Goal: Information Seeking & Learning: Learn about a topic

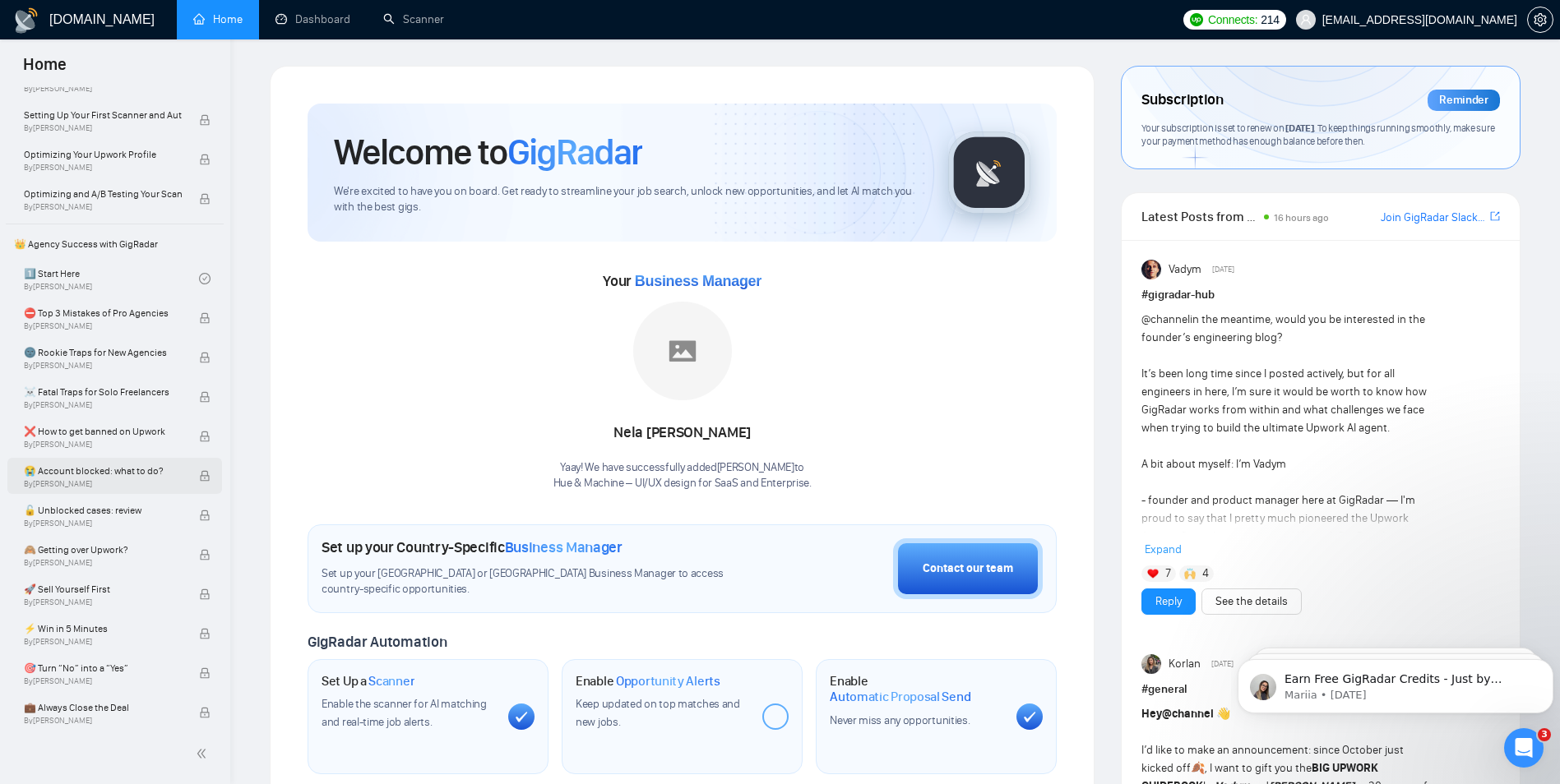
scroll to position [247, 0]
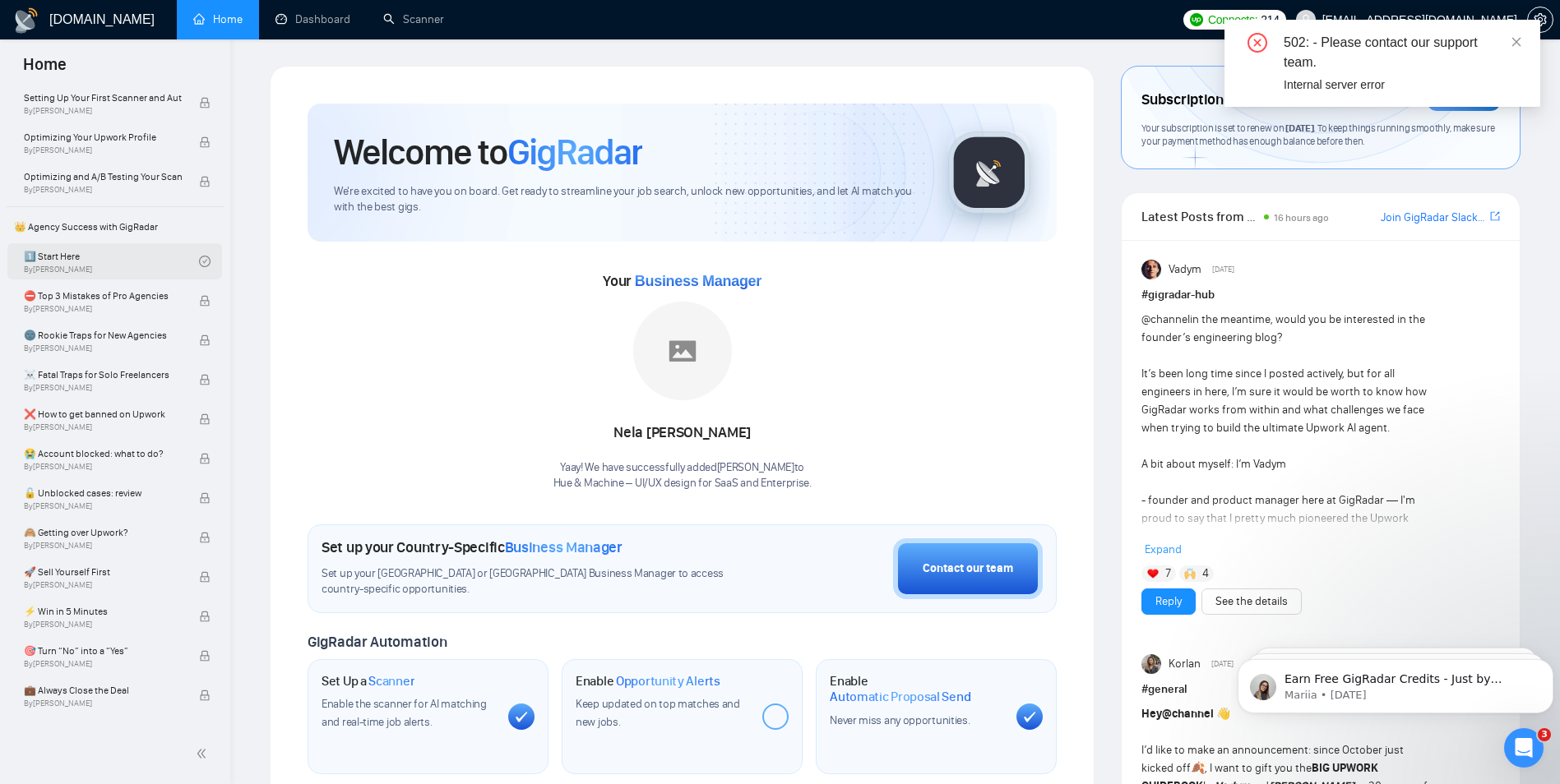
click at [80, 267] on link "1️⃣ Start Here By [PERSON_NAME]" at bounding box center [112, 261] width 175 height 36
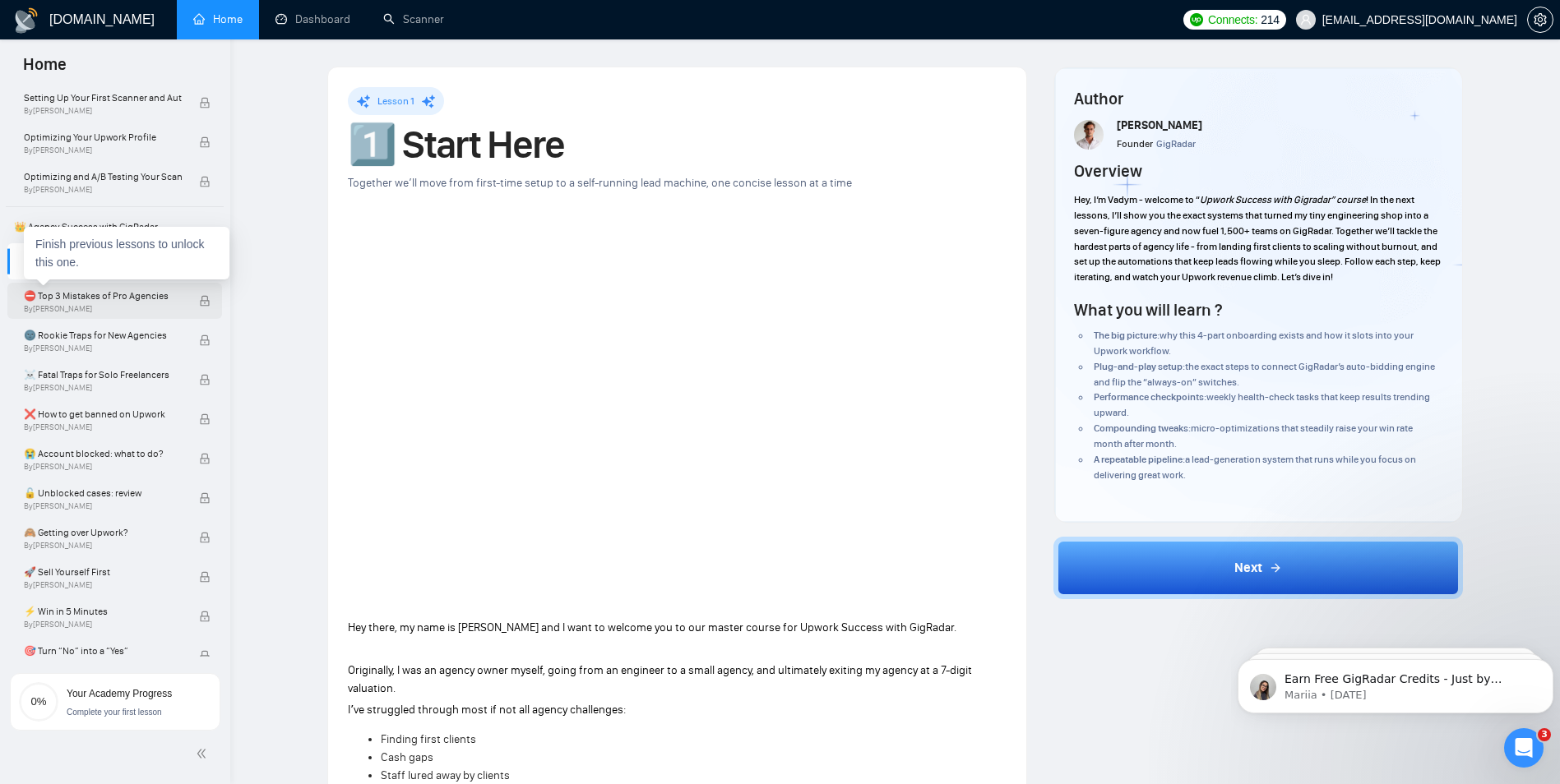
click at [120, 299] on span "⛔ Top 3 Mistakes of Pro Agencies" at bounding box center [102, 295] width 158 height 16
click at [960, 622] on p "Hey there, my name is [PERSON_NAME] and I want to welcome you to our master cou…" at bounding box center [678, 627] width 659 height 18
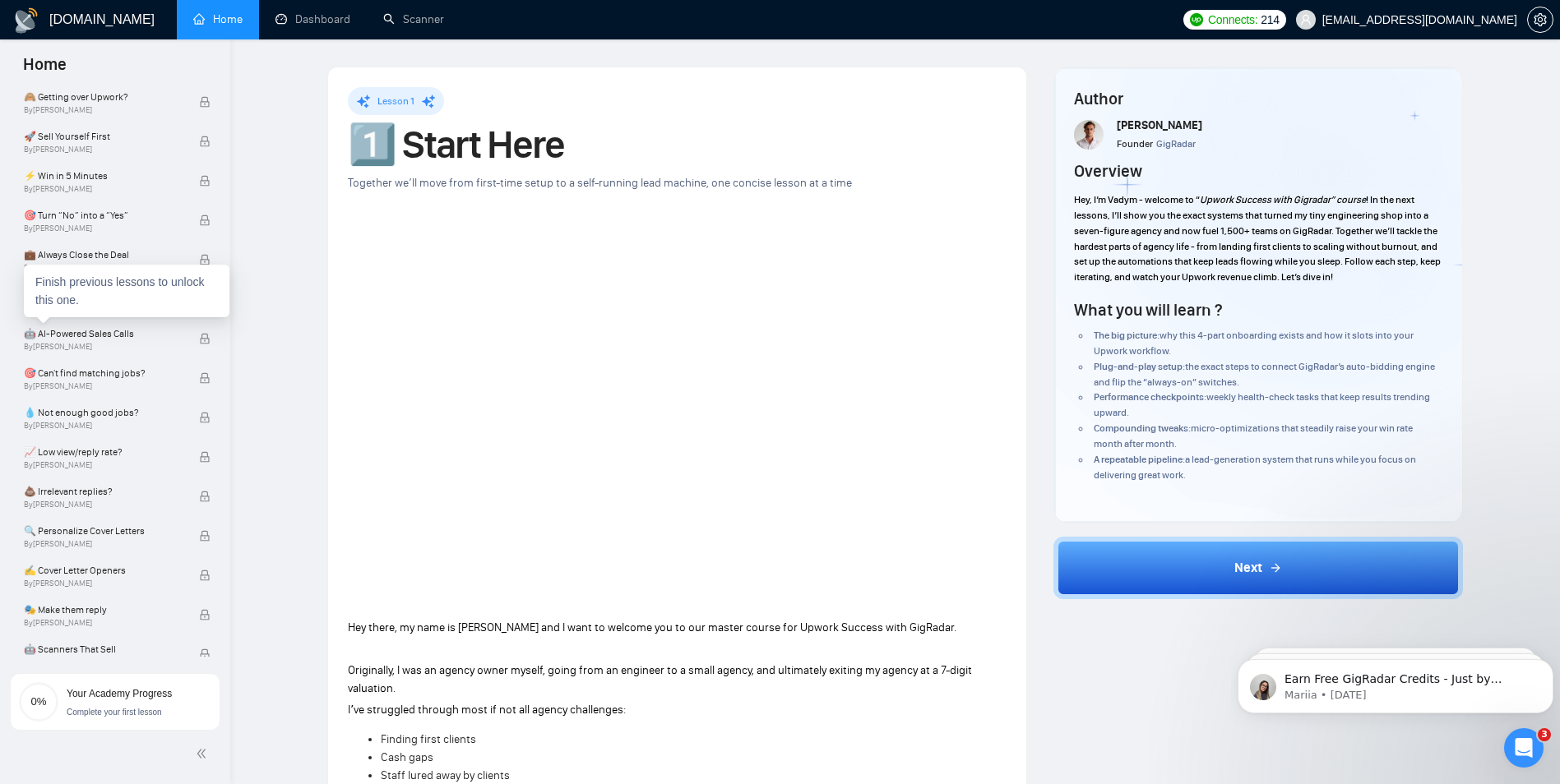
scroll to position [436, 0]
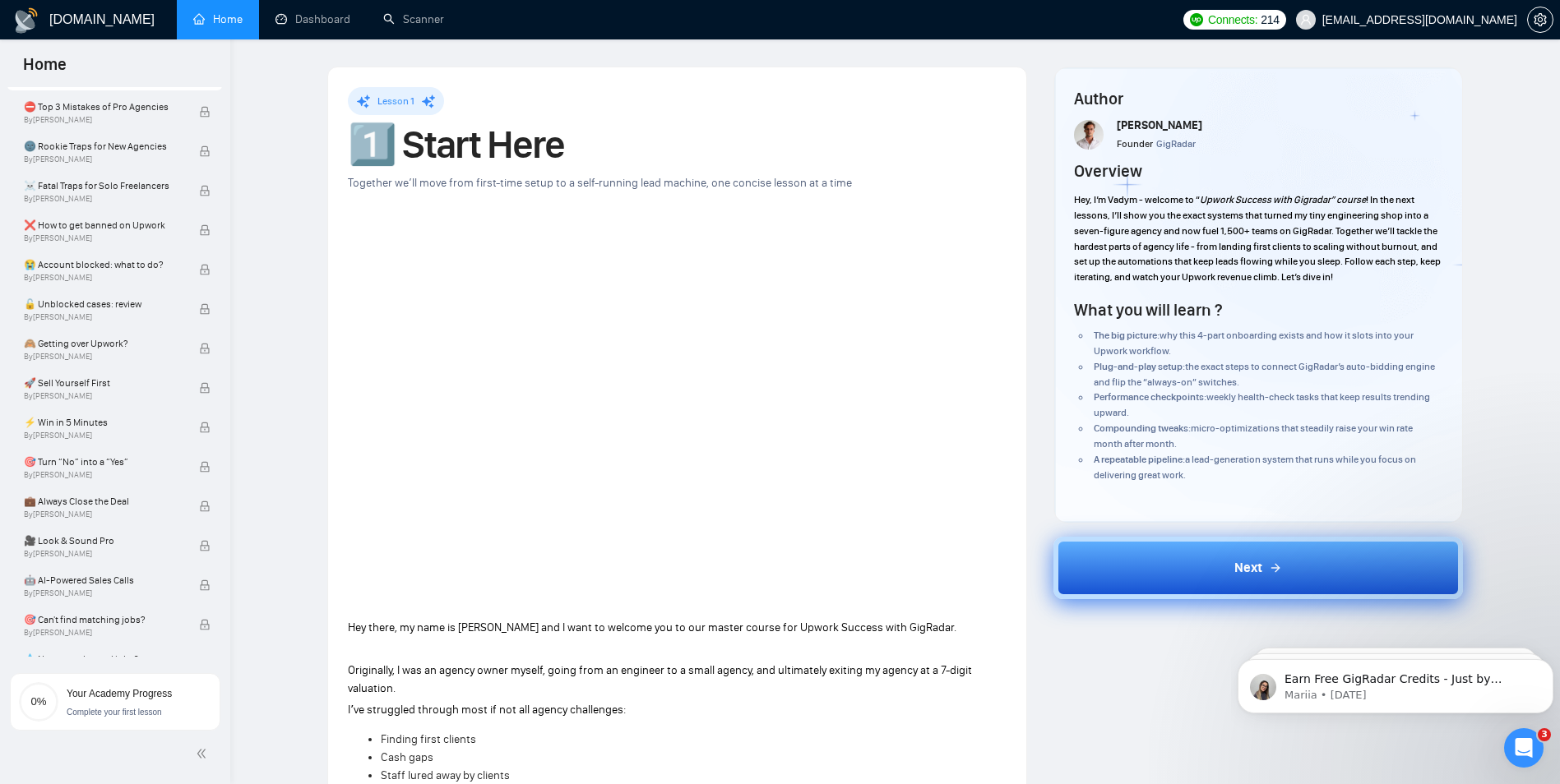
click at [1315, 569] on button "Next" at bounding box center [1258, 568] width 410 height 62
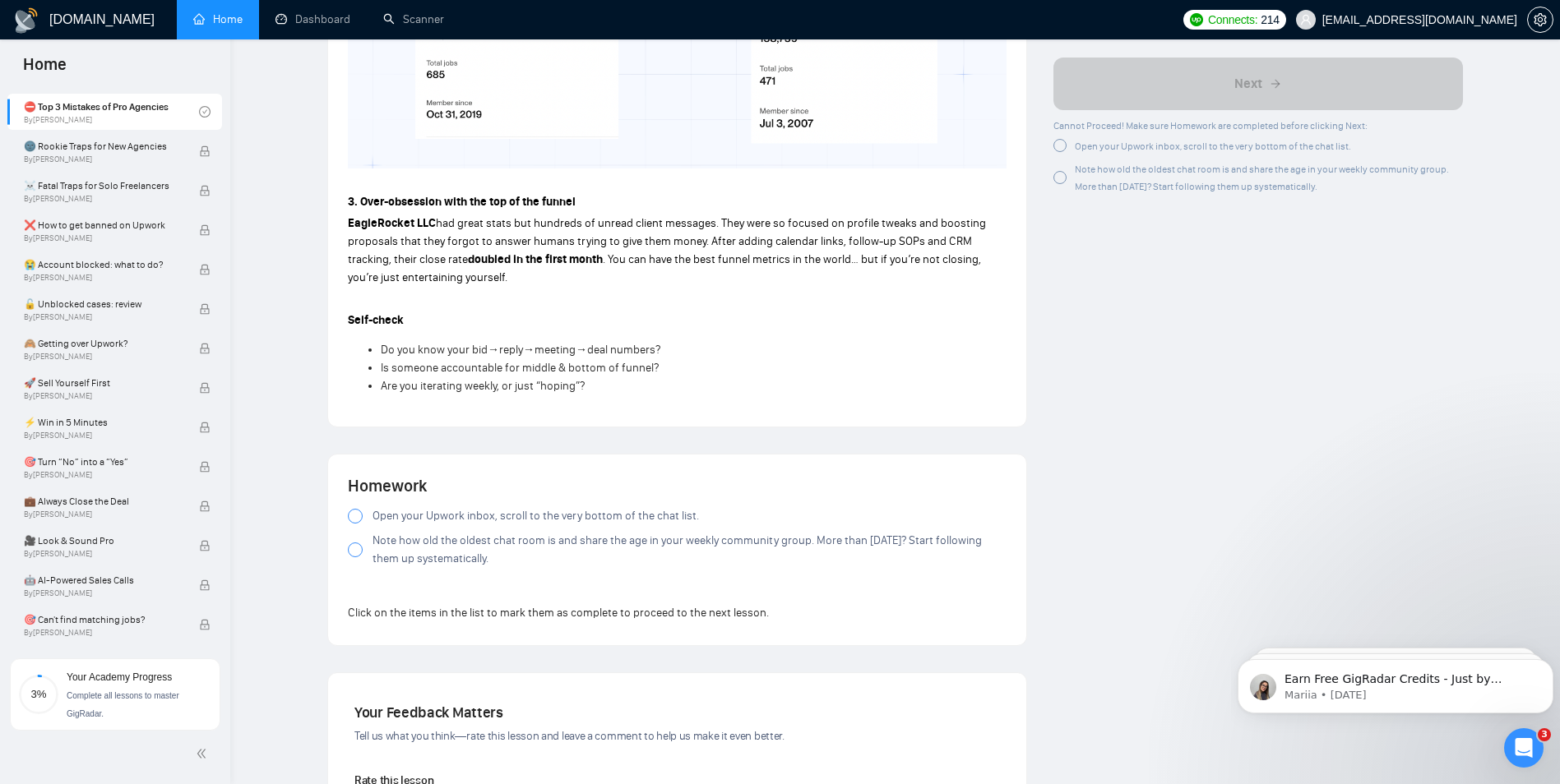
scroll to position [1480, 0]
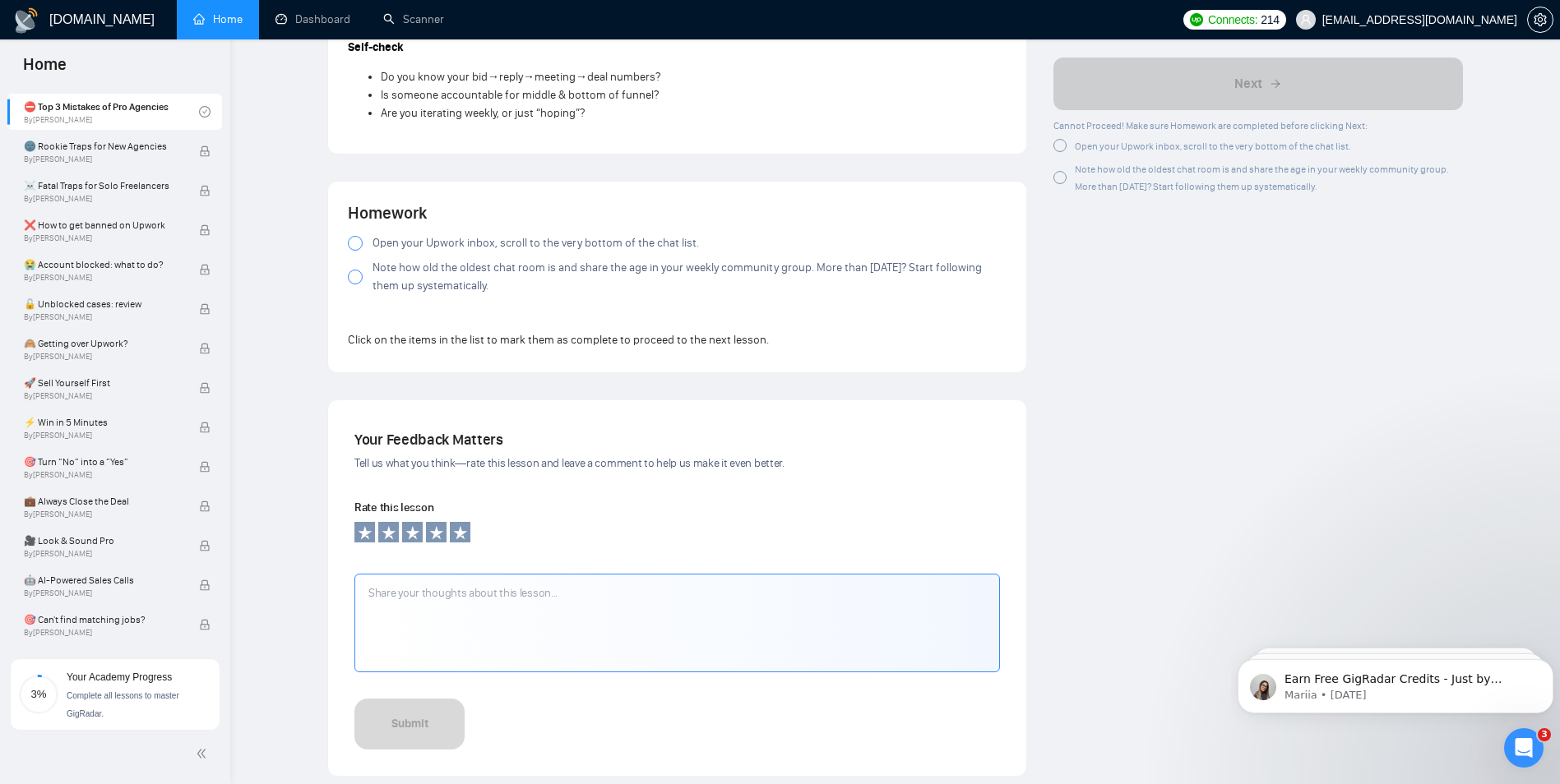
click at [381, 243] on span "Open your Upwork inbox, scroll to the very bottom of the chat list." at bounding box center [536, 243] width 326 height 18
click at [382, 274] on span "Note how old the oldest chat room is and share the age in your weekly community…" at bounding box center [690, 277] width 634 height 36
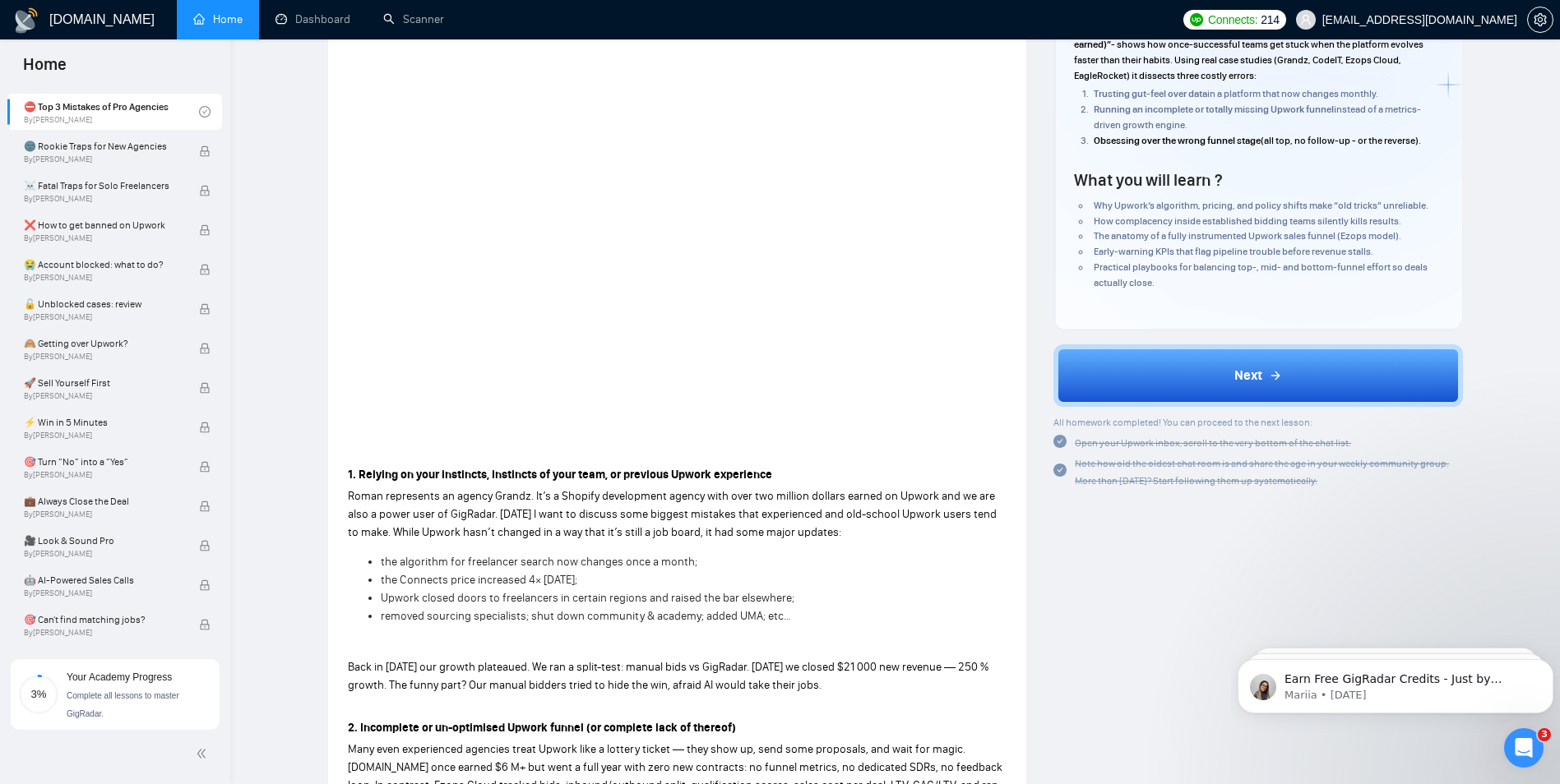
scroll to position [164, 0]
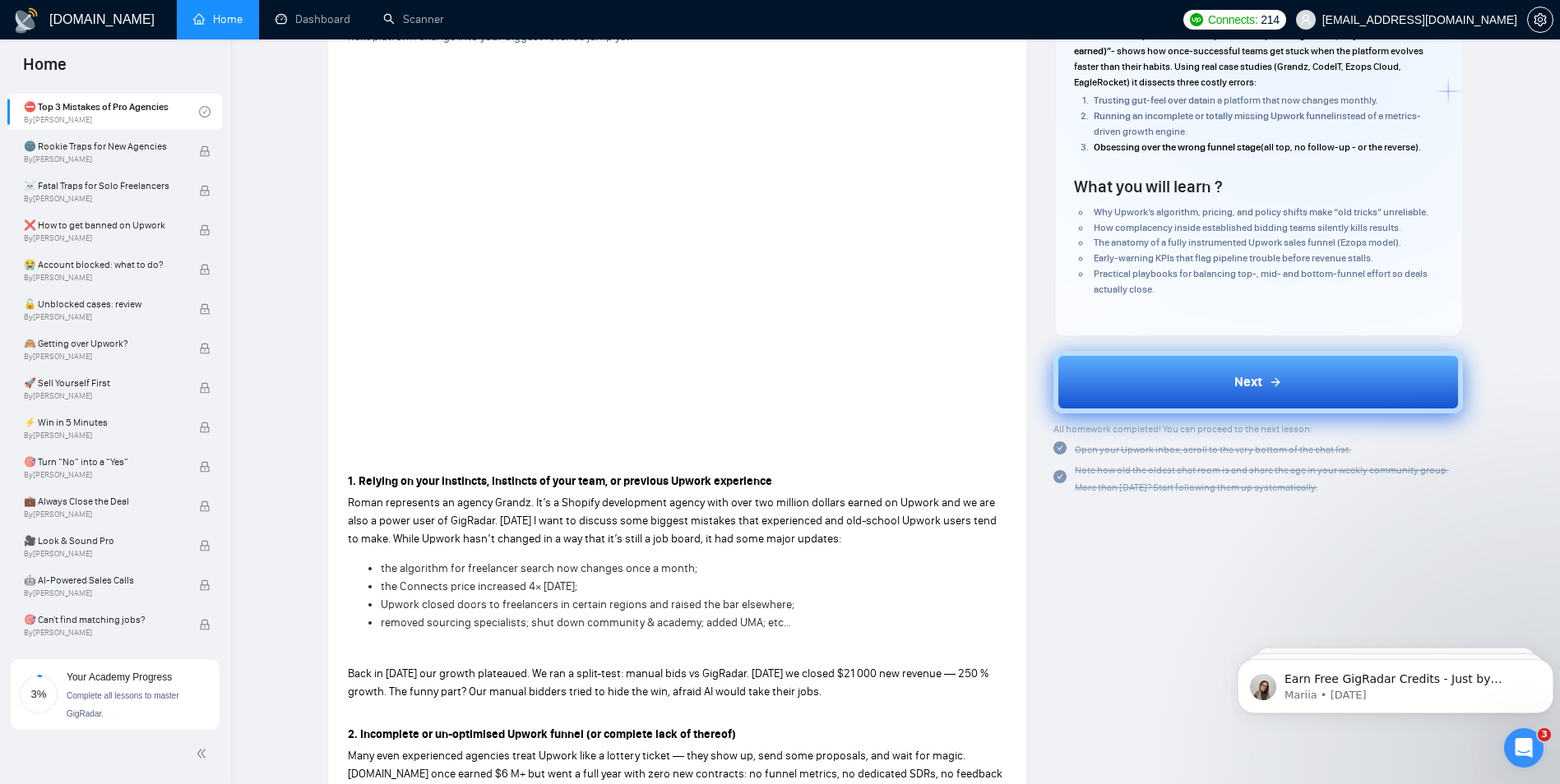
click at [1215, 386] on button "Next" at bounding box center [1258, 381] width 410 height 62
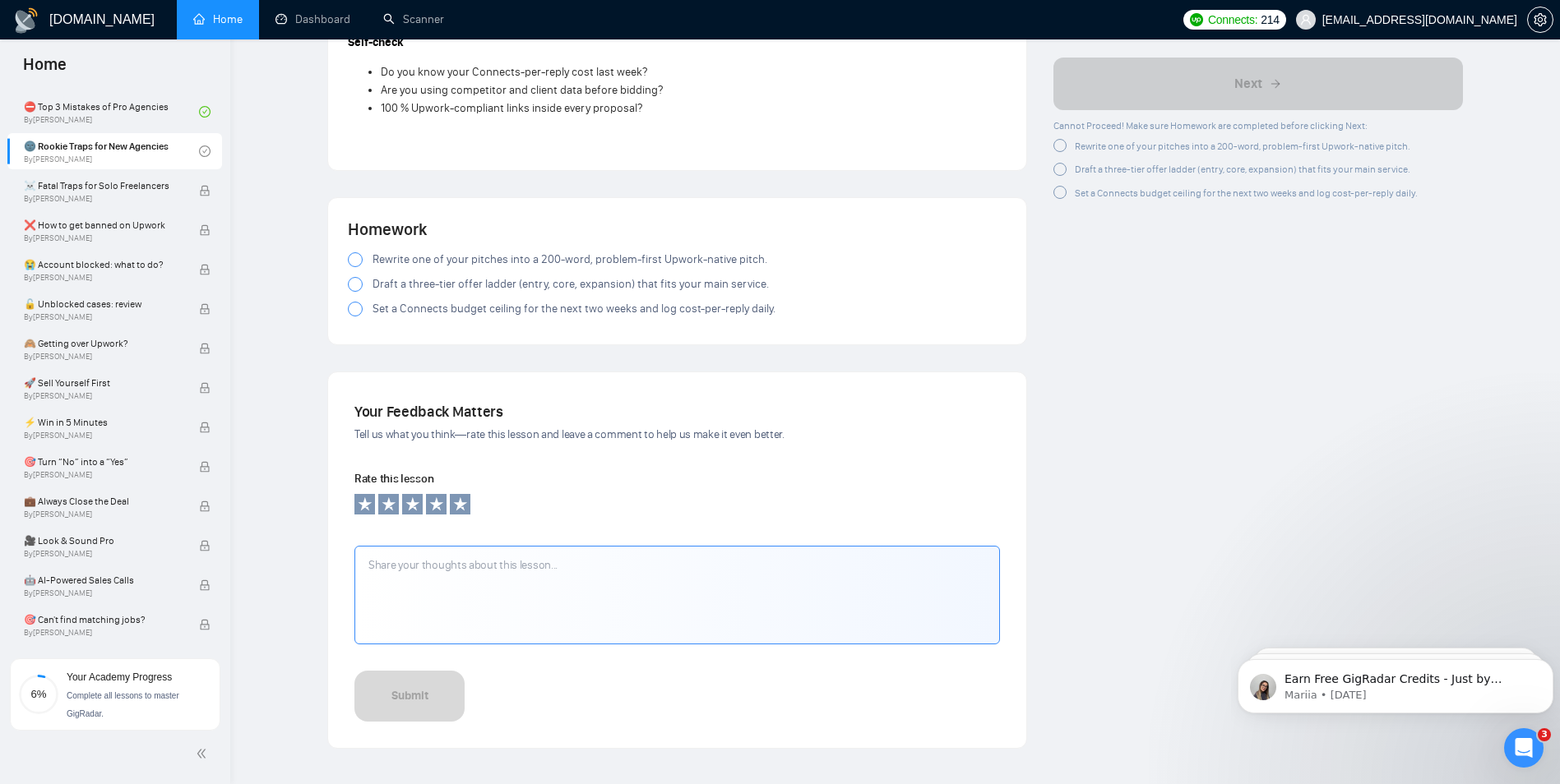
scroll to position [1845, 0]
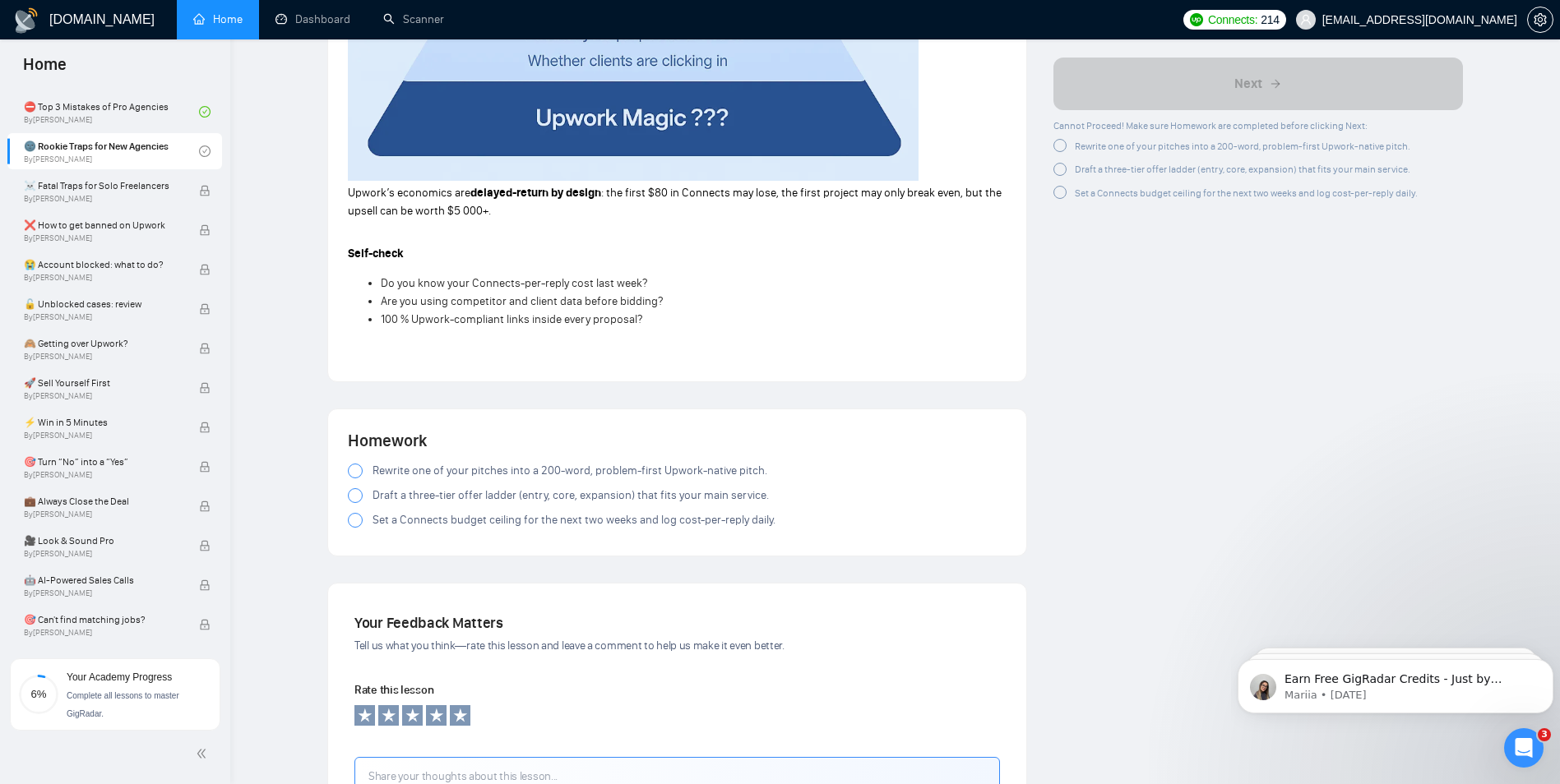
click at [568, 470] on span "Rewrite one of your pitches into a 200-word, problem-first Upwork-native pitch." at bounding box center [571, 471] width 395 height 18
click at [431, 494] on span "Draft a three-tier offer ladder (entry, core, expansion) that fits your main se…" at bounding box center [571, 495] width 397 height 18
click at [381, 518] on span "Set a Connects budget ceiling for the next two weeks and log cost-per-reply dai…" at bounding box center [574, 520] width 403 height 18
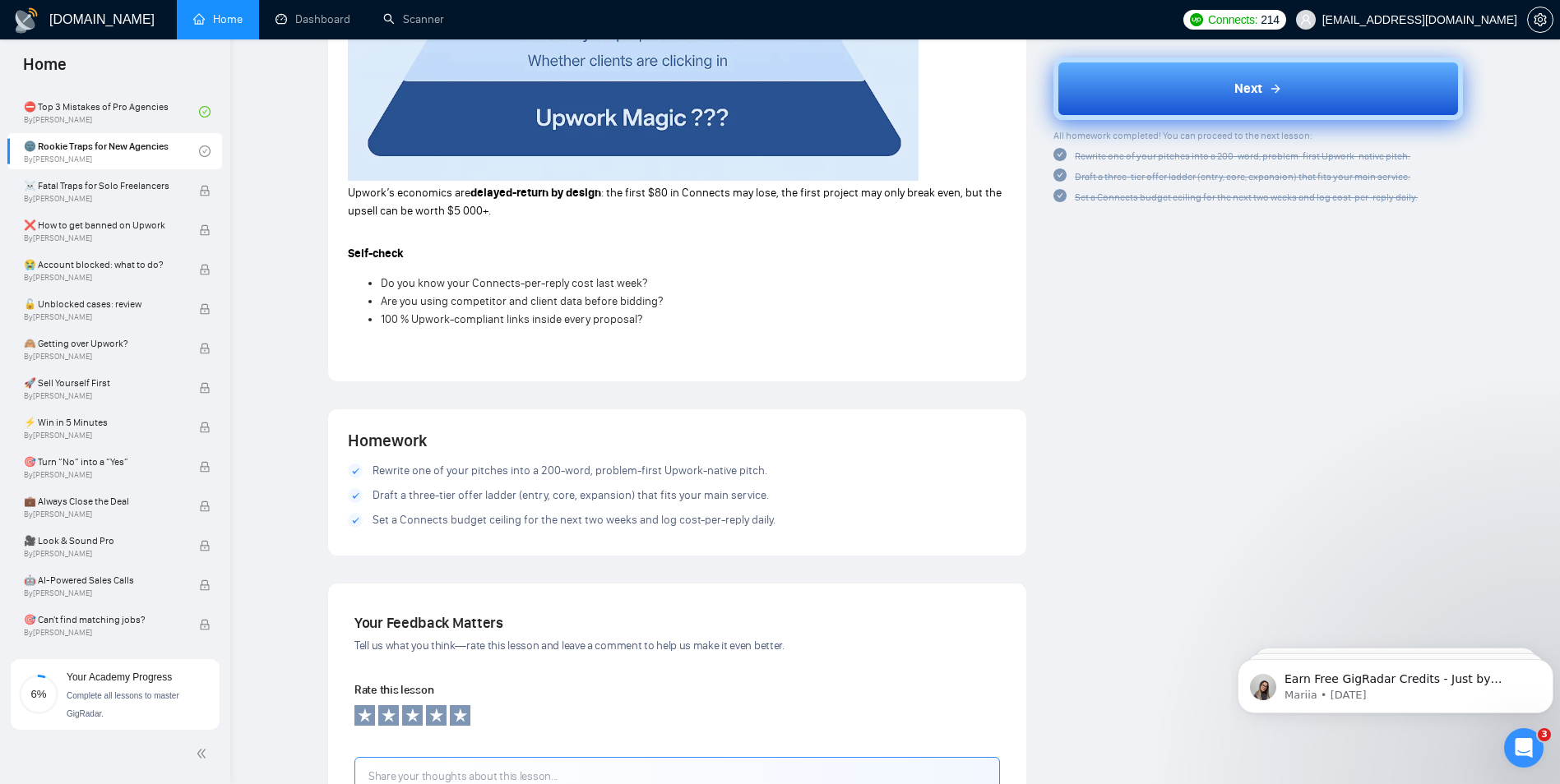
click at [1283, 73] on button "Next" at bounding box center [1258, 89] width 410 height 62
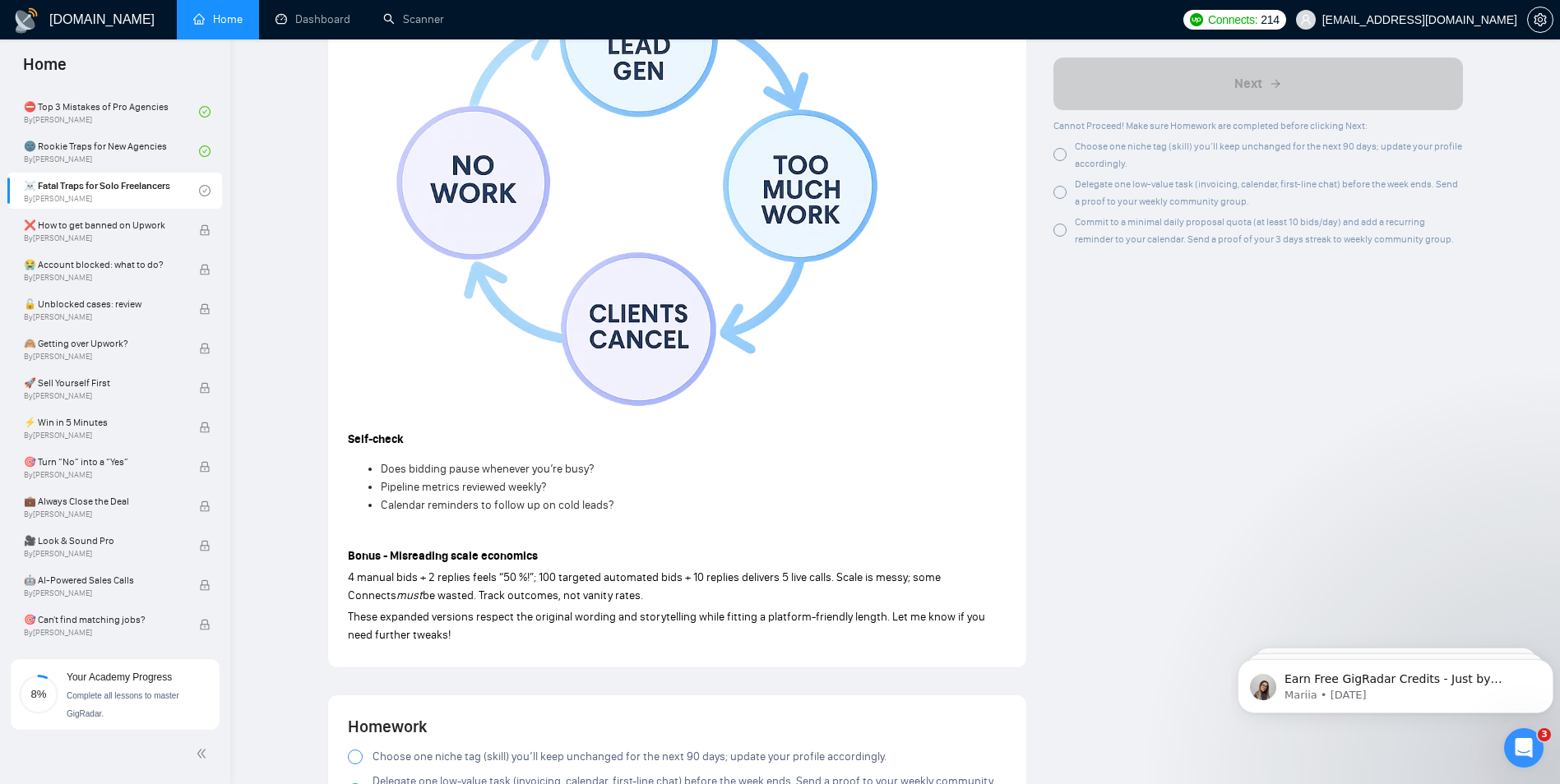
scroll to position [1809, 0]
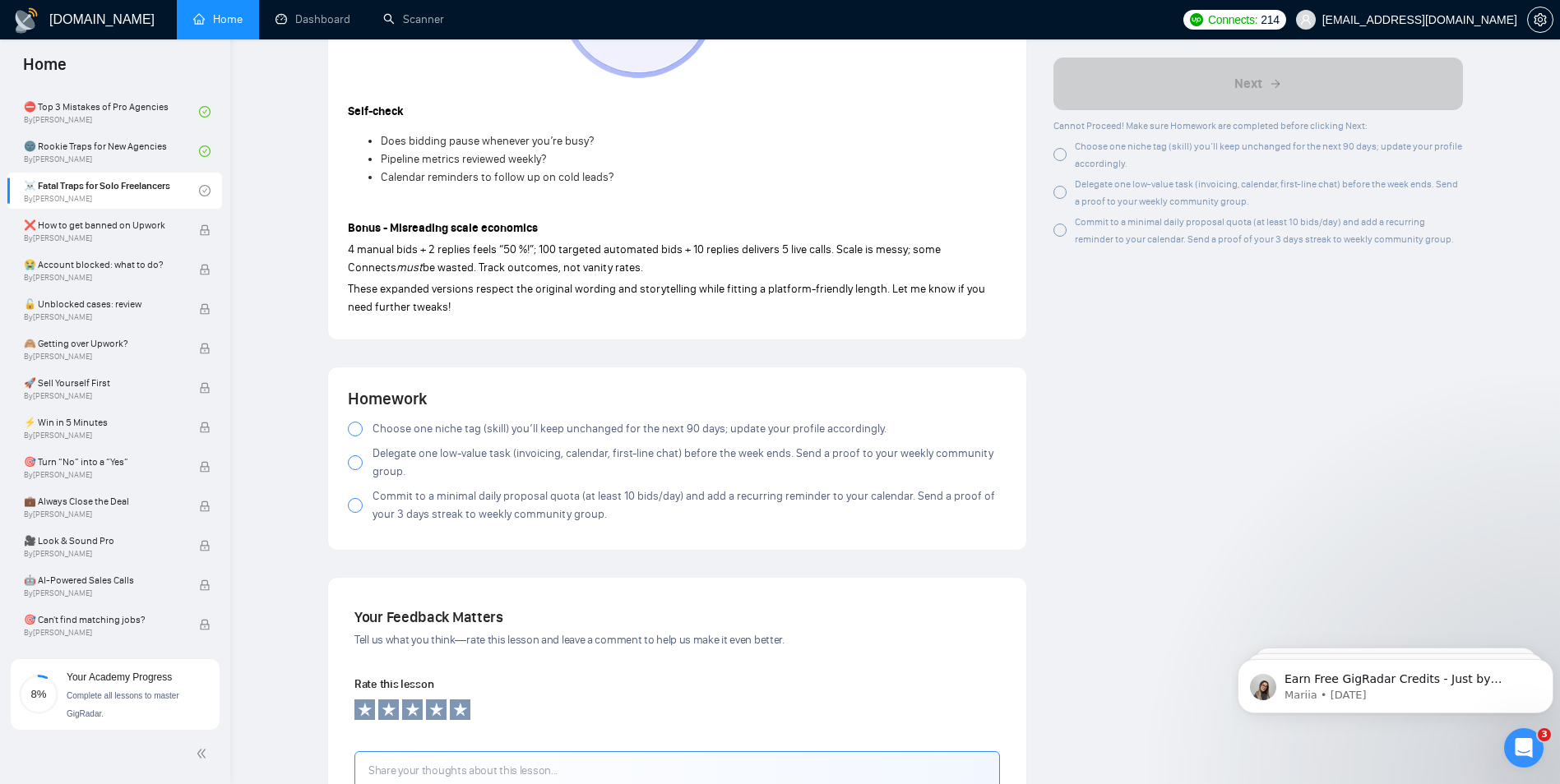
click at [679, 422] on span "Choose one niche tag (skill) you’ll keep unchanged for the next 90 days; update…" at bounding box center [630, 429] width 514 height 18
click at [560, 448] on span "Delegate one low-value task (invoicing, calendar, first-line chat) before the w…" at bounding box center [690, 463] width 634 height 36
click at [520, 498] on span "Commit to a minimal daily proposal quota (at least 10 bids/day) and add a recur…" at bounding box center [690, 506] width 634 height 36
click at [479, 461] on span "Delegate one low-value task (invoicing, calendar, first-line chat) before the w…" at bounding box center [690, 463] width 634 height 36
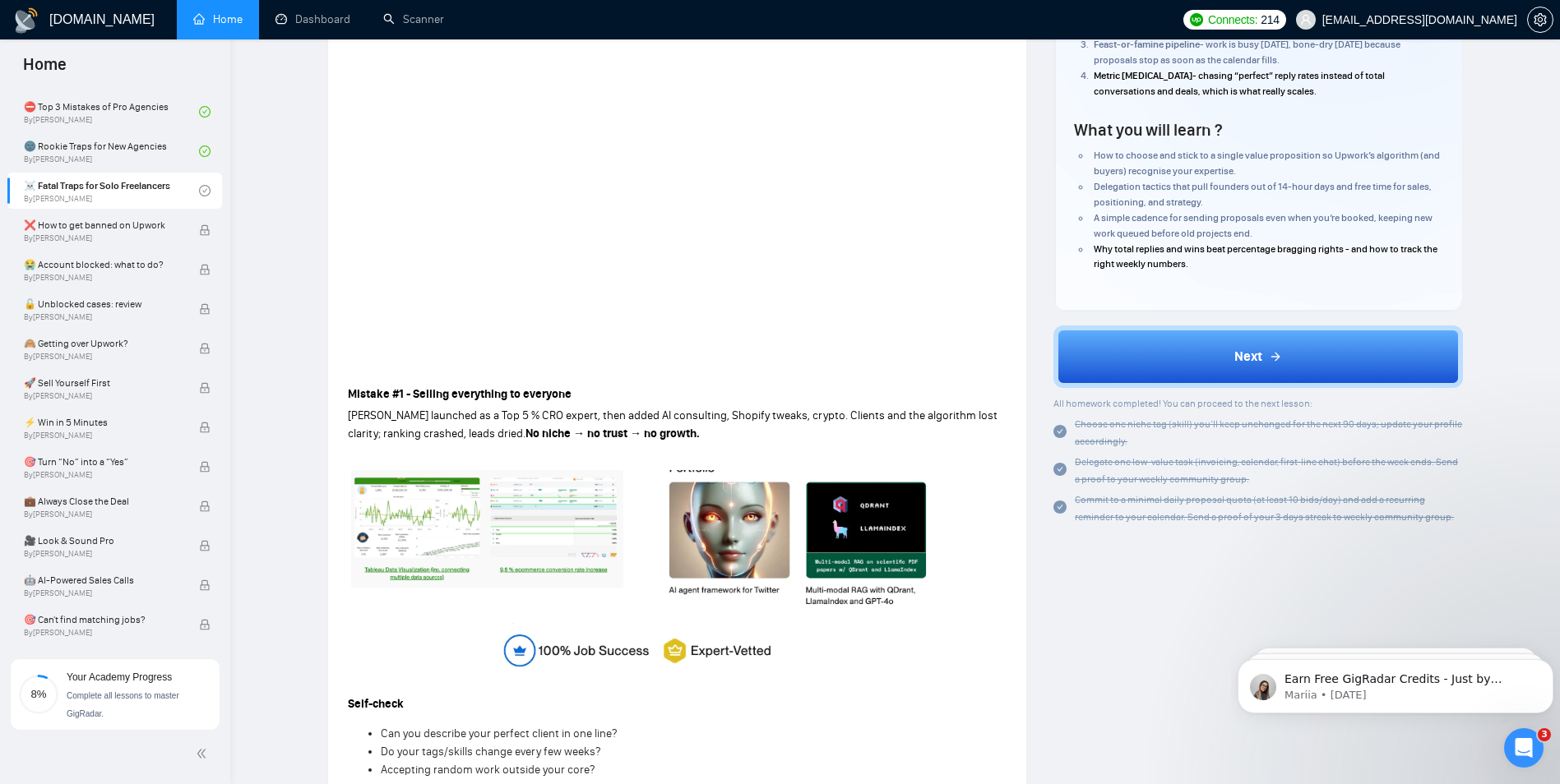
scroll to position [0, 0]
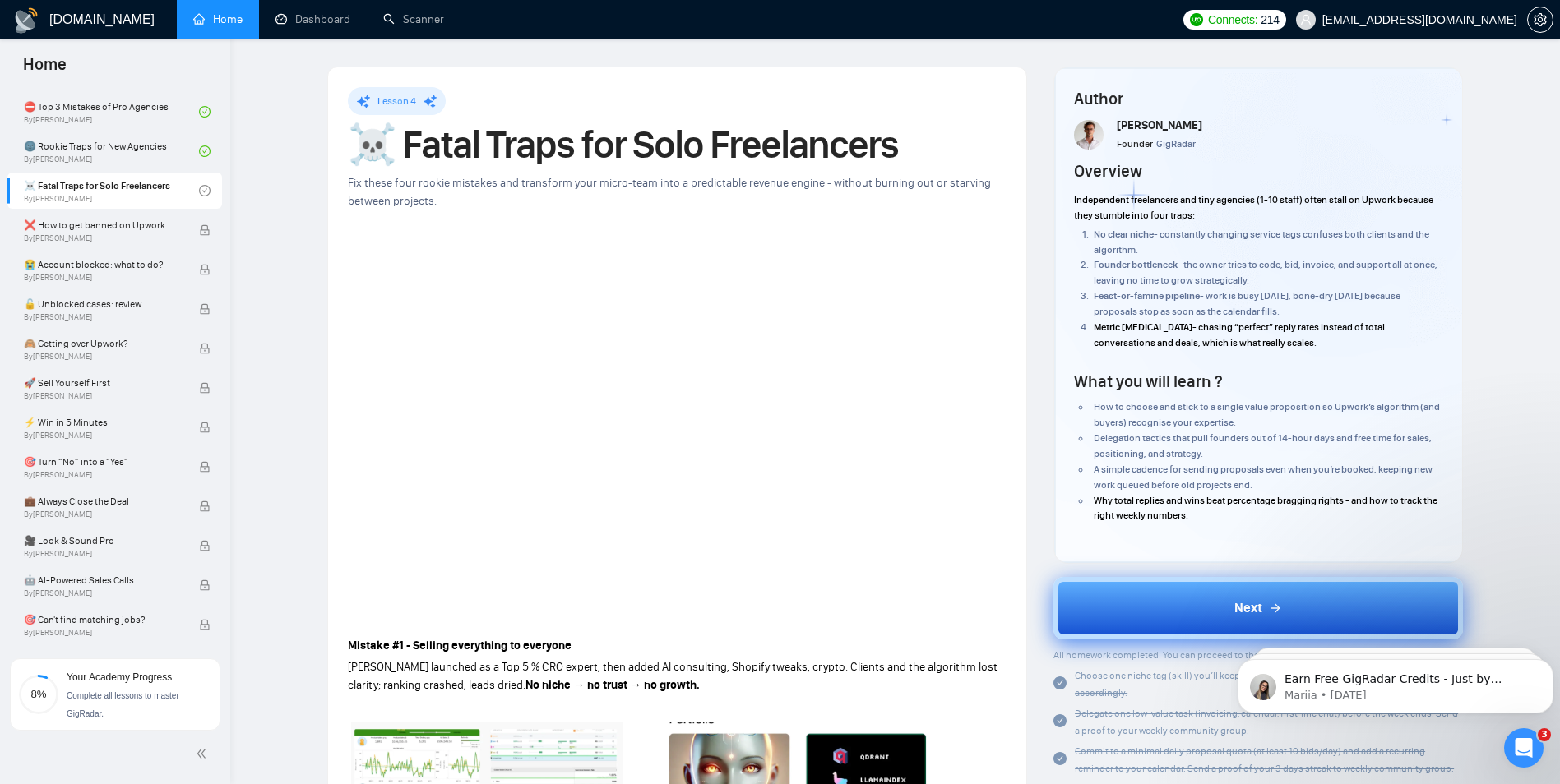
click at [1213, 628] on button "Next" at bounding box center [1258, 608] width 410 height 62
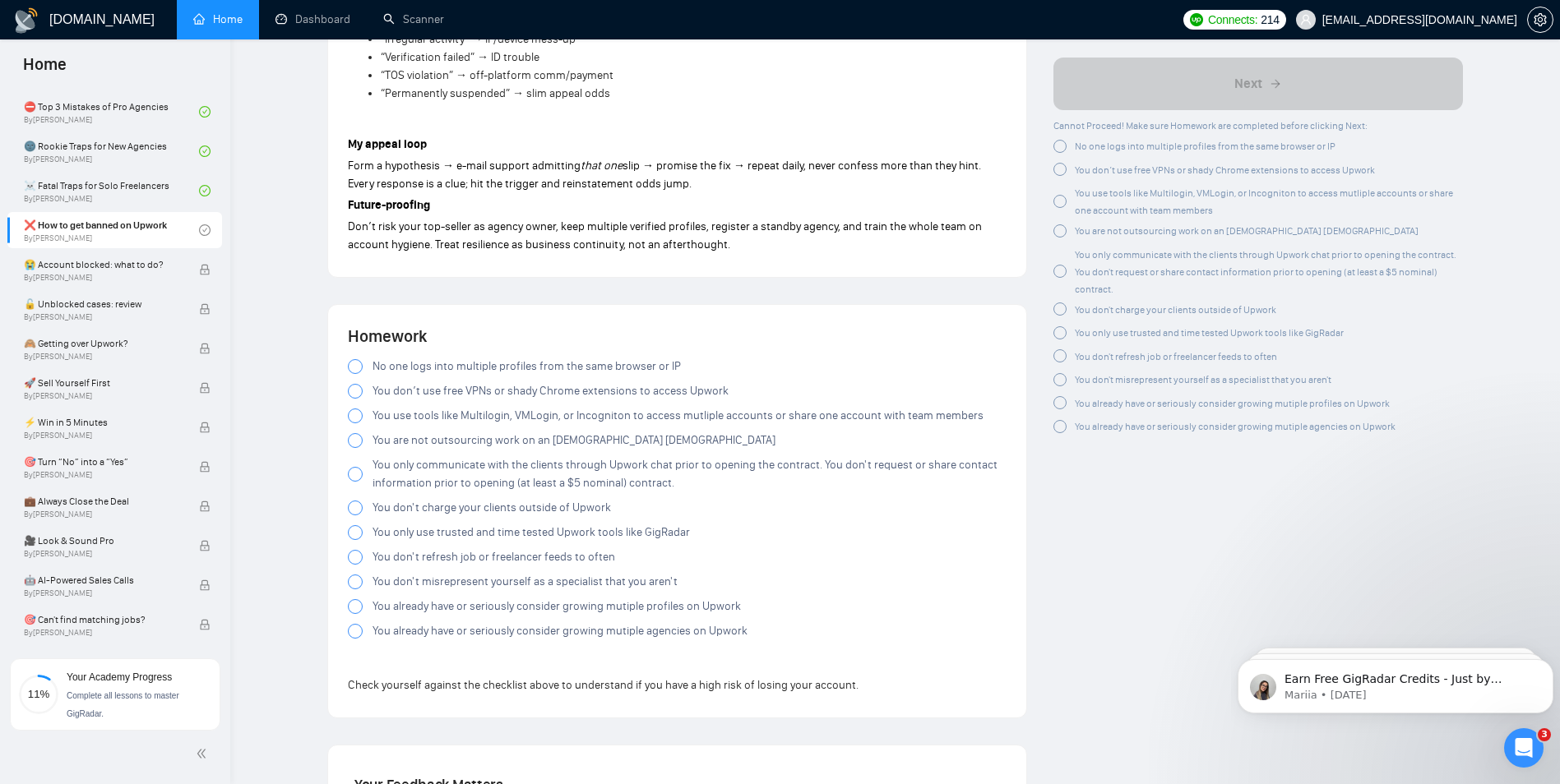
scroll to position [2925, 0]
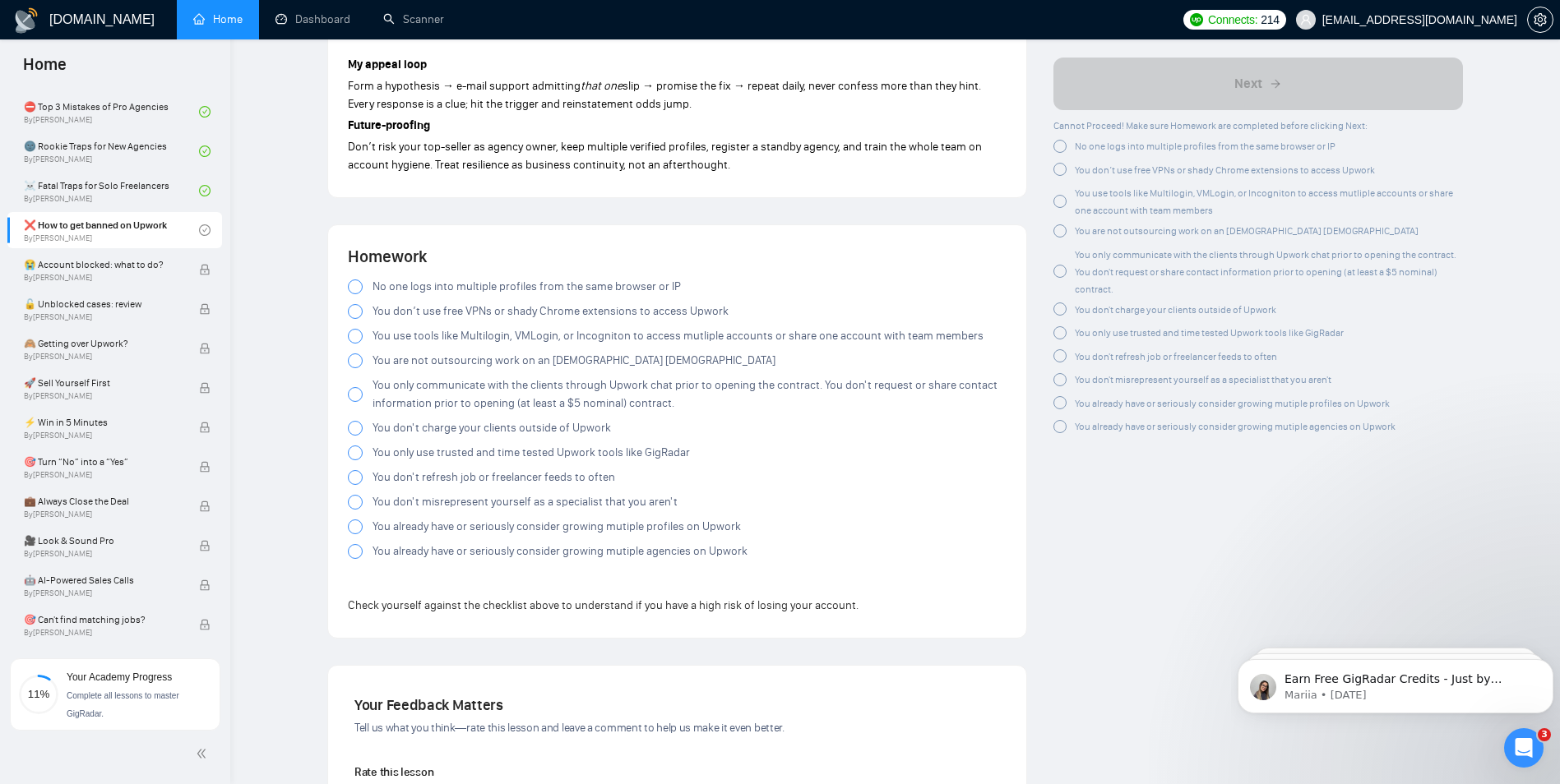
click at [465, 286] on span "No one logs into multiple profiles from the same browser or IP" at bounding box center [527, 286] width 308 height 18
click at [465, 316] on span "You don’t use free VPNs or shady Chrome extensions to access Upwork" at bounding box center [551, 311] width 356 height 18
click at [363, 302] on label "You don’t use free VPNs or shady Chrome extensions to access Upwork" at bounding box center [678, 311] width 659 height 18
click at [379, 337] on span "You use tools like Multilogin, VMLogin, or Incogniton to access mutliple accoun…" at bounding box center [679, 335] width 611 height 18
click at [384, 360] on span "You are not outsourcing work on an [DEMOGRAPHIC_DATA] [DEMOGRAPHIC_DATA]" at bounding box center [574, 360] width 403 height 18
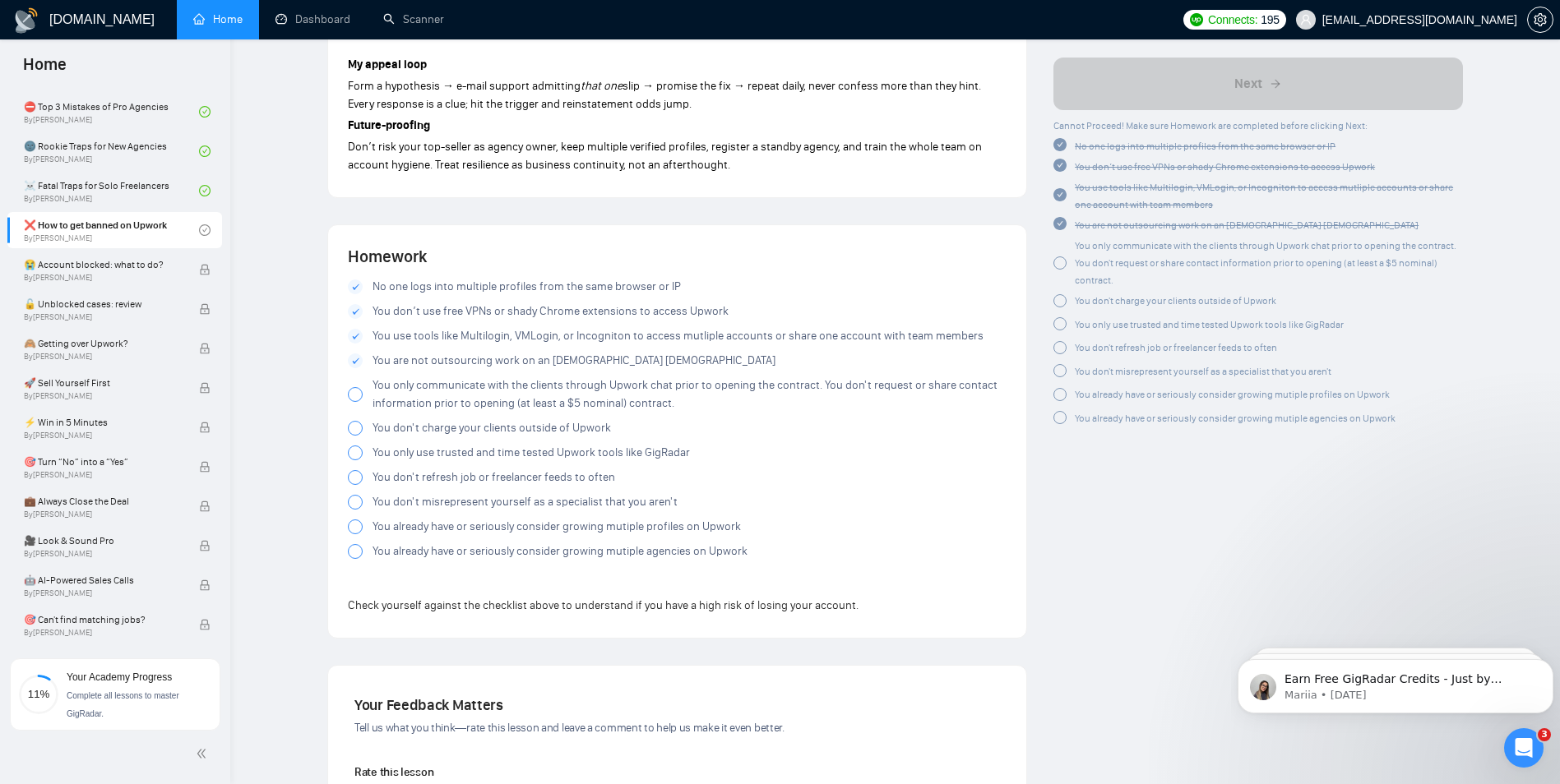
click at [392, 387] on span "You only communicate with the clients through Upwork chat prior to opening the …" at bounding box center [690, 394] width 634 height 36
click at [399, 426] on span "You don't charge your clients outside of Upwork" at bounding box center [492, 428] width 238 height 18
click at [403, 453] on span "You only use trusted and time tested Upwork tools like GigRadar" at bounding box center [531, 453] width 318 height 18
click at [408, 471] on span "You don't refresh job or freelancer feeds to often" at bounding box center [494, 478] width 243 height 18
click at [414, 505] on span "You don't misrepresent yourself as a specialist that you aren't" at bounding box center [525, 502] width 305 height 18
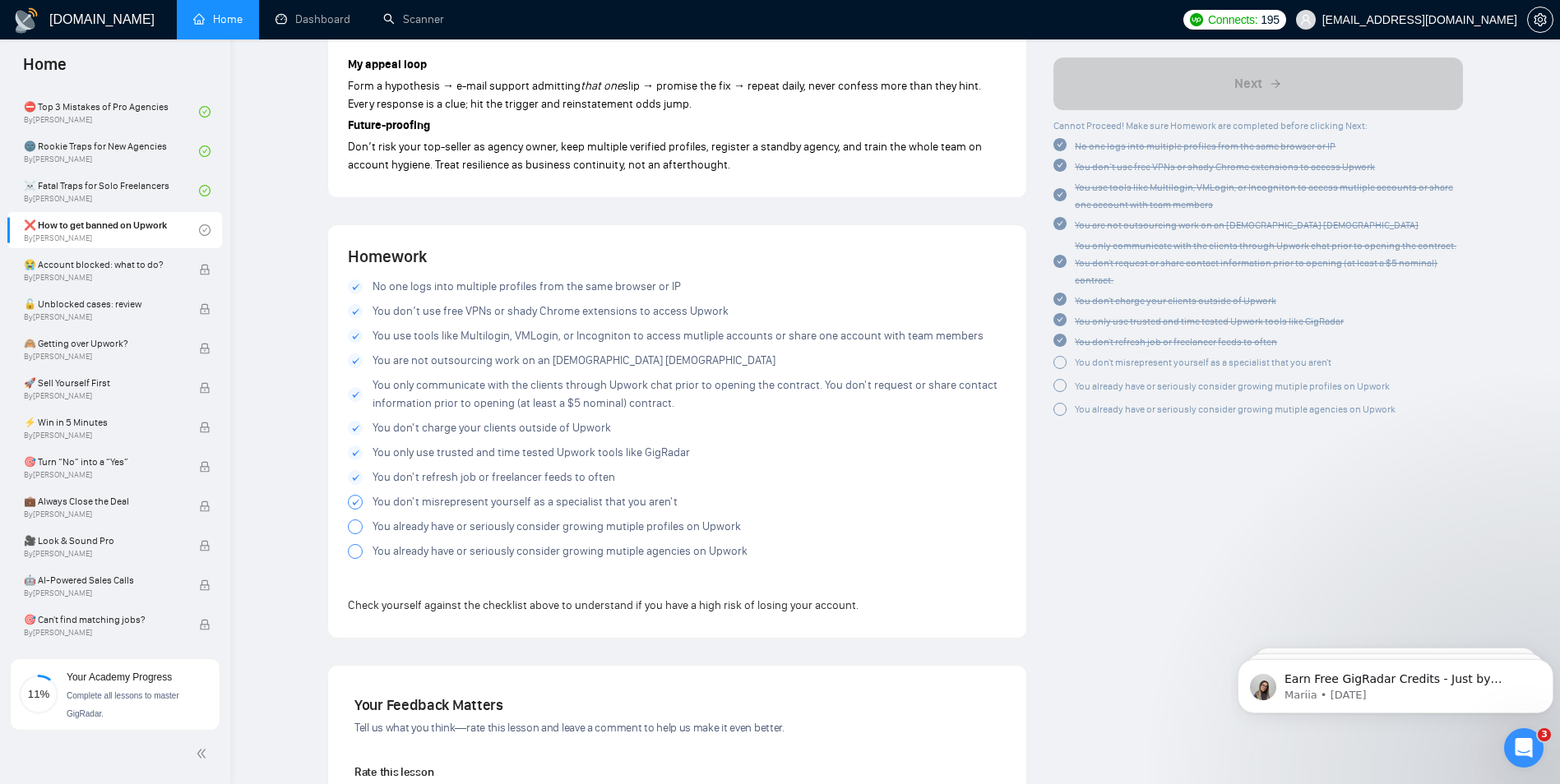
click at [411, 526] on span "You already have or seriously consider growing mutiple profiles on Upwork" at bounding box center [557, 526] width 369 height 18
click at [414, 551] on span "You already have or seriously consider growing mutiple agencies on Upwork" at bounding box center [560, 551] width 375 height 18
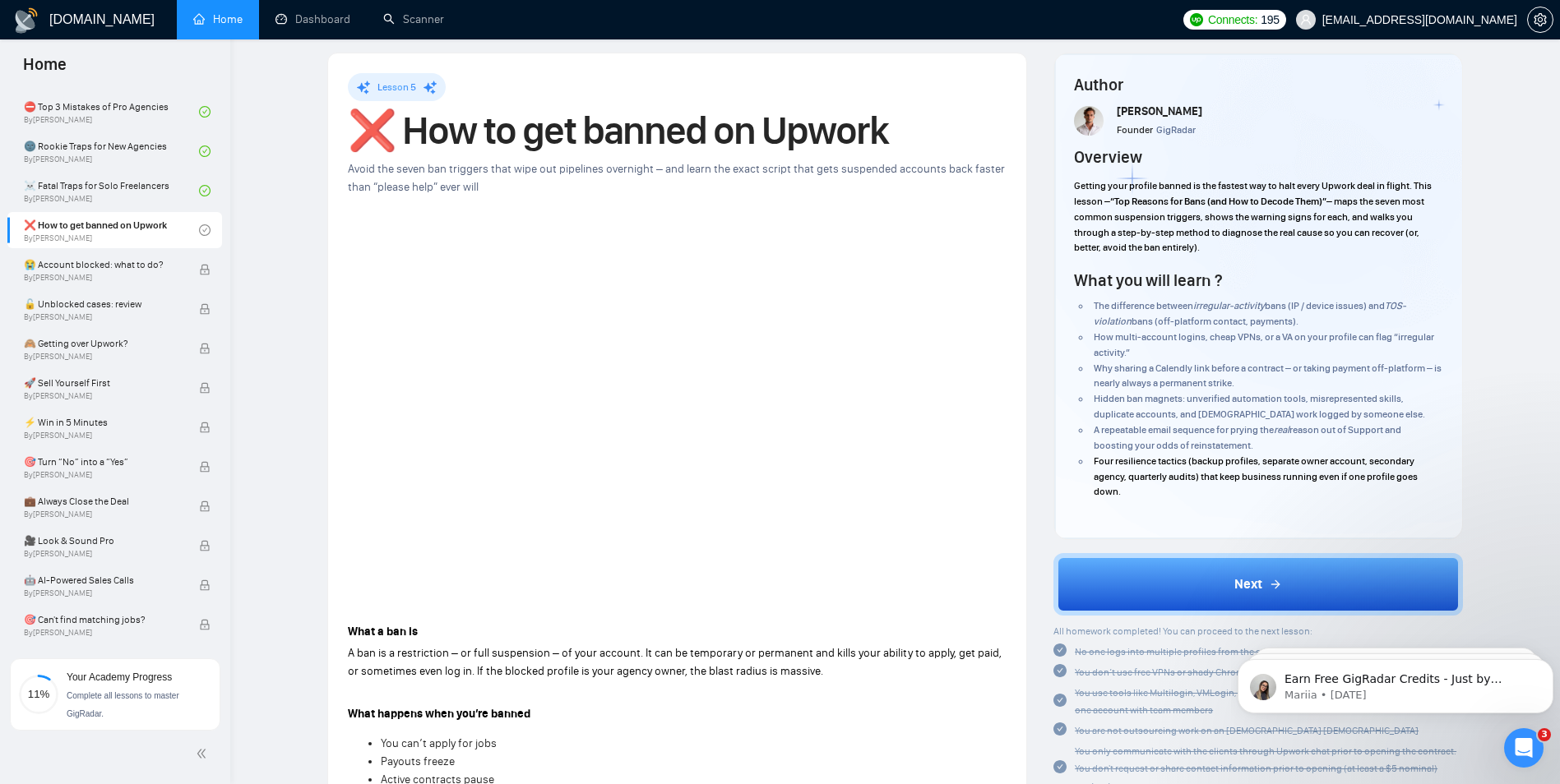
scroll to position [0, 0]
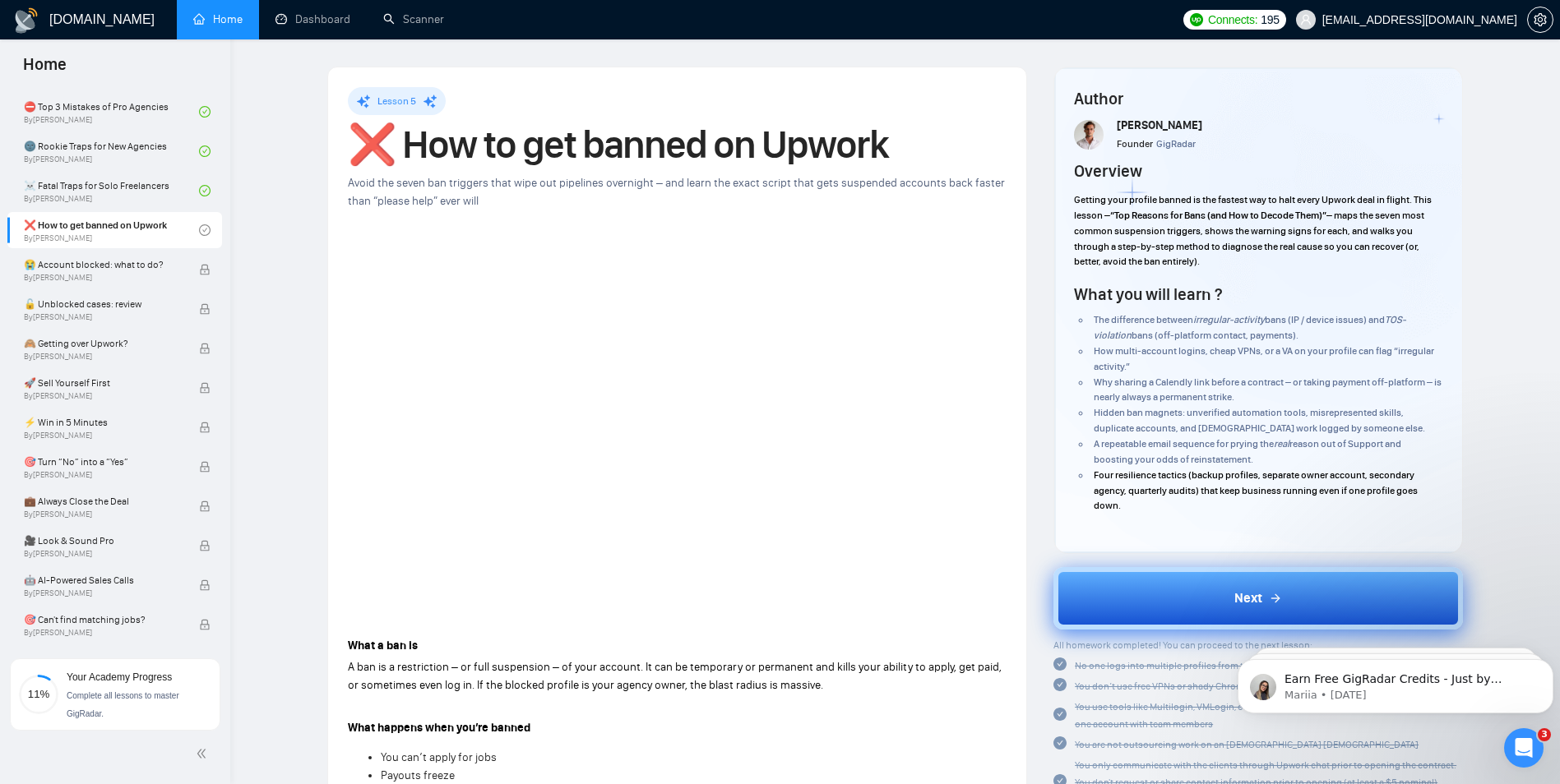
click at [1149, 587] on button "Next" at bounding box center [1258, 598] width 410 height 62
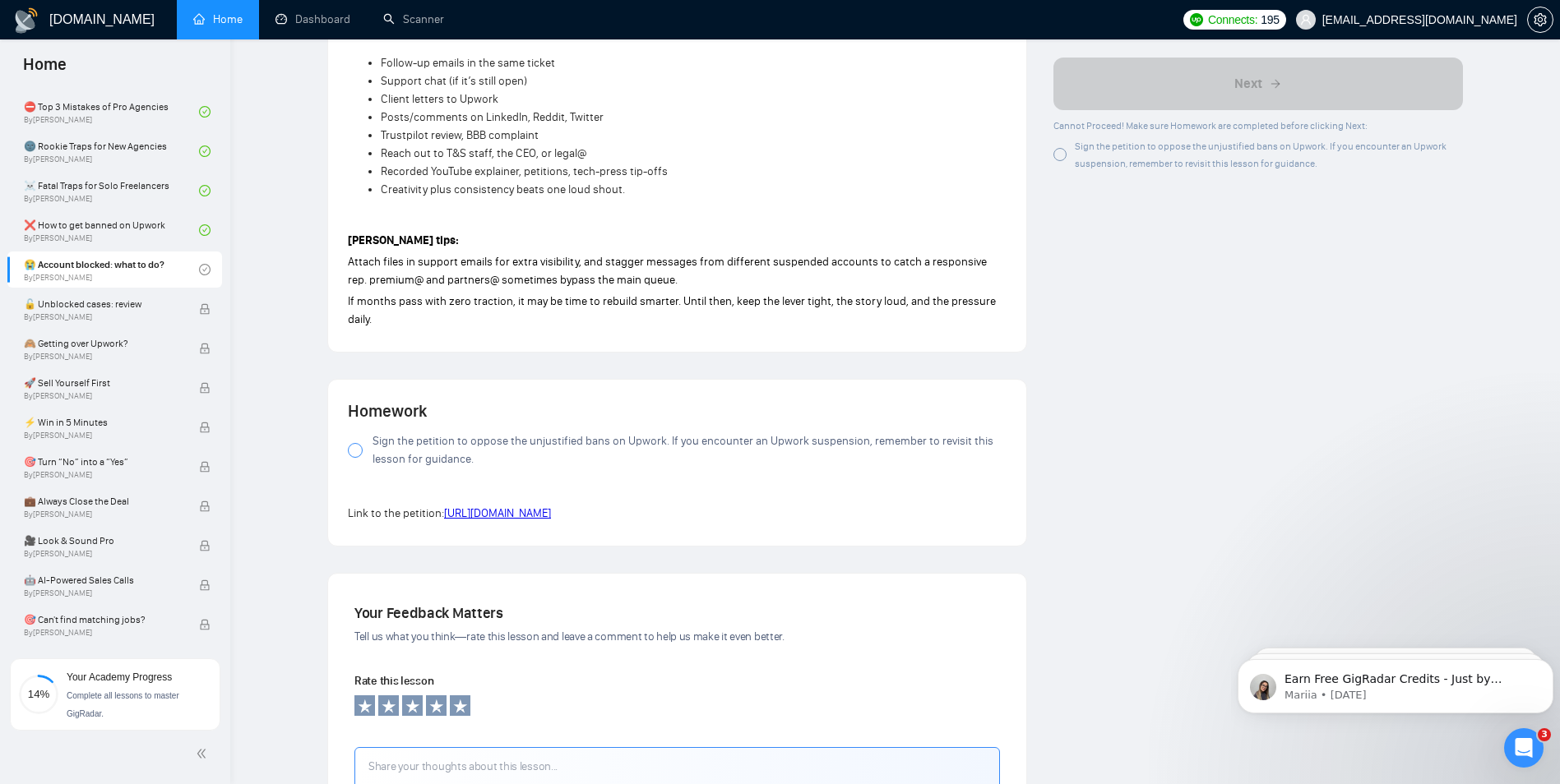
scroll to position [1407, 0]
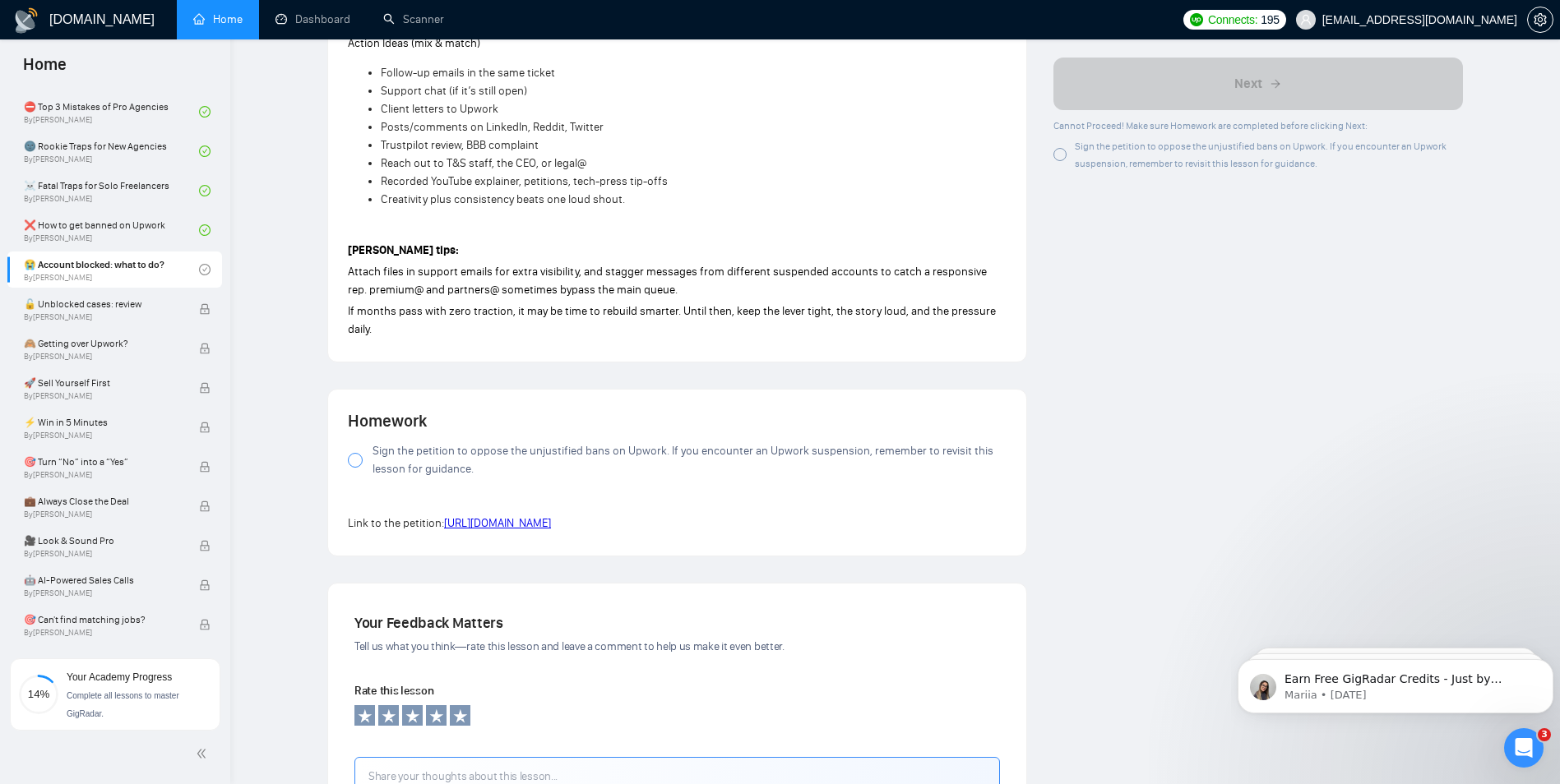
click at [432, 460] on span "Sign the petition to oppose the unjustified bans on Upwork. If you encounter an…" at bounding box center [690, 461] width 634 height 36
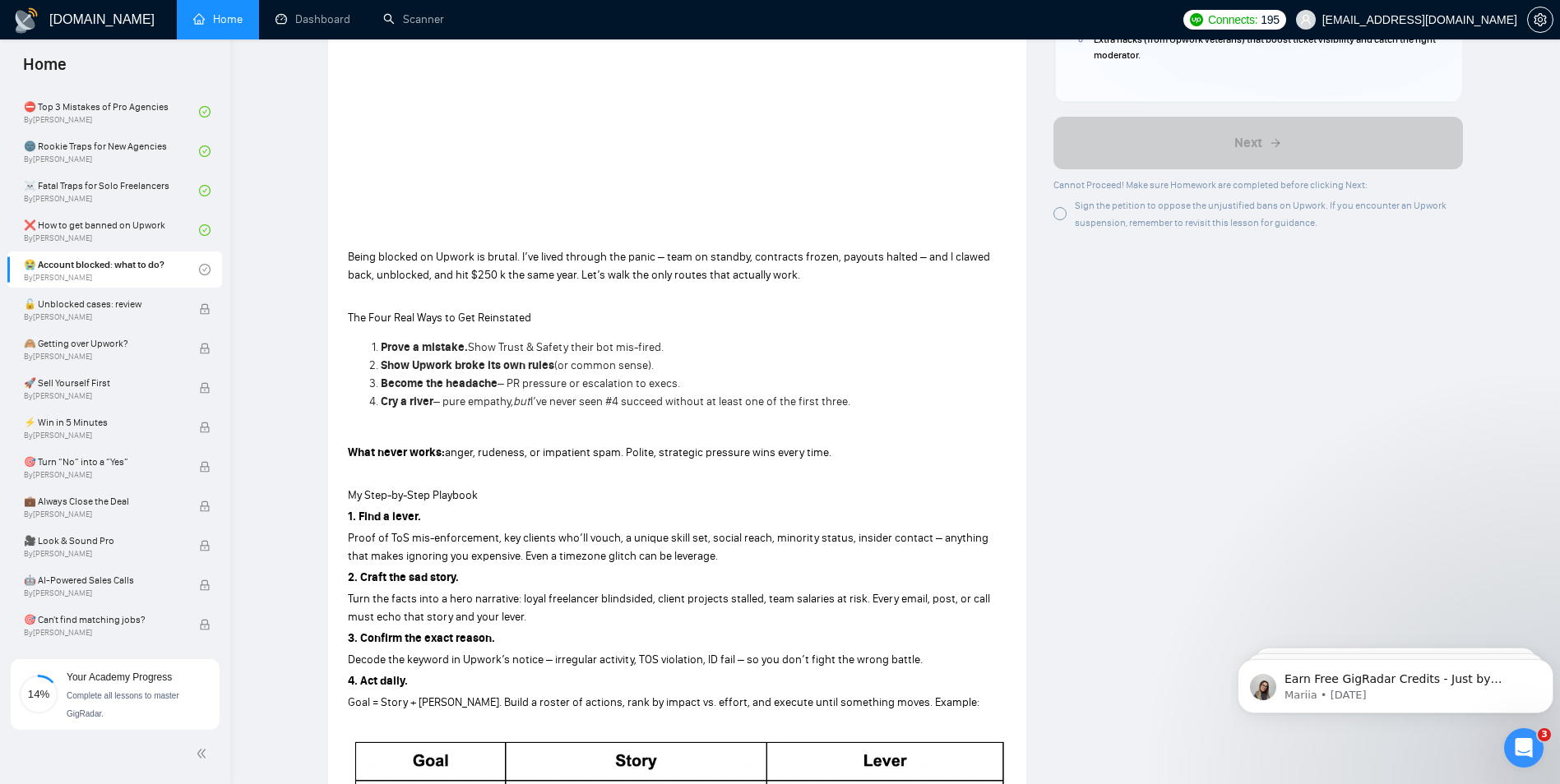
scroll to position [91, 0]
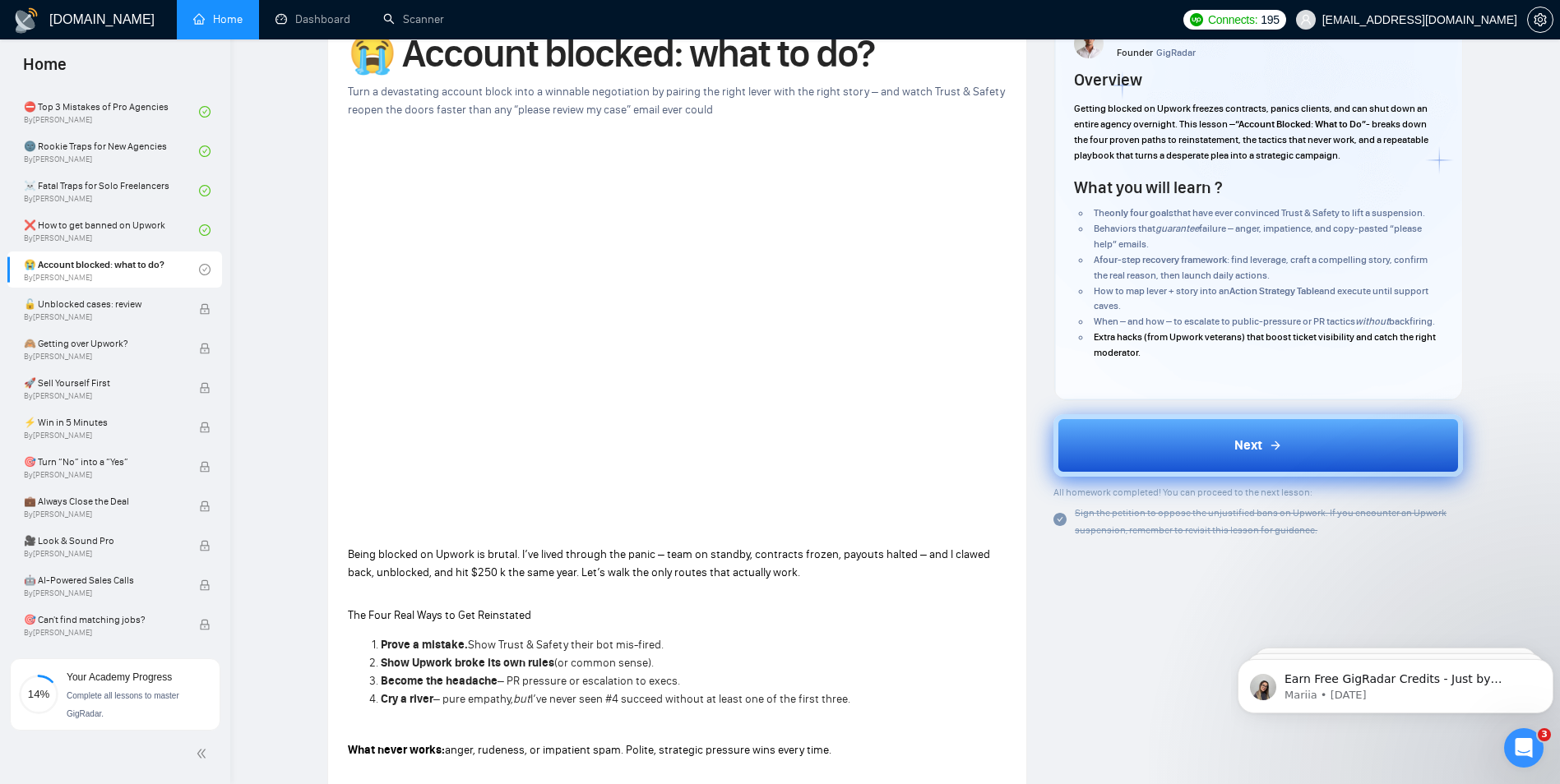
click at [1173, 461] on button "Next" at bounding box center [1258, 445] width 410 height 62
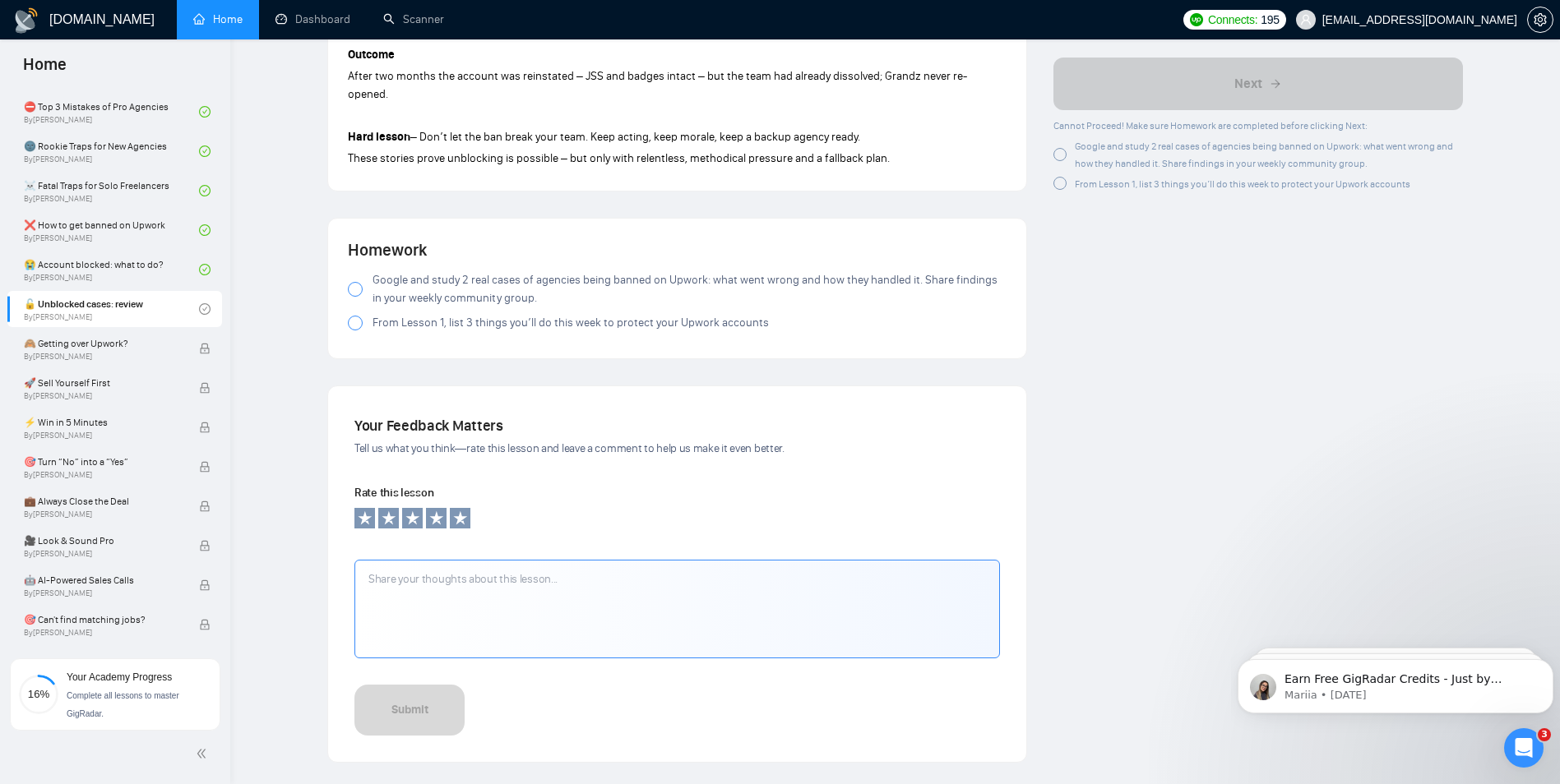
scroll to position [1203, 0]
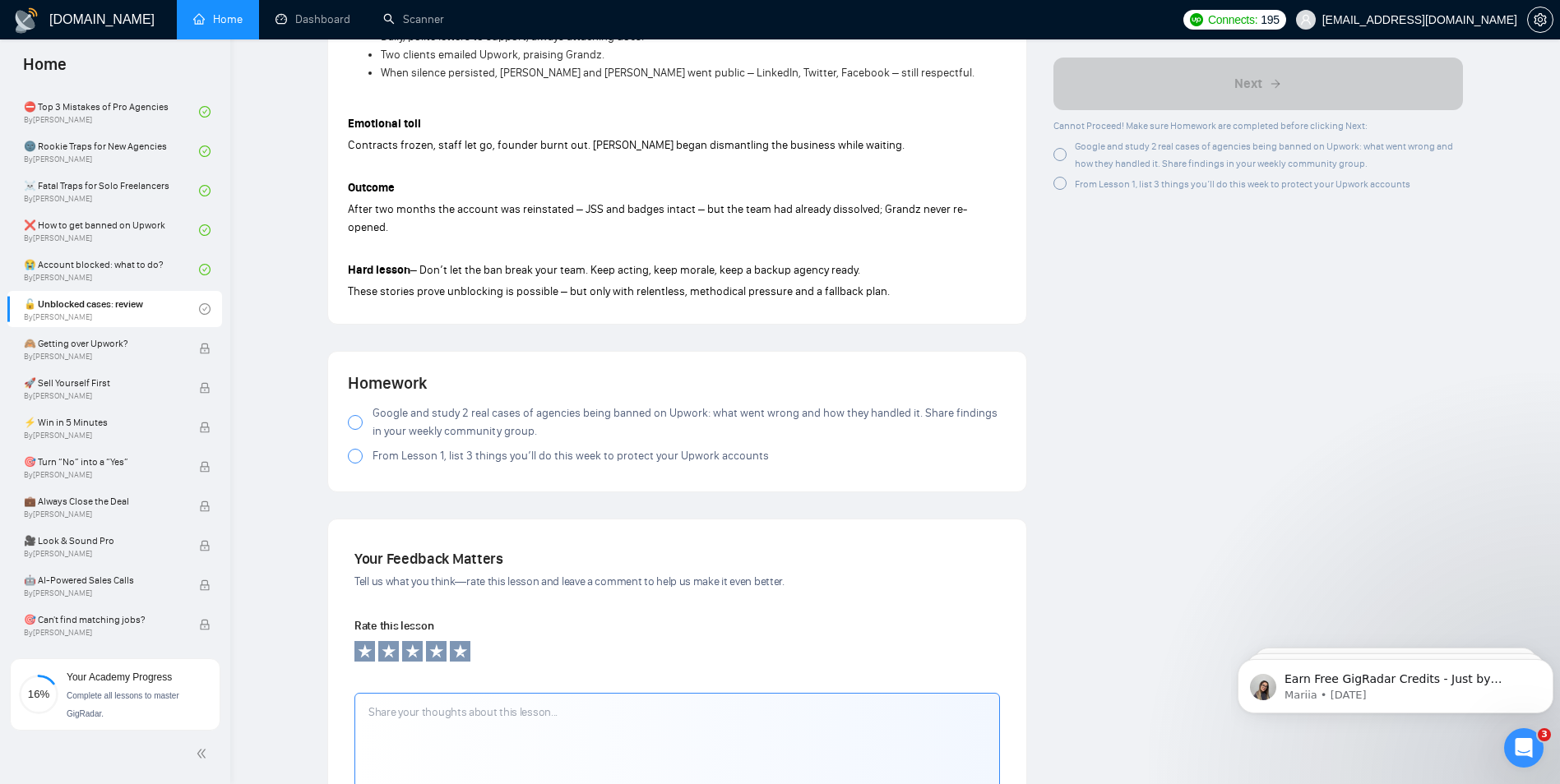
click at [412, 404] on span "Google and study 2 real cases of agencies being banned on Upwork: what went wro…" at bounding box center [690, 422] width 634 height 36
click at [424, 447] on span "From Lesson 1, list 3 things you’ll do this week to protect your Upwork accounts" at bounding box center [571, 455] width 397 height 18
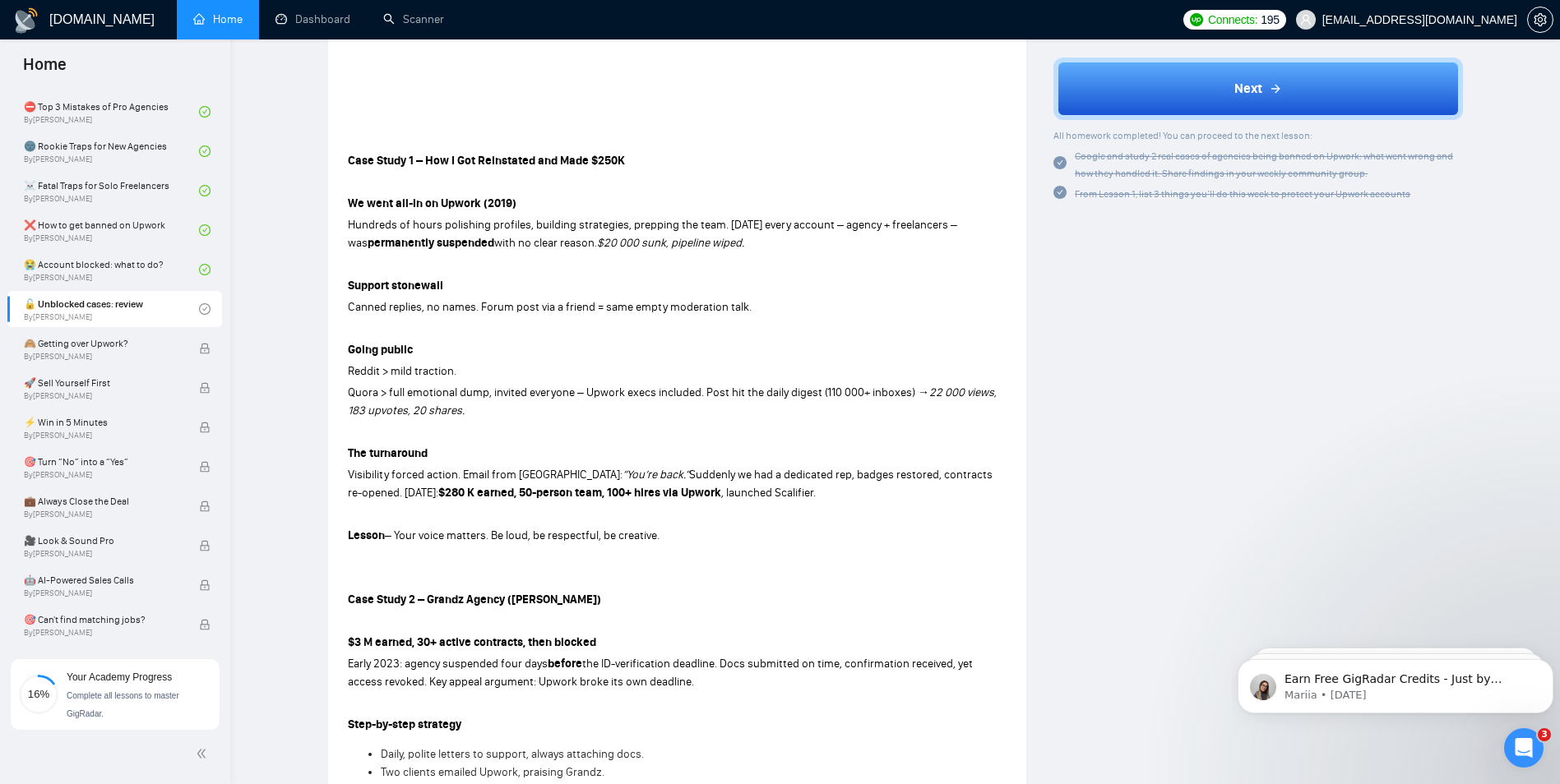
scroll to position [0, 0]
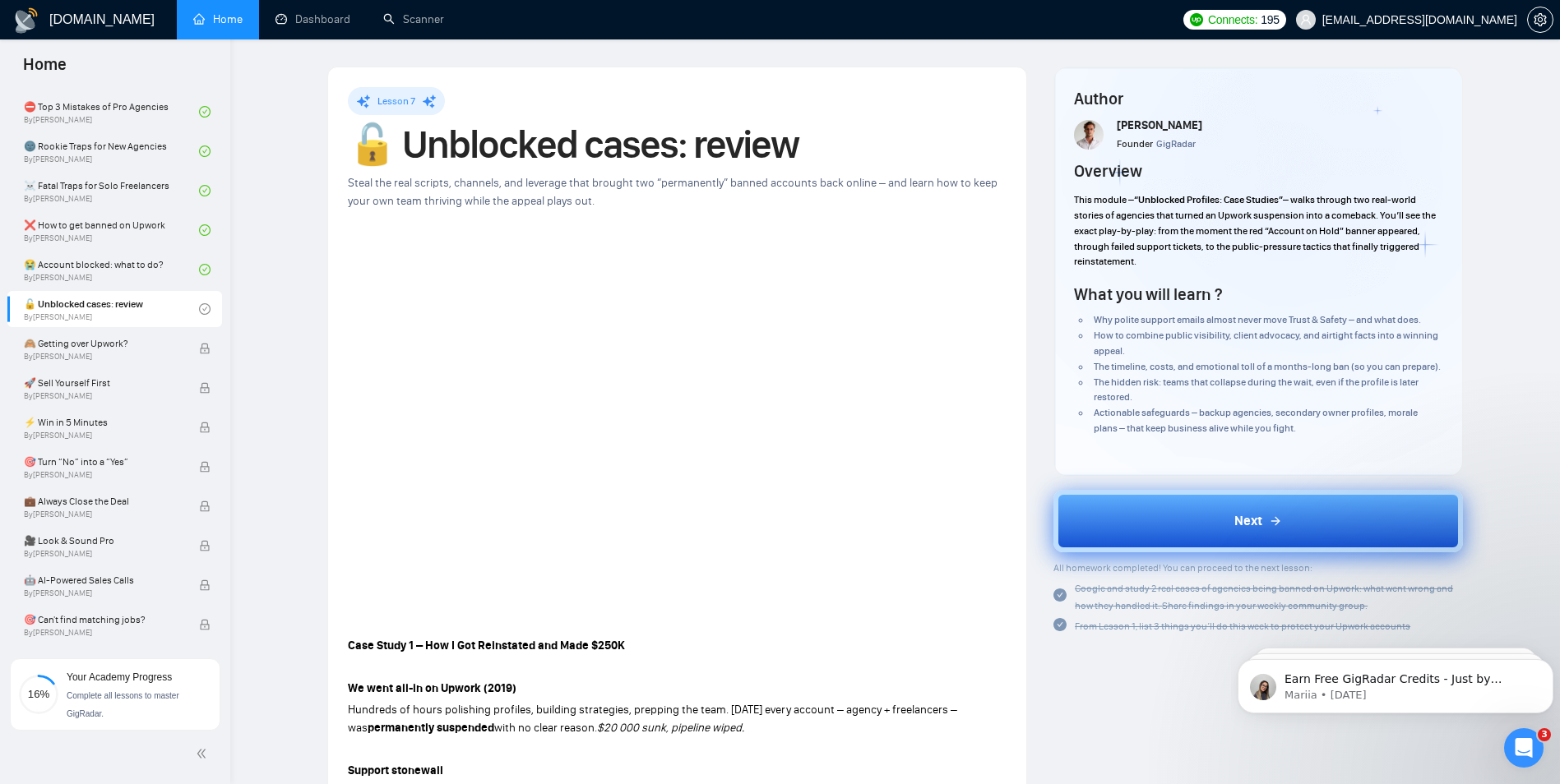
click at [1178, 540] on button "Next" at bounding box center [1258, 521] width 410 height 62
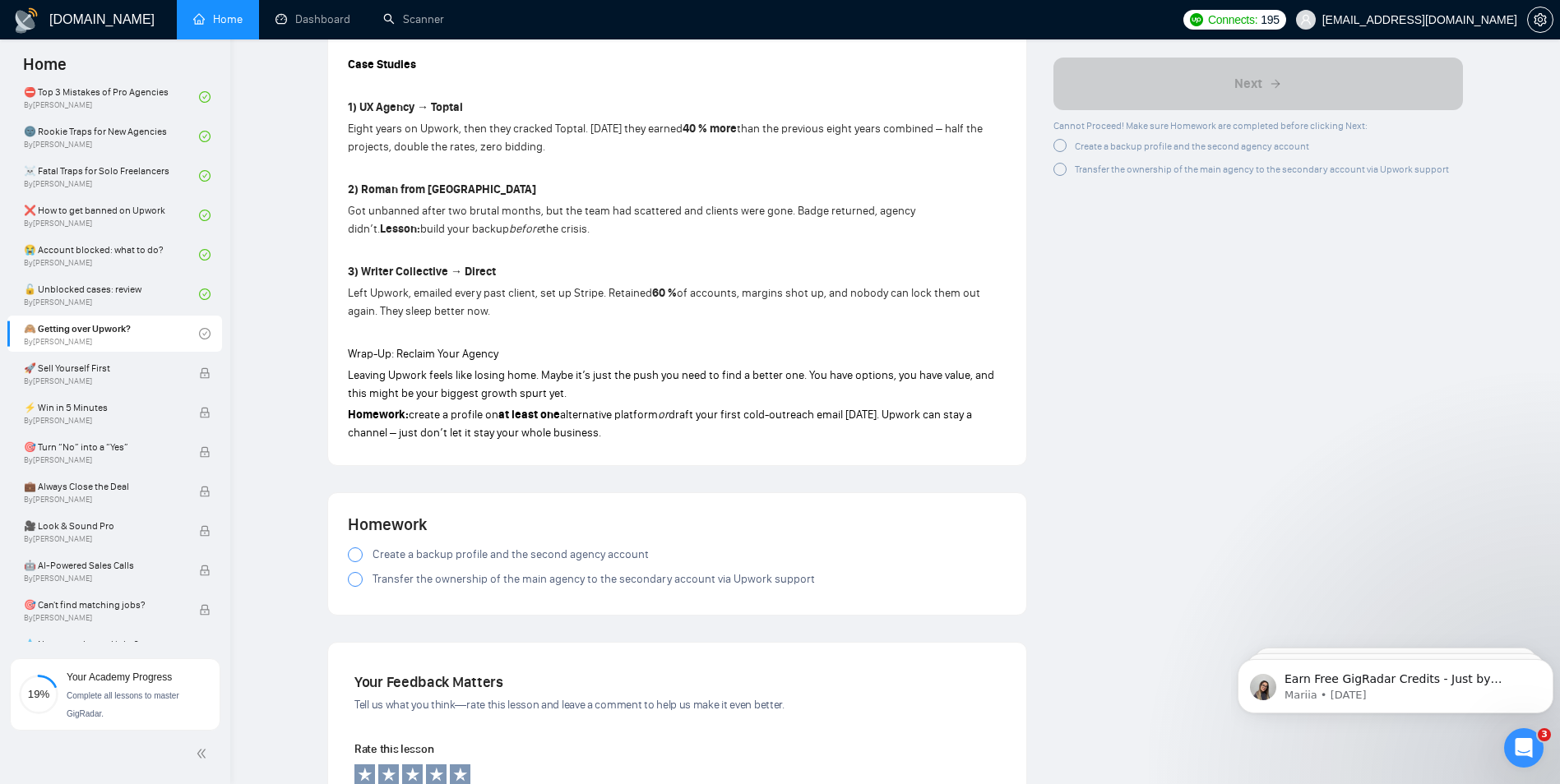
scroll to position [1731, 0]
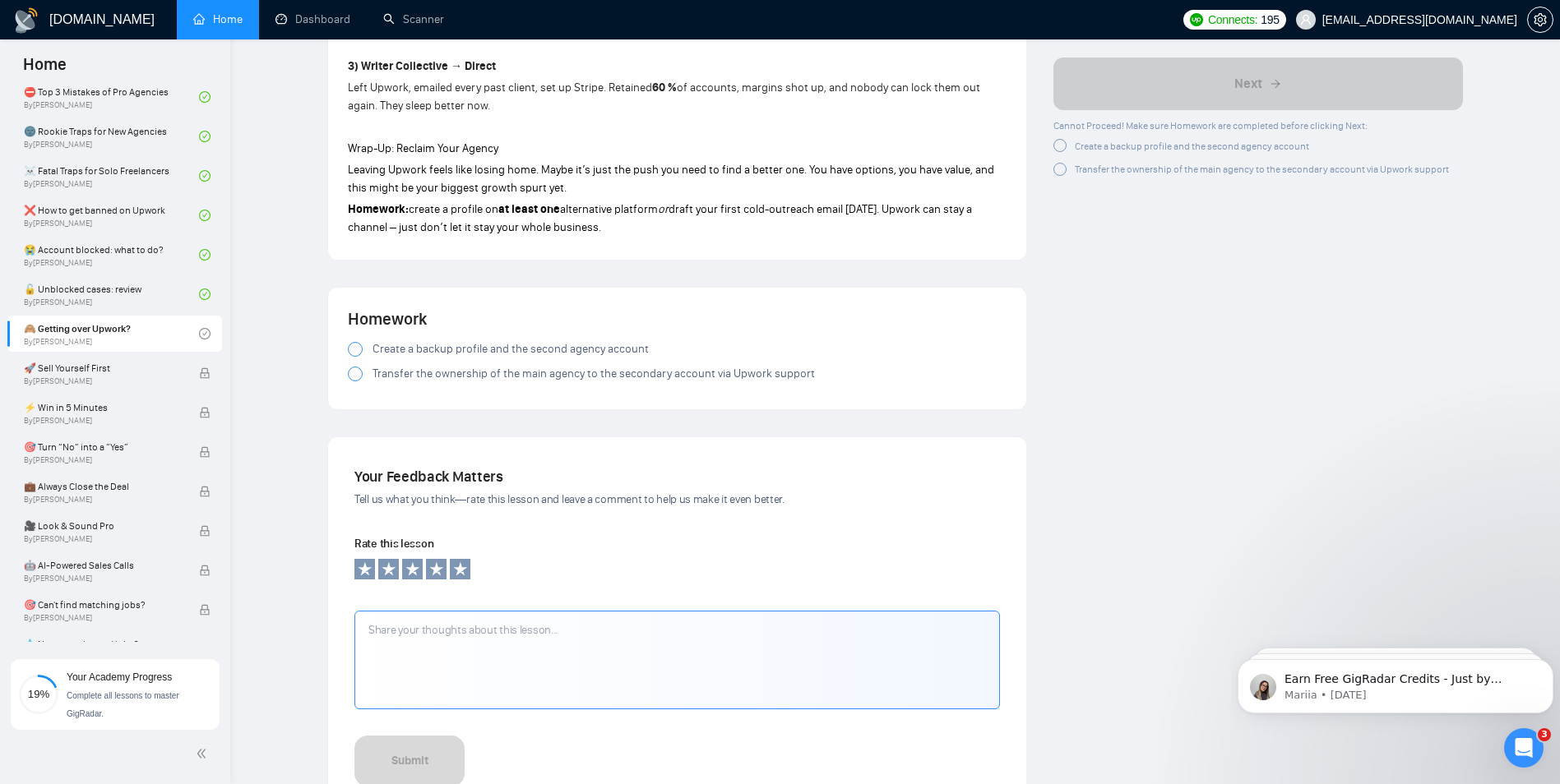
click at [474, 340] on span "Create a backup profile and the second agency account" at bounding box center [511, 349] width 277 height 18
click at [390, 365] on span "Transfer the ownership of the main agency to the secondary account via Upwork s…" at bounding box center [594, 374] width 443 height 18
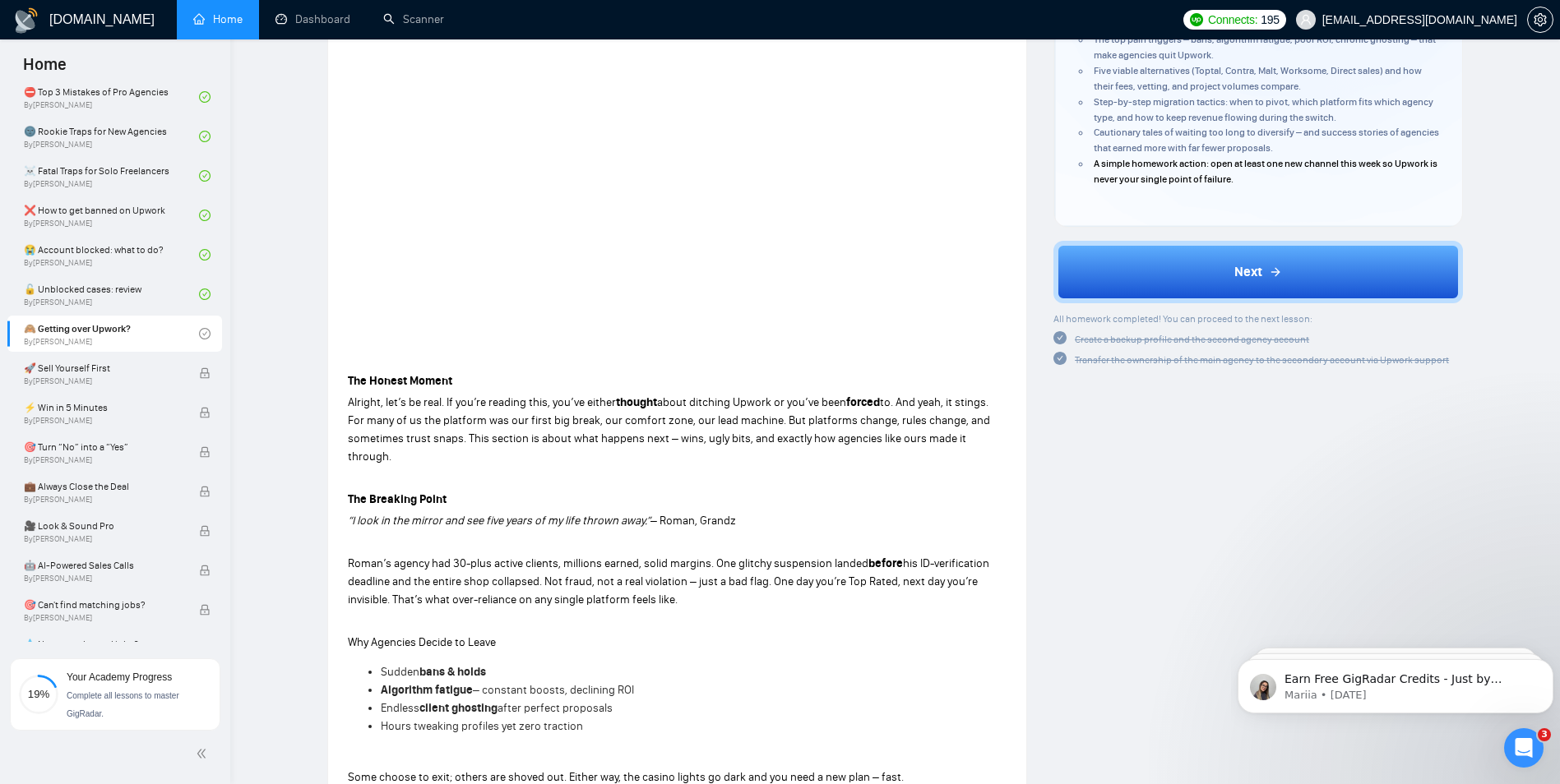
scroll to position [0, 0]
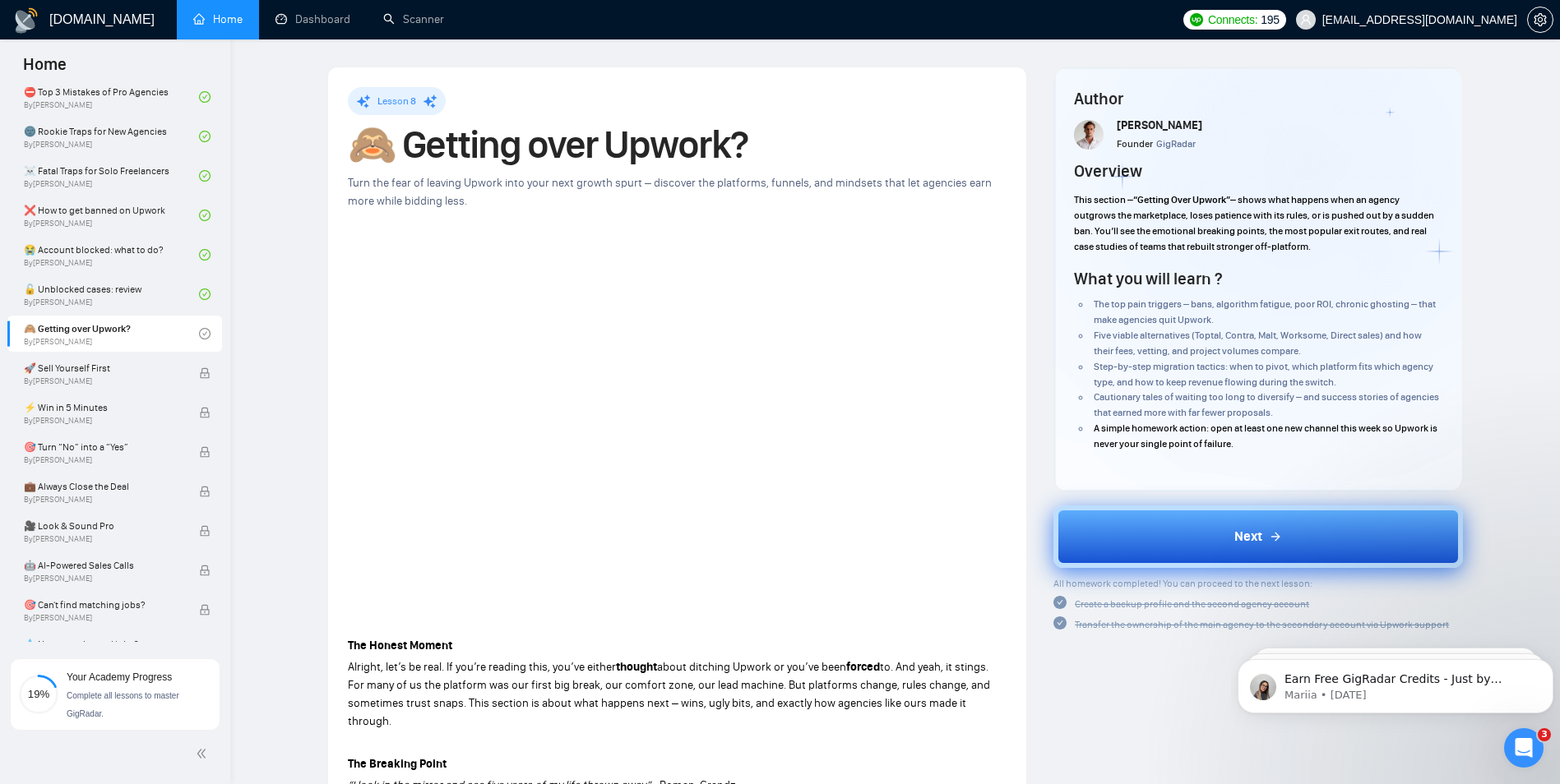
click at [1174, 526] on button "Next" at bounding box center [1258, 536] width 410 height 62
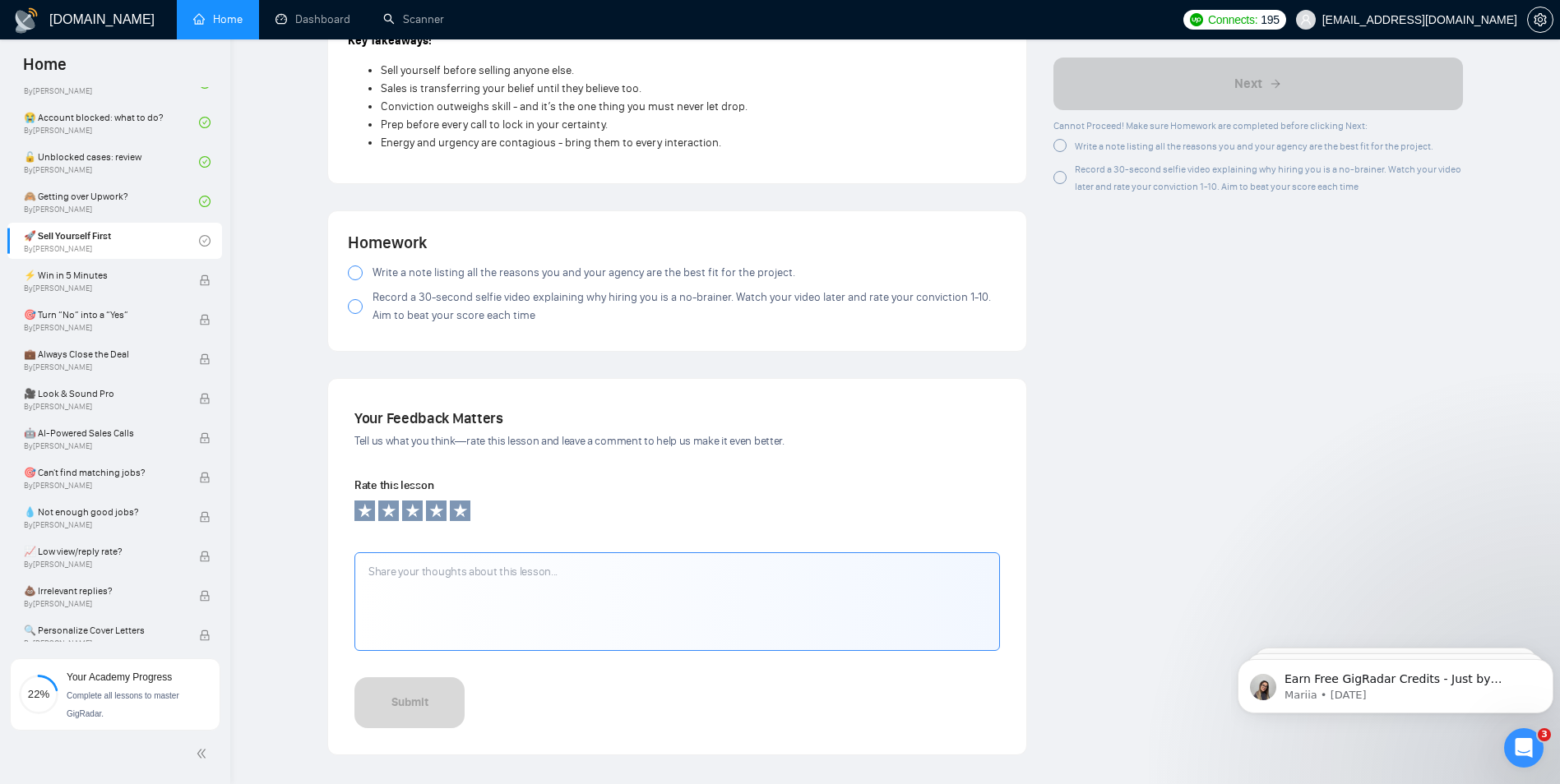
scroll to position [1686, 0]
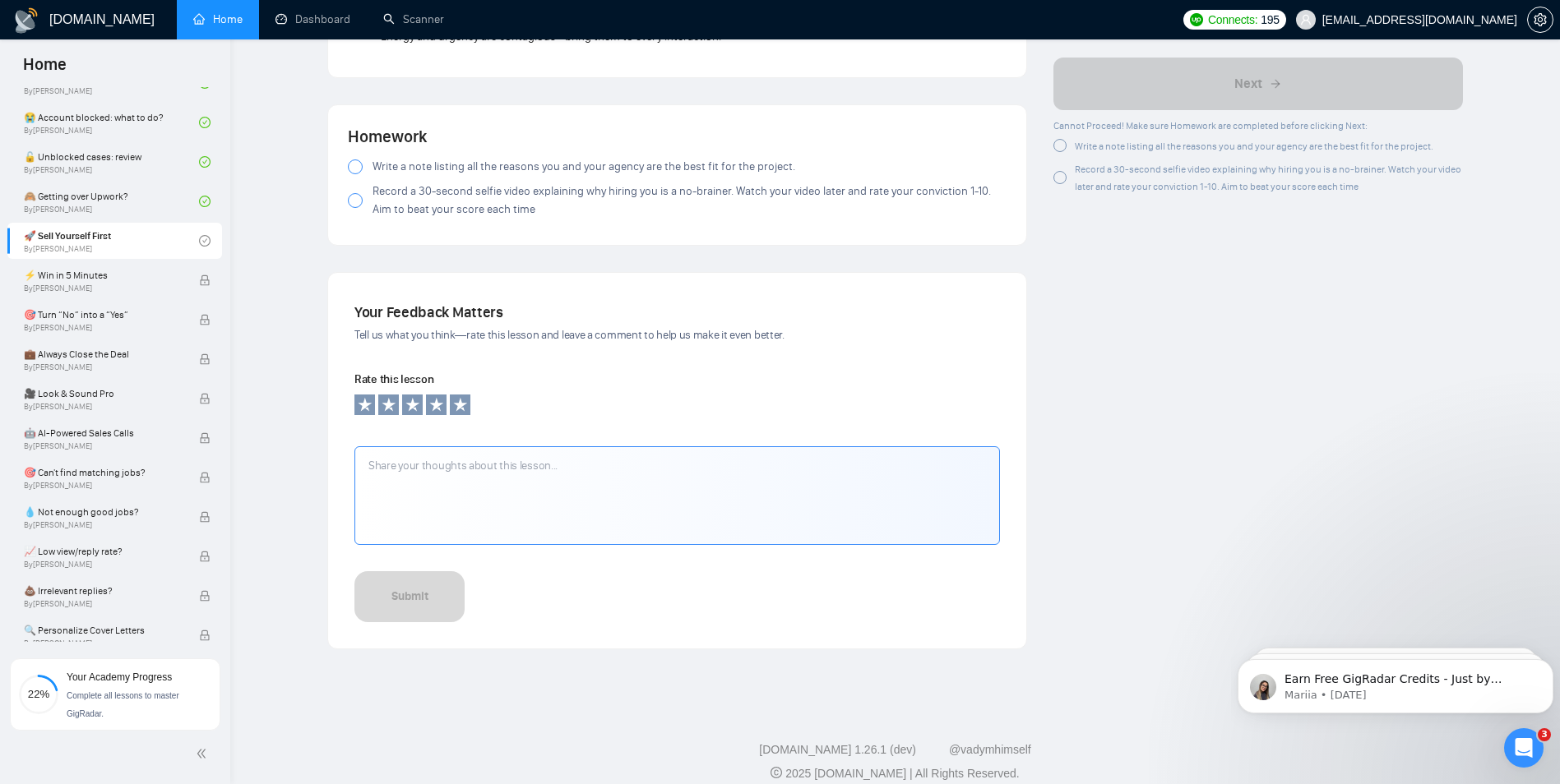
click at [461, 157] on span "Write a note listing all the reasons you and your agency are the best fit for t…" at bounding box center [584, 166] width 422 height 18
click at [473, 186] on span "Record a 30-second selfie video explaining why hiring you is a no-brainer. Watc…" at bounding box center [690, 200] width 634 height 36
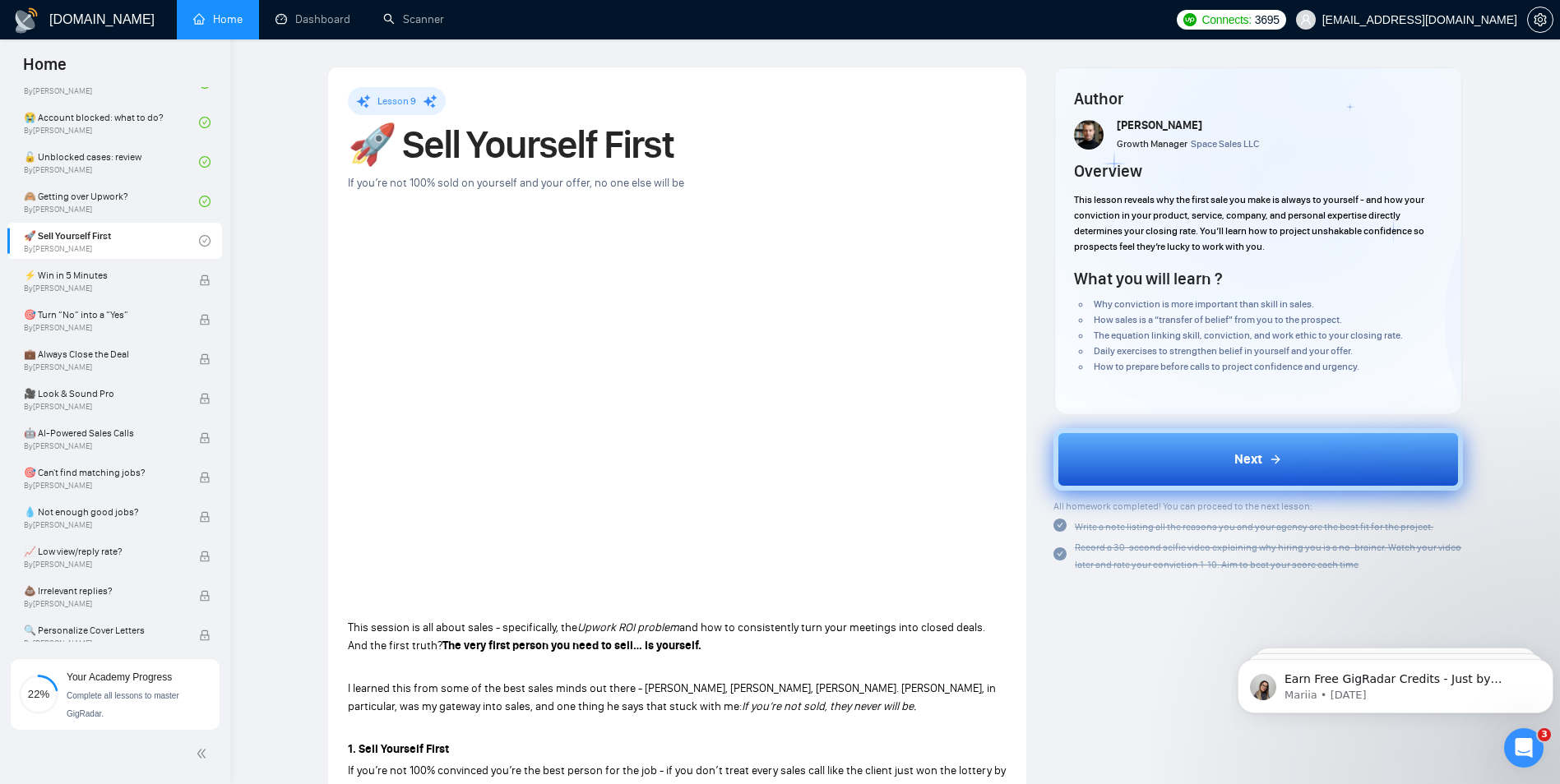
click at [1178, 456] on button "Next" at bounding box center [1258, 459] width 410 height 62
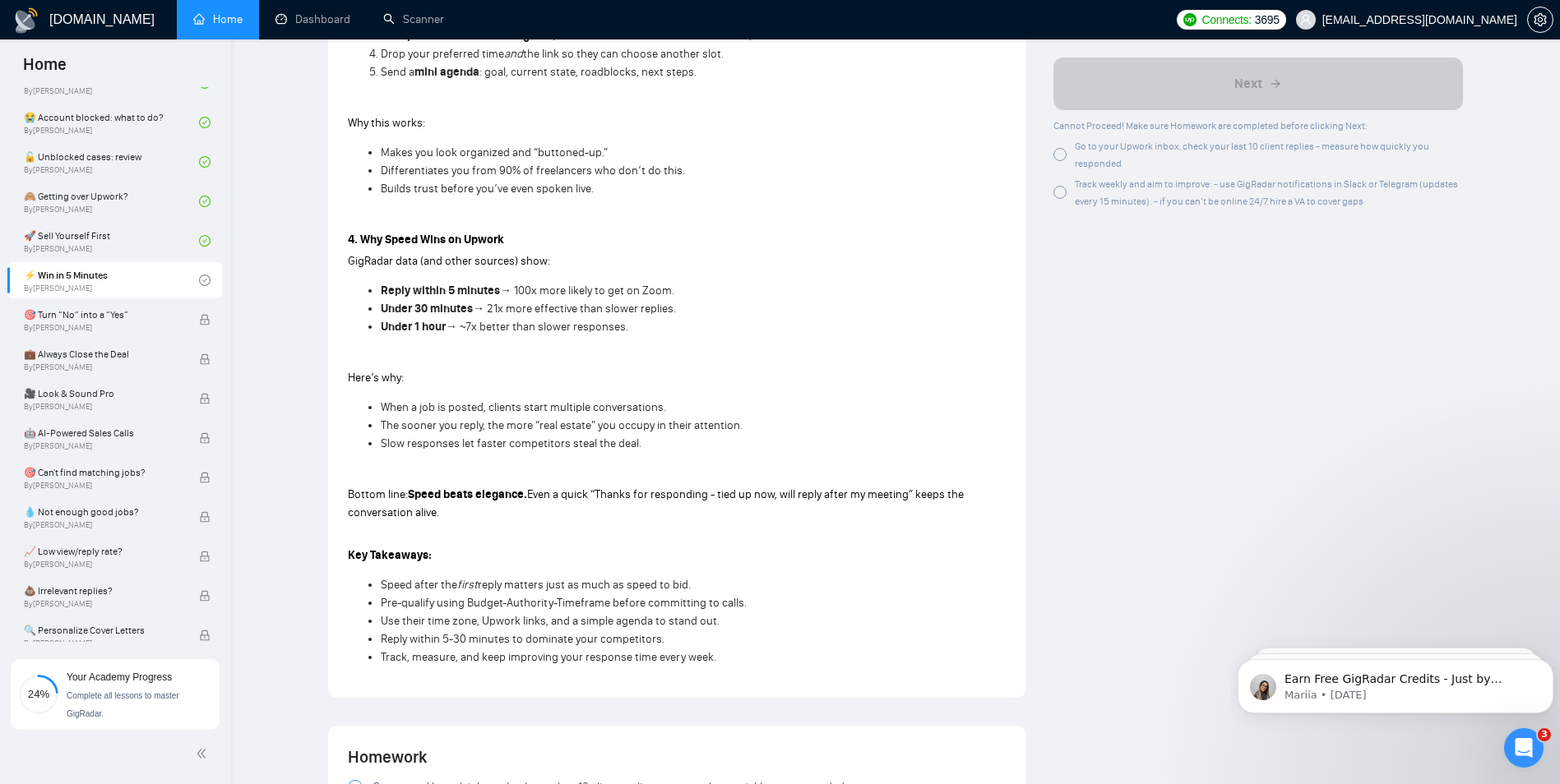
scroll to position [1480, 0]
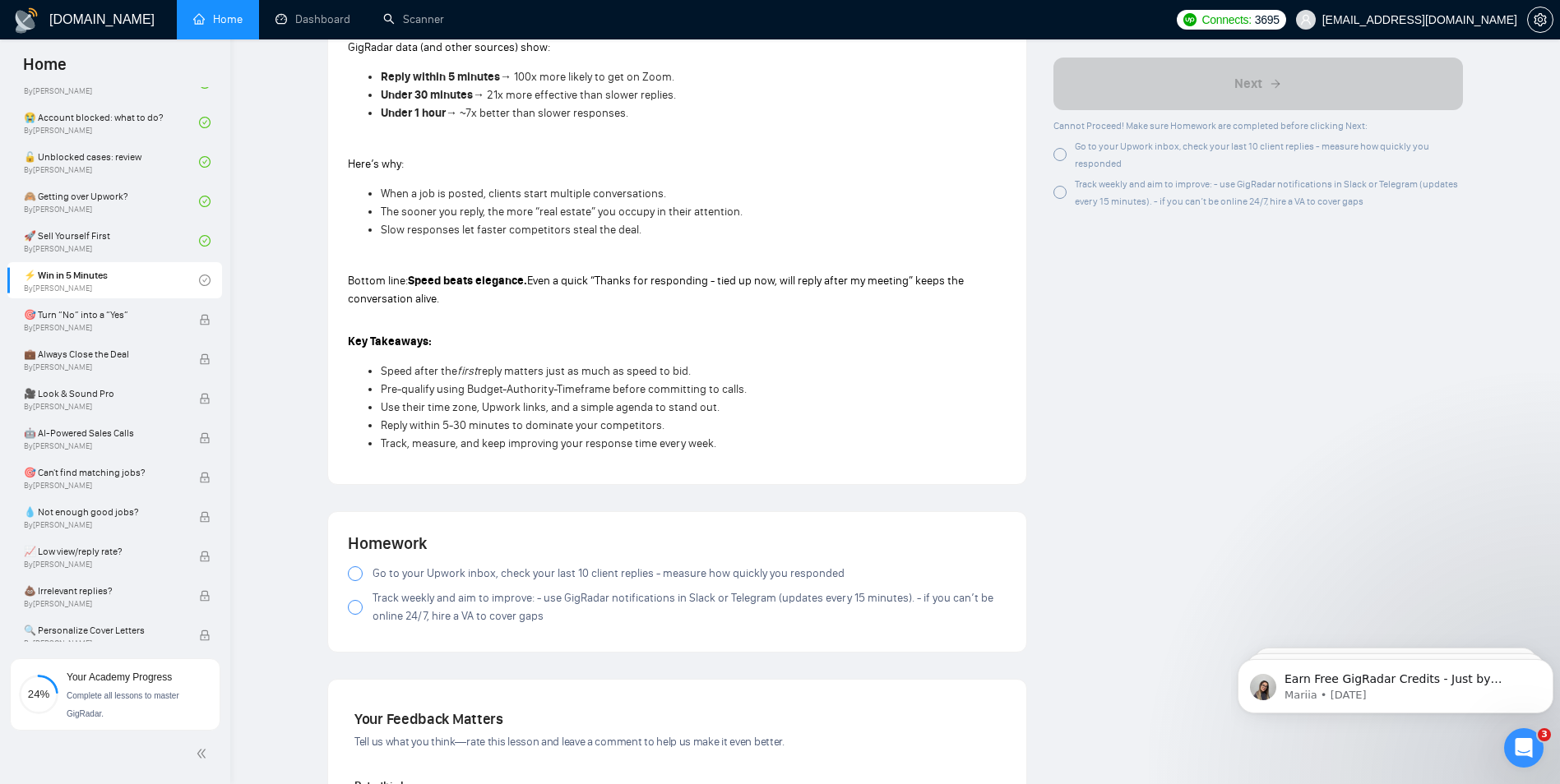
click at [393, 574] on span "Go to your Upwork inbox, check your last 10 client replies - measure how quickl…" at bounding box center [609, 574] width 472 height 18
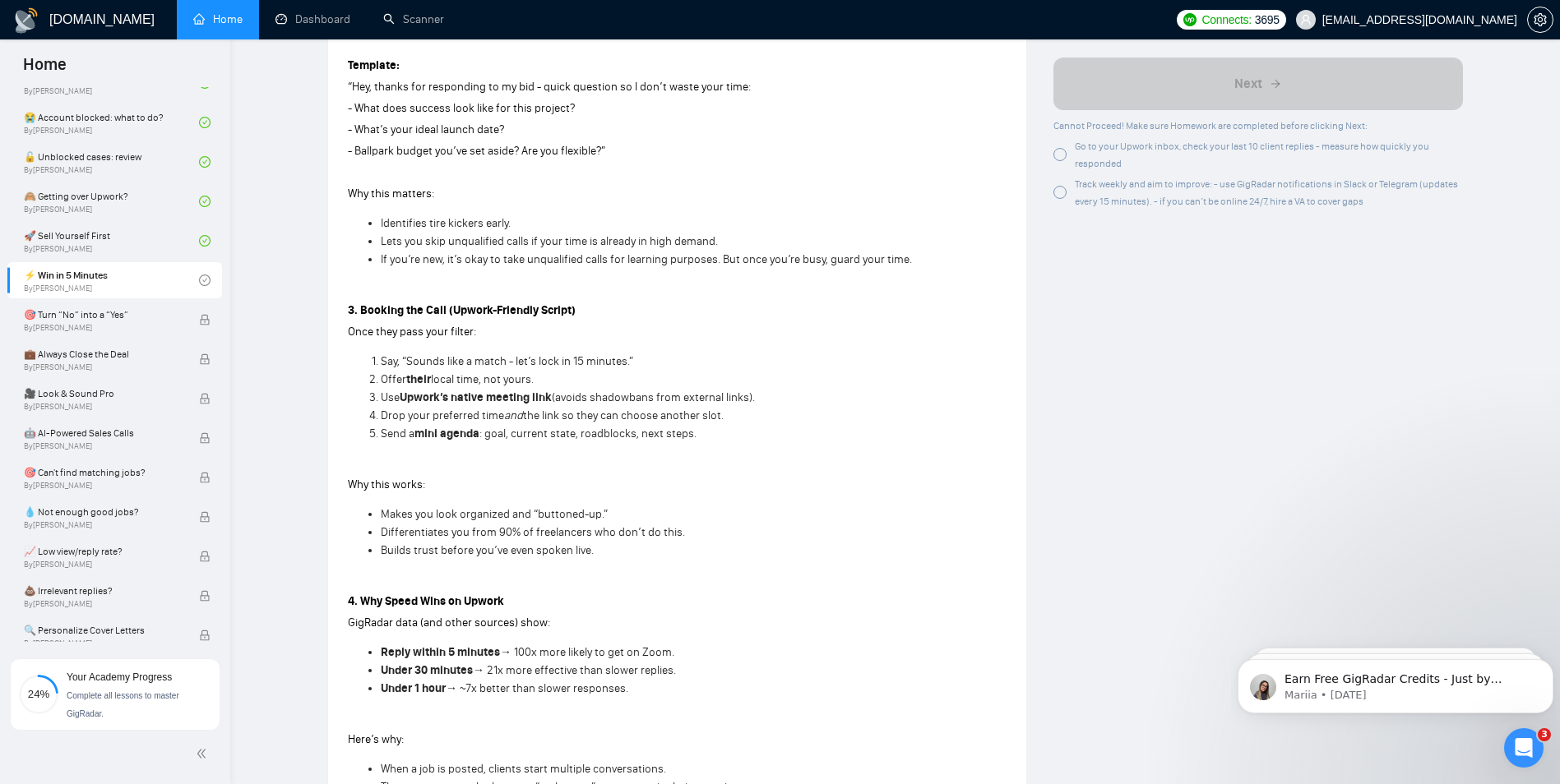
scroll to position [1398, 0]
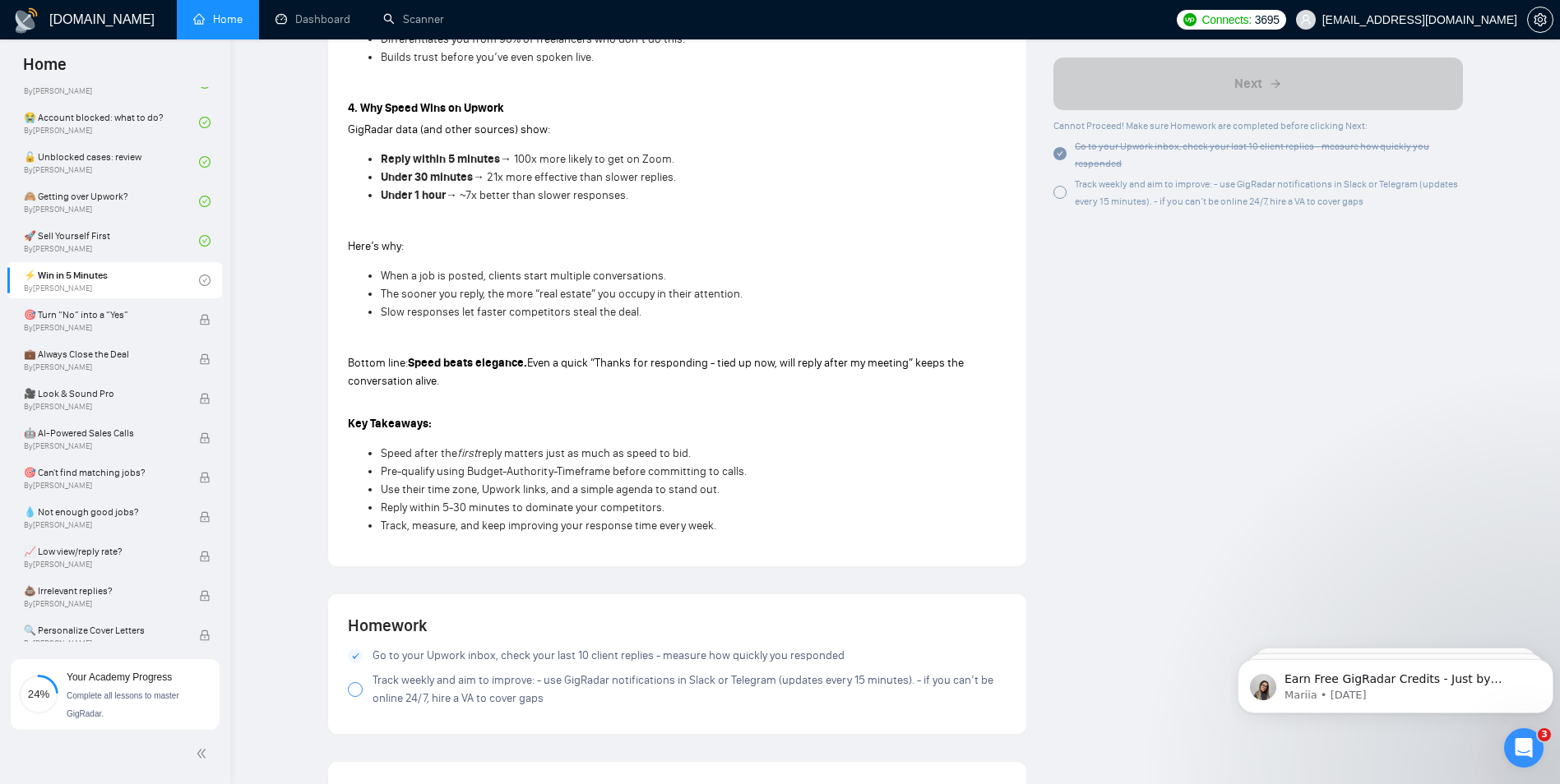
click at [393, 689] on span "Track weekly and aim to improve: - use GigRadar notifications in Slack or Teleg…" at bounding box center [690, 690] width 634 height 36
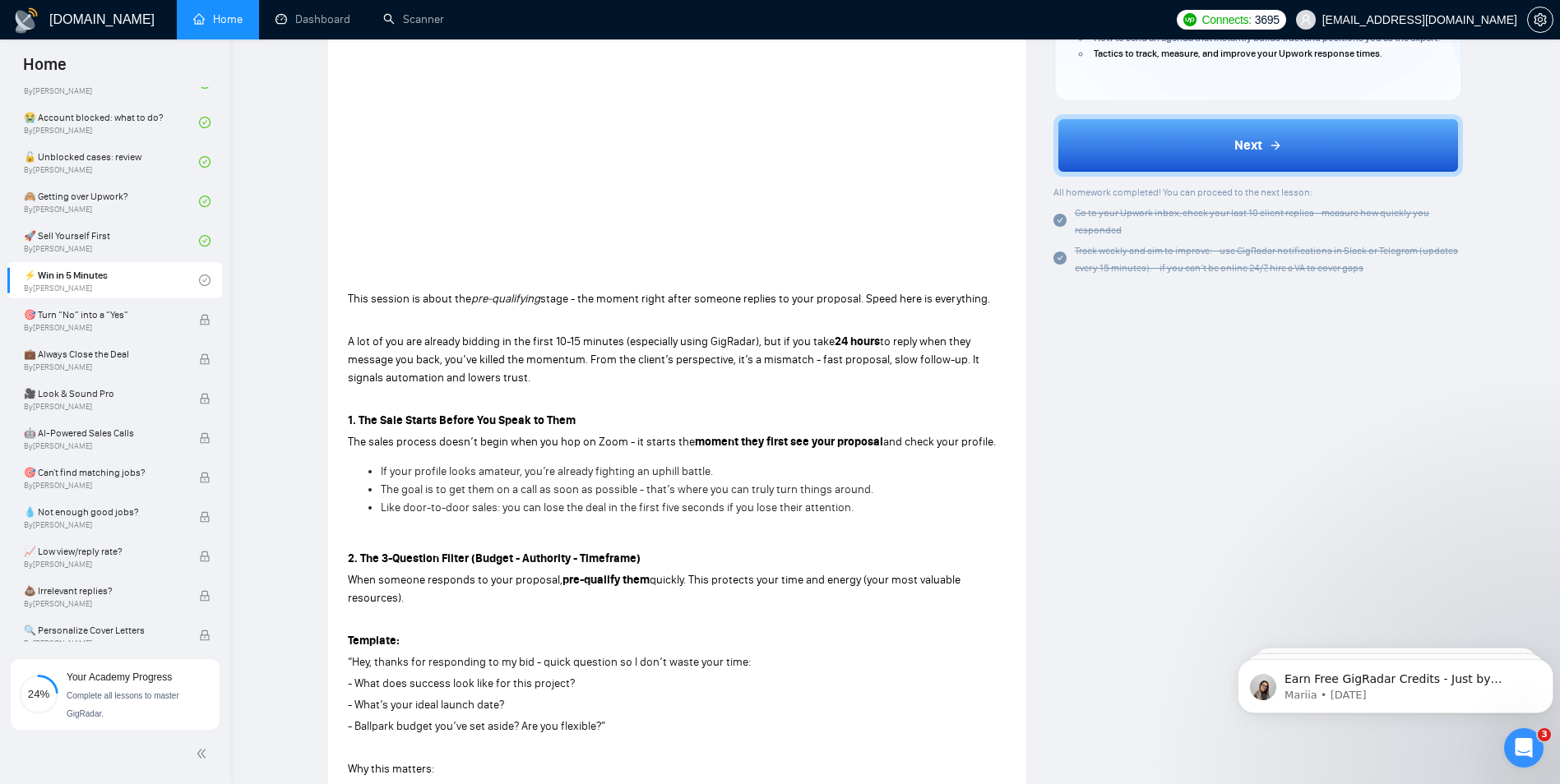
scroll to position [0, 0]
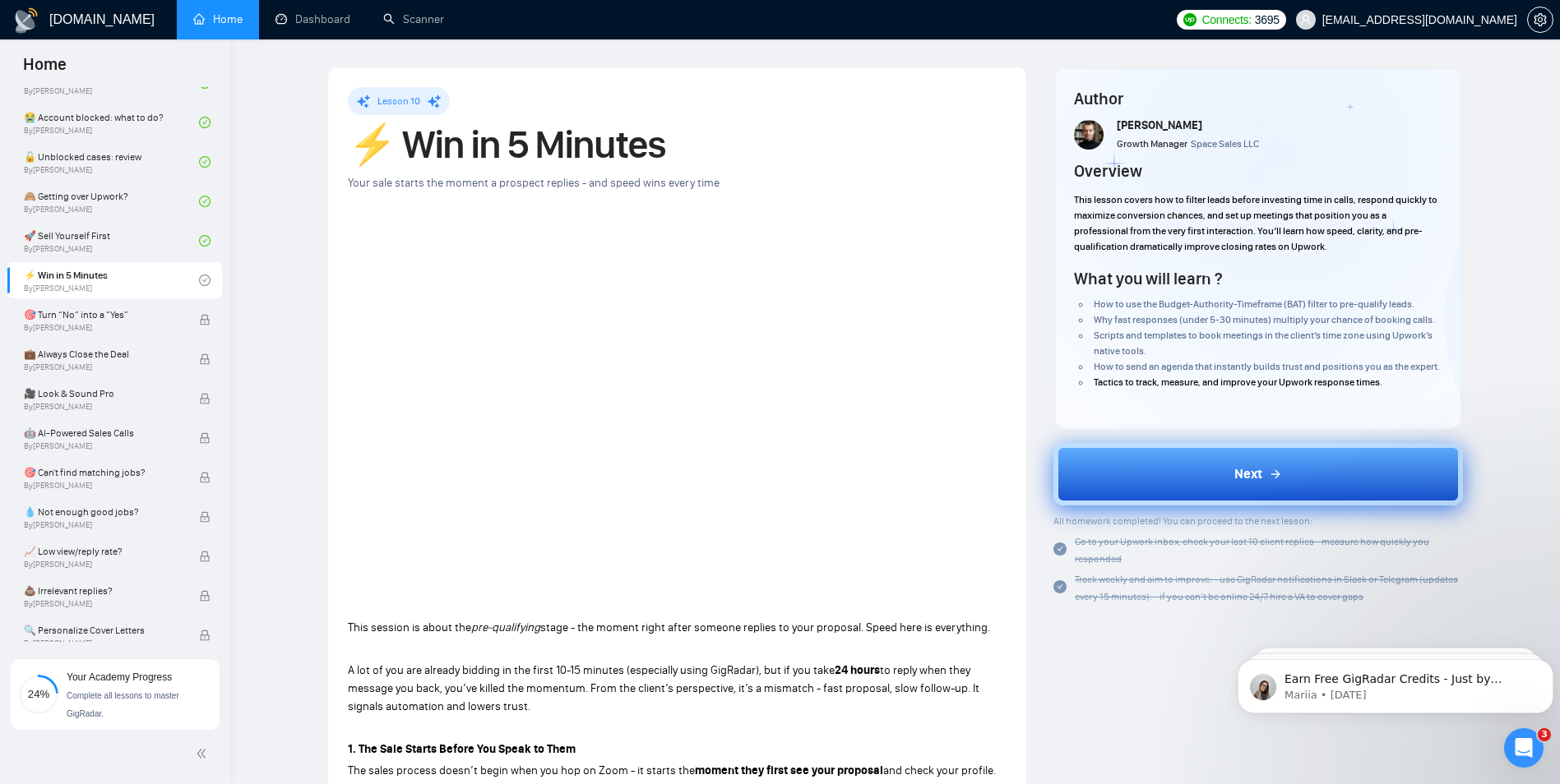
click at [1224, 495] on button "Next" at bounding box center [1258, 474] width 410 height 62
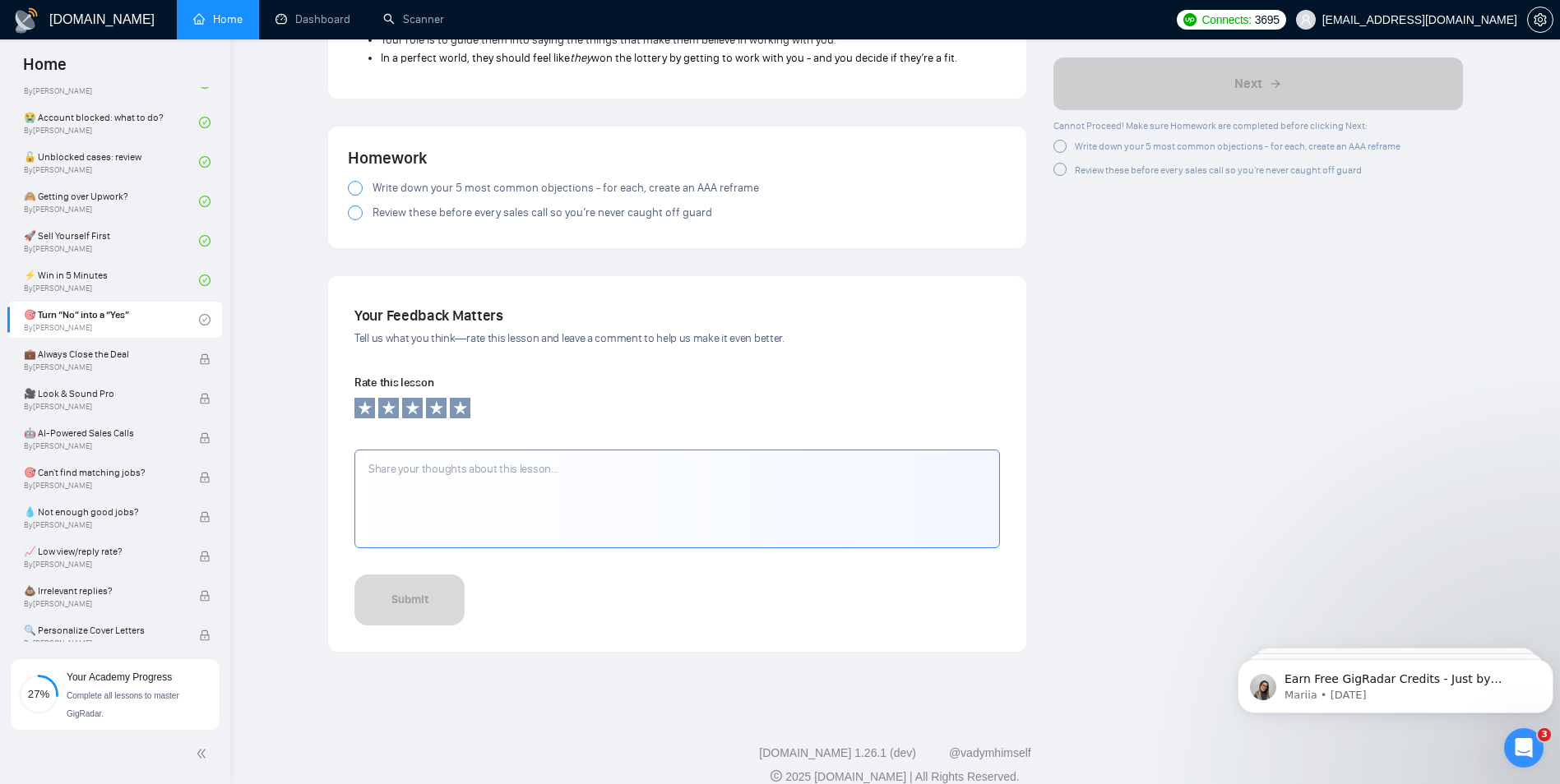
scroll to position [2302, 0]
click at [452, 176] on span "Write down your 5 most common objections - for each, create an AAA reframe" at bounding box center [566, 182] width 387 height 18
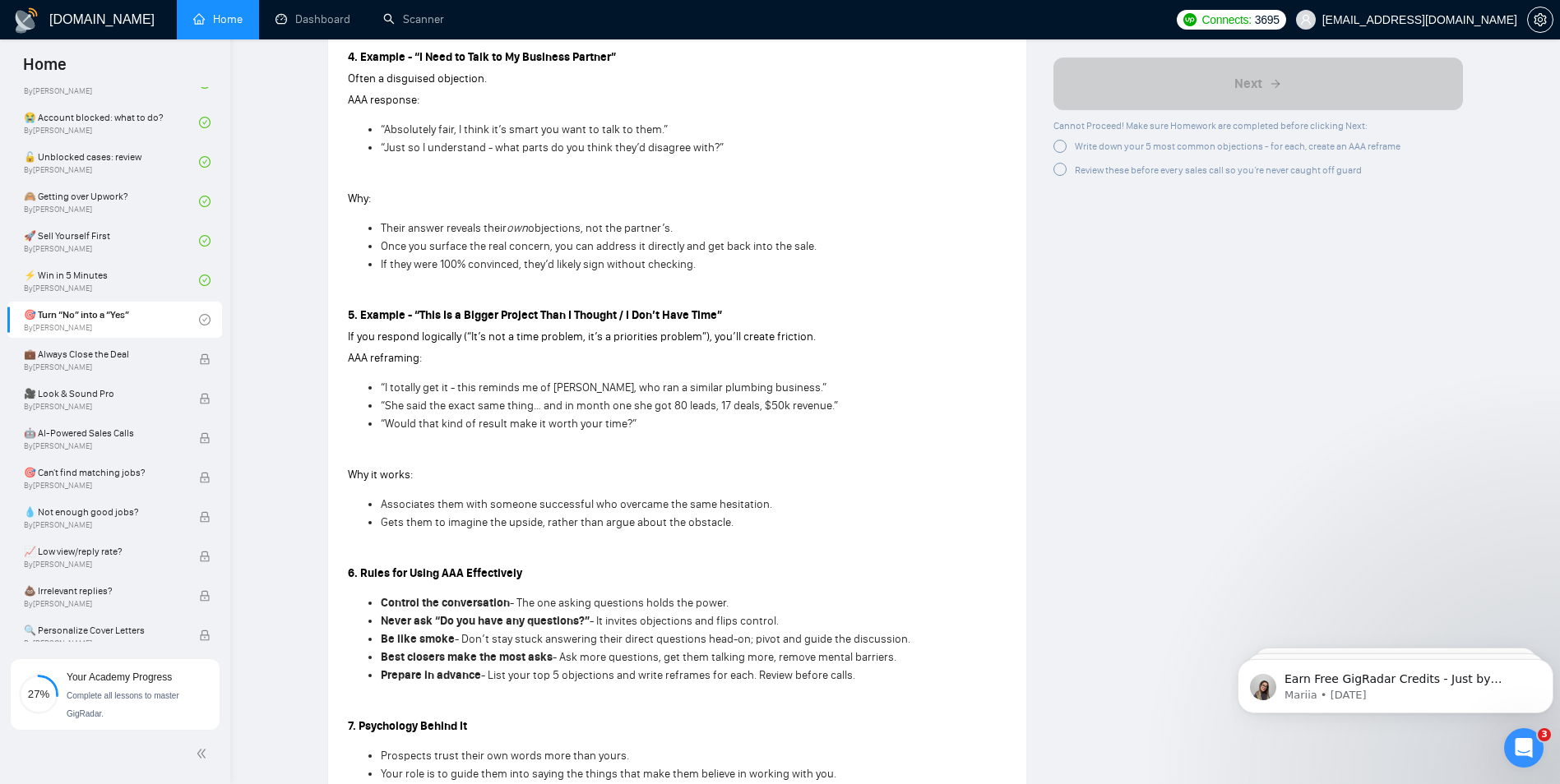
scroll to position [2056, 0]
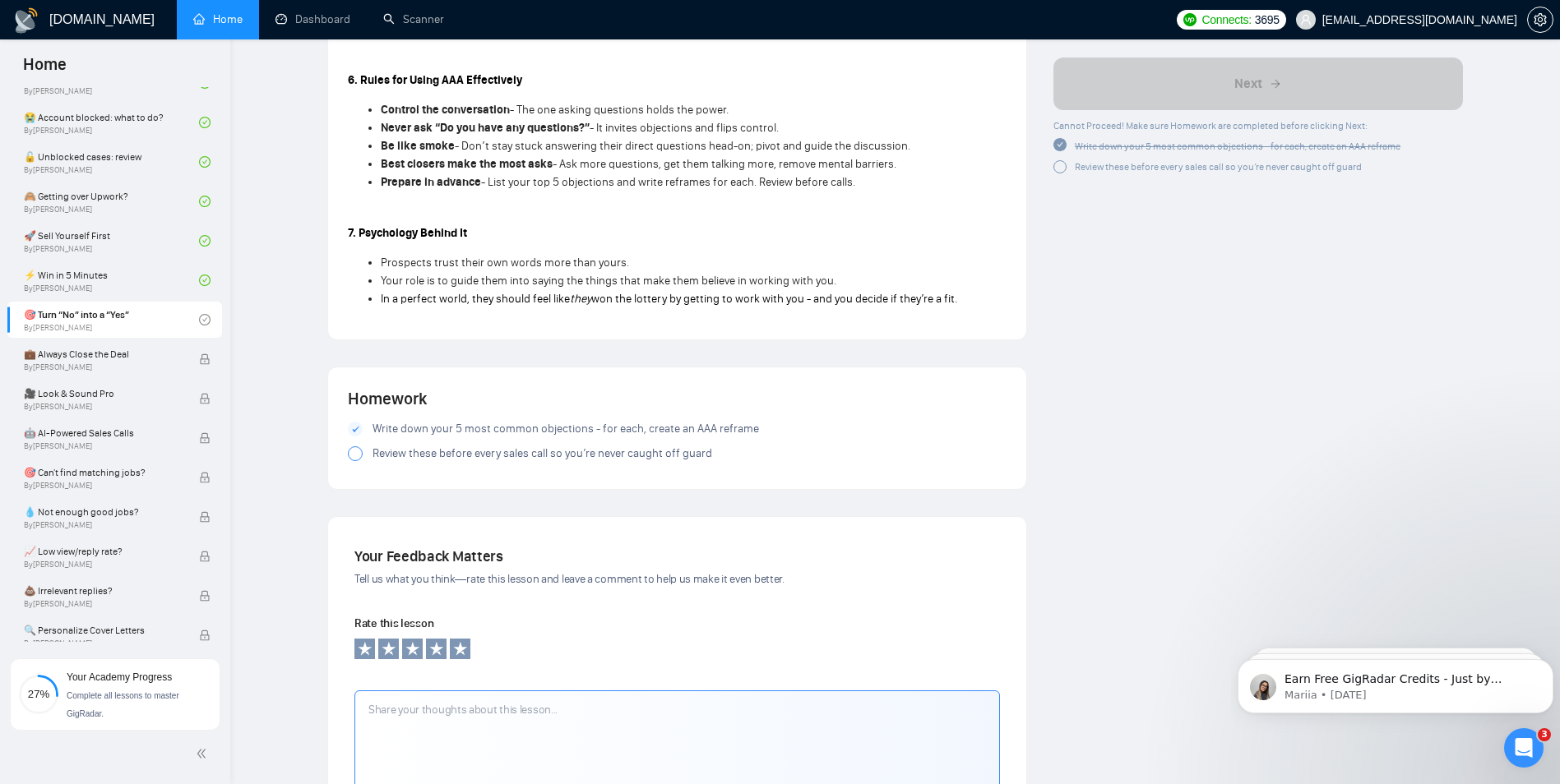
click at [442, 454] on span "Review these before every sales call so you’re never caught off guard" at bounding box center [542, 454] width 340 height 18
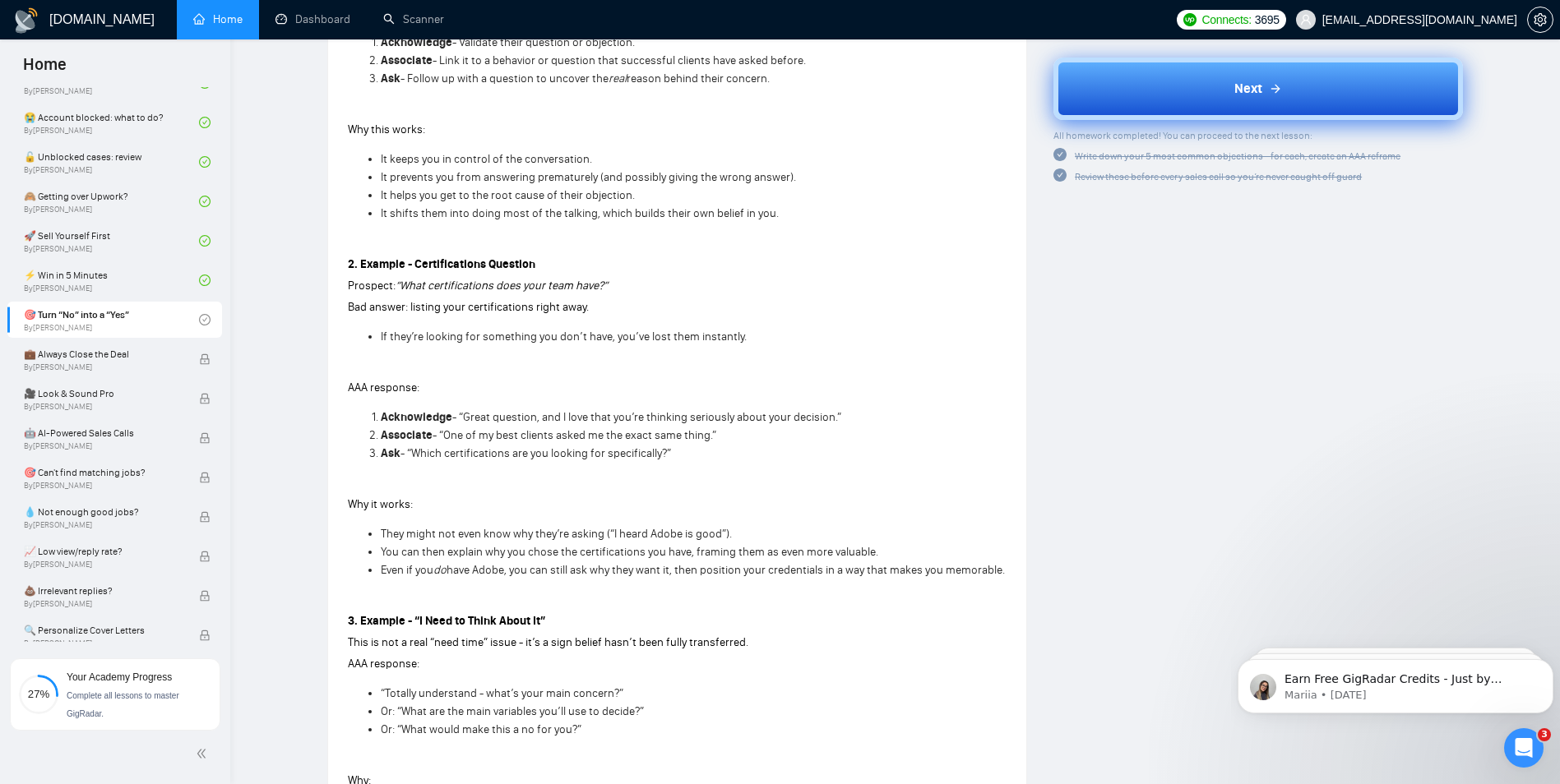
click at [1203, 85] on button "Next" at bounding box center [1258, 89] width 410 height 62
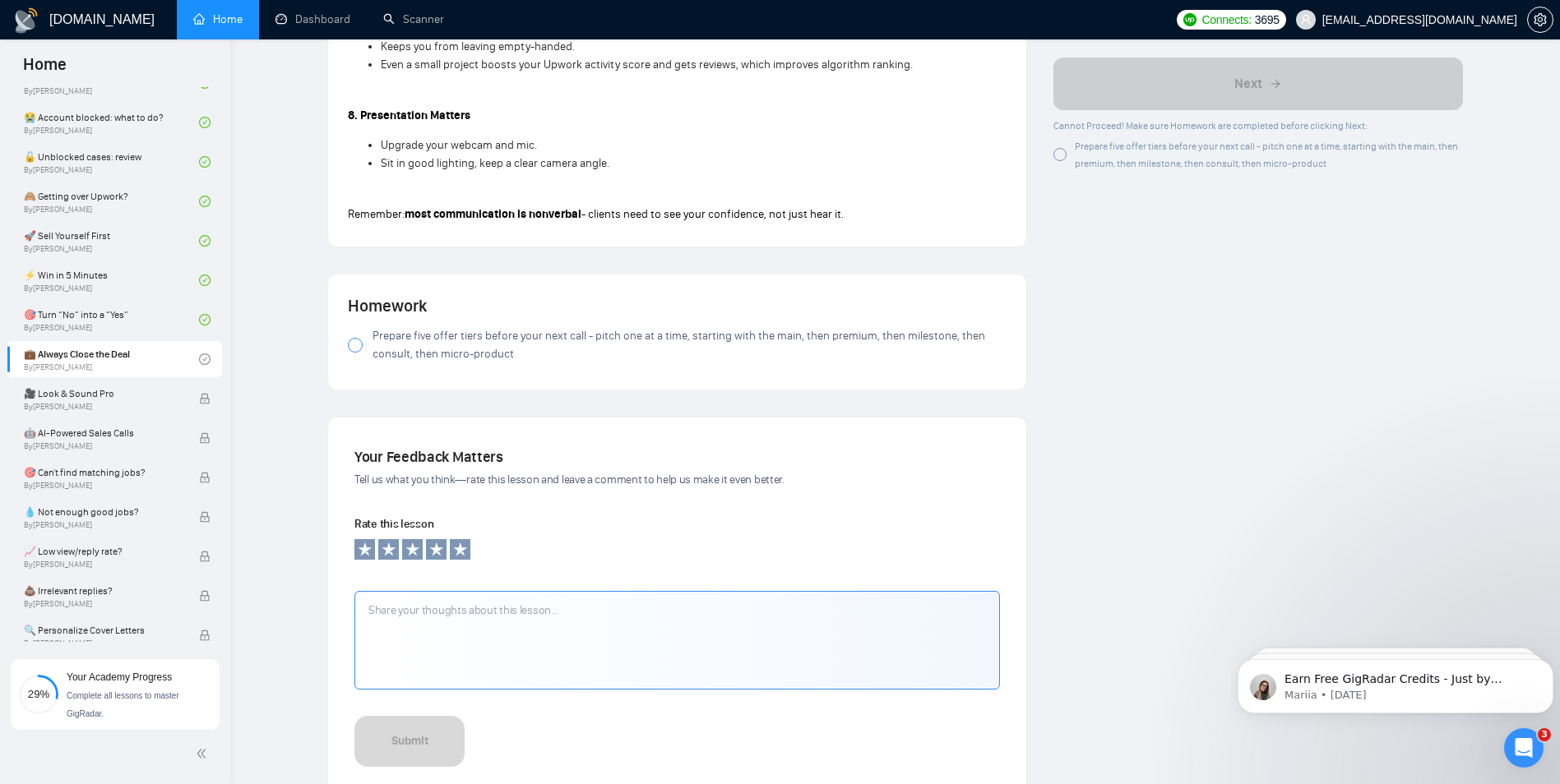
scroll to position [1645, 0]
click at [455, 338] on span "Prepare five offer tiers before your next call - pitch one at a time, starting …" at bounding box center [690, 343] width 634 height 36
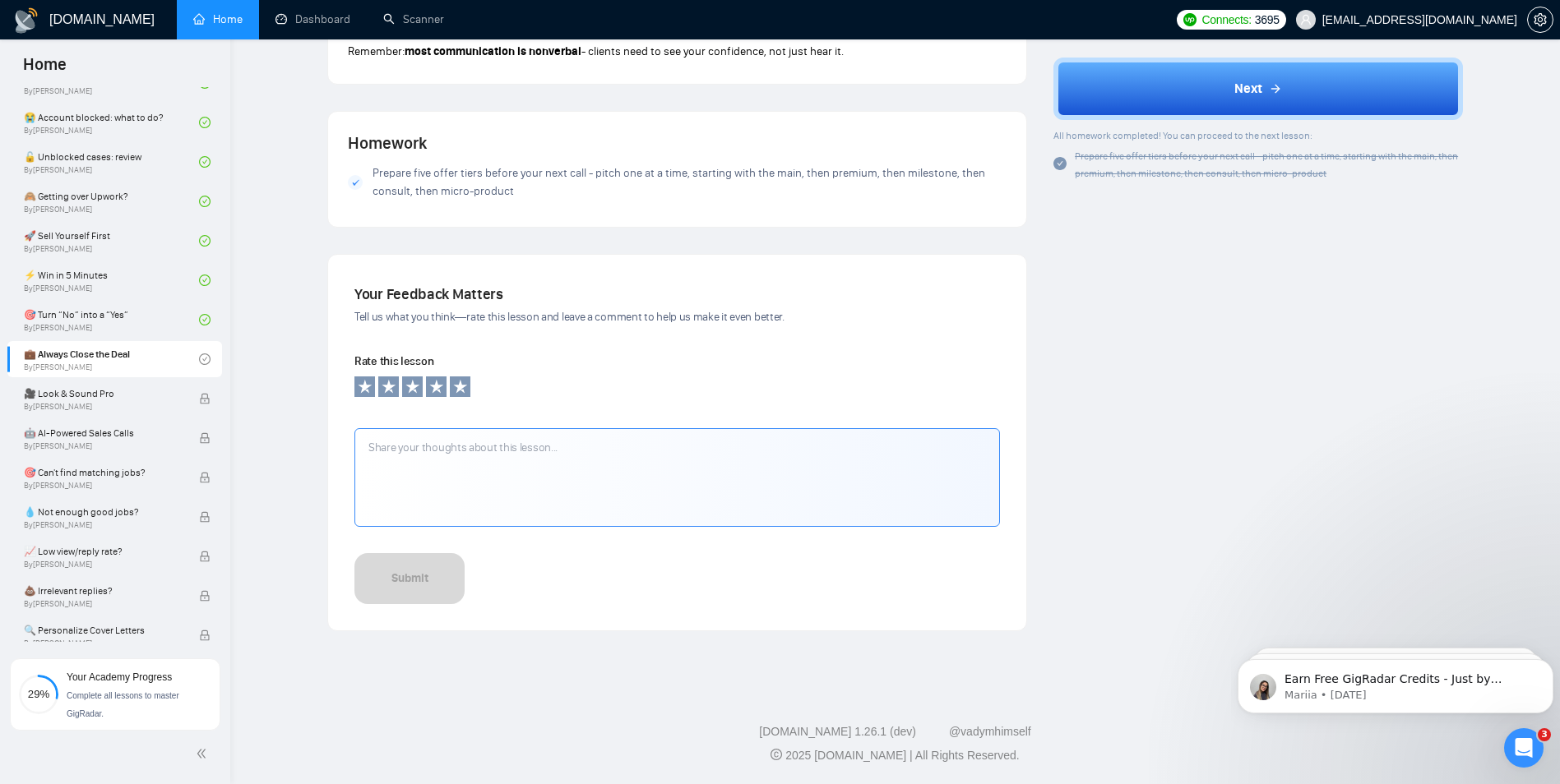
scroll to position [1722, 0]
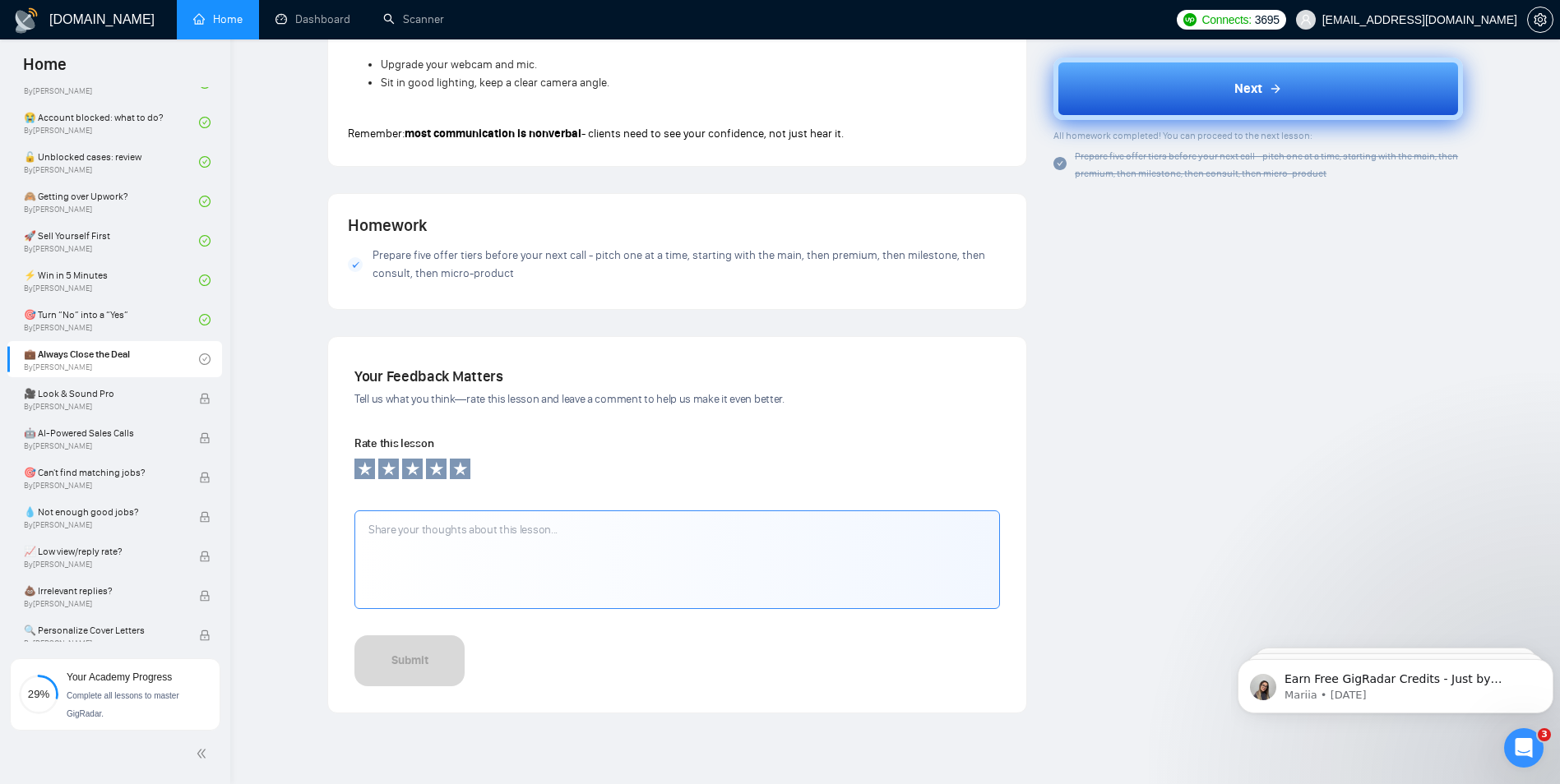
click at [1196, 106] on button "Next" at bounding box center [1258, 89] width 410 height 62
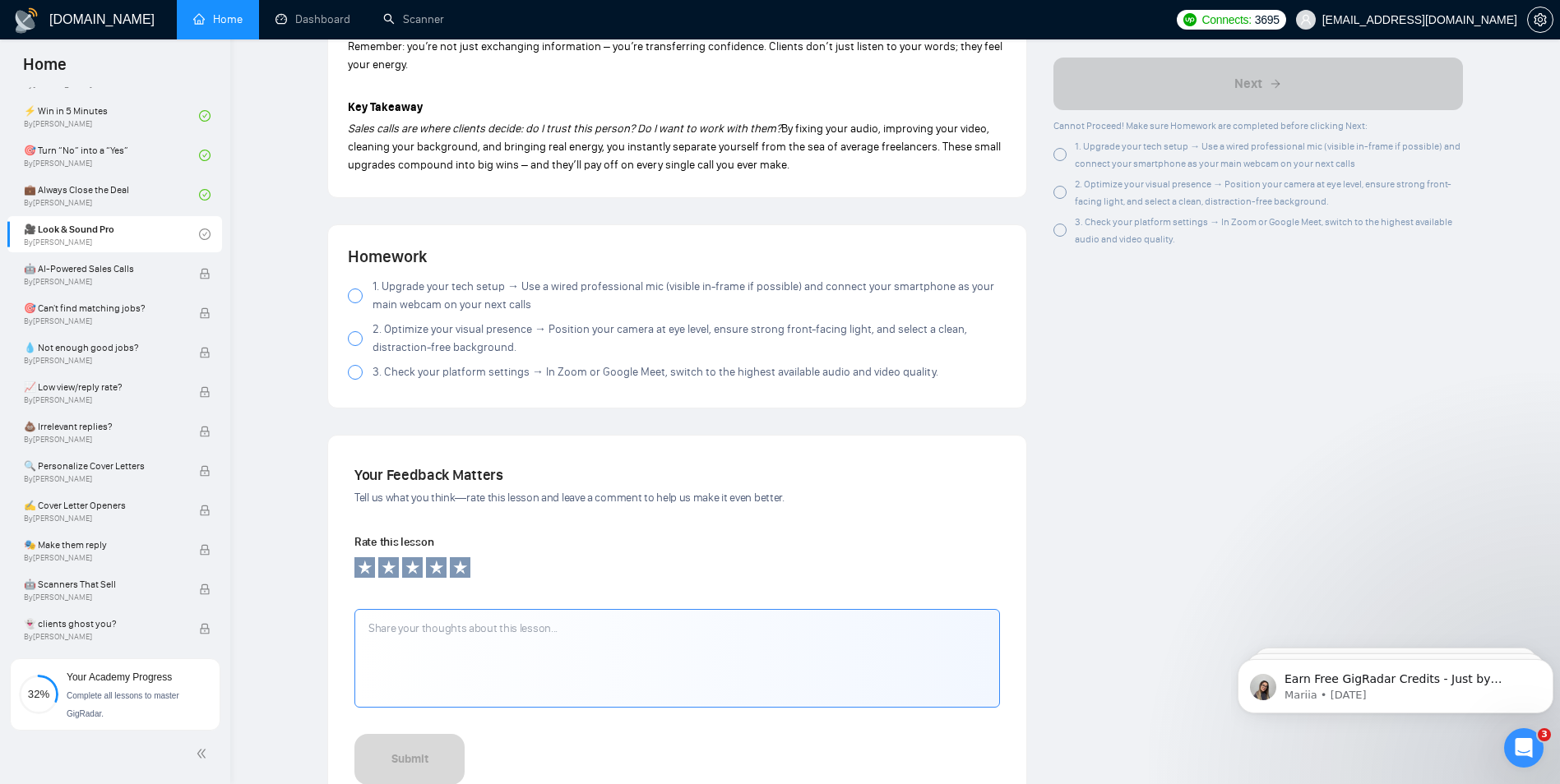
scroll to position [1591, 0]
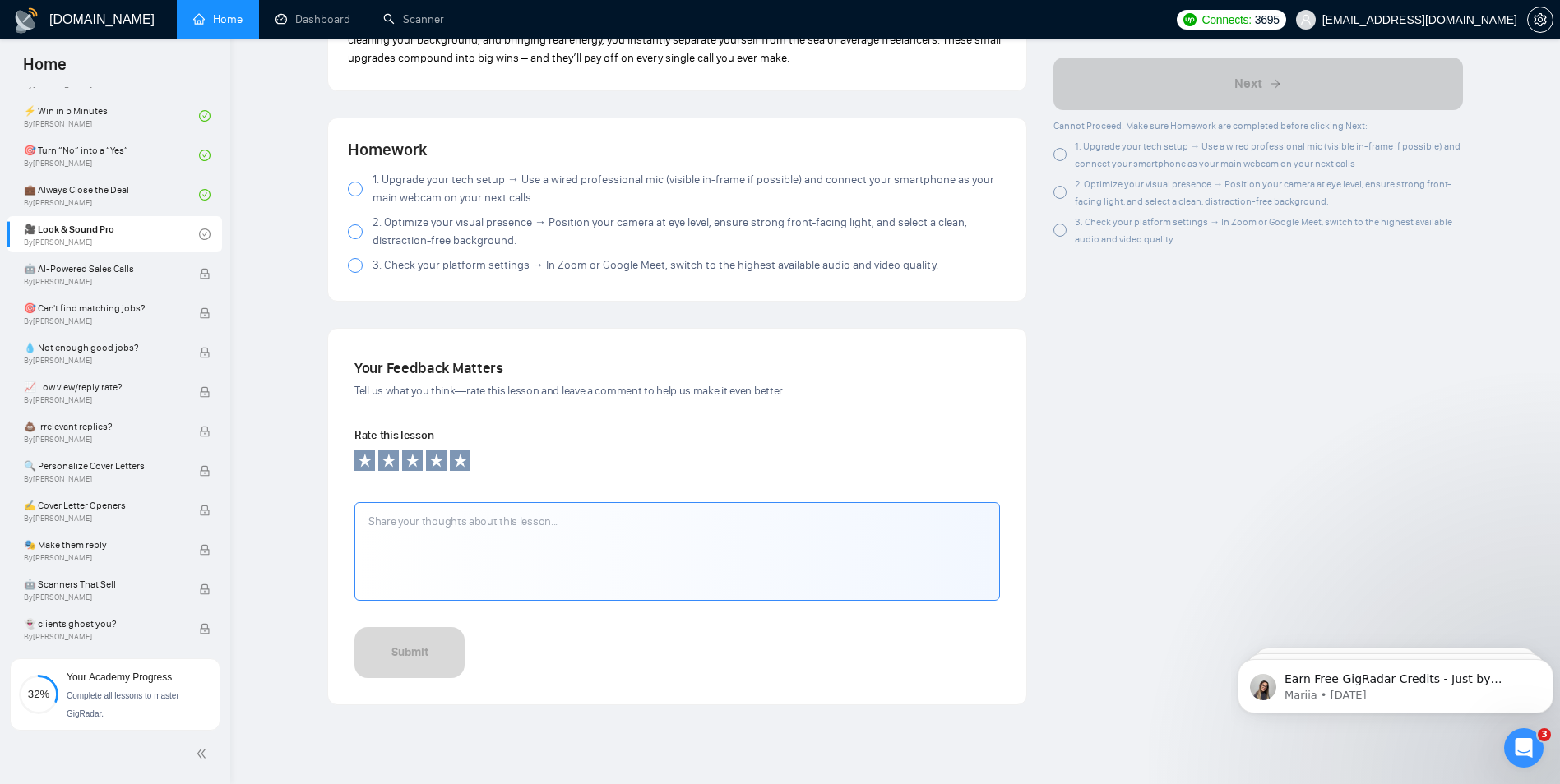
click at [393, 177] on span "1. Upgrade your tech setup → Use a wired professional mic (visible in-frame if …" at bounding box center [690, 189] width 634 height 36
click at [404, 214] on span "2. Optimize your visual presence → Position your camera at eye level, ensure st…" at bounding box center [690, 232] width 634 height 36
click at [376, 216] on span "2. Optimize your visual presence → Position your camera at eye level, ensure st…" at bounding box center [690, 232] width 634 height 36
click at [384, 256] on span "3. Check your platform settings → In Zoom or Google Meet, switch to the highest…" at bounding box center [656, 265] width 566 height 18
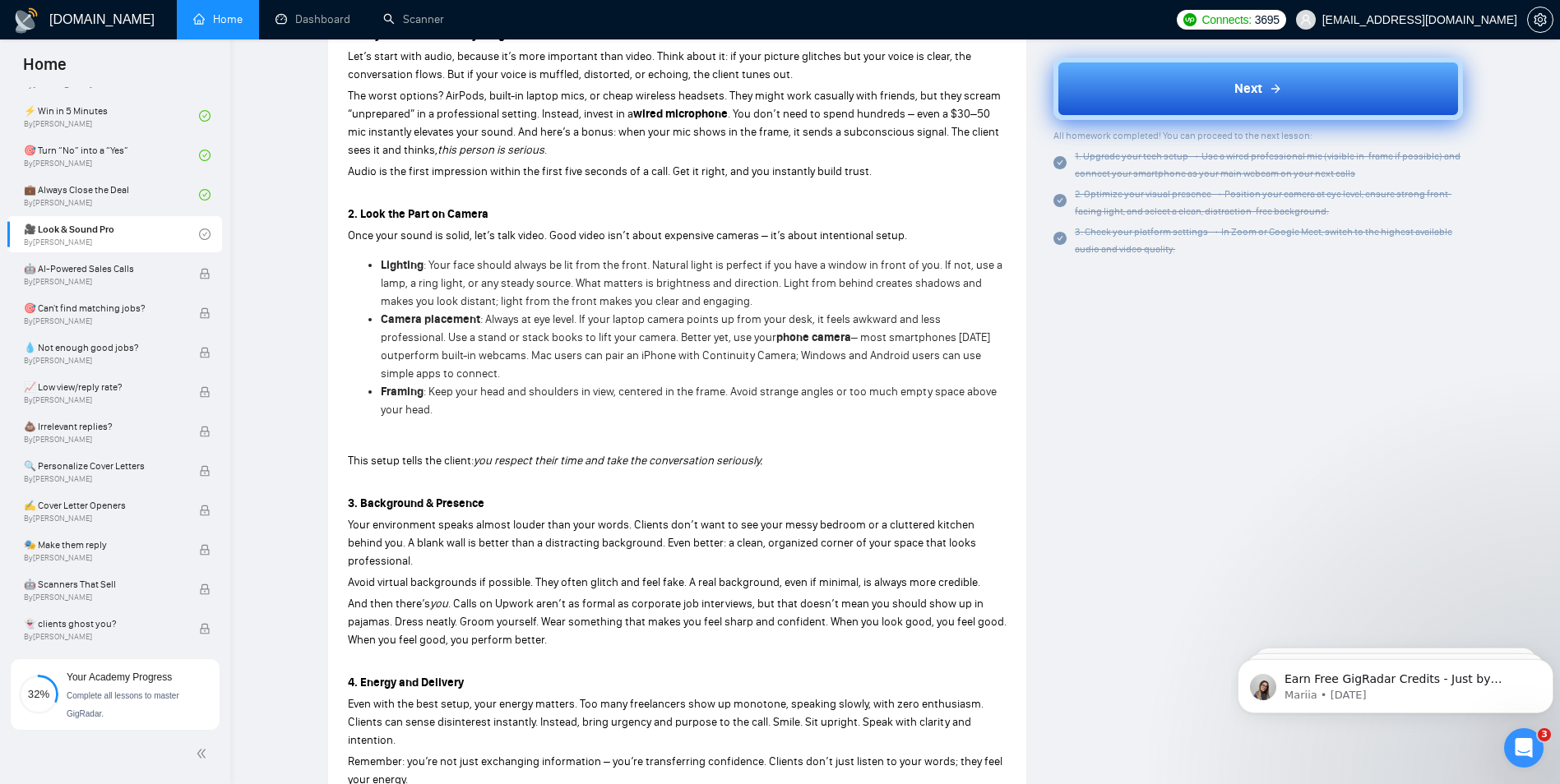
scroll to position [0, 0]
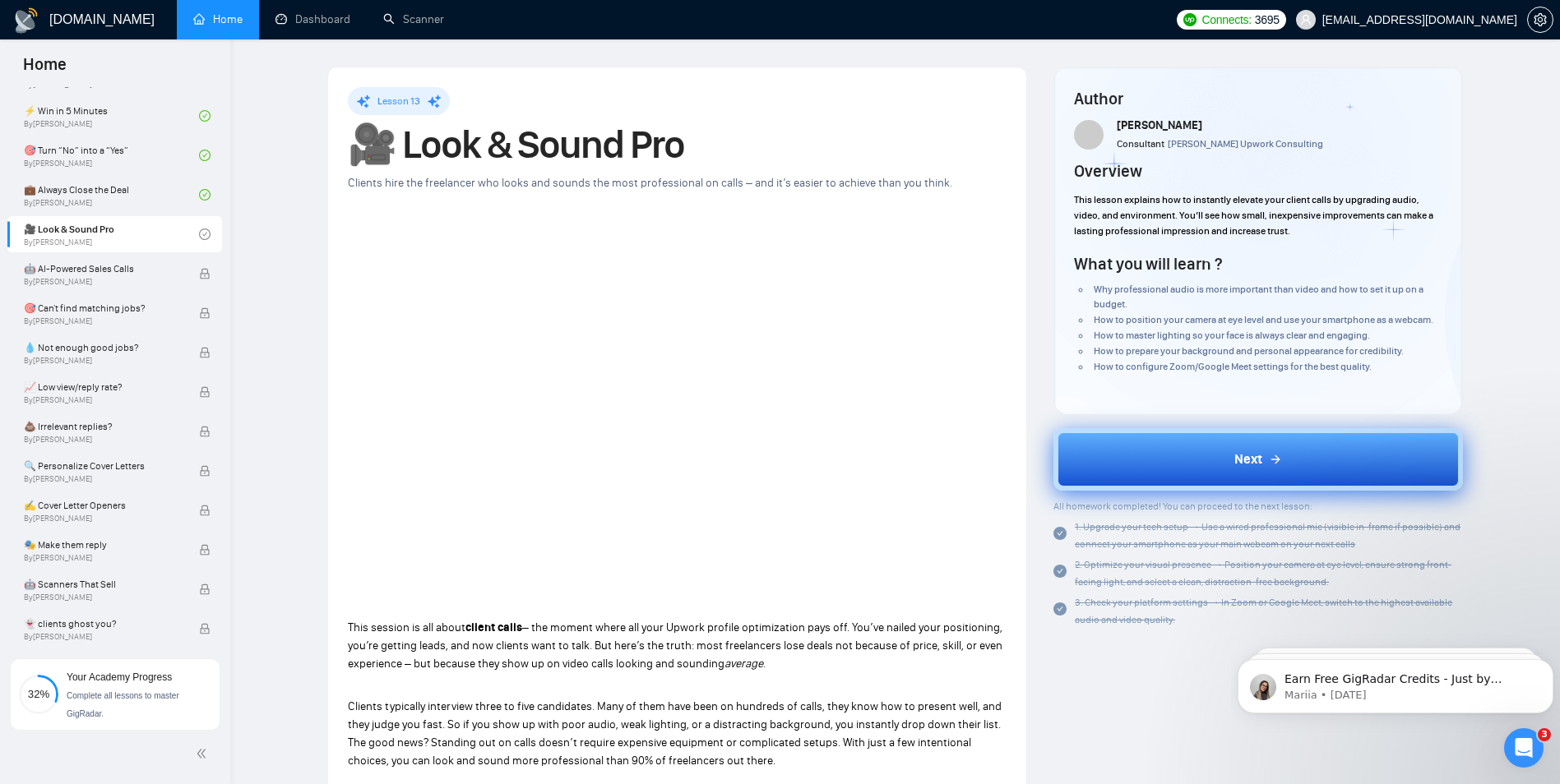
click at [1172, 103] on h4 "Author" at bounding box center [1258, 98] width 369 height 23
click at [1155, 435] on button "Next" at bounding box center [1258, 459] width 410 height 62
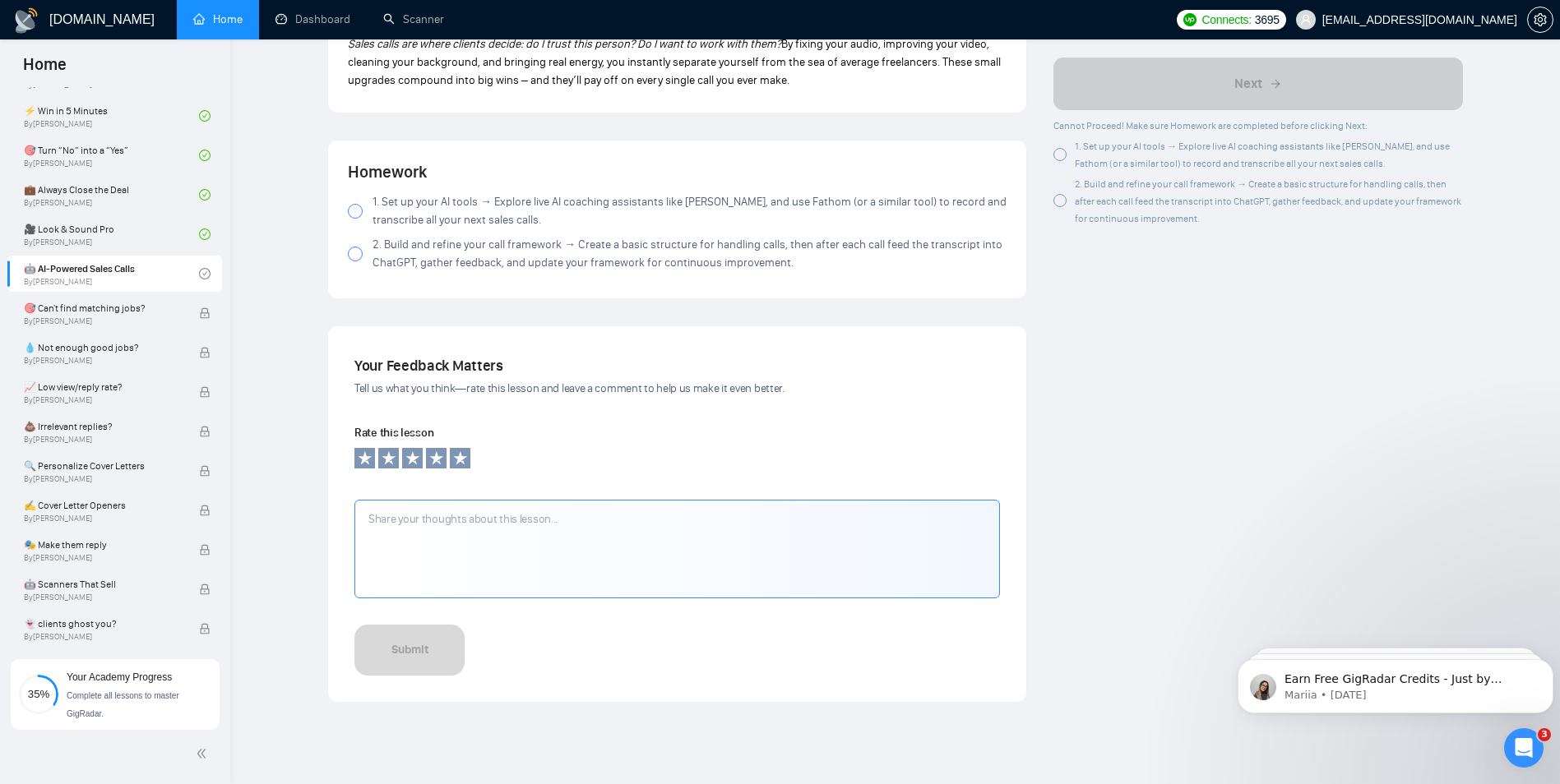
scroll to position [1540, 0]
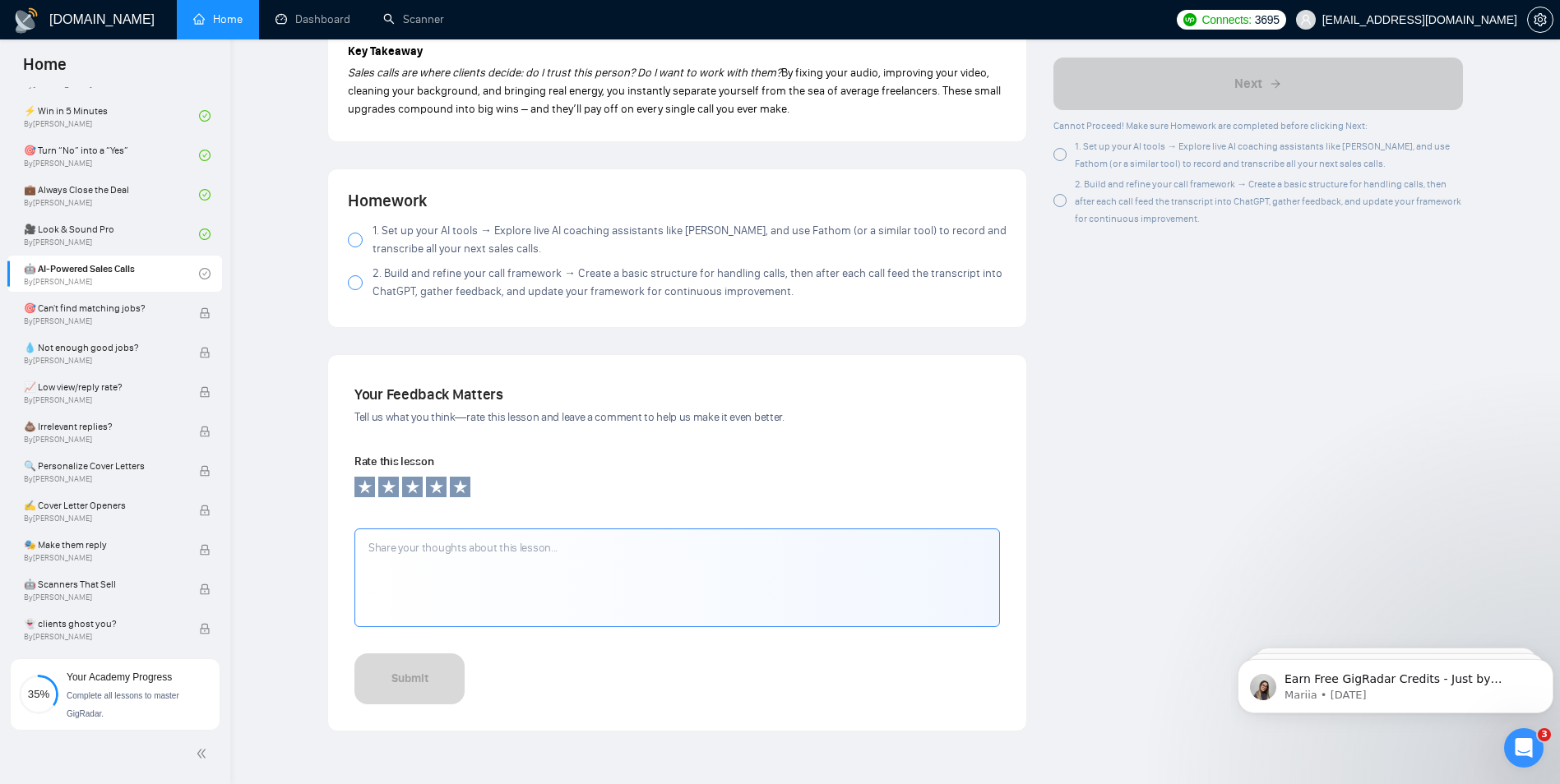
click at [436, 222] on span "1. Set up your AI tools → Explore live AI coaching assistants like [PERSON_NAME…" at bounding box center [690, 240] width 634 height 36
click at [408, 265] on span "2. Build and refine your call framework → Create a basic structure for handling…" at bounding box center [690, 283] width 634 height 36
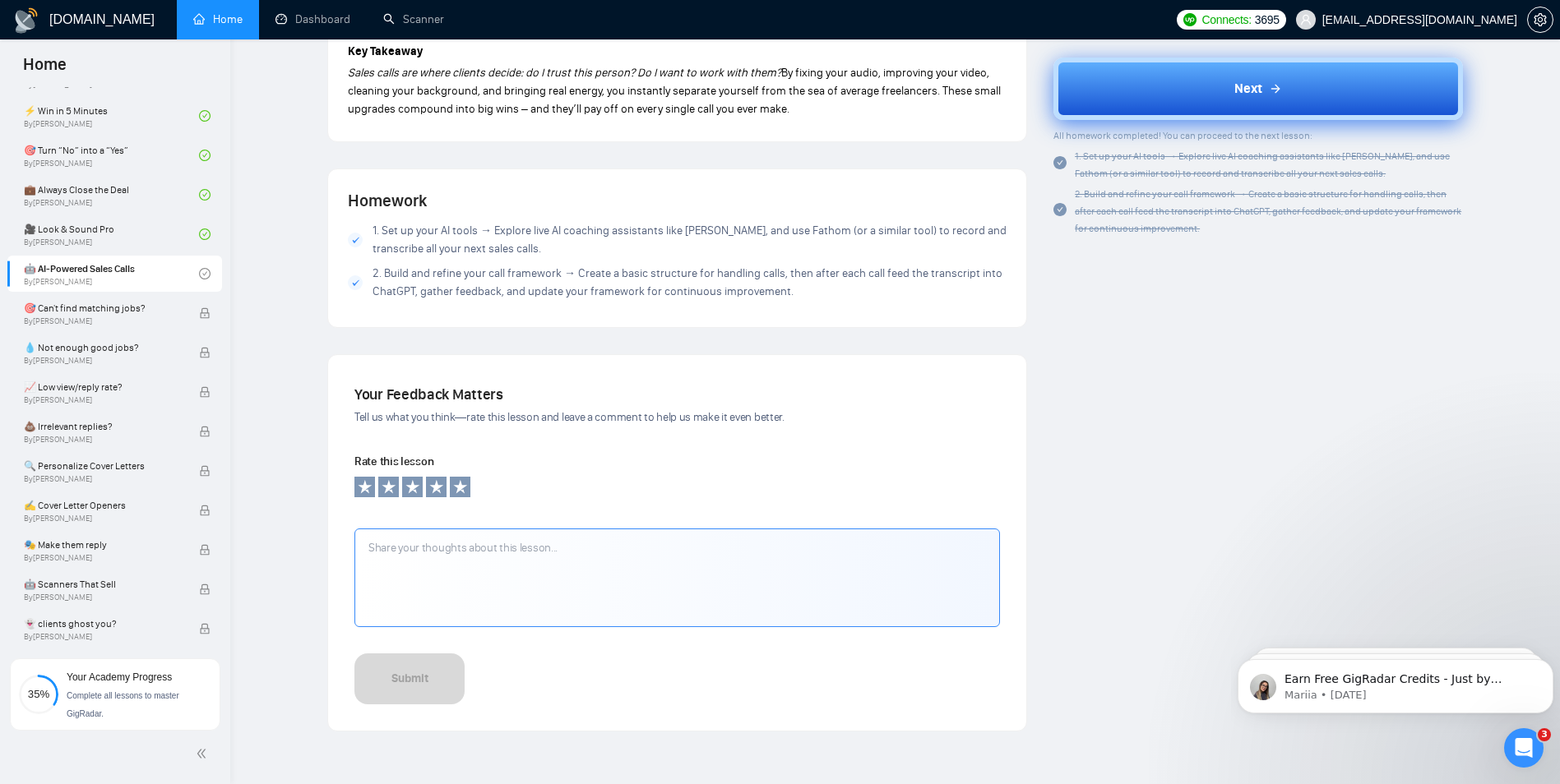
click at [1165, 65] on button "Next" at bounding box center [1258, 89] width 410 height 62
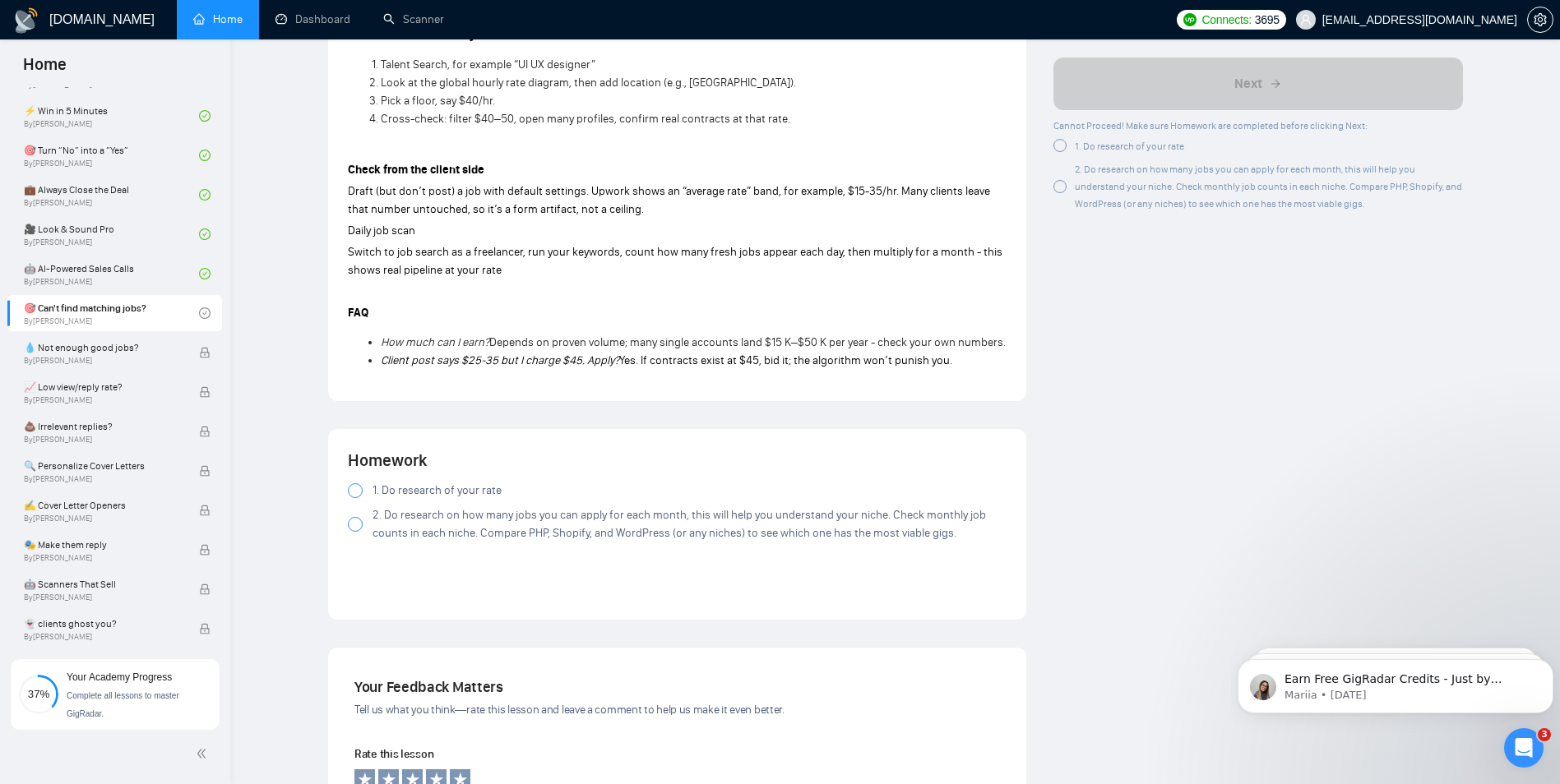
scroll to position [1726, 0]
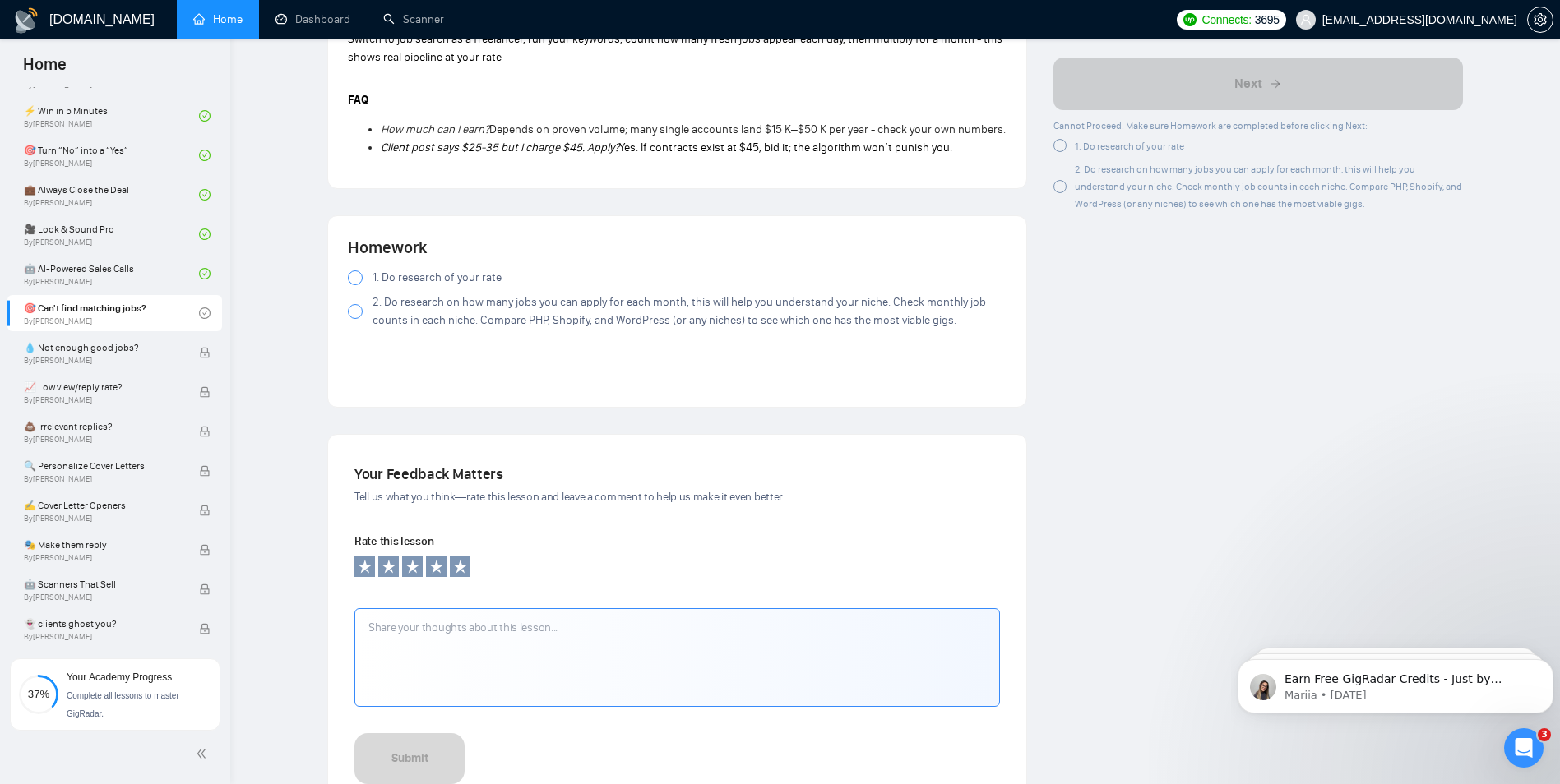
click at [381, 271] on span "1. Do research of your rate" at bounding box center [438, 278] width 129 height 18
click at [445, 315] on span "2. Do research on how many jobs you can apply for each month, this will help yo…" at bounding box center [690, 312] width 634 height 36
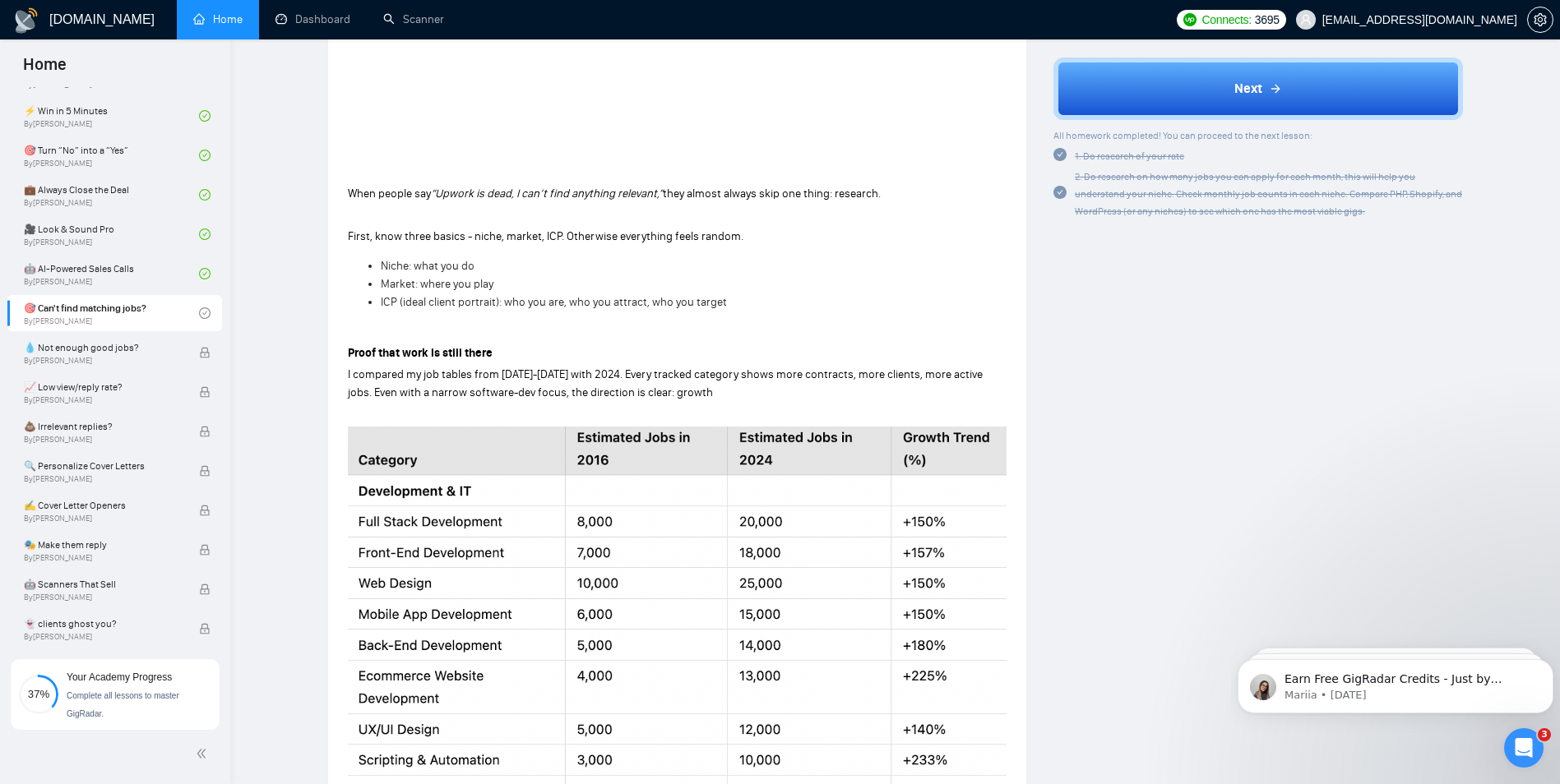
scroll to position [247, 0]
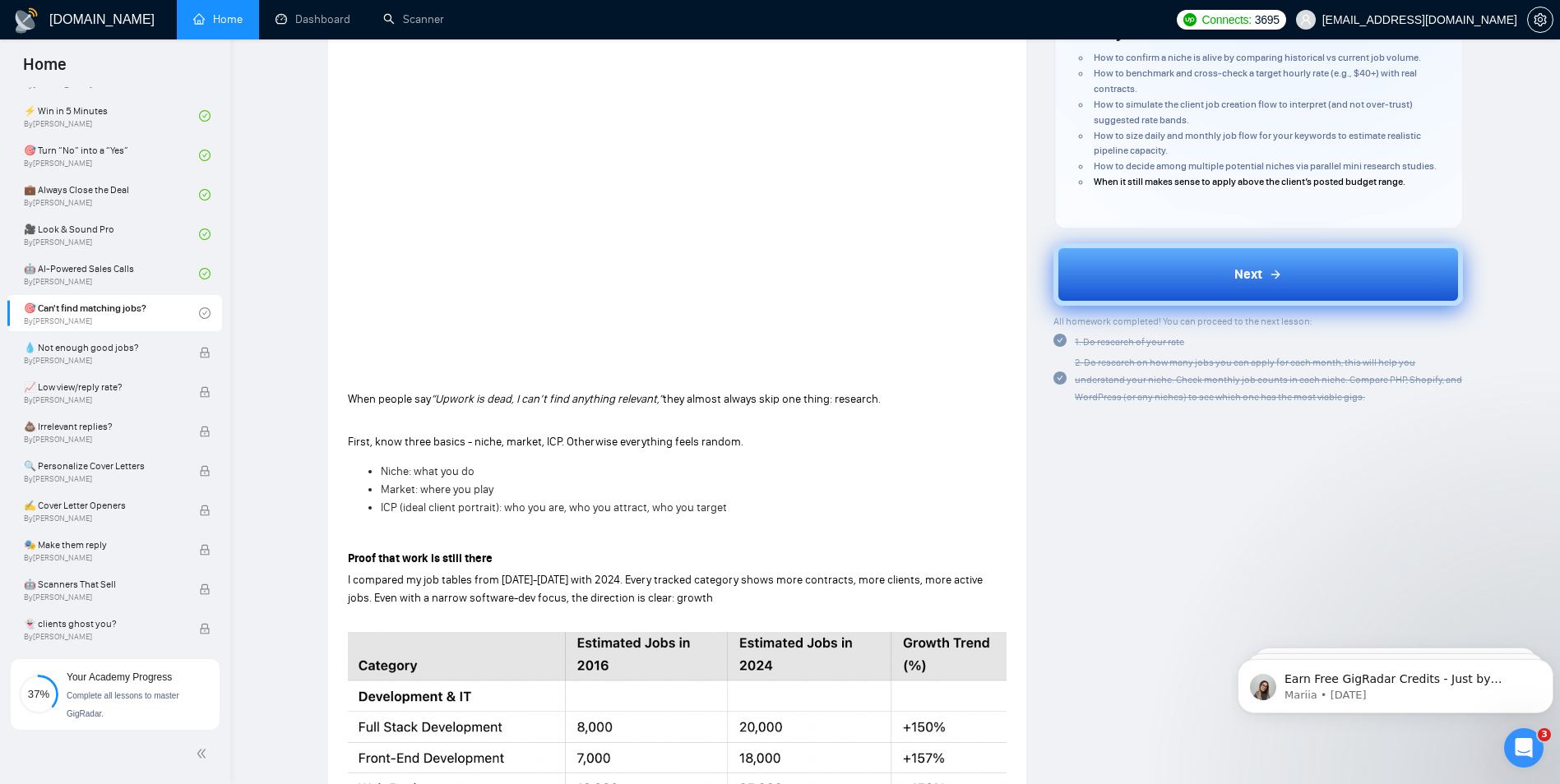
click at [1137, 286] on button "Next" at bounding box center [1258, 274] width 410 height 62
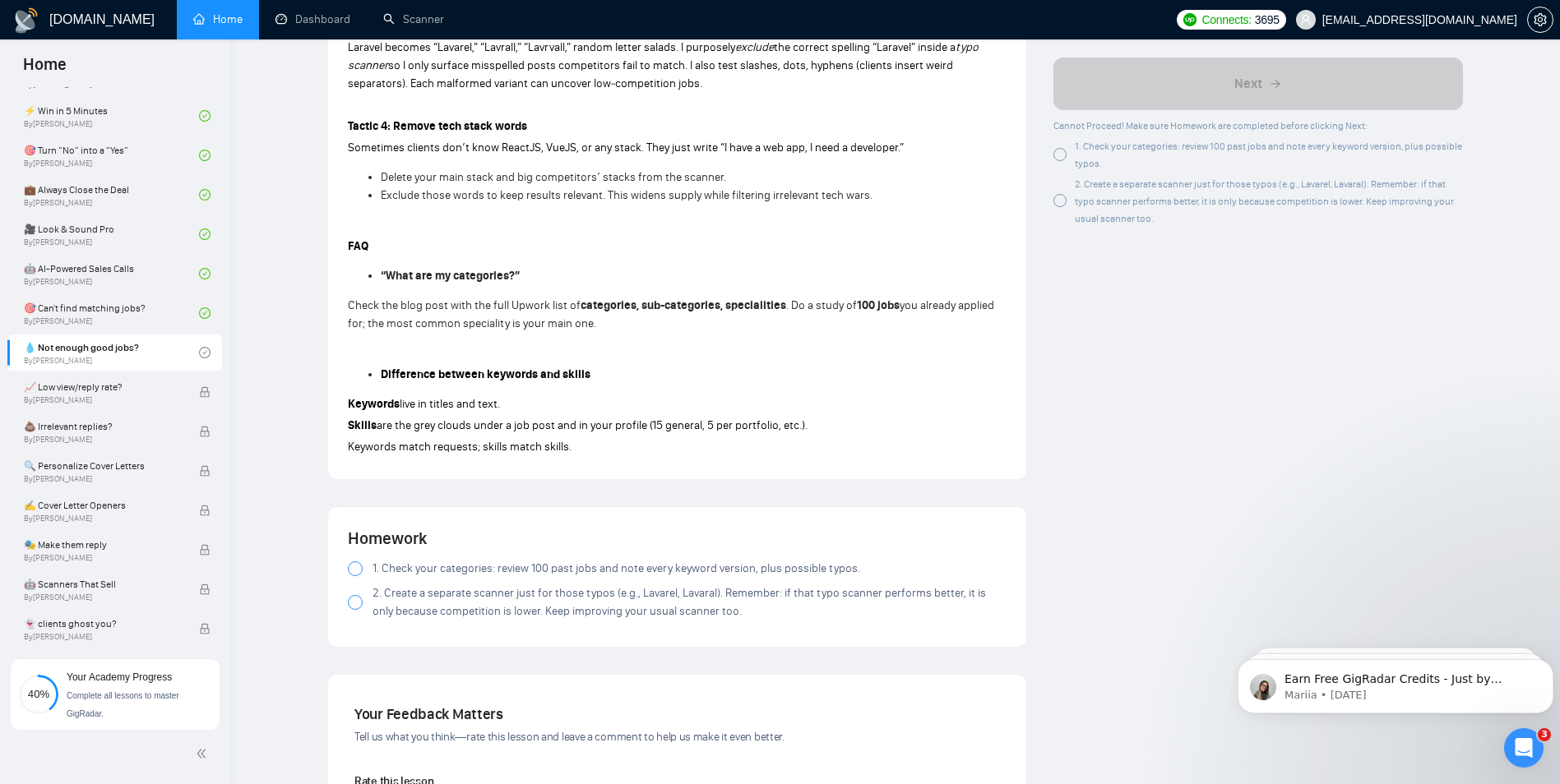
scroll to position [1432, 0]
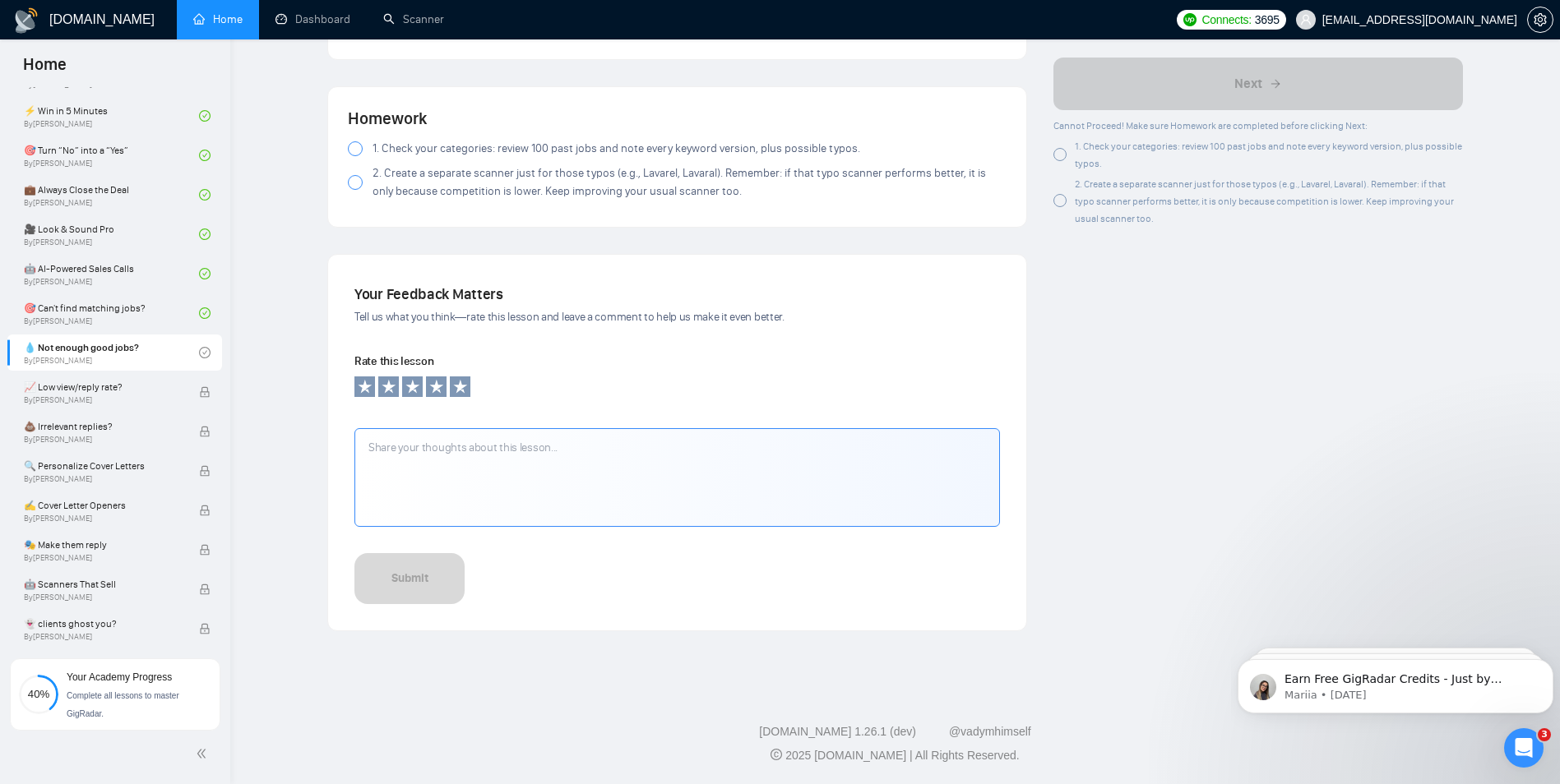
click at [386, 147] on span "1. Check your categories: review 100 past jobs and note every keyword version, …" at bounding box center [617, 148] width 488 height 18
click at [400, 178] on span "2. Create a separate scanner just for those typos (e.g., Lavarel, Lavaral). Rem…" at bounding box center [690, 182] width 634 height 36
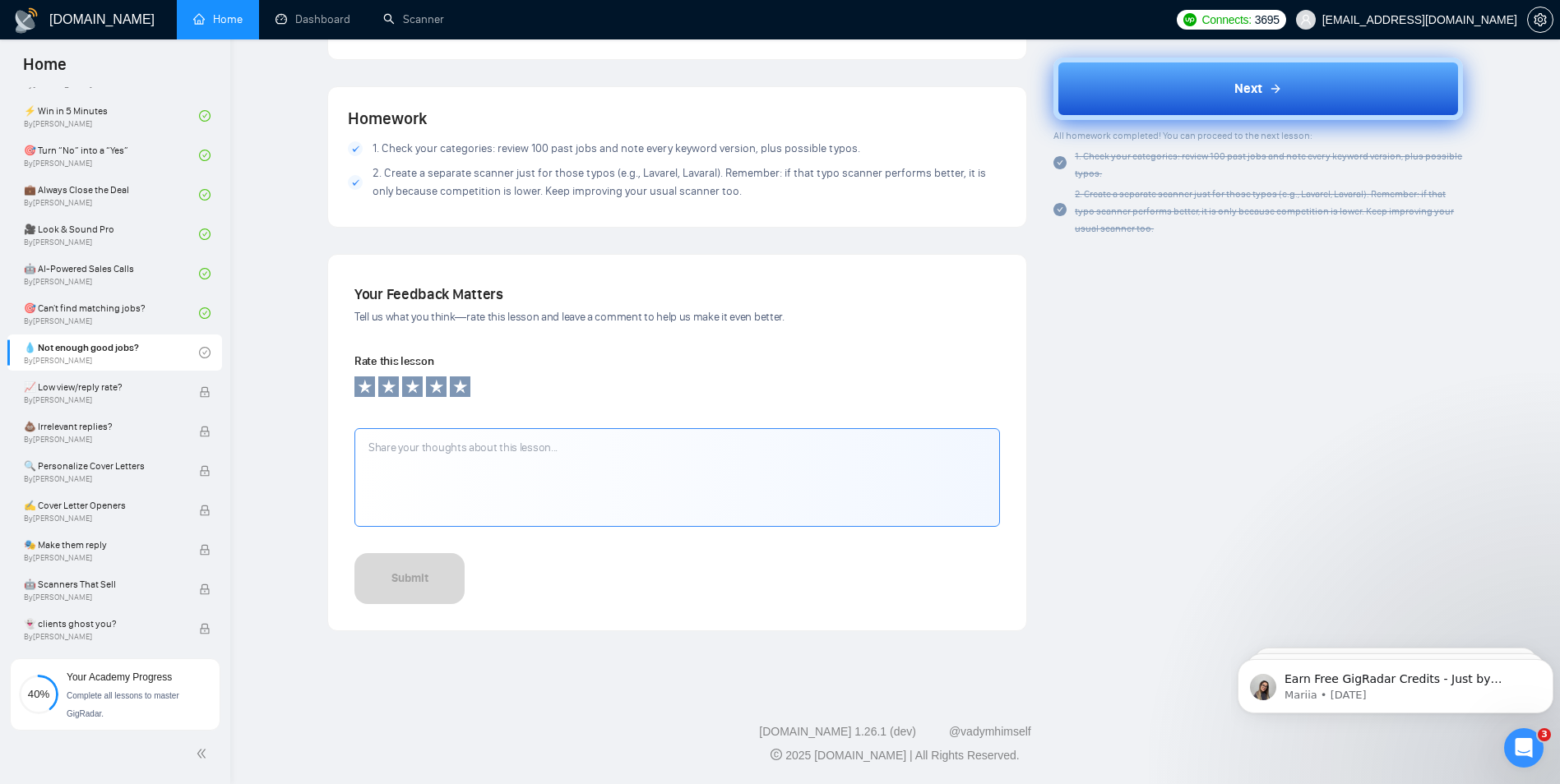
click at [1148, 89] on button "Next" at bounding box center [1258, 89] width 410 height 62
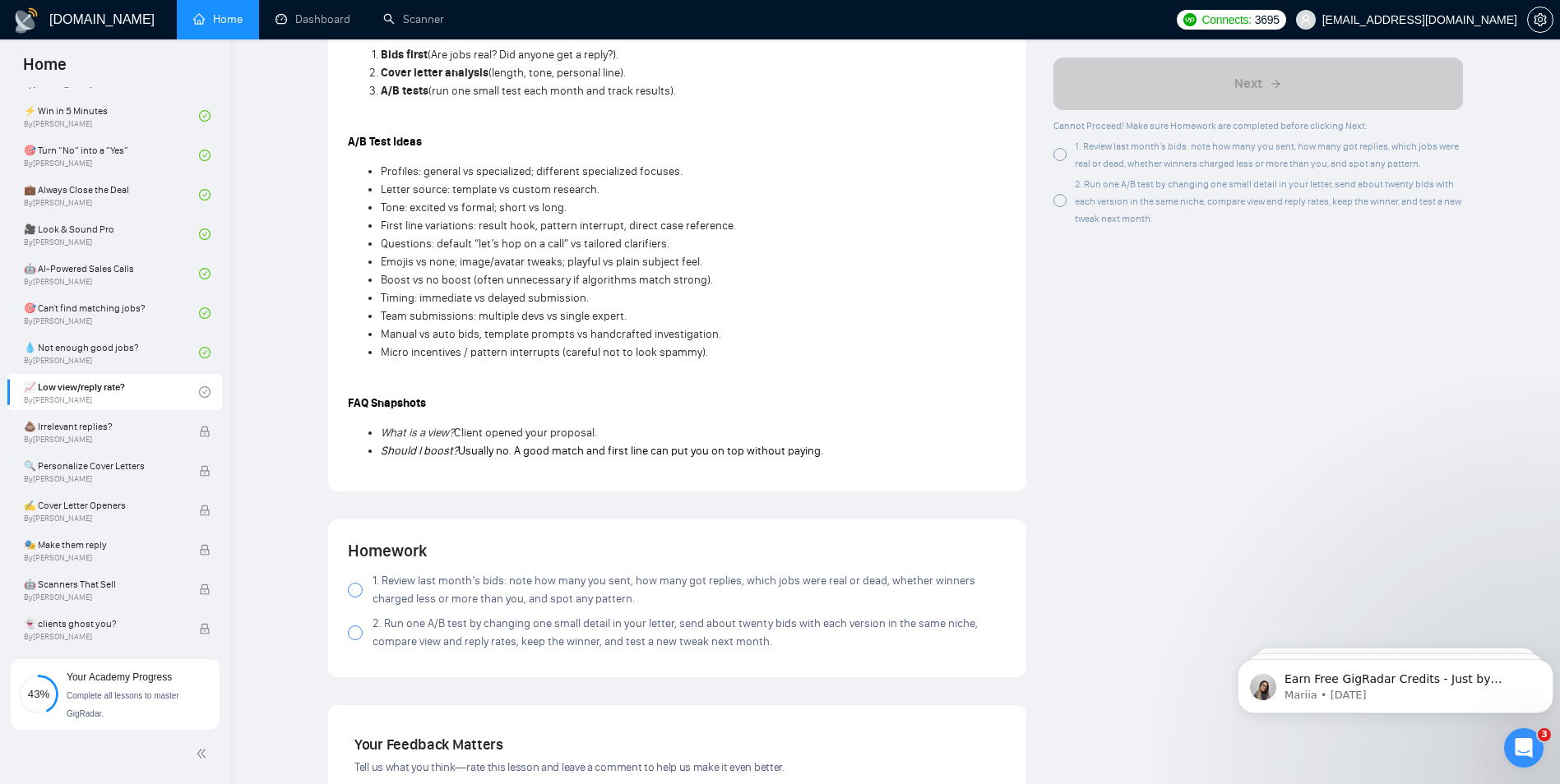
scroll to position [1480, 0]
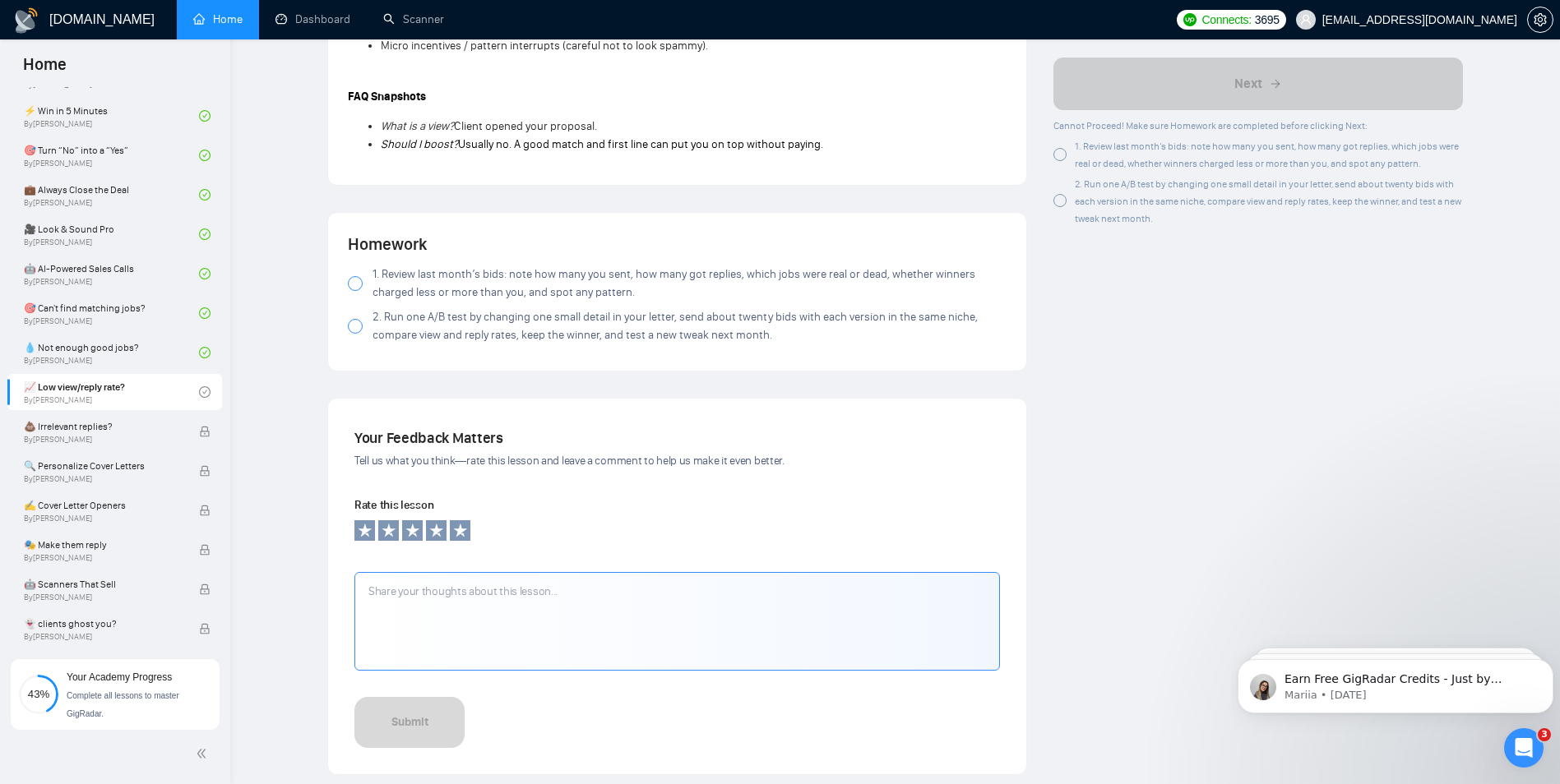
click at [411, 282] on span "1. Review last month’s bids: note how many you sent, how many got replies, whic…" at bounding box center [690, 283] width 634 height 36
click at [410, 324] on span "2. Run one A/B test by changing one small detail in your letter, send about twe…" at bounding box center [690, 326] width 634 height 36
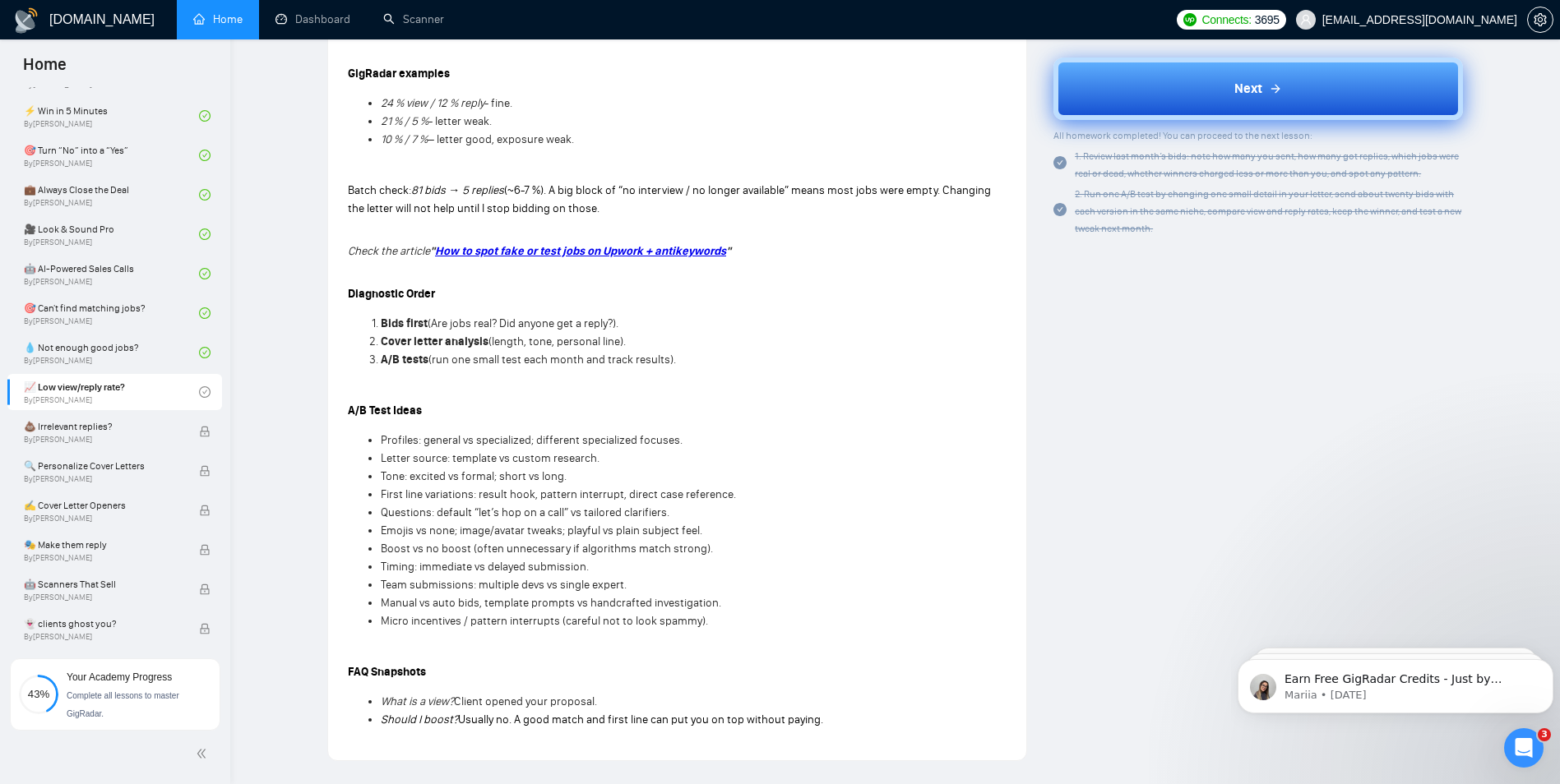
click at [1289, 103] on button "Next" at bounding box center [1258, 89] width 410 height 62
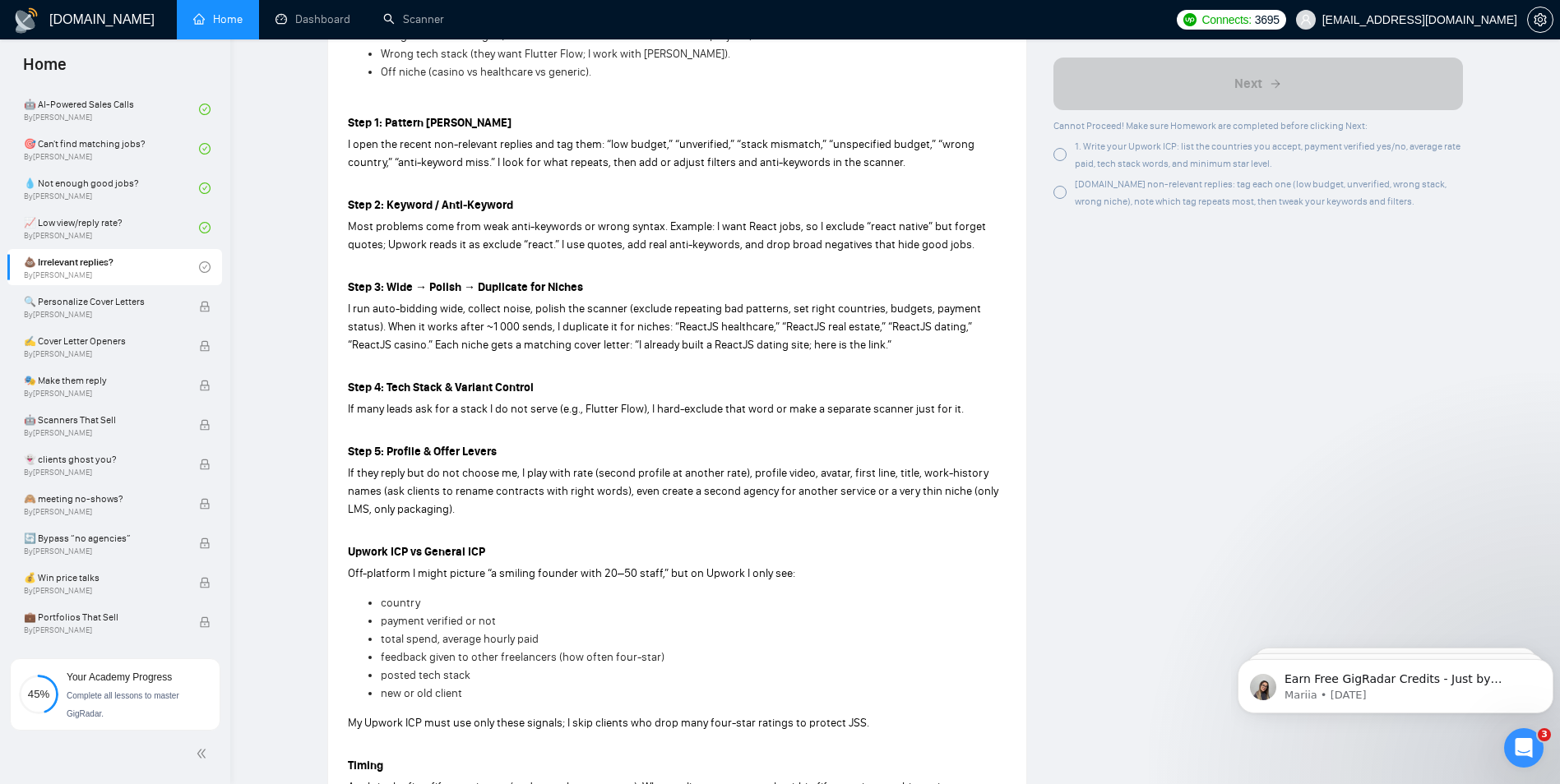
scroll to position [1233, 0]
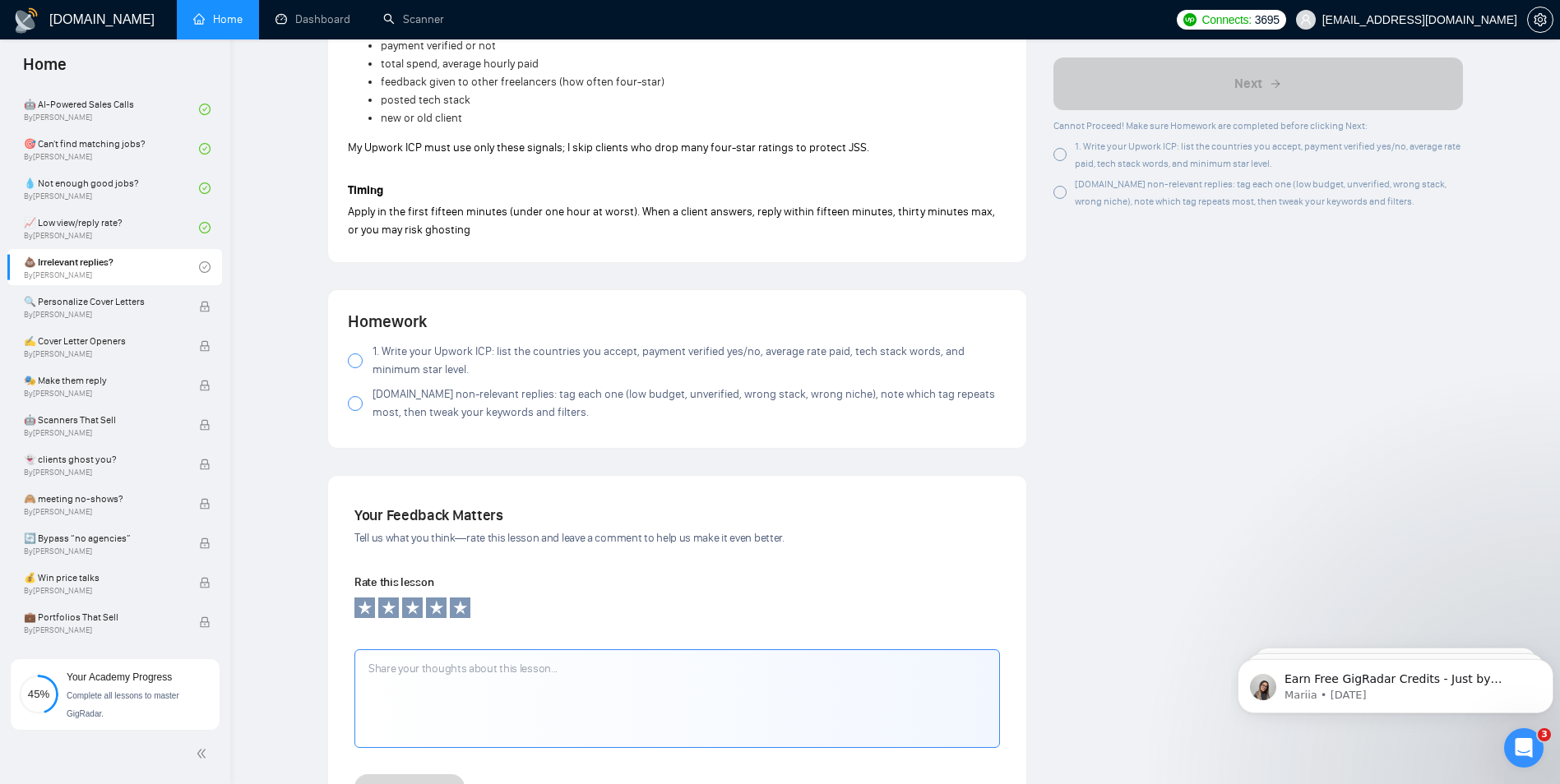
click at [386, 341] on div "Homework 1. Write your Upwork ICP: list the countries you accept, payment verif…" at bounding box center [678, 369] width 659 height 118
click at [400, 369] on span "1. Write your Upwork ICP: list the countries you accept, payment verified yes/n…" at bounding box center [690, 361] width 634 height 36
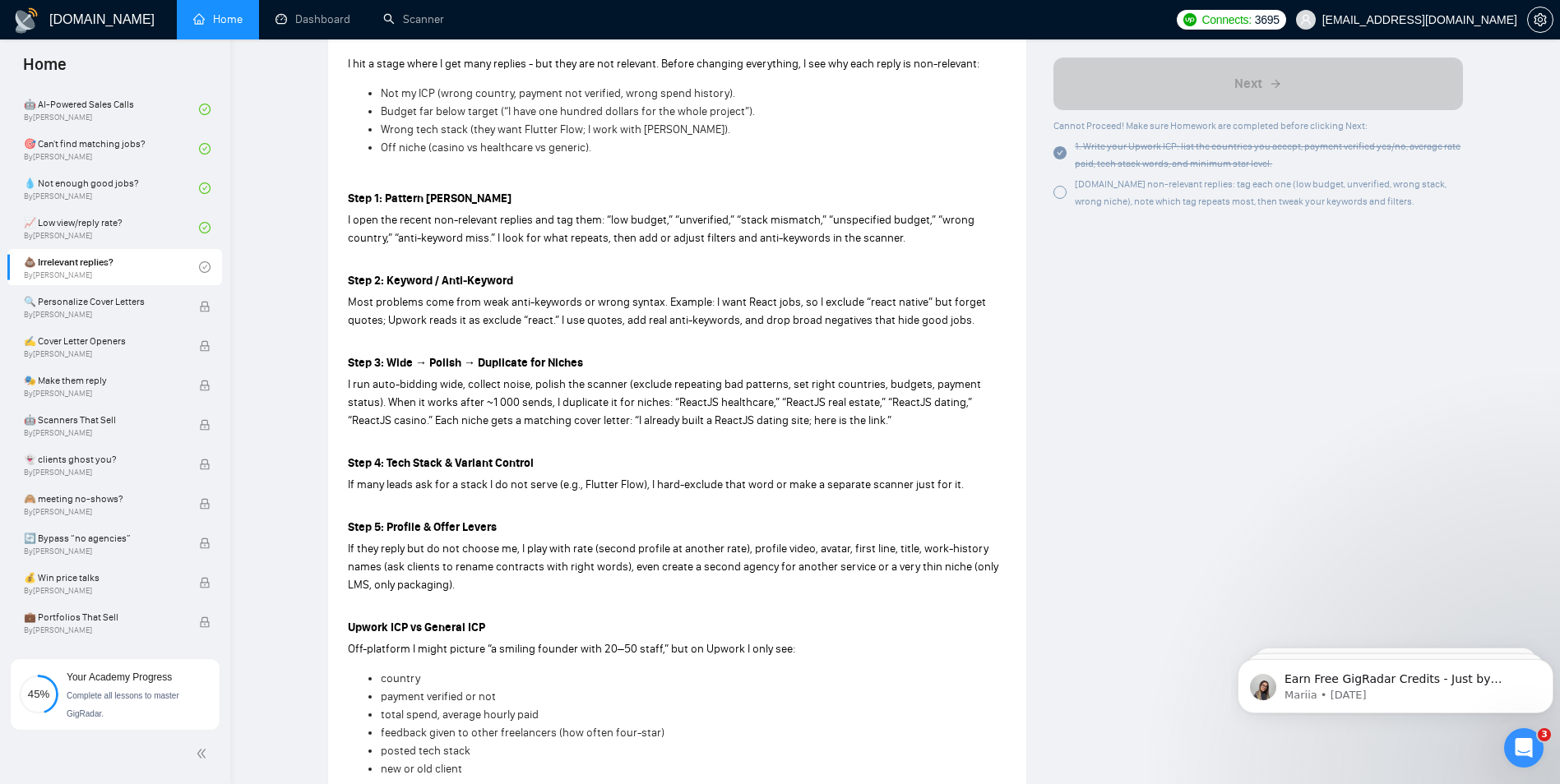
scroll to position [1158, 0]
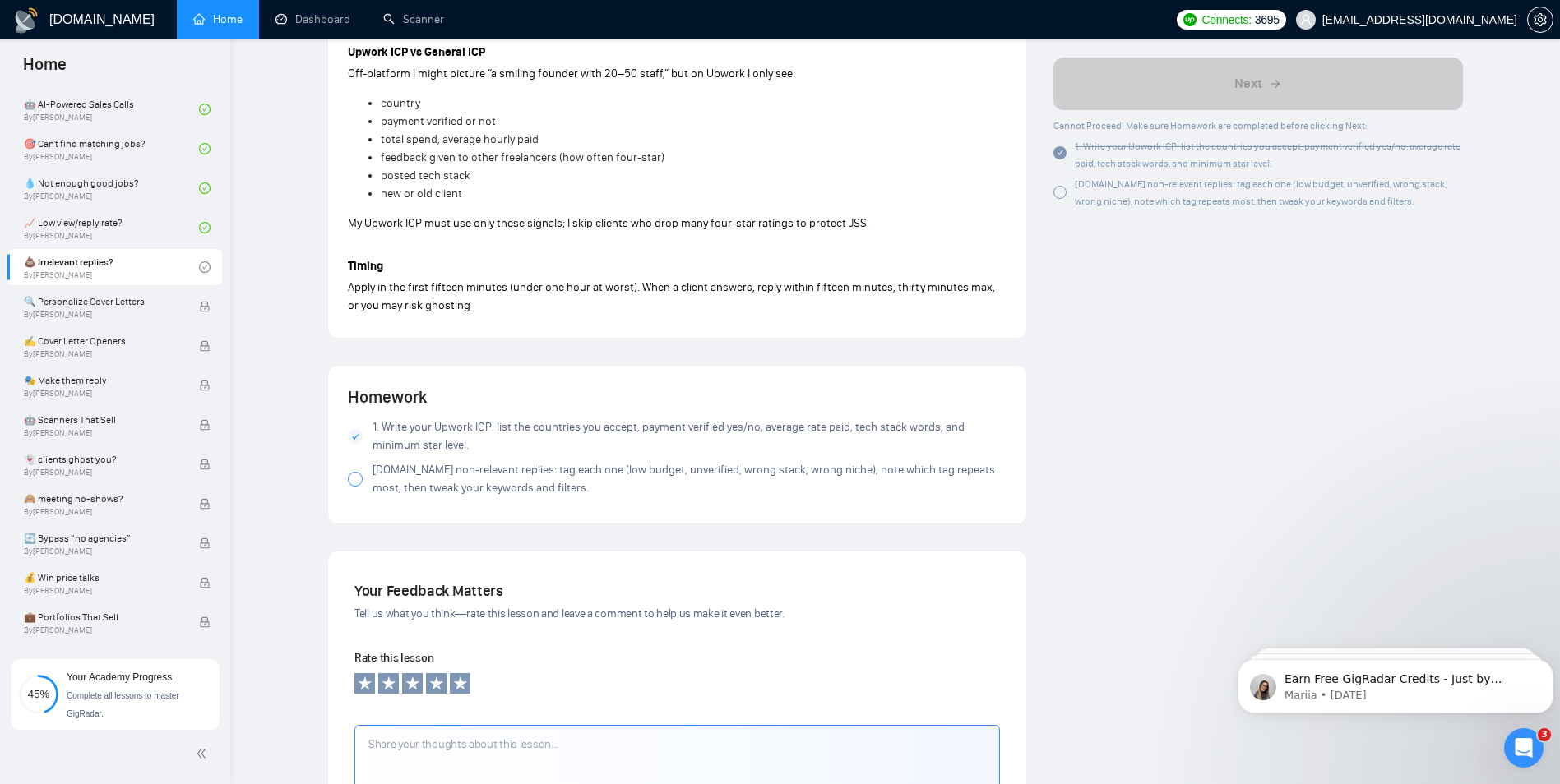
click at [511, 478] on span "[DOMAIN_NAME] non-relevant replies: tag each one (low budget, unverified, wrong…" at bounding box center [690, 479] width 634 height 36
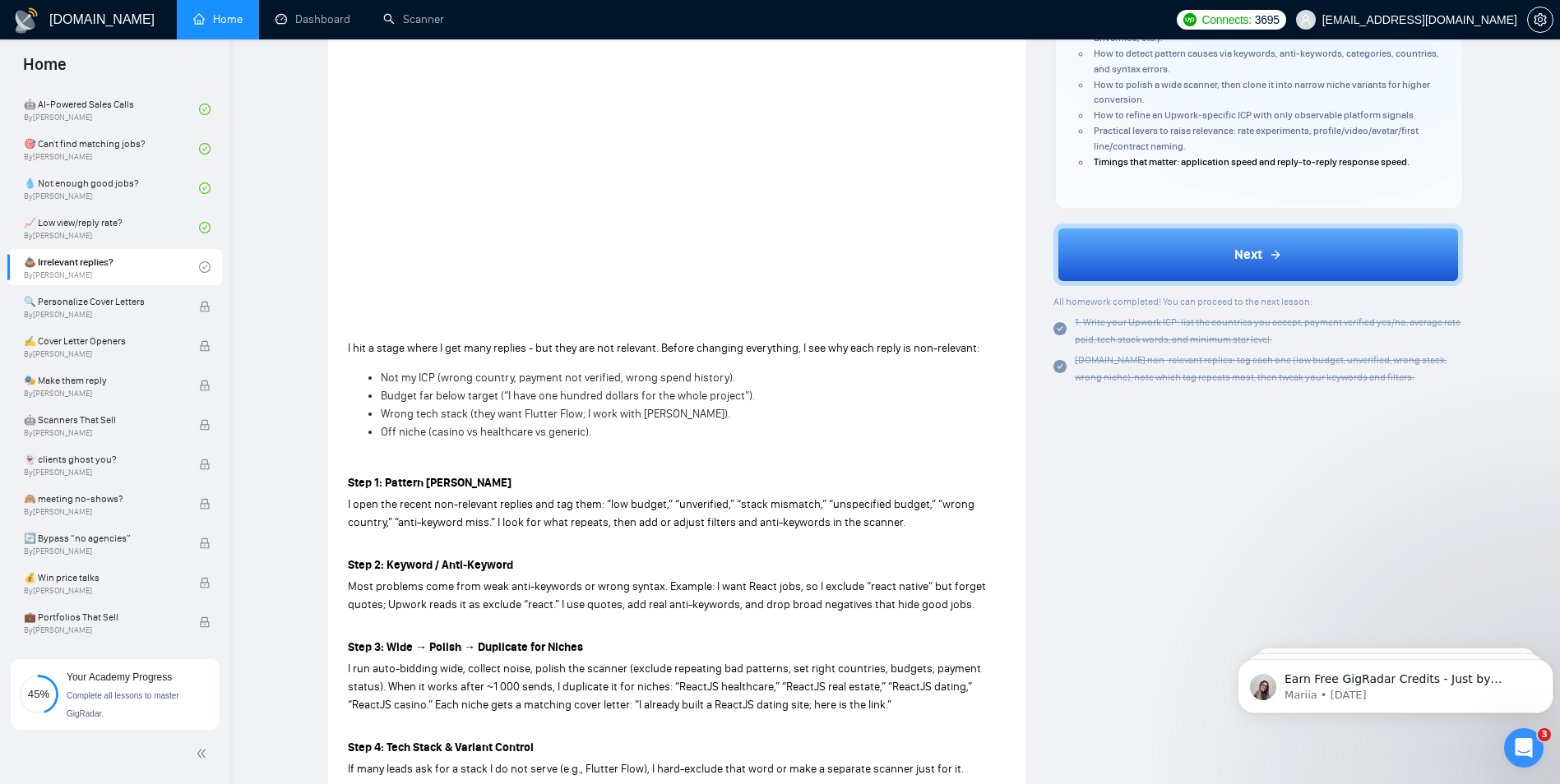
scroll to position [171, 0]
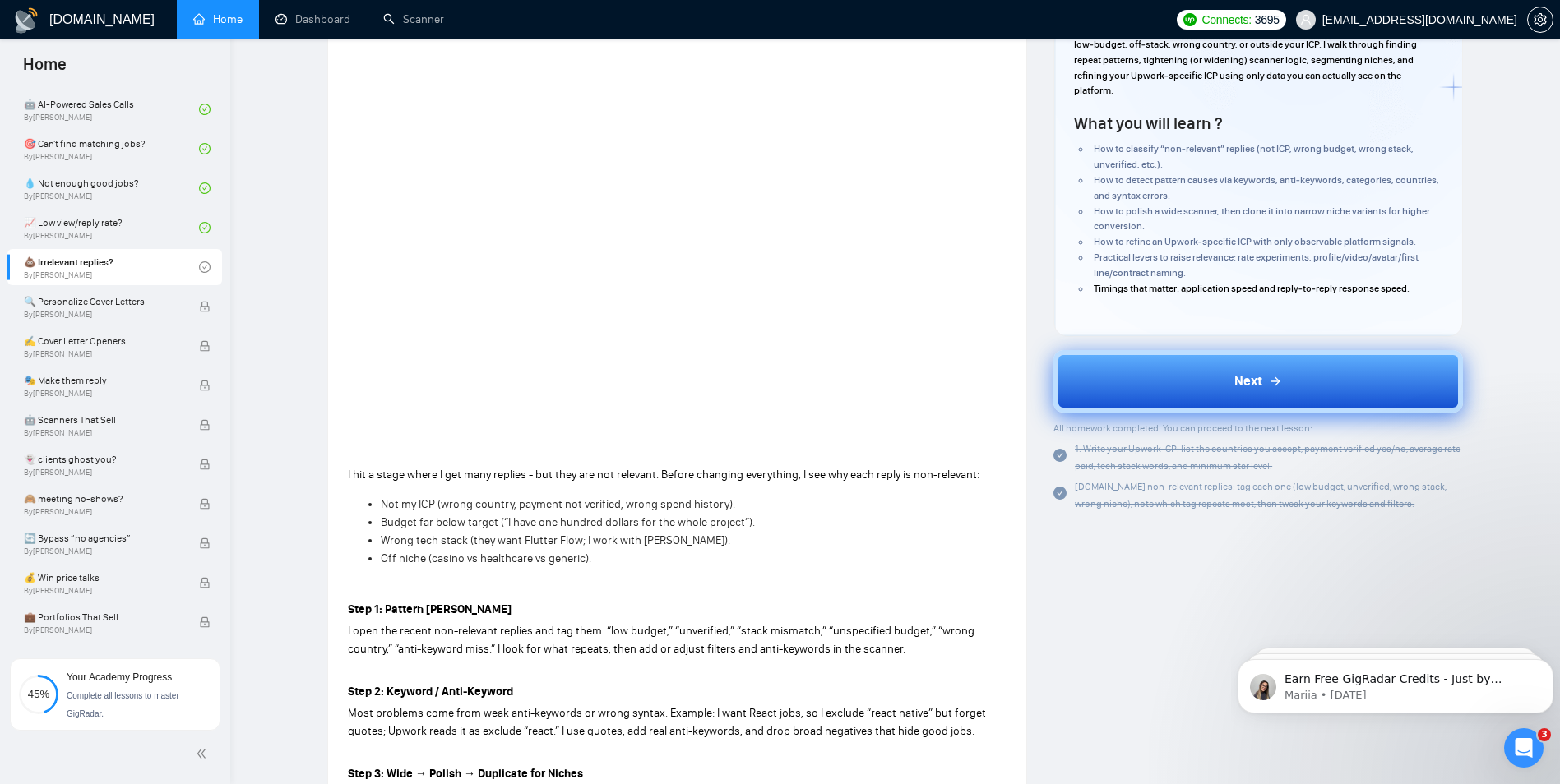
click at [1225, 377] on button "Next" at bounding box center [1258, 381] width 410 height 62
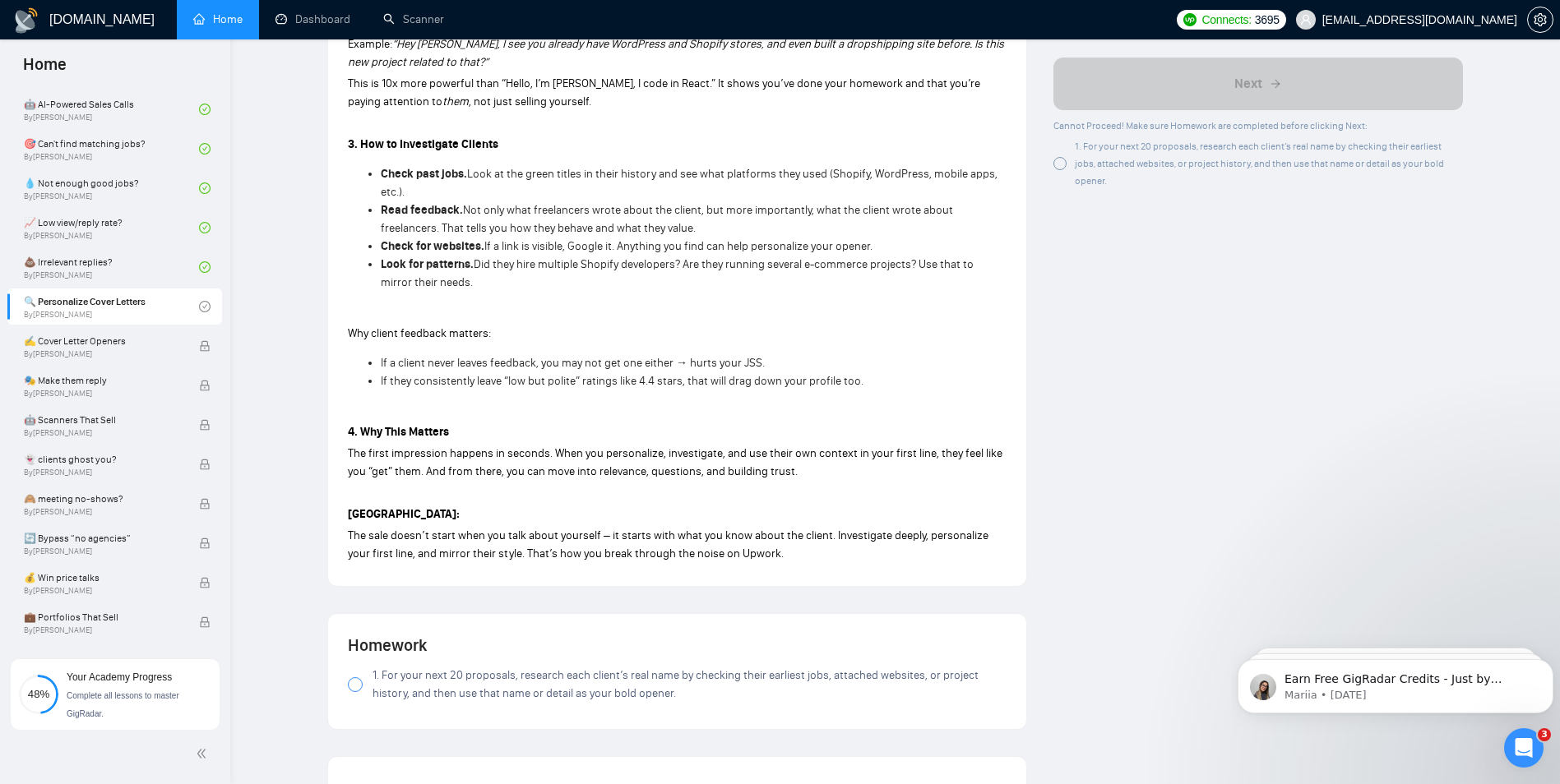
scroll to position [1480, 0]
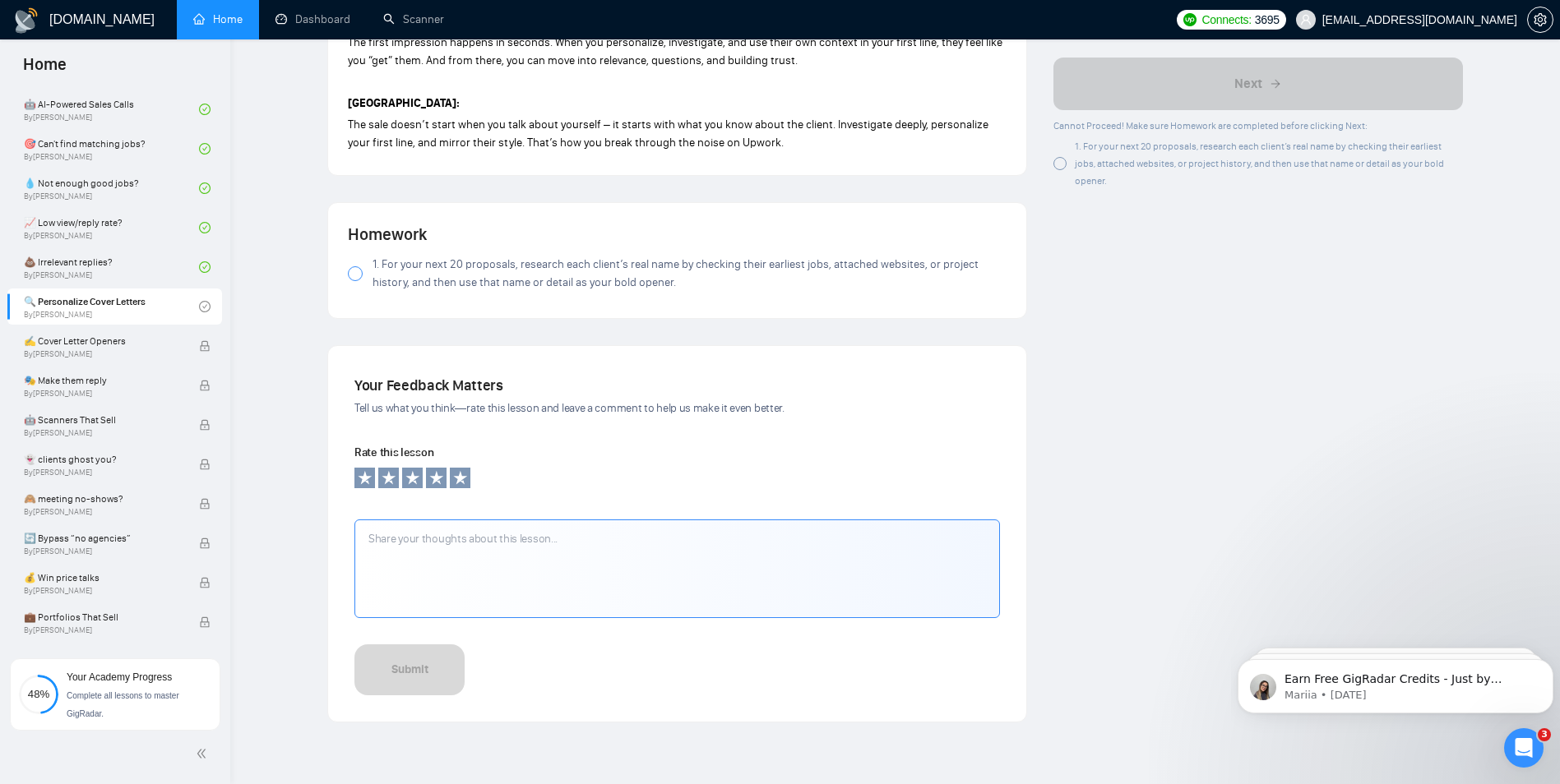
click at [584, 269] on span "1. For your next 20 proposals, research each client’s real name by checking the…" at bounding box center [690, 273] width 634 height 36
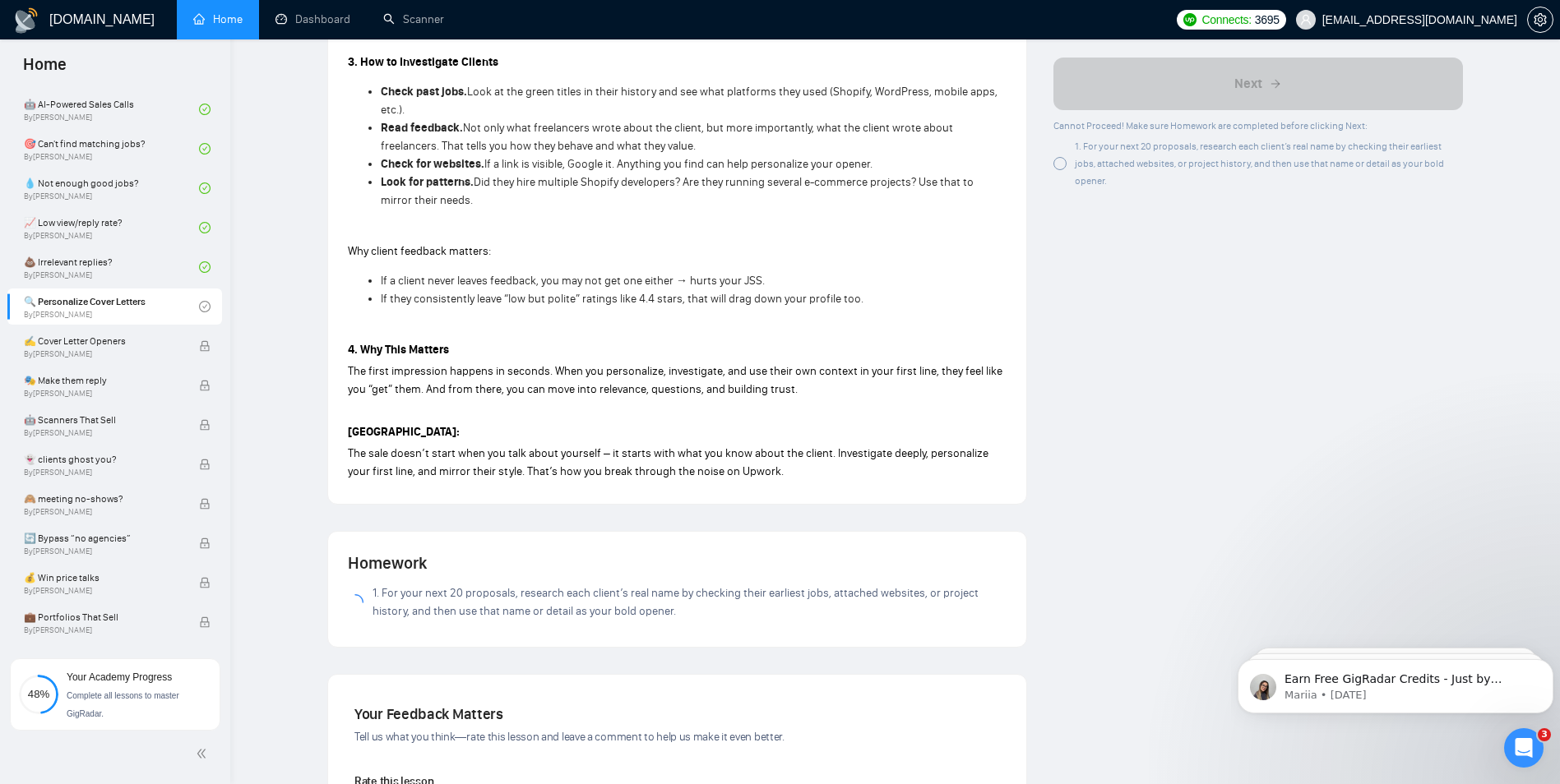
scroll to position [0, 0]
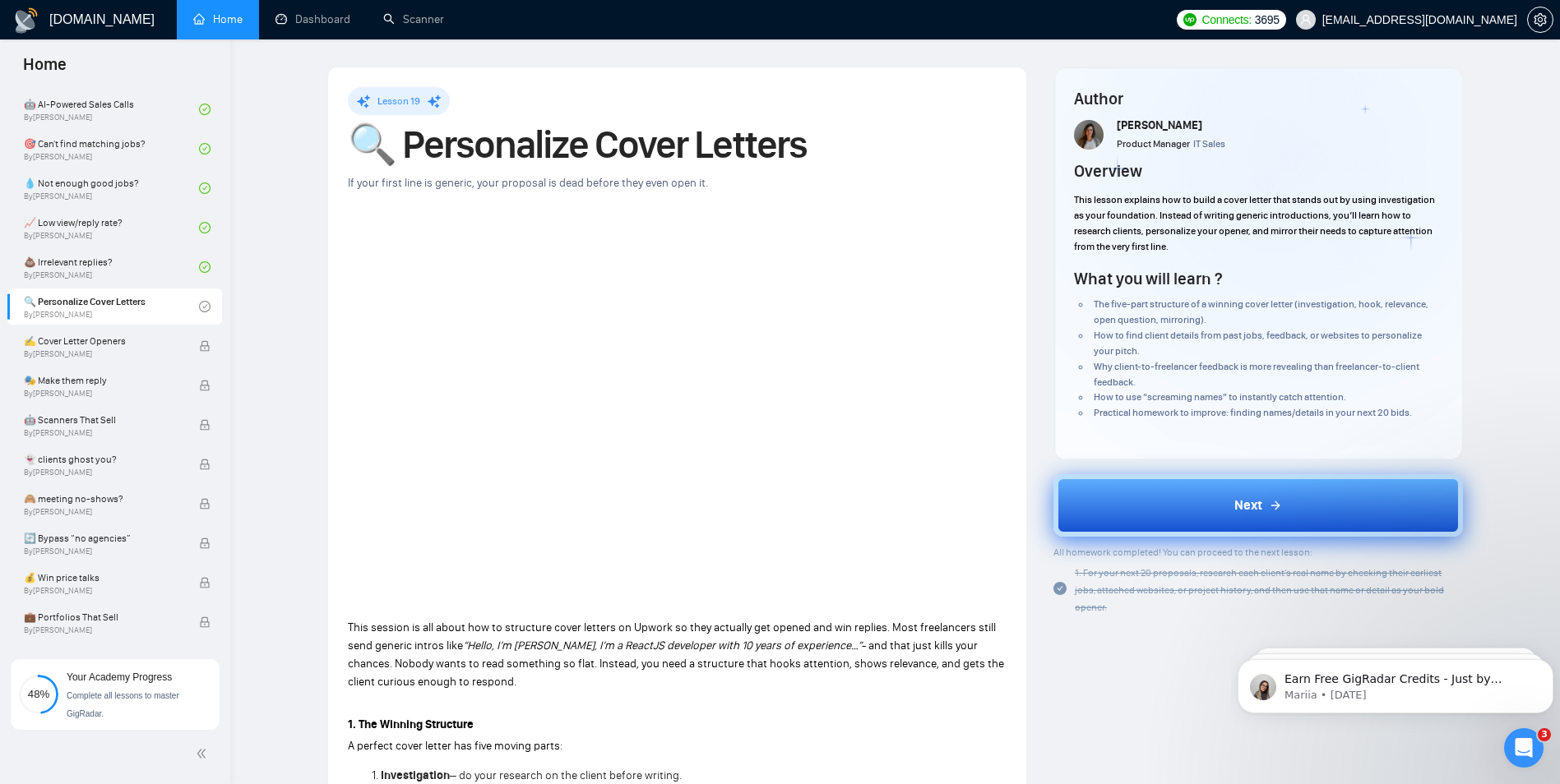
click at [1161, 510] on button "Next" at bounding box center [1258, 505] width 410 height 62
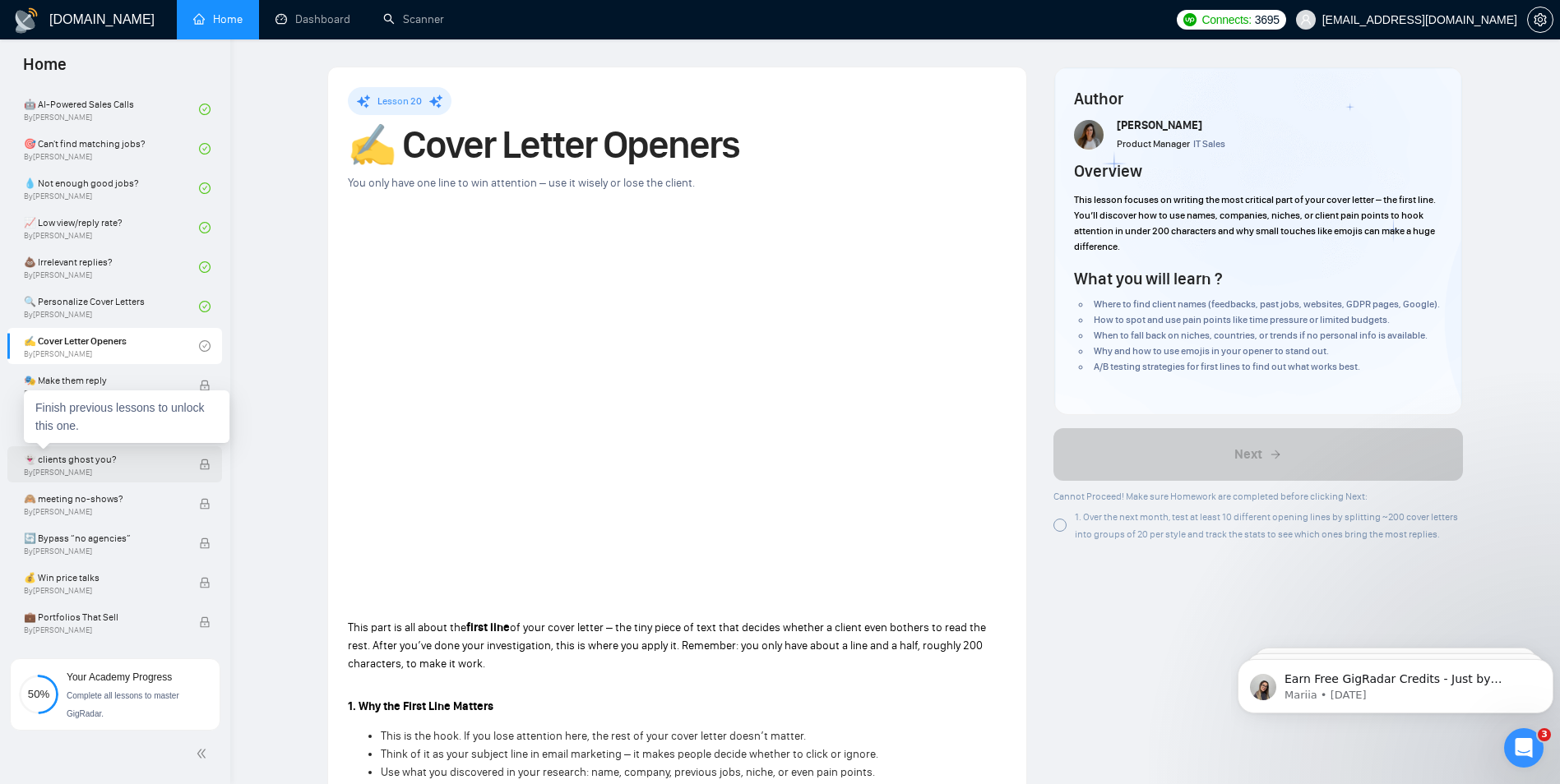
scroll to position [994, 0]
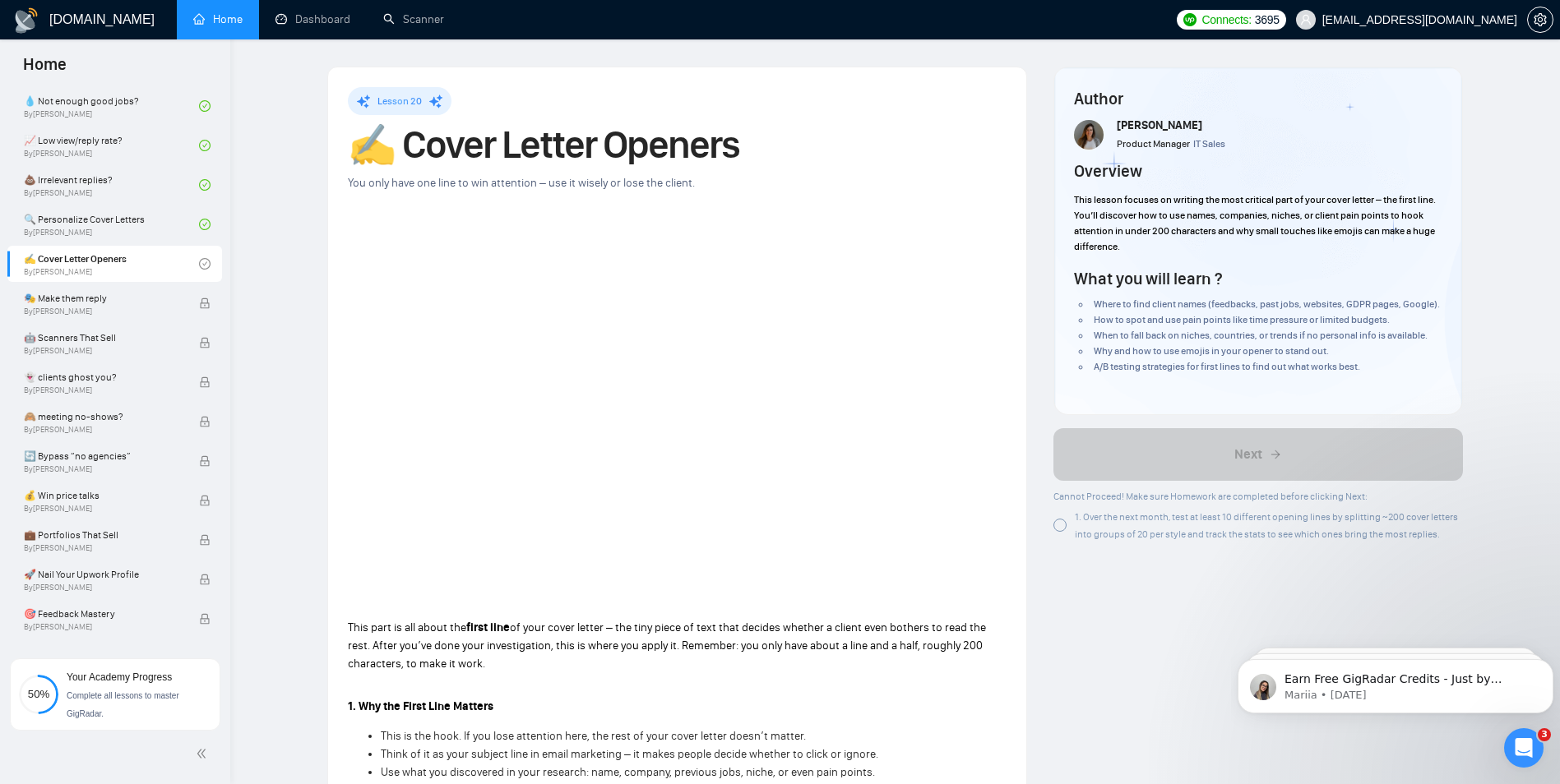
click at [742, 86] on div "Lesson 20 ✍️ Cover Letter Openers You only have one line to win attention – use…" at bounding box center [677, 795] width 698 height 1456
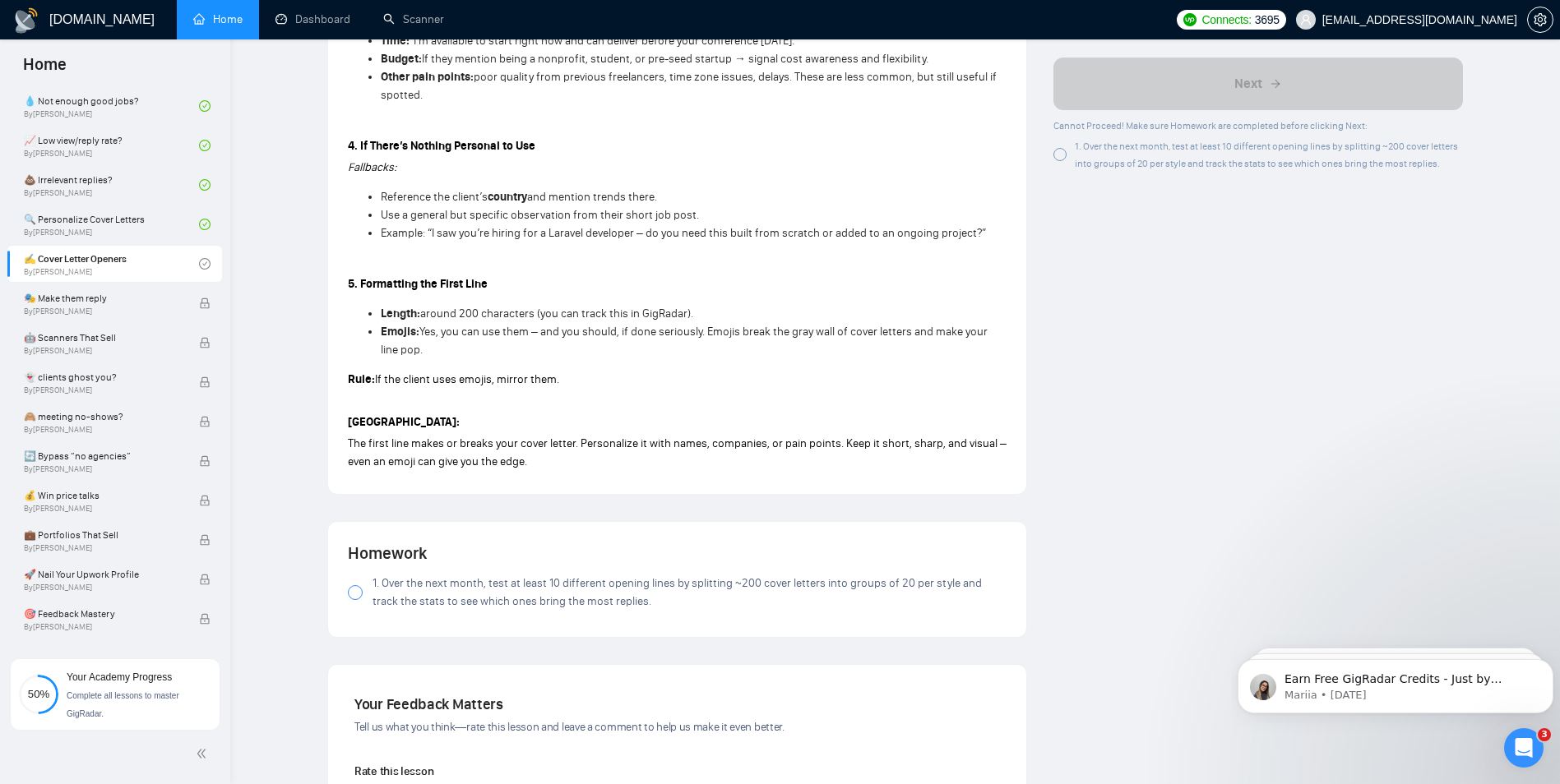
scroll to position [1028, 0]
click at [476, 577] on span "1. Over the next month, test at least 10 different opening lines by splitting ~…" at bounding box center [690, 593] width 634 height 36
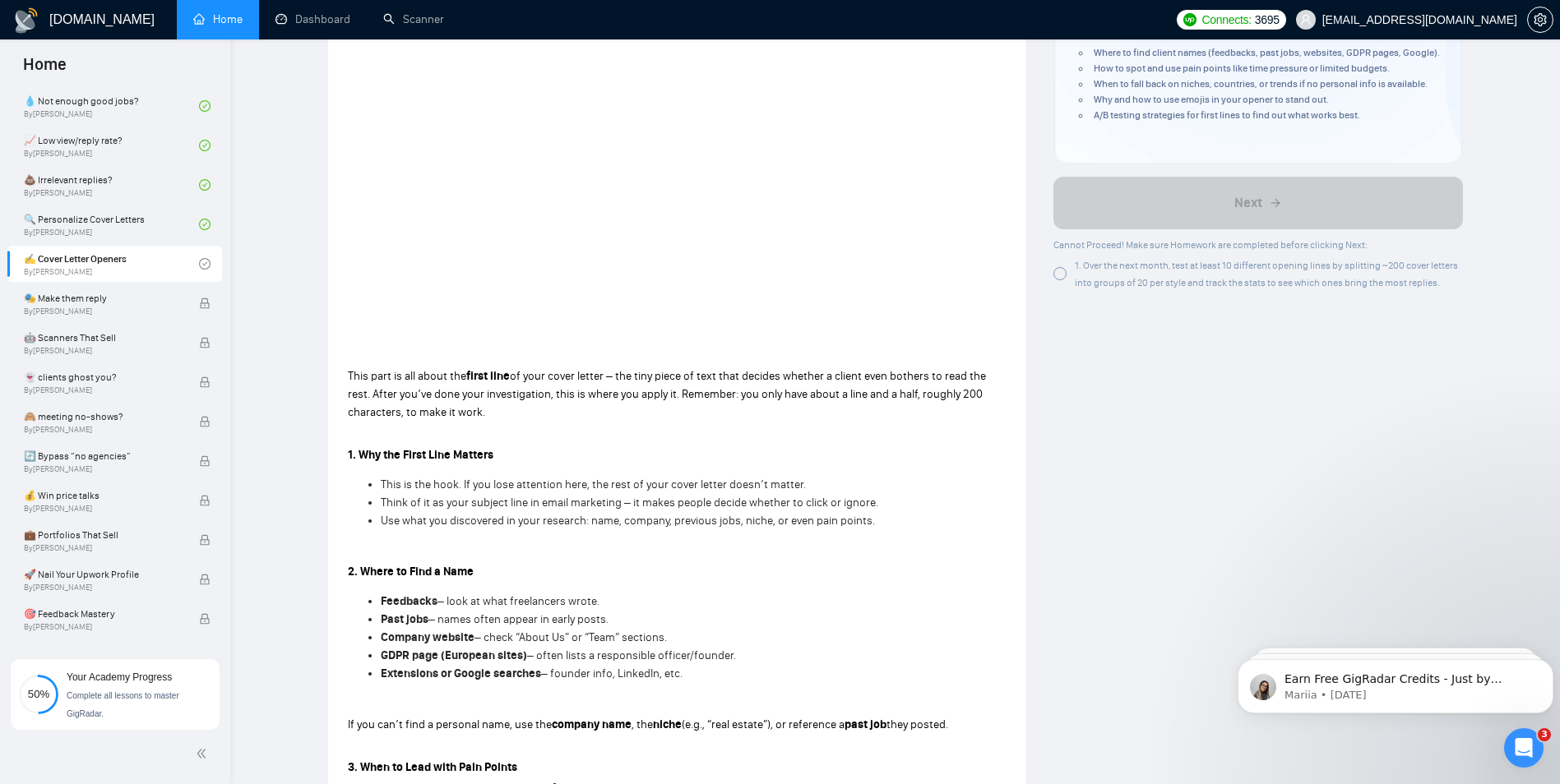
scroll to position [0, 0]
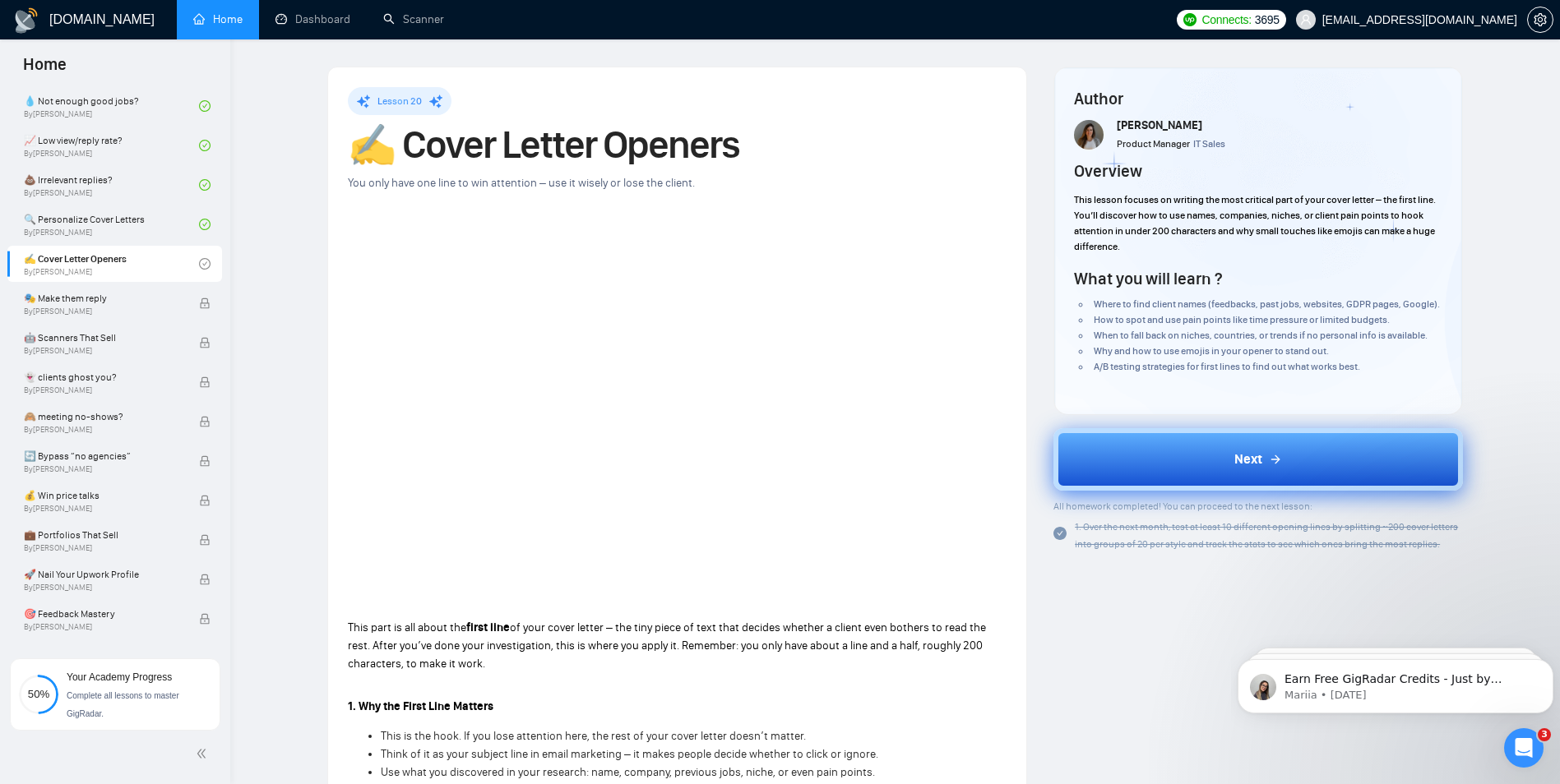
click at [1177, 452] on button "Next" at bounding box center [1258, 459] width 410 height 62
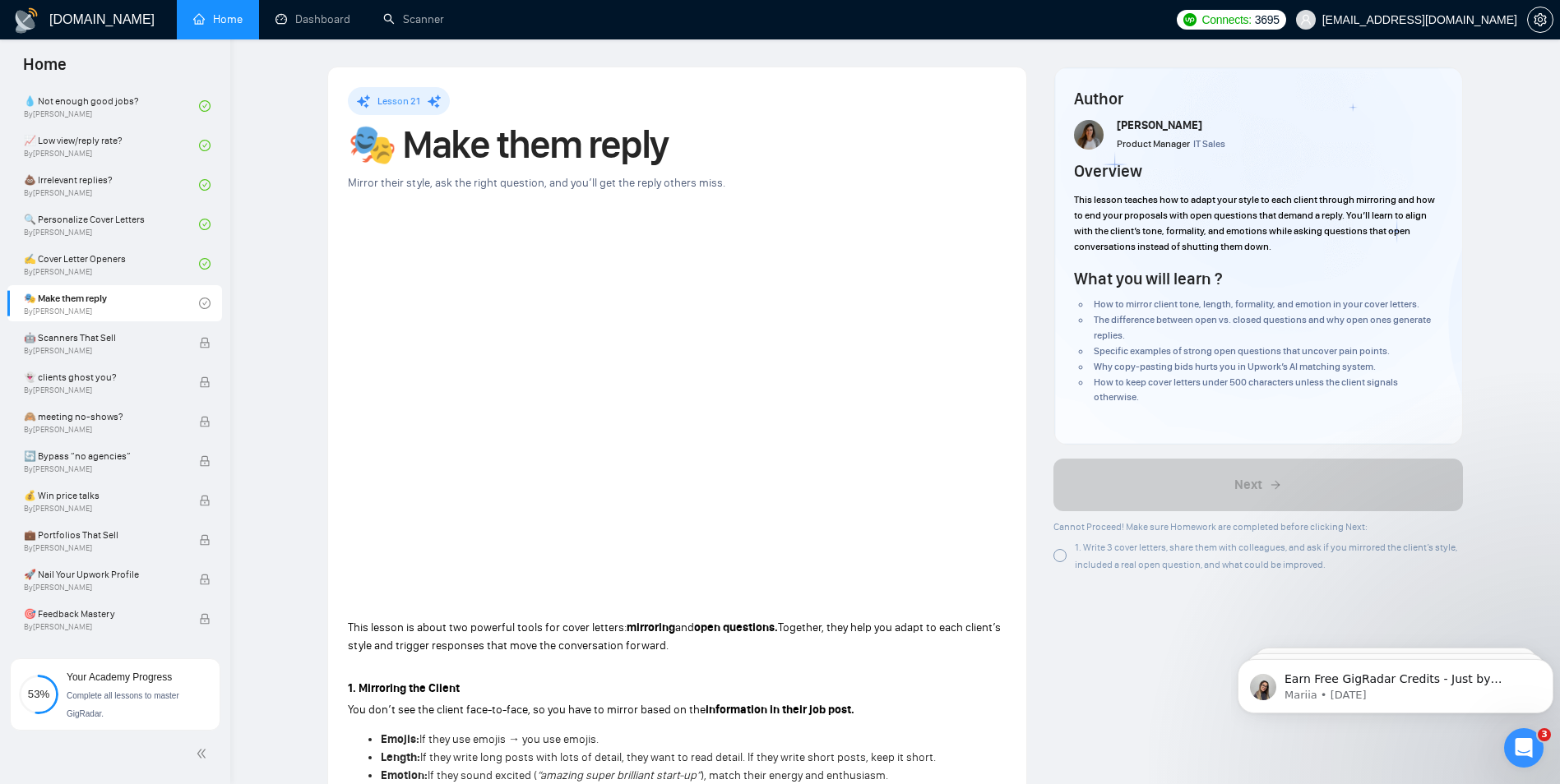
click at [692, 654] on p "This lesson is about two powerful tools for cover letters: mirroring and open q…" at bounding box center [678, 637] width 659 height 36
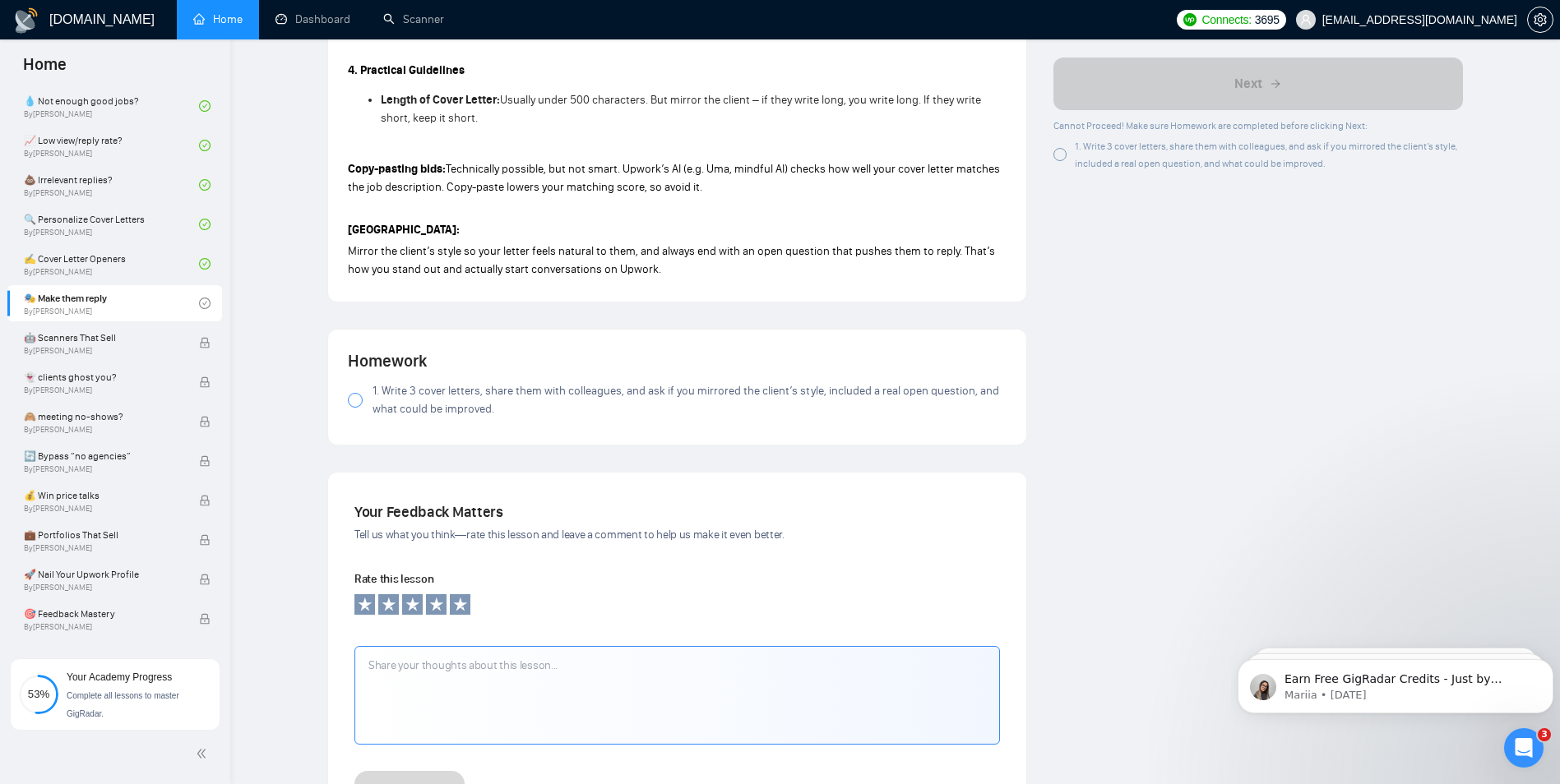
scroll to position [1233, 0]
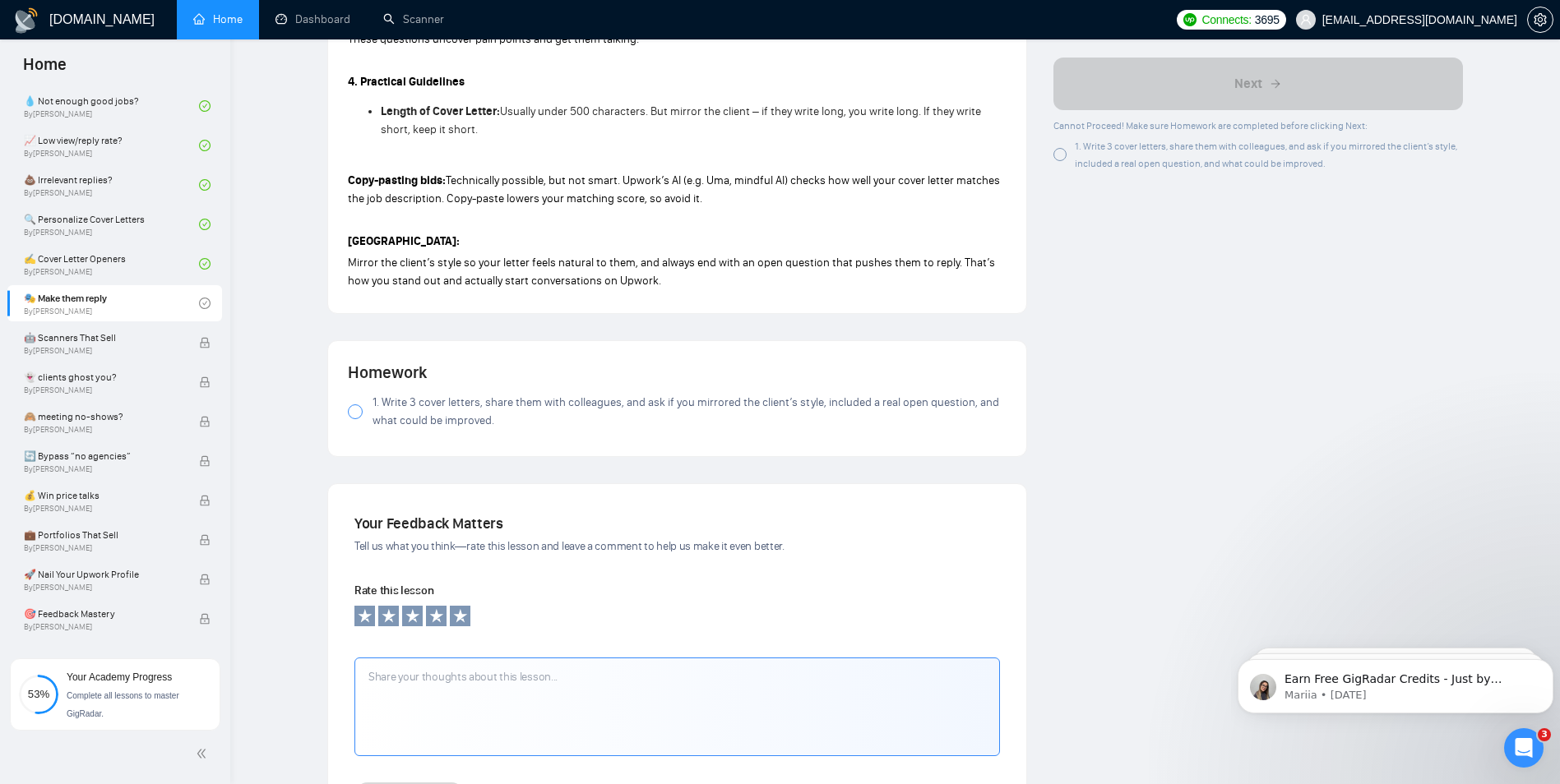
click at [498, 400] on span "1. Write 3 cover letters, share them with colleagues, and ask if you mirrored t…" at bounding box center [690, 412] width 634 height 36
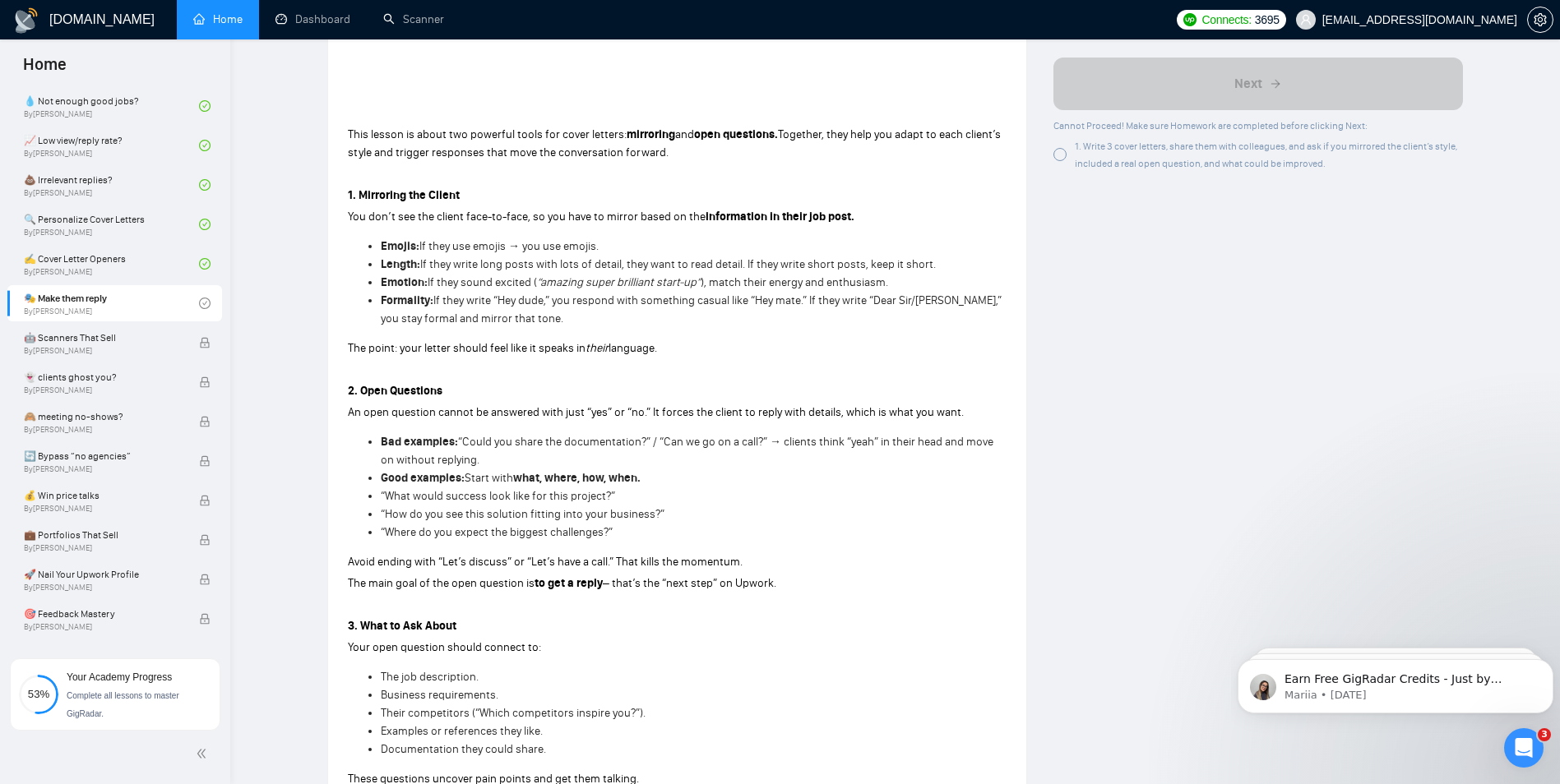
scroll to position [83, 0]
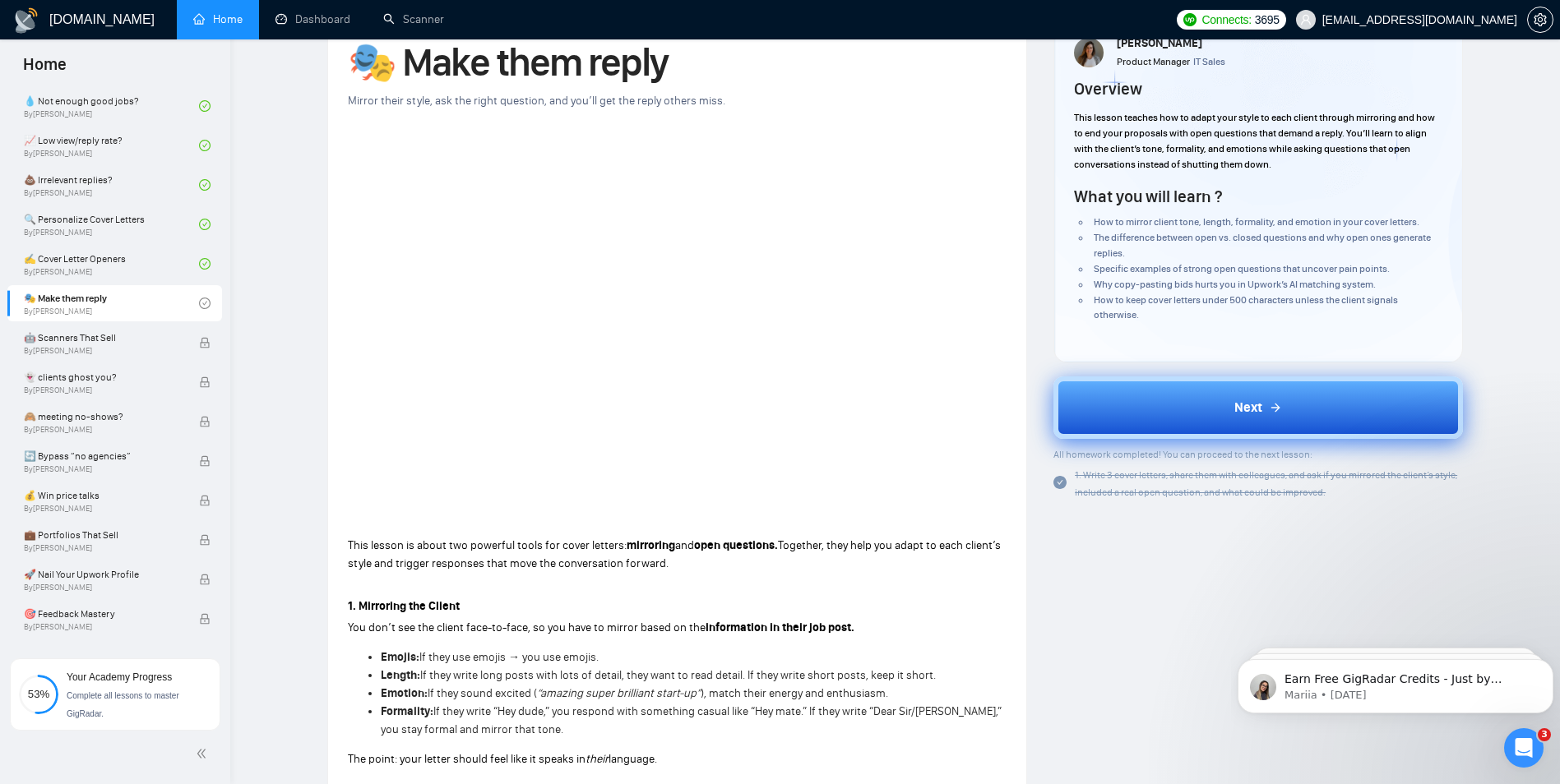
click at [1141, 401] on button "Next" at bounding box center [1258, 407] width 410 height 62
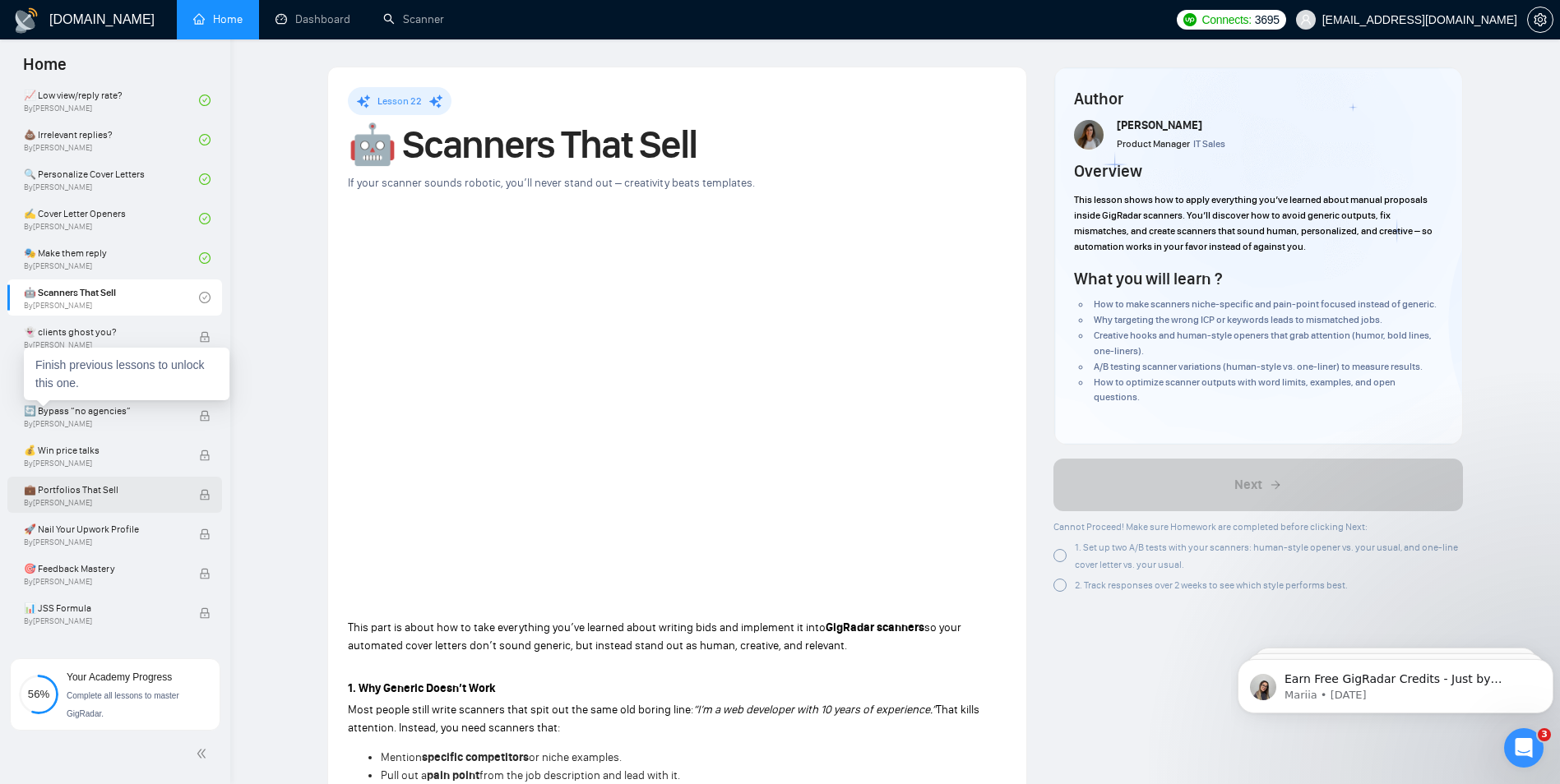
scroll to position [1076, 0]
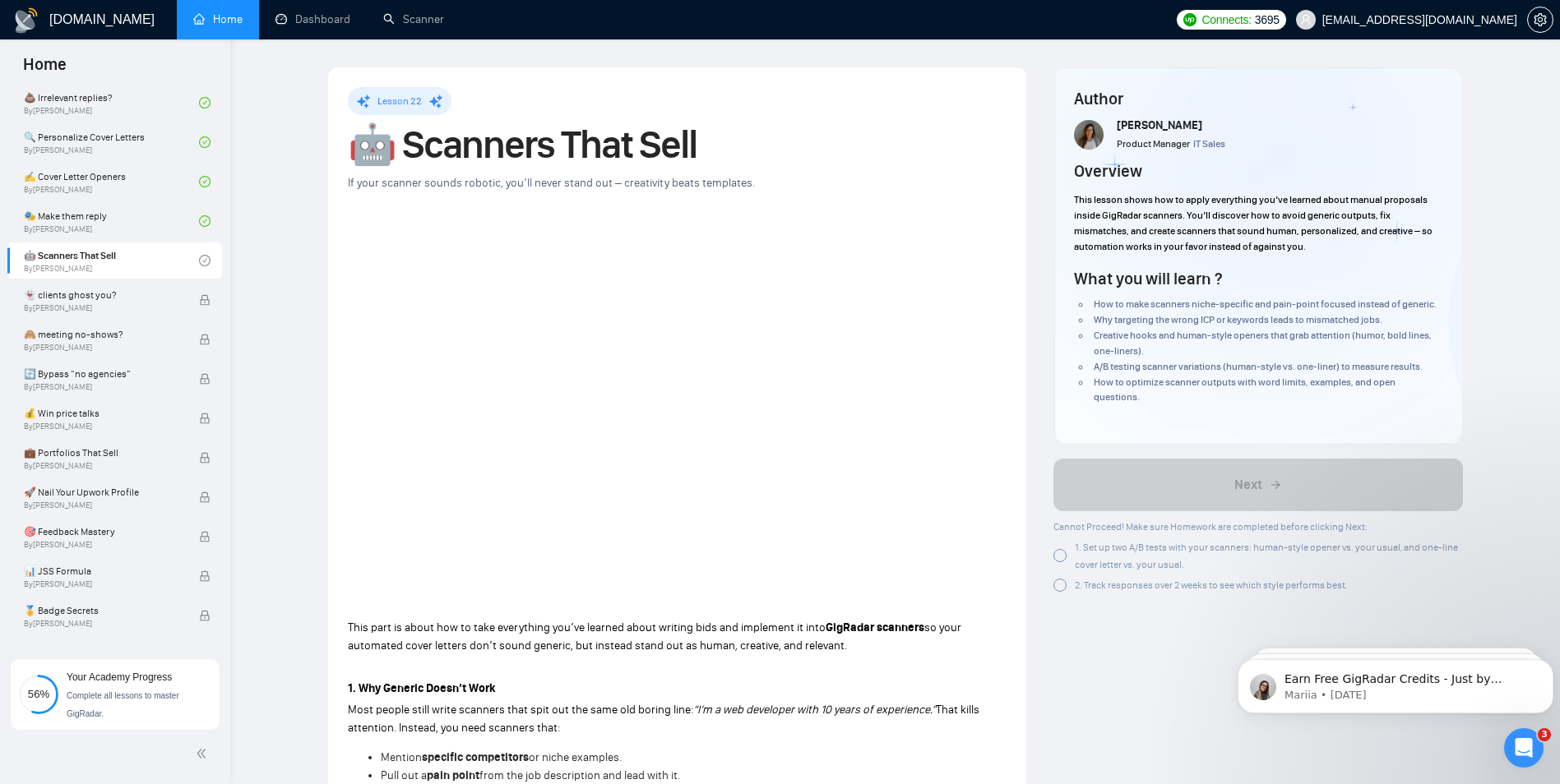
click at [318, 15] on link "Dashboard" at bounding box center [313, 19] width 75 height 14
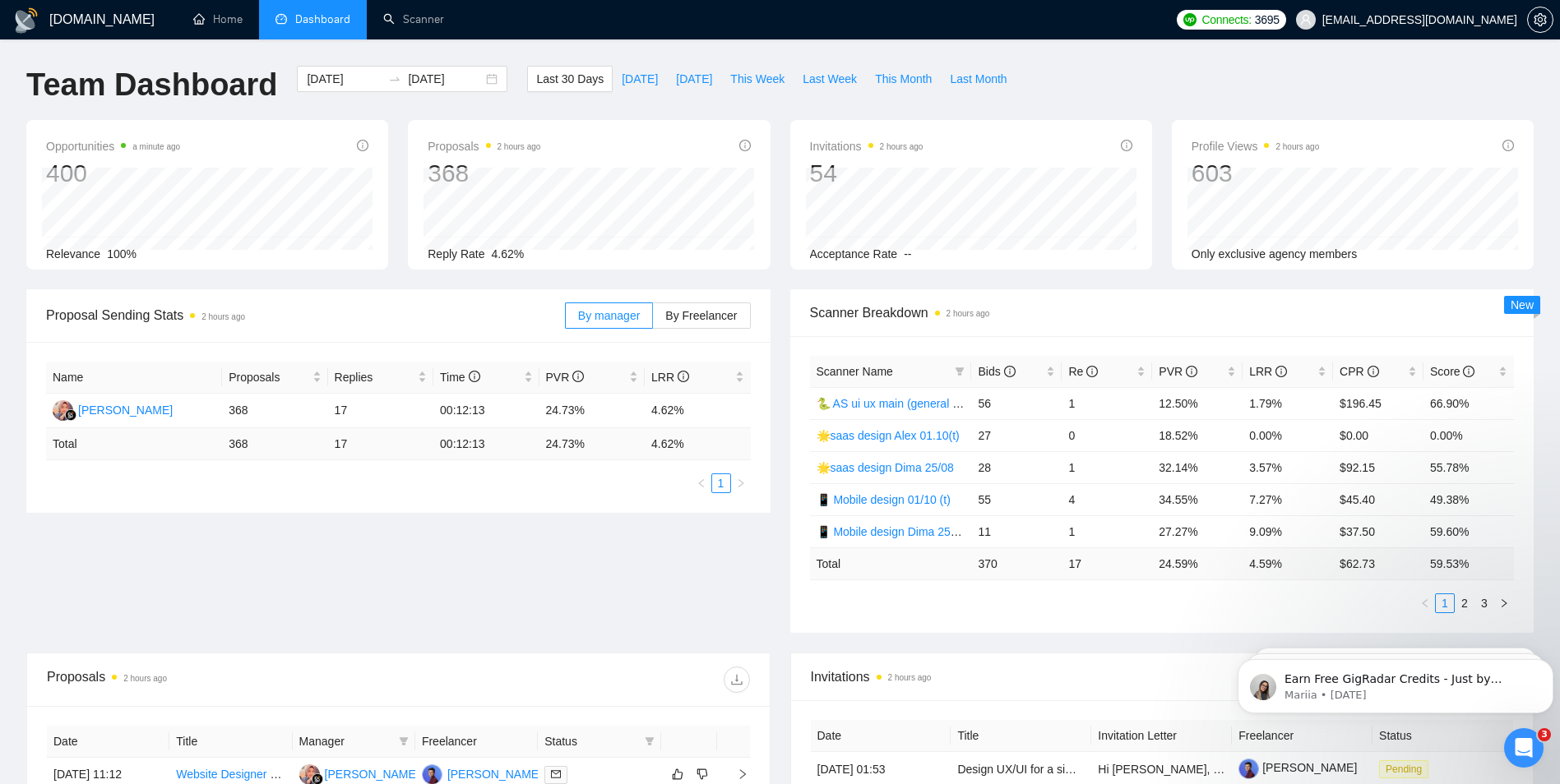
click at [775, 308] on div "Proposal Sending Stats 2 hours ago By manager By Freelancer Name Proposals Repl…" at bounding box center [398, 401] width 764 height 224
click at [692, 556] on div "Proposal Sending Stats 2 hours ago By manager By Freelancer Name Proposals Repl…" at bounding box center [780, 471] width 1528 height 363
click at [773, 389] on div "Proposal Sending Stats 2 hours ago By manager By Freelancer Name Proposals Repl…" at bounding box center [398, 401] width 764 height 224
click at [781, 372] on div "Scanner Breakdown 2 hours ago Scanner Name Bids Re PVR LRR CPR Score 🐍 AS ui ux…" at bounding box center [1162, 461] width 764 height 344
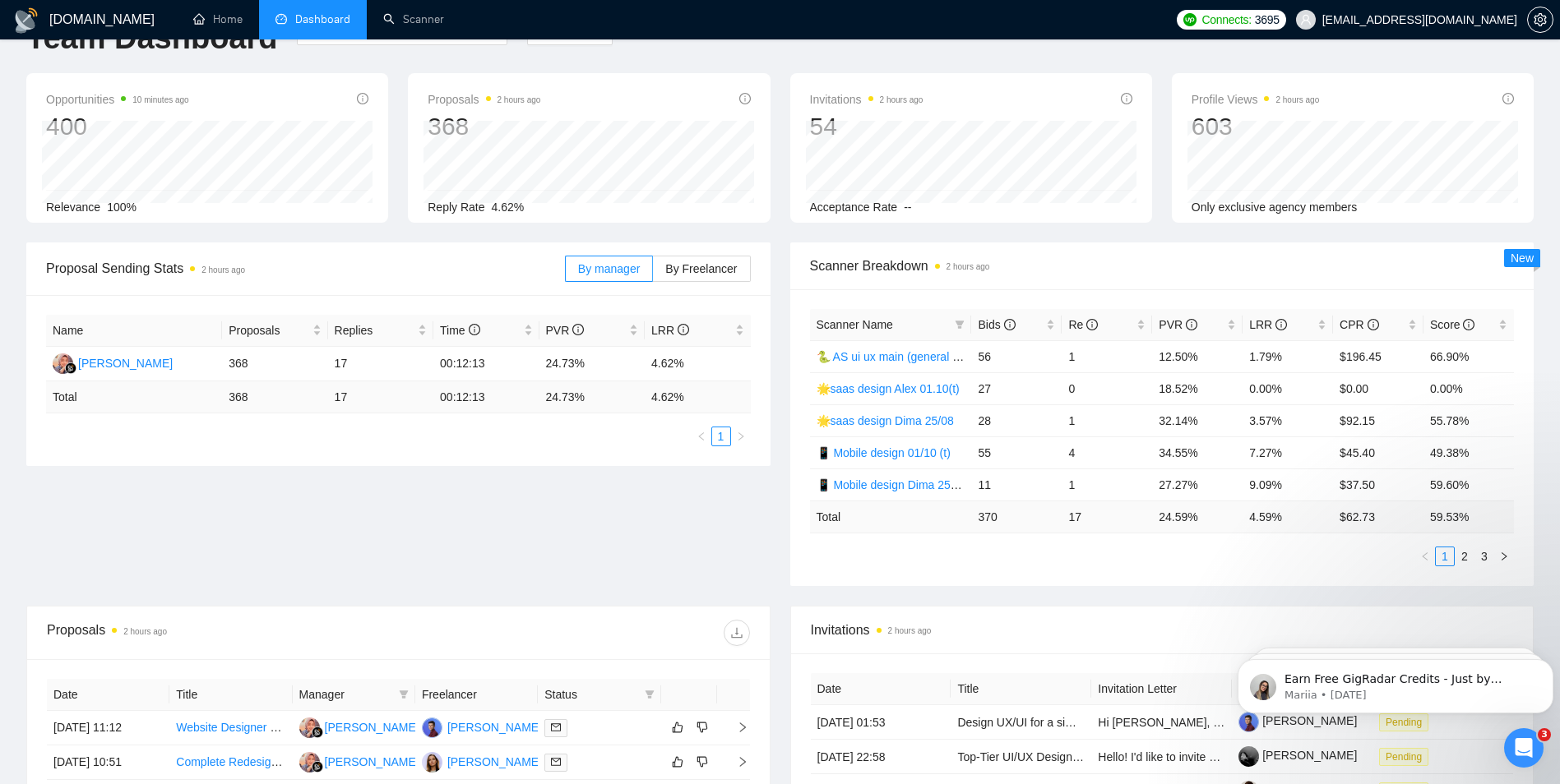
scroll to position [83, 0]
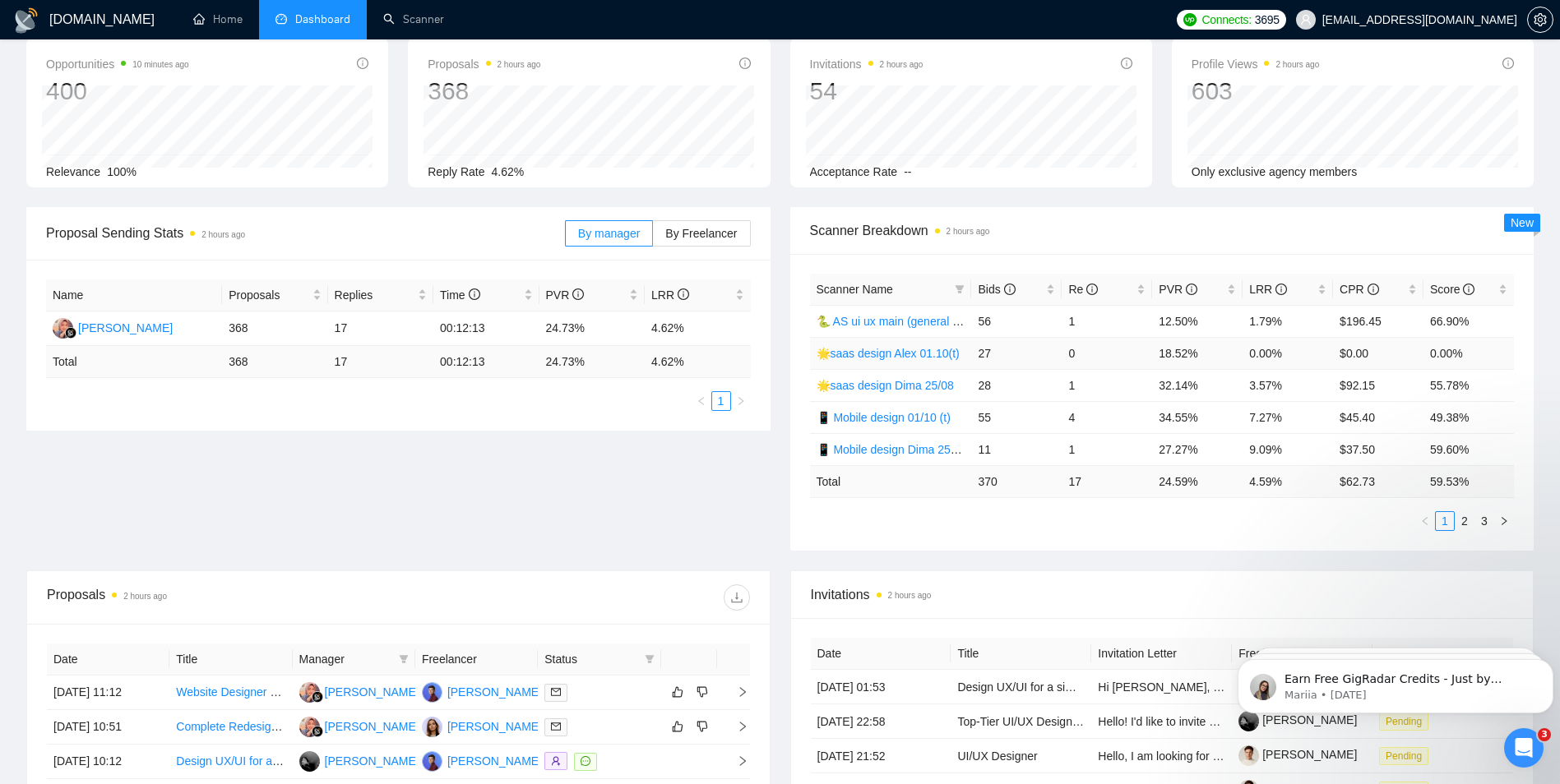
click at [883, 357] on link "🌟saas design Alex 01.10(t)" at bounding box center [888, 353] width 143 height 13
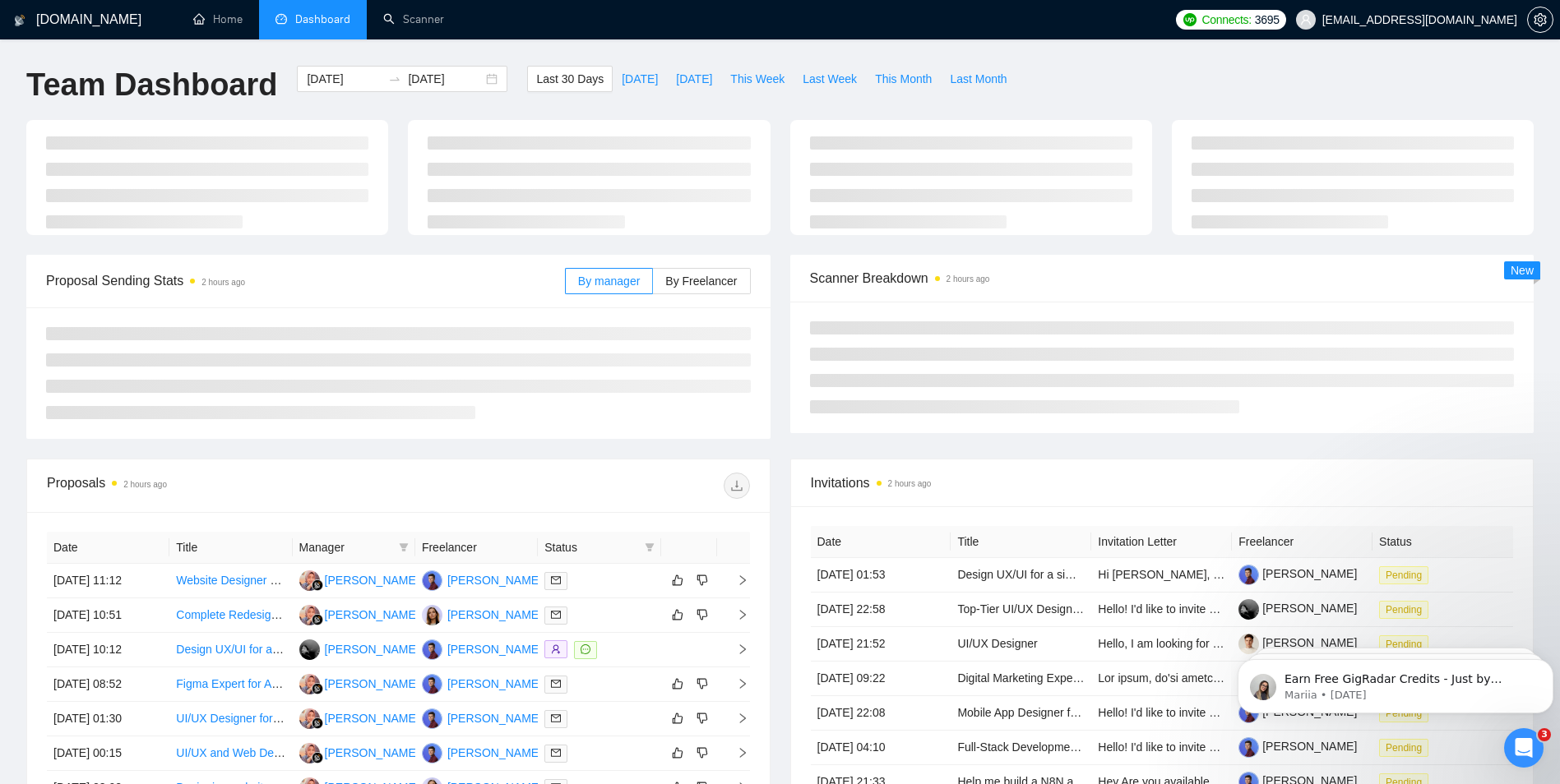
scroll to position [83, 0]
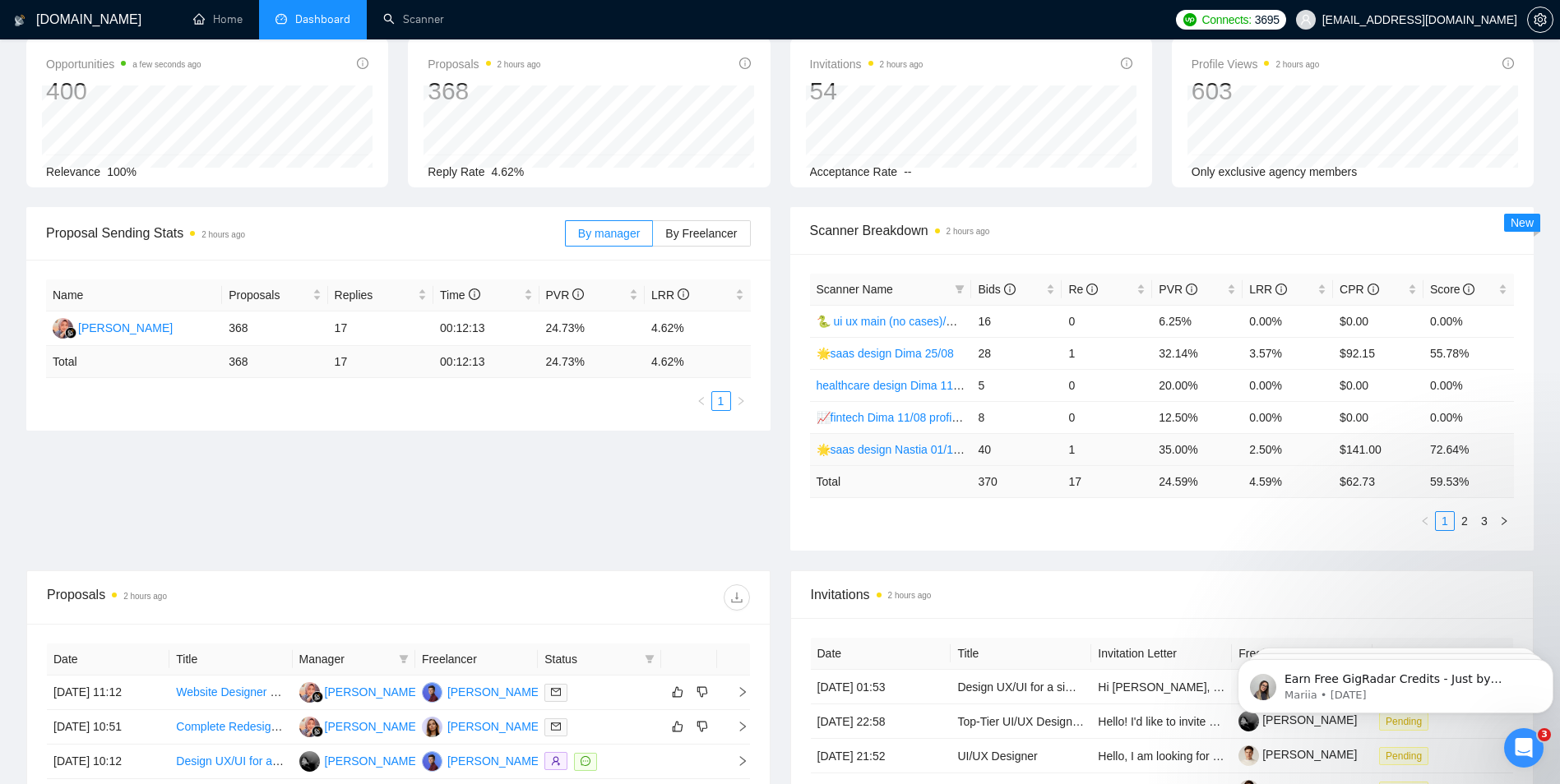
click at [879, 452] on link "🌟saas design Nastia 01/10 (t)" at bounding box center [895, 449] width 157 height 13
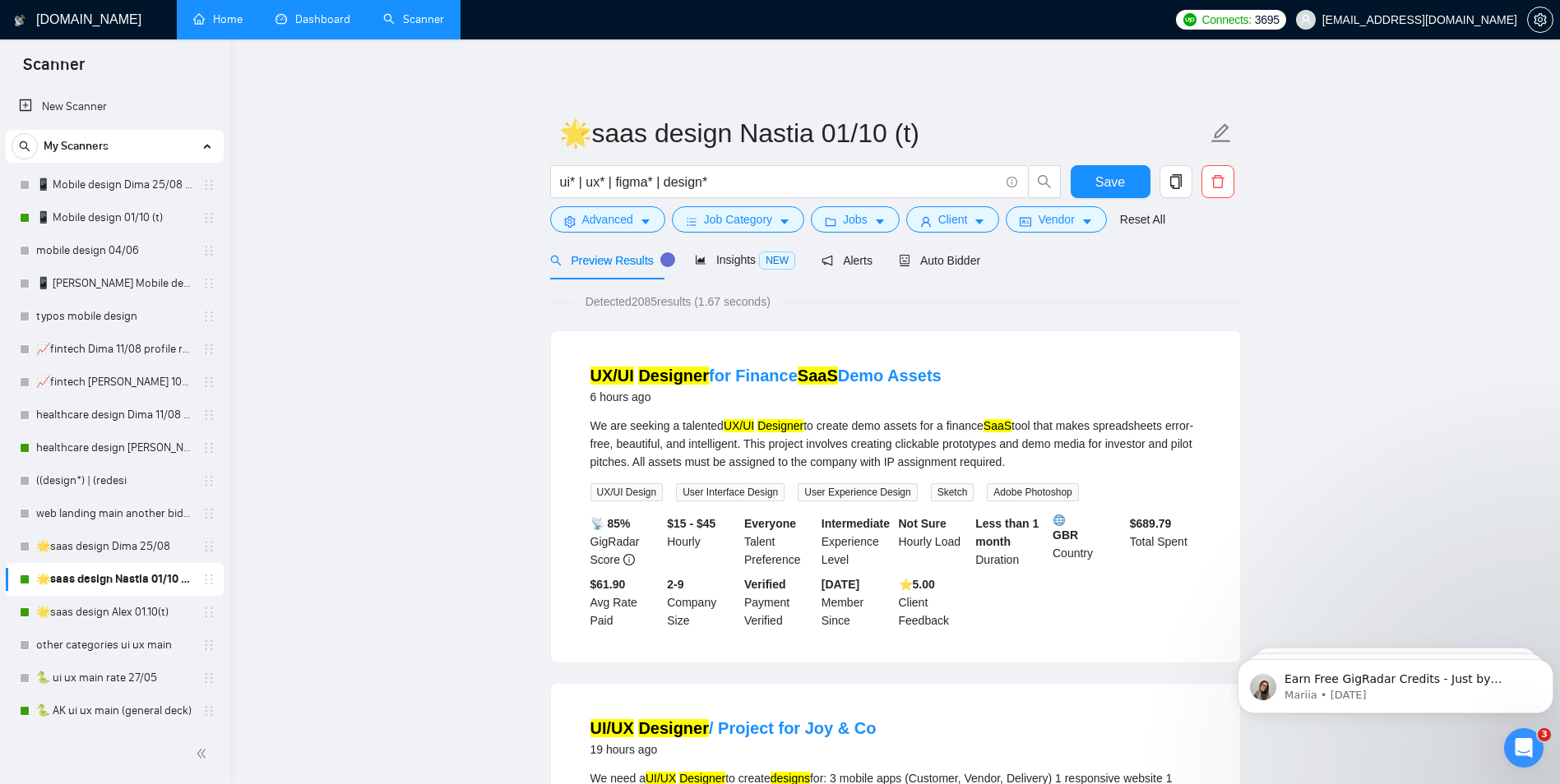
scroll to position [83, 0]
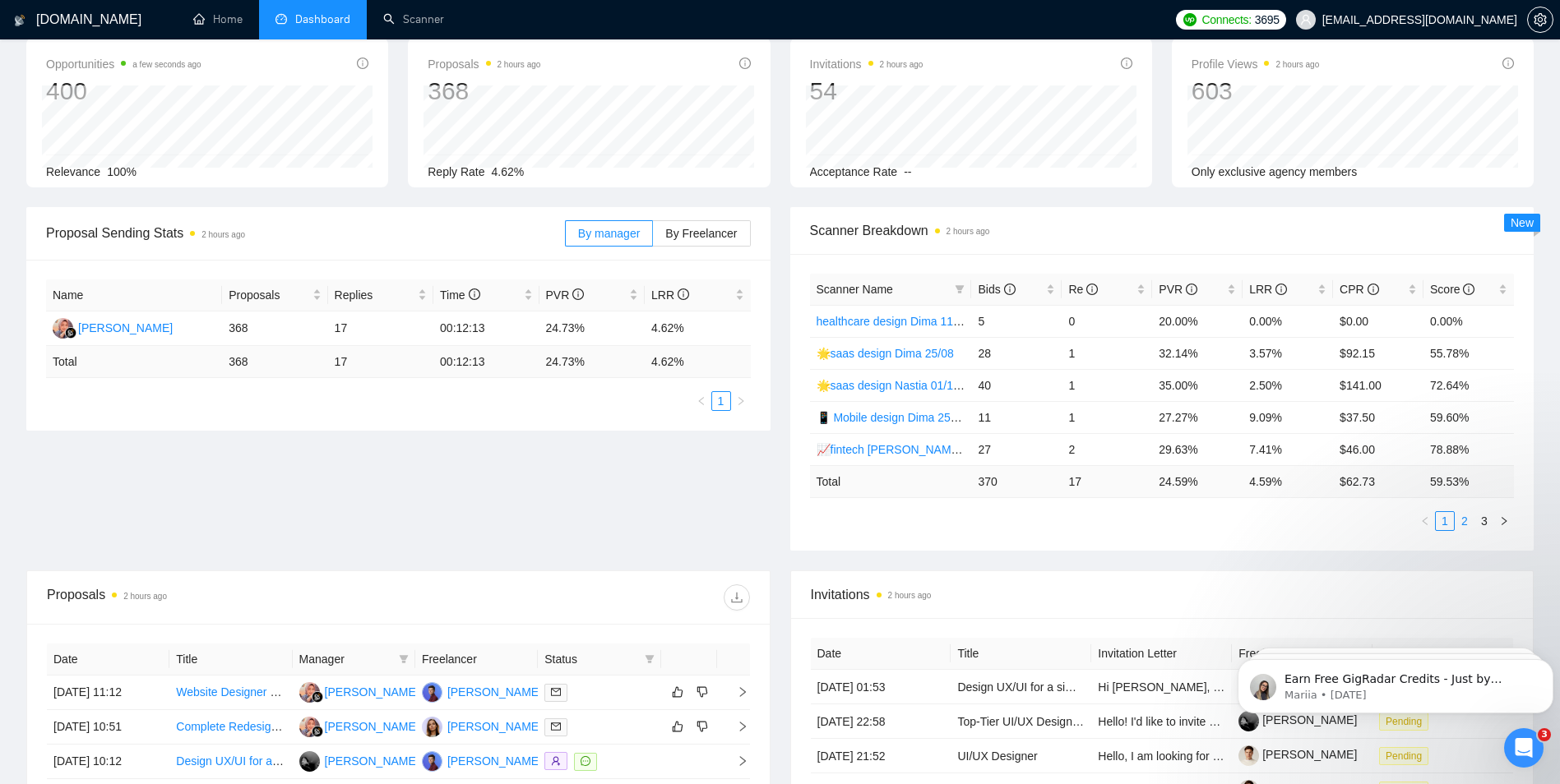
click at [1466, 516] on link "2" at bounding box center [1465, 521] width 18 height 18
click at [879, 418] on link "healthcare design [PERSON_NAME] 04/06 profile rate" at bounding box center [955, 417] width 278 height 13
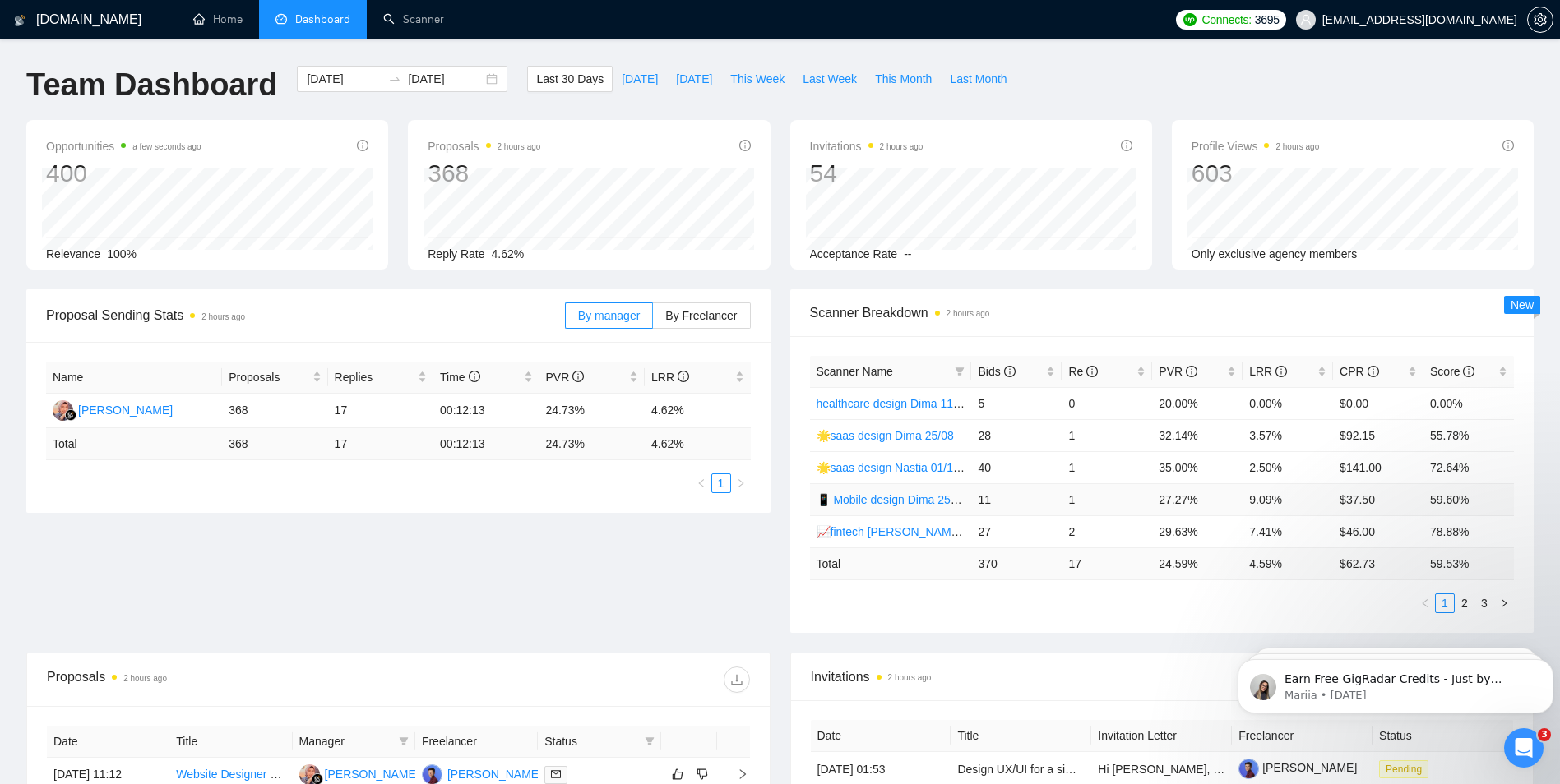
click at [869, 500] on link "📱 Mobile design Dima 25/08 (another cover)" at bounding box center [932, 500] width 232 height 13
click at [876, 436] on link "🌟saas design Dima 25/08" at bounding box center [885, 435] width 137 height 13
click at [1463, 603] on link "2" at bounding box center [1465, 603] width 18 height 18
click at [877, 433] on link "healthcare design [PERSON_NAME] 04/06 profile rate" at bounding box center [955, 435] width 278 height 13
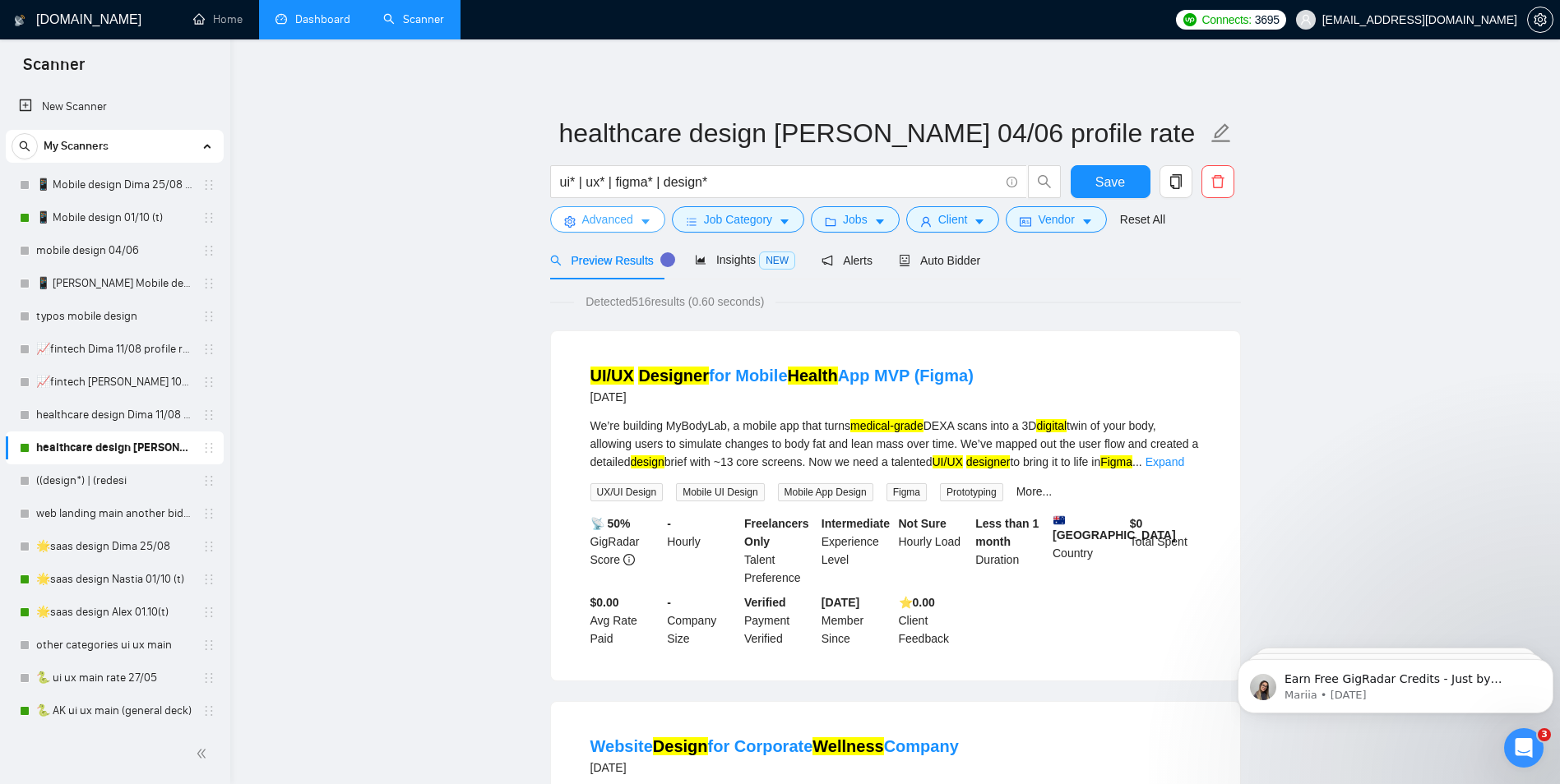
click at [645, 223] on icon "caret-down" at bounding box center [645, 223] width 9 height 5
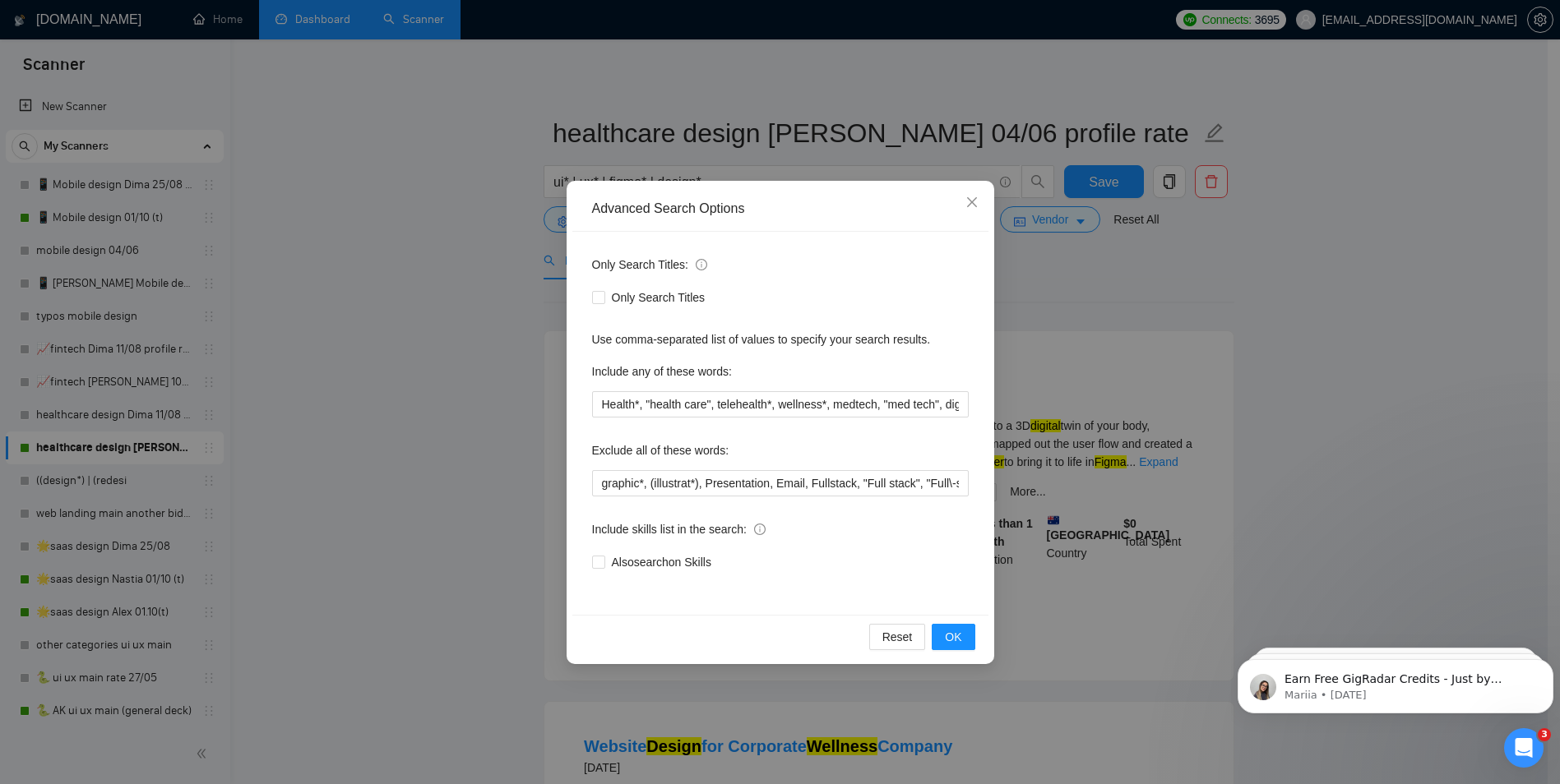
click at [431, 310] on div "Advanced Search Options Only Search Titles: Only Search Titles Use comma-separa…" at bounding box center [780, 392] width 1560 height 784
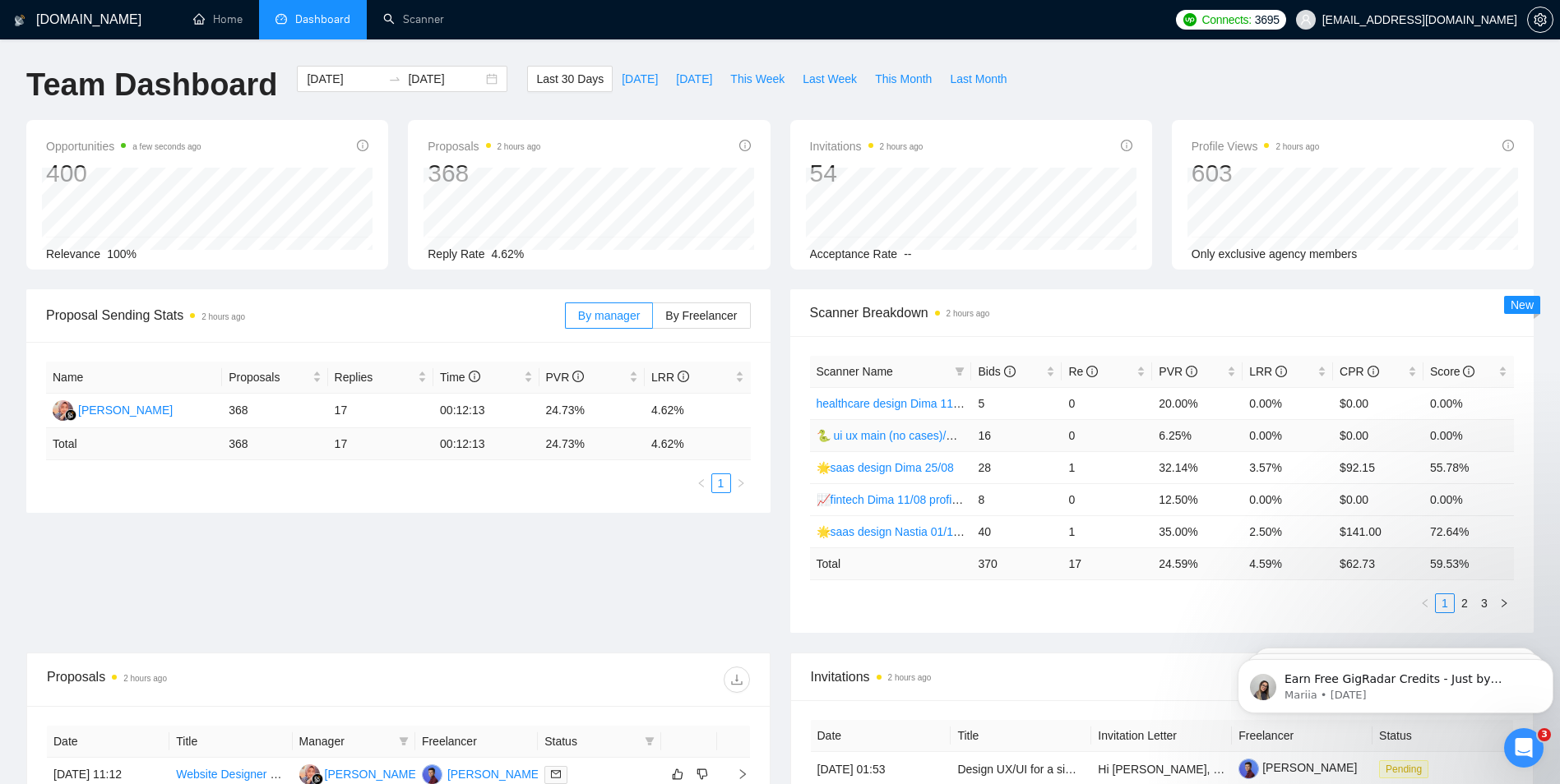
click at [880, 440] on link "🐍 ui ux main (no cases)/Dima" at bounding box center [895, 435] width 157 height 13
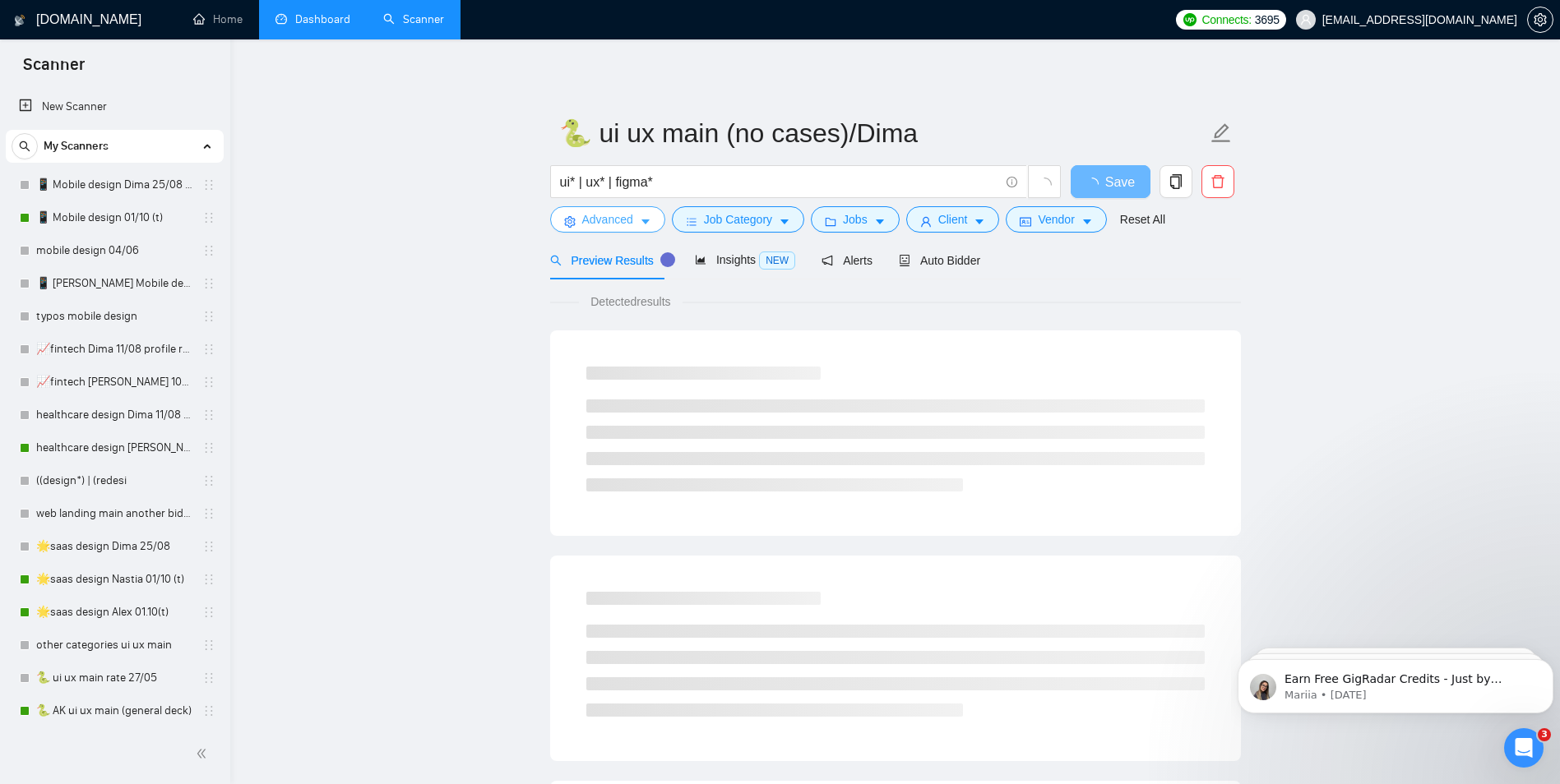
click at [656, 213] on button "Advanced" at bounding box center [607, 219] width 115 height 26
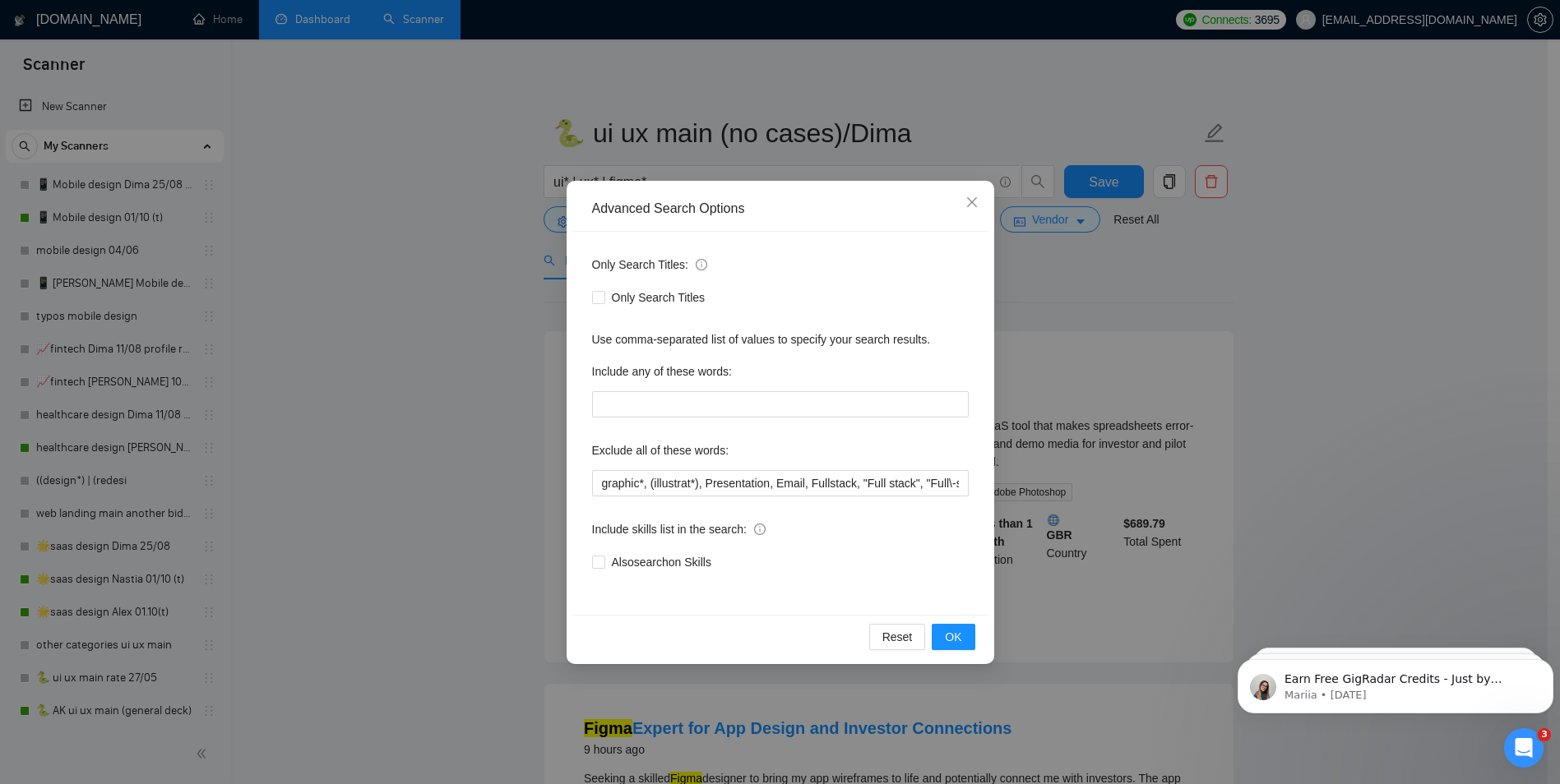
click at [1299, 276] on div "Advanced Search Options Only Search Titles: Only Search Titles Use comma-separa…" at bounding box center [780, 392] width 1560 height 784
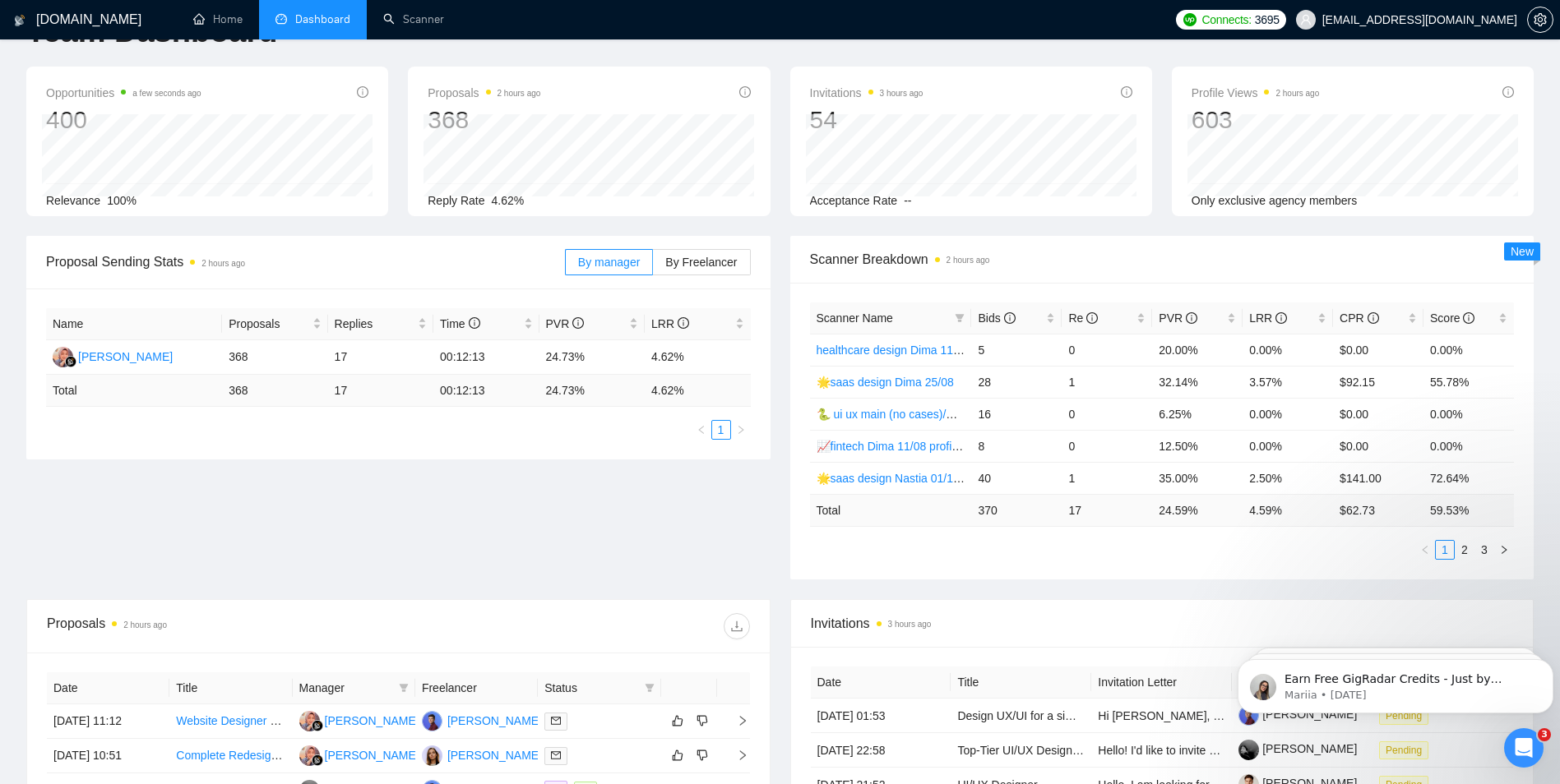
scroll to position [83, 0]
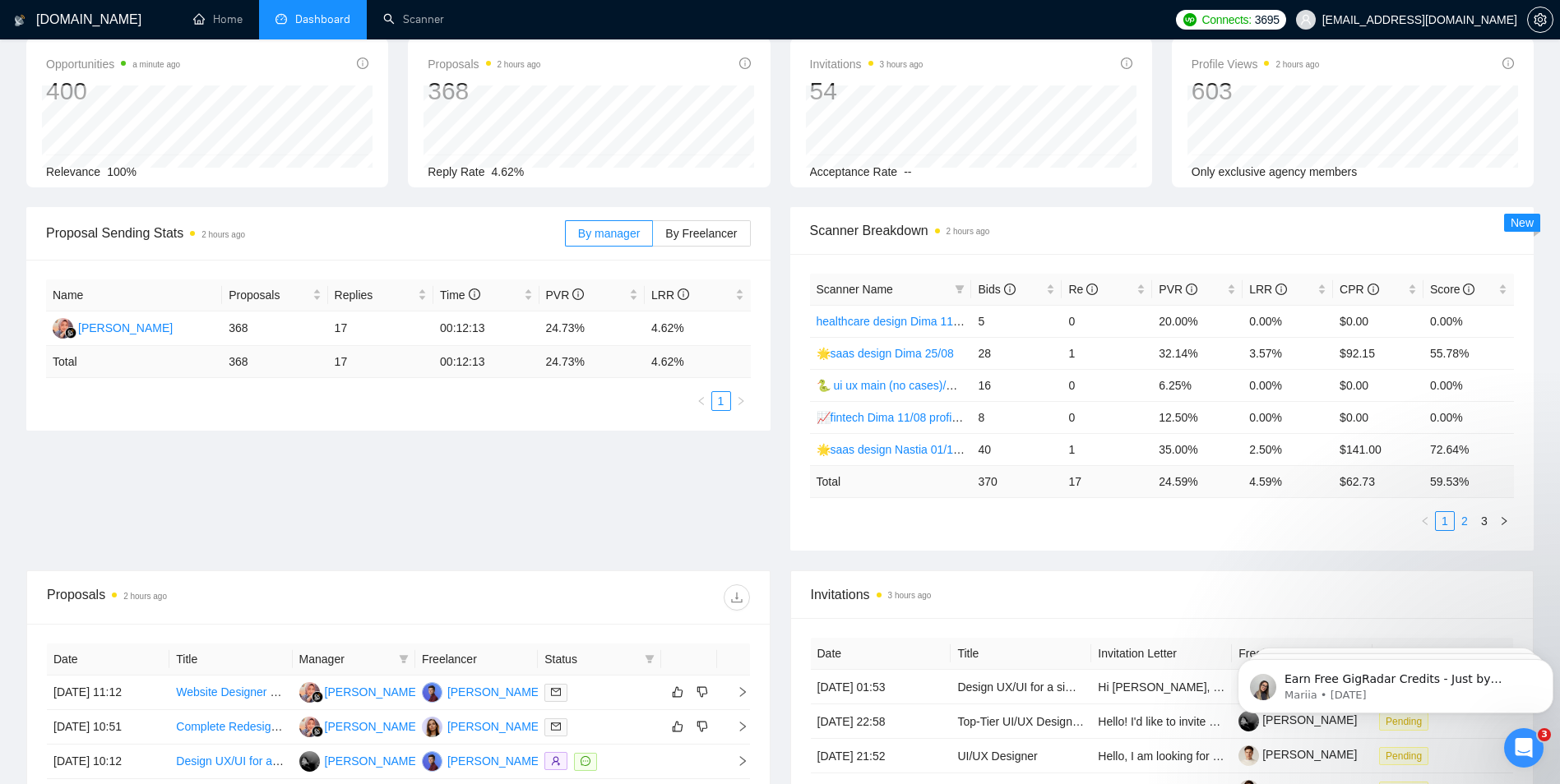
click at [1458, 518] on link "2" at bounding box center [1465, 521] width 18 height 18
click at [1480, 520] on link "3" at bounding box center [1484, 521] width 18 height 18
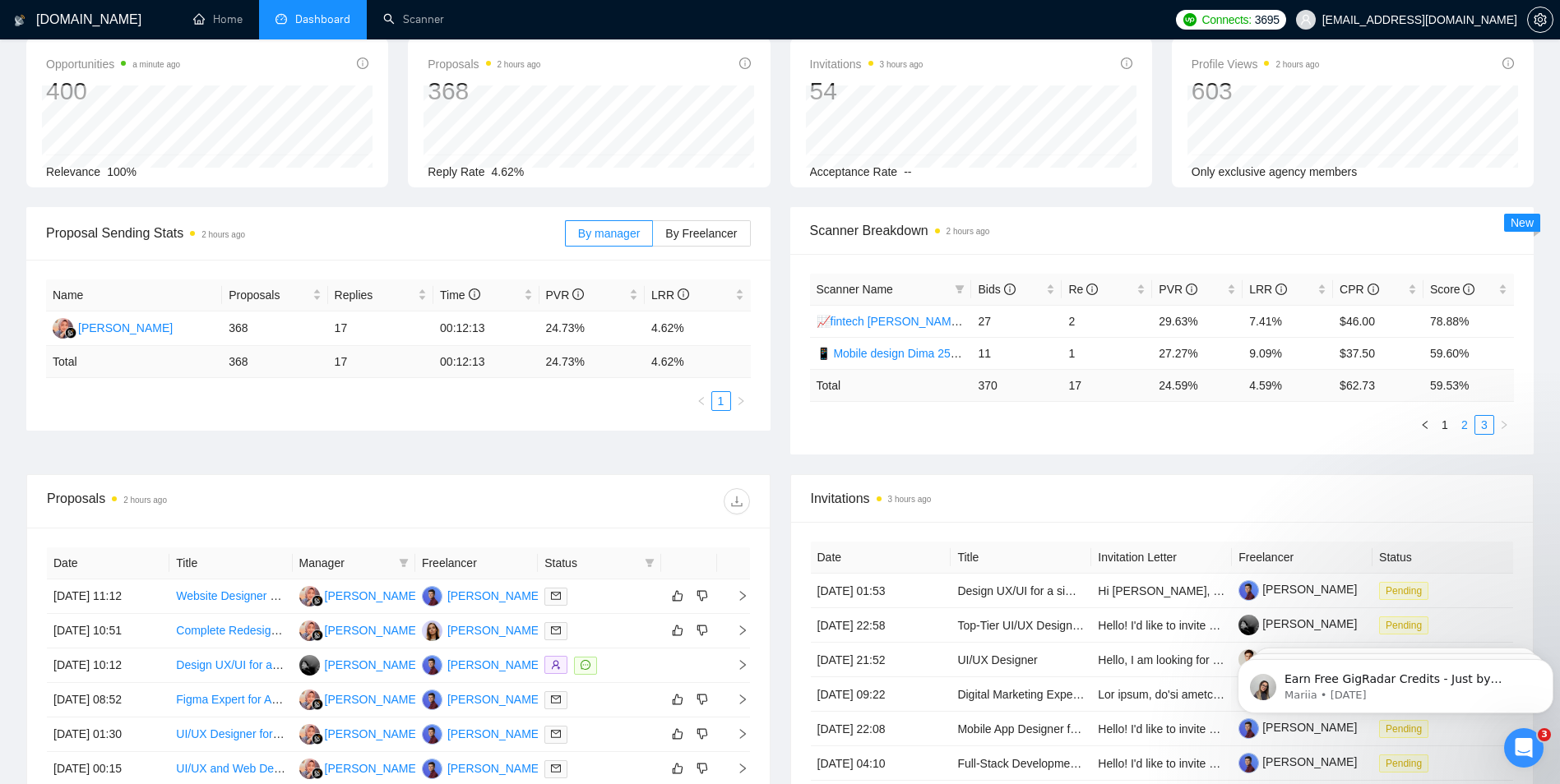
click at [1463, 419] on link "2" at bounding box center [1465, 425] width 18 height 18
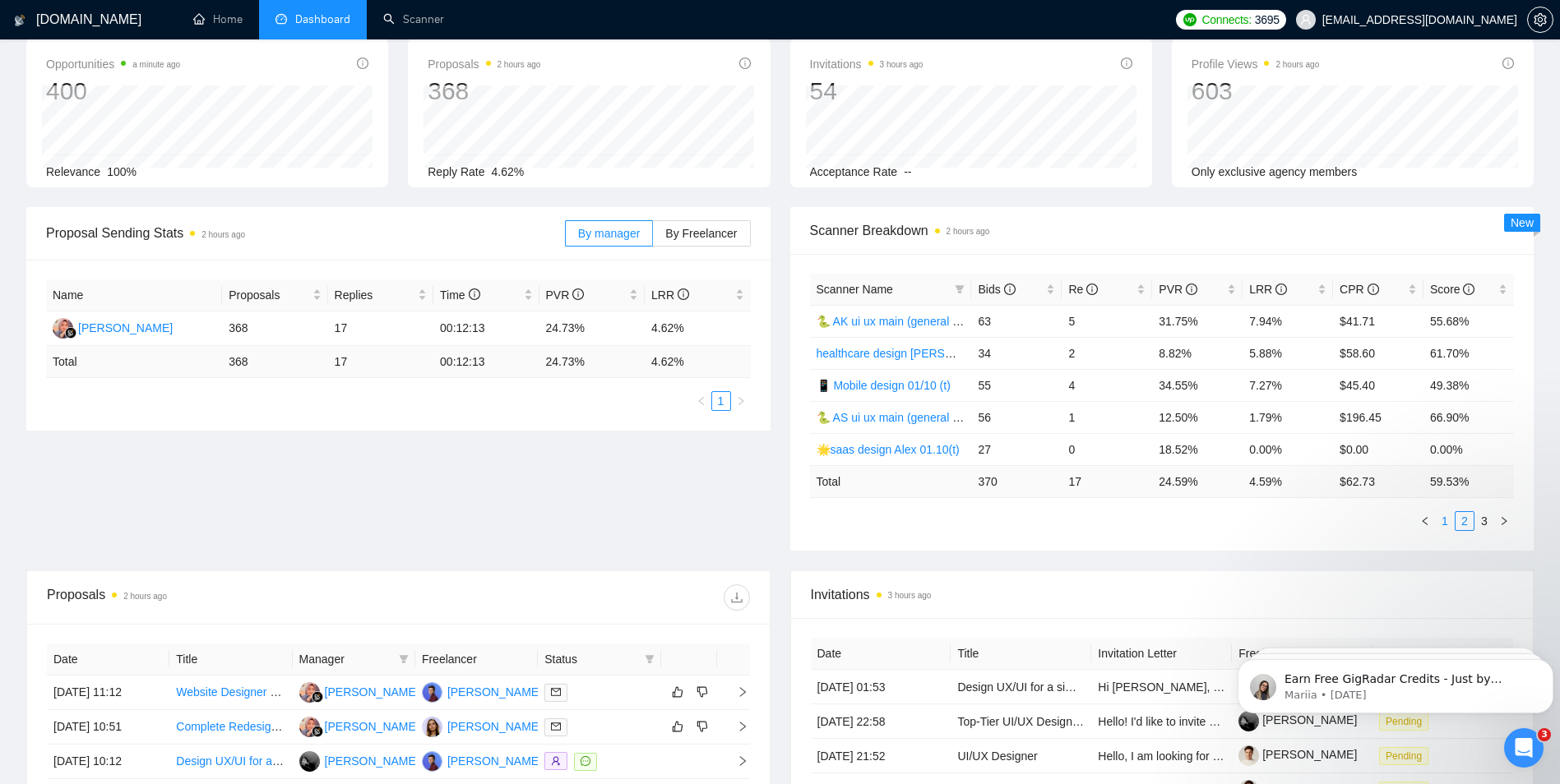
click at [1446, 520] on link "1" at bounding box center [1444, 521] width 18 height 18
click at [1288, 536] on div "Scanner Name Bids Re PVR LRR CPR Score healthcare design Dima 11/08 profile rat…" at bounding box center [1162, 402] width 744 height 297
click at [1461, 523] on link "2" at bounding box center [1465, 521] width 18 height 18
click at [1481, 518] on link "3" at bounding box center [1484, 521] width 18 height 18
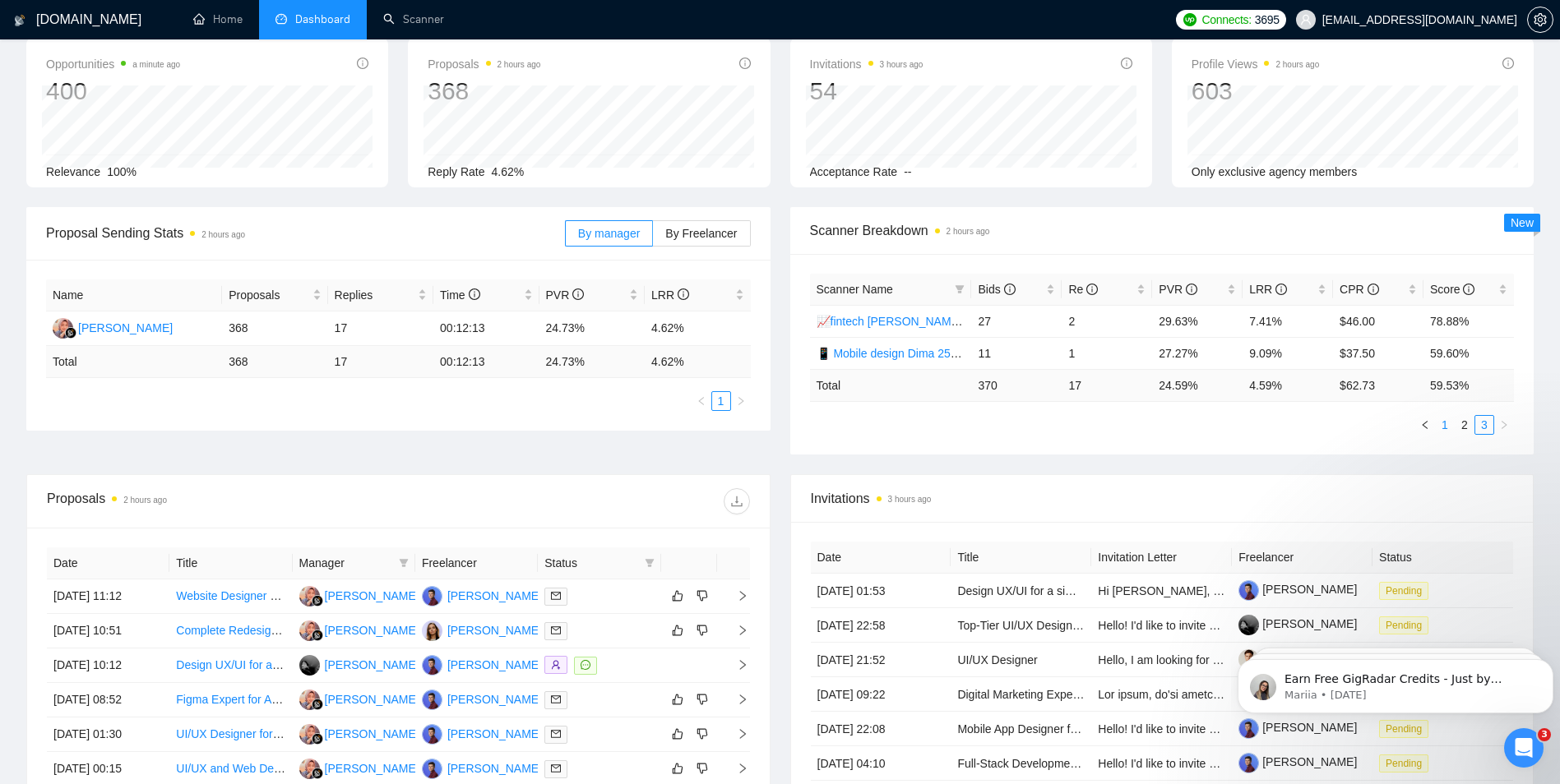
click at [1442, 423] on link "1" at bounding box center [1444, 425] width 18 height 18
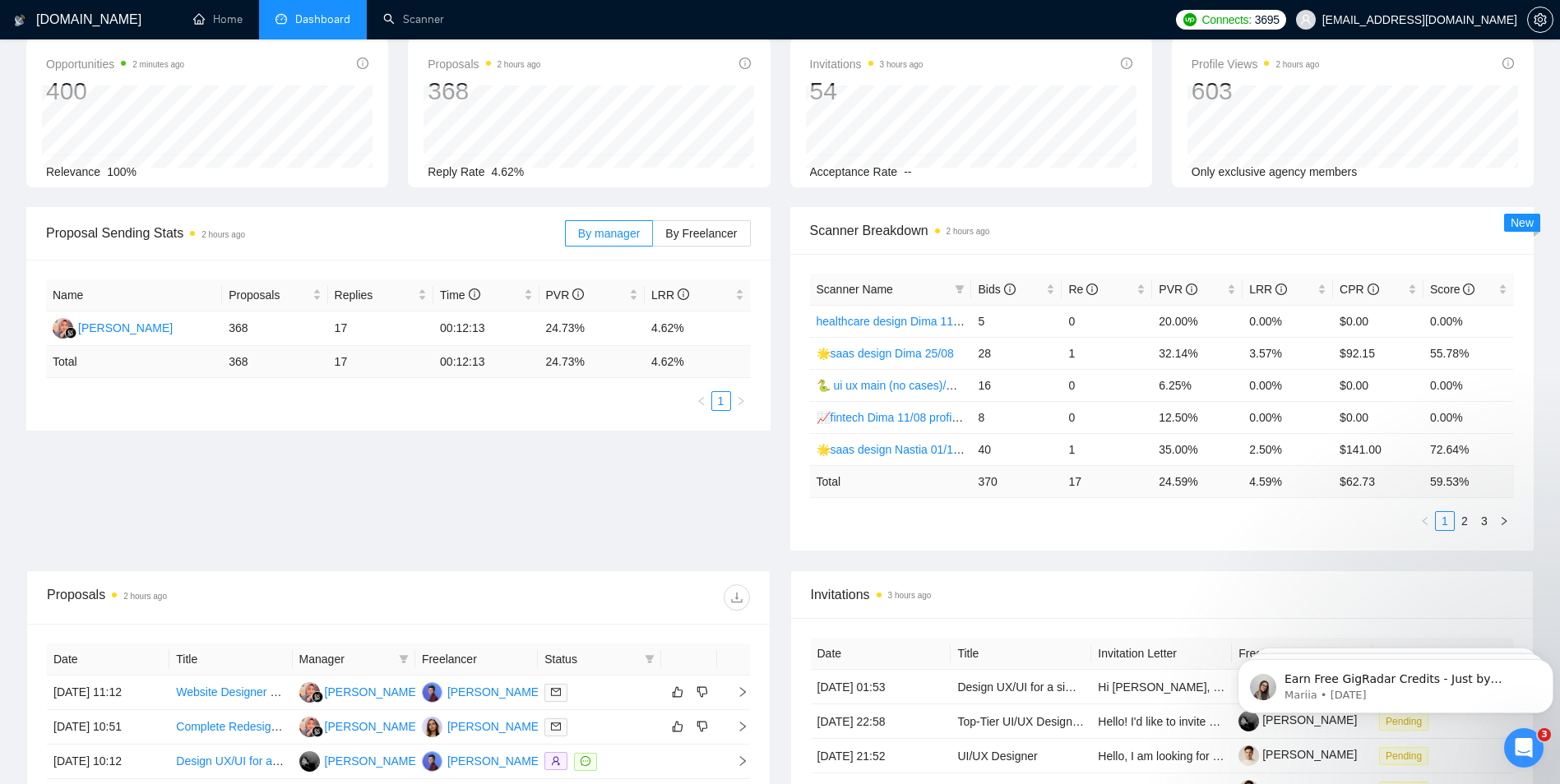
drag, startPoint x: 1249, startPoint y: 590, endPoint x: 1185, endPoint y: 537, distance: 83.1
click at [1185, 551] on div "Proposal Sending Stats 2 hours ago By manager By Freelancer Name Proposals Repl…" at bounding box center [780, 388] width 1528 height 363
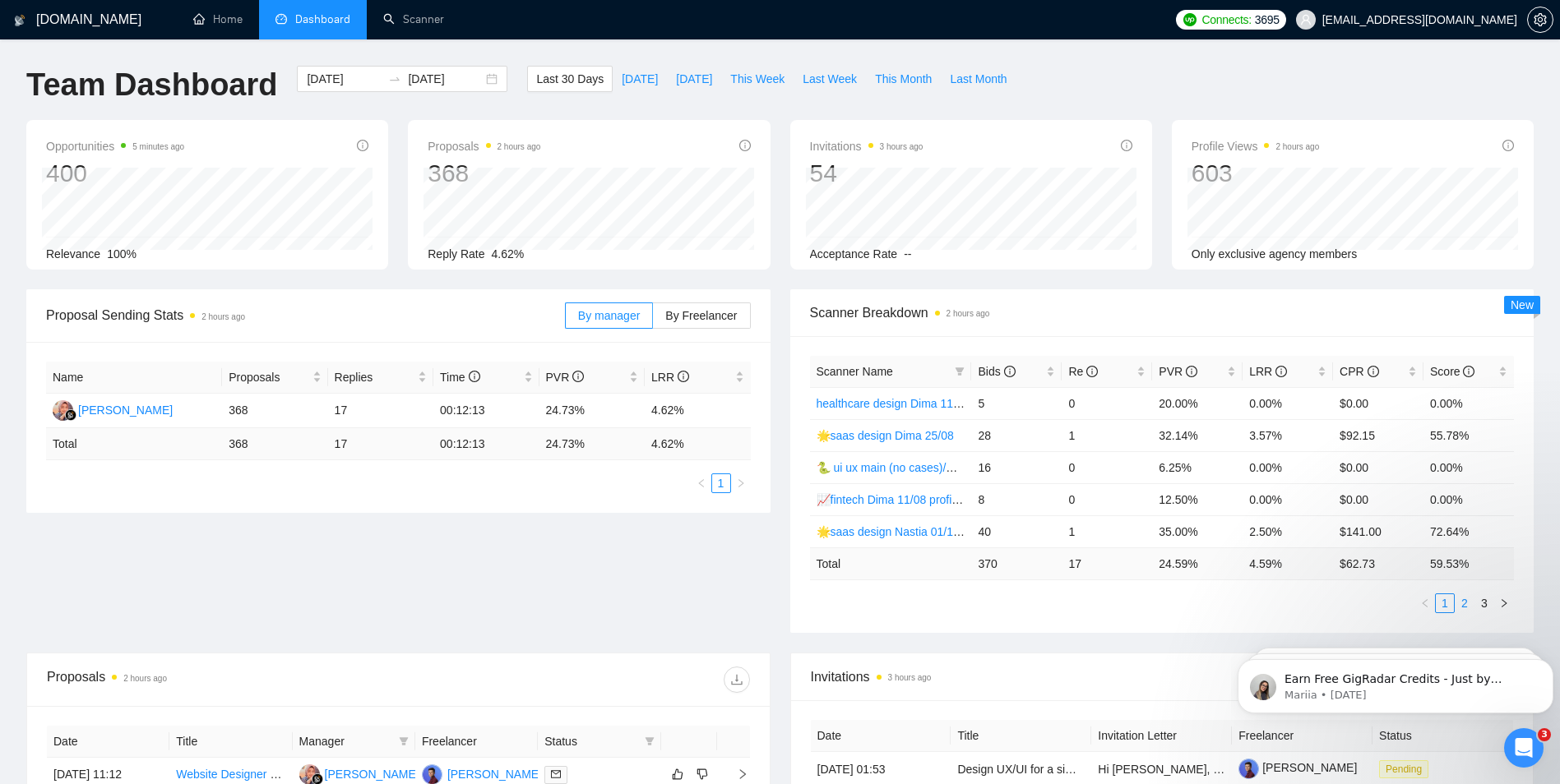
click at [1465, 603] on link "2" at bounding box center [1465, 603] width 18 height 18
click at [1482, 604] on link "3" at bounding box center [1484, 603] width 18 height 18
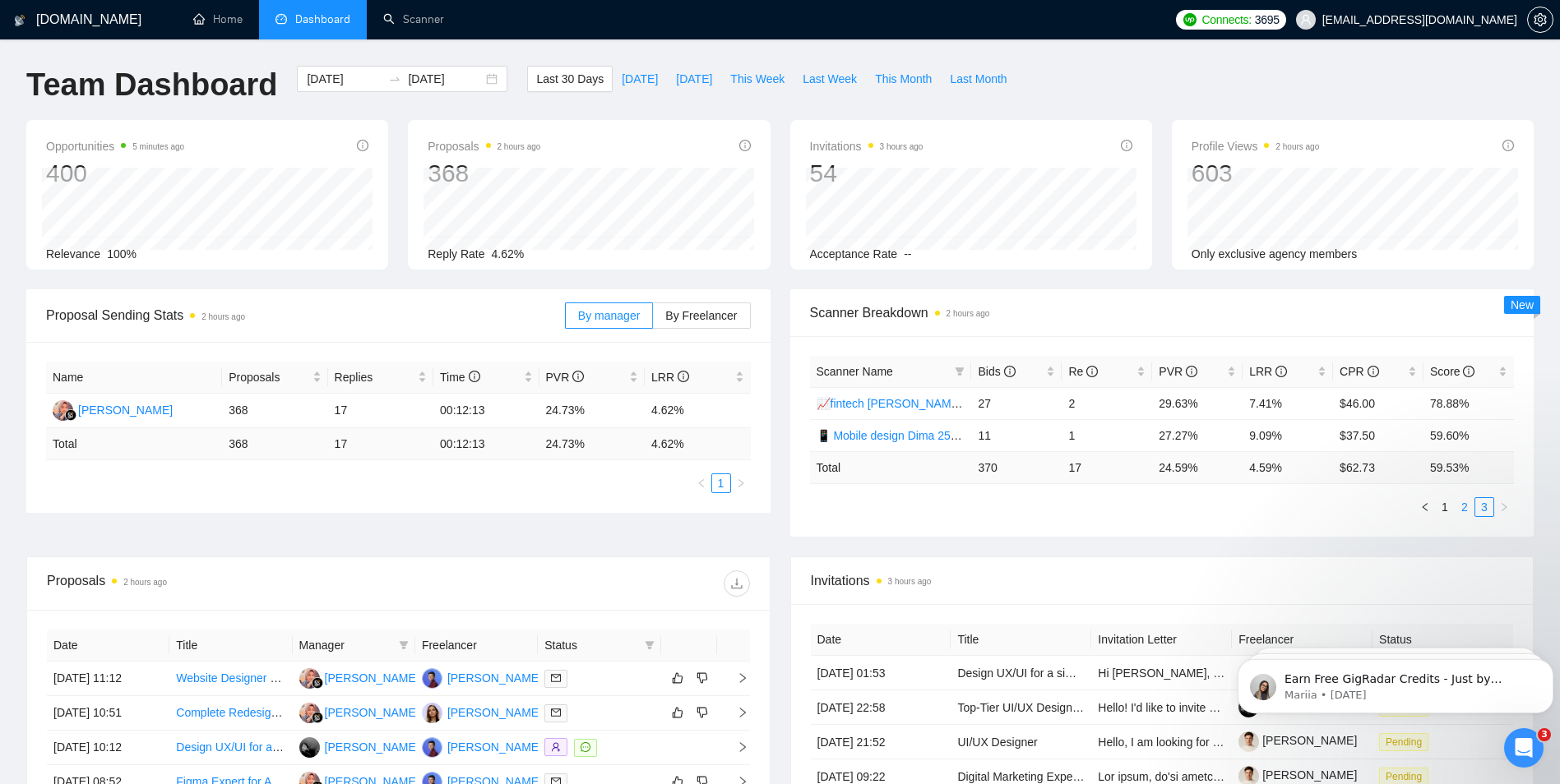
click at [1468, 509] on link "2" at bounding box center [1465, 506] width 18 height 18
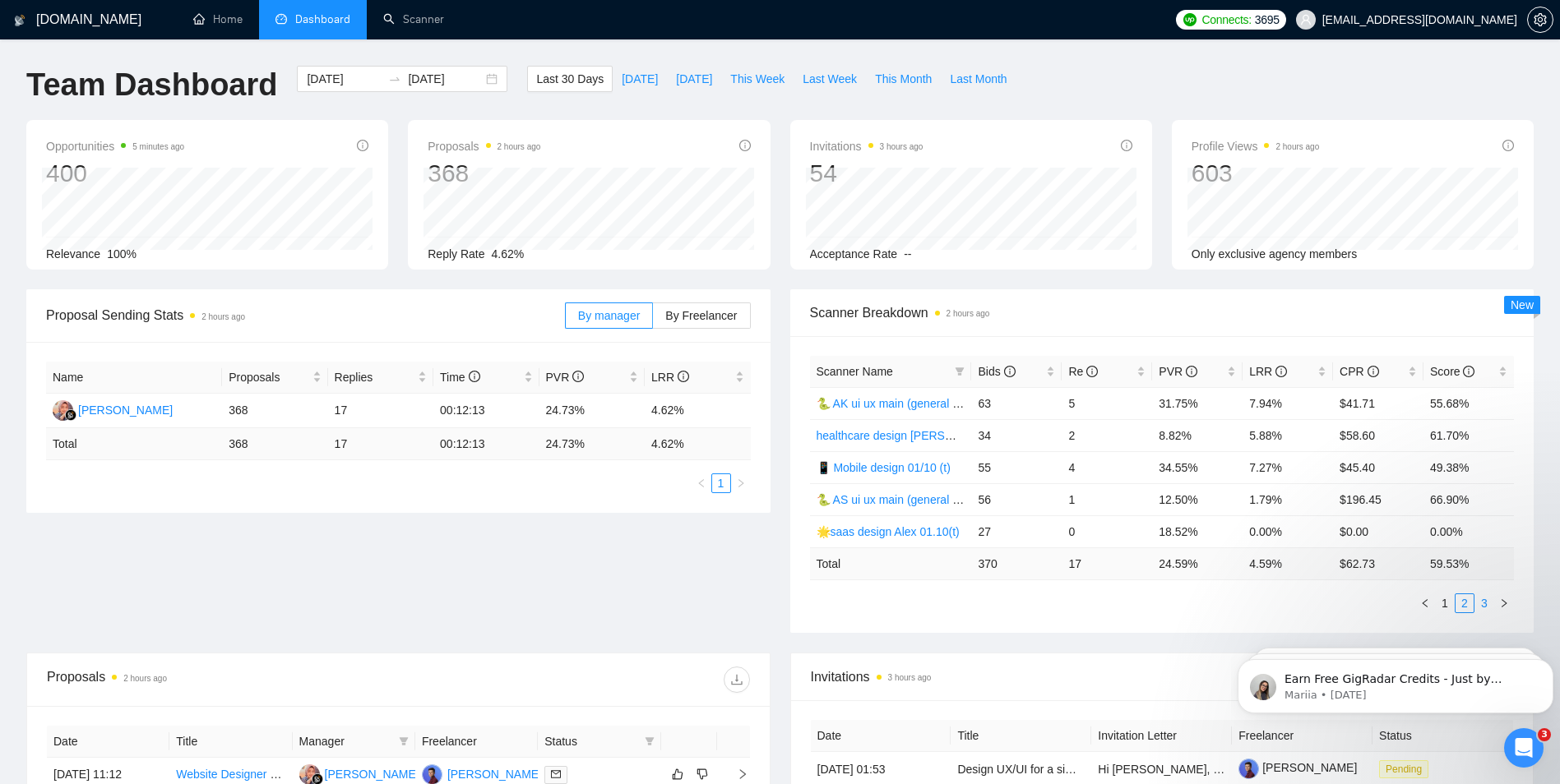
click at [1477, 599] on link "3" at bounding box center [1484, 603] width 18 height 18
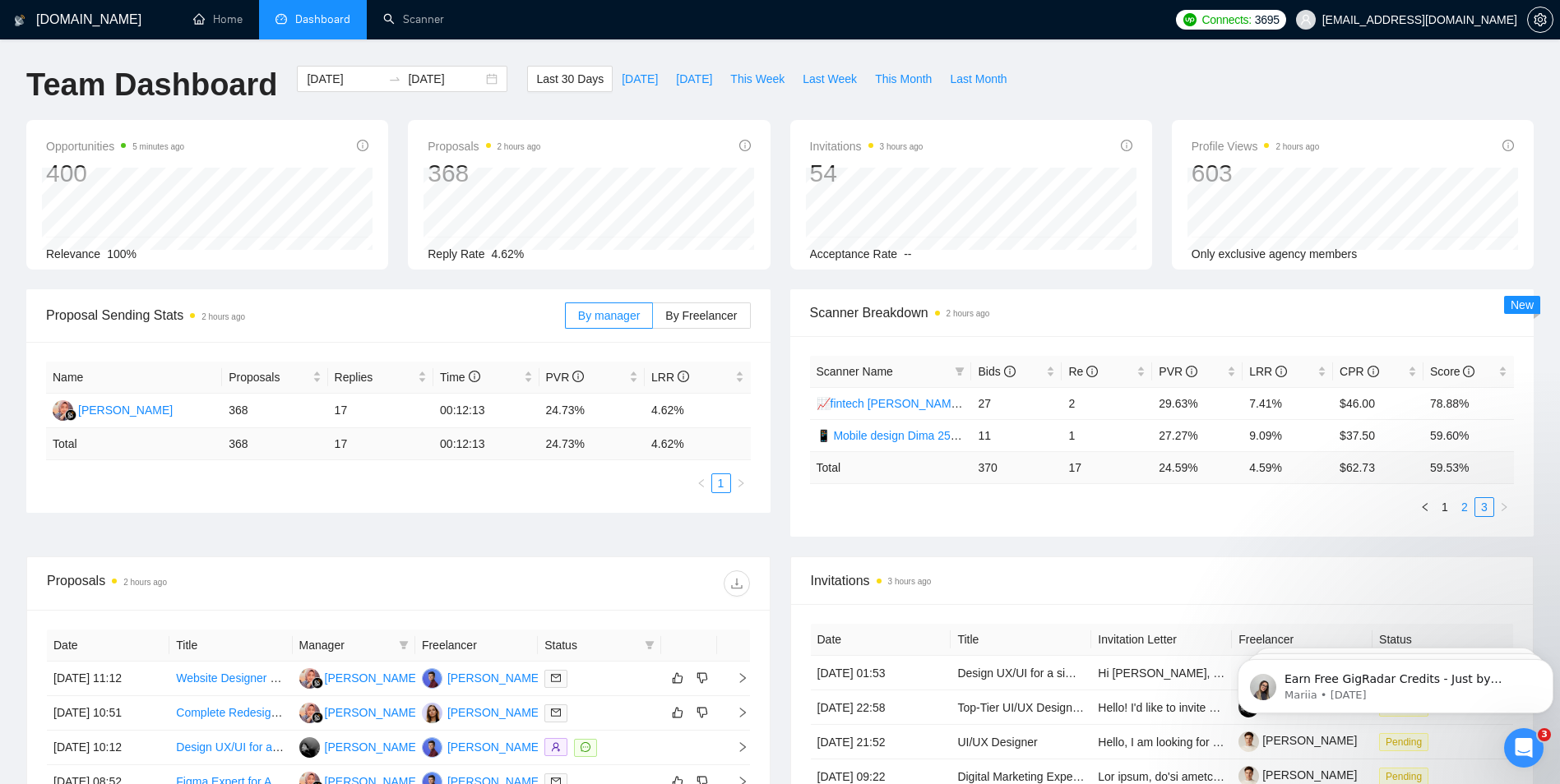
click at [1472, 503] on link "2" at bounding box center [1465, 506] width 18 height 18
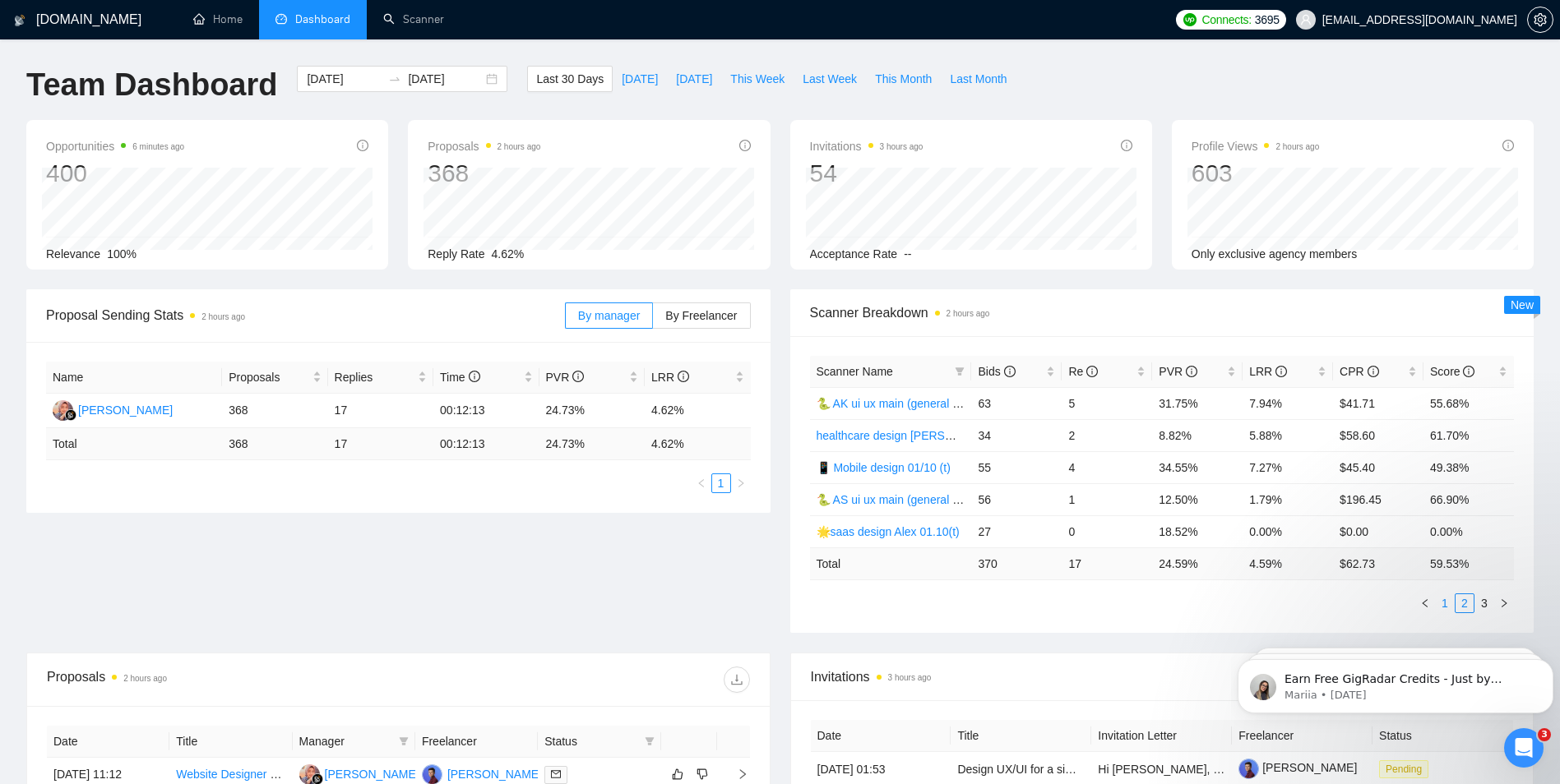
click at [1451, 611] on link "1" at bounding box center [1444, 603] width 18 height 18
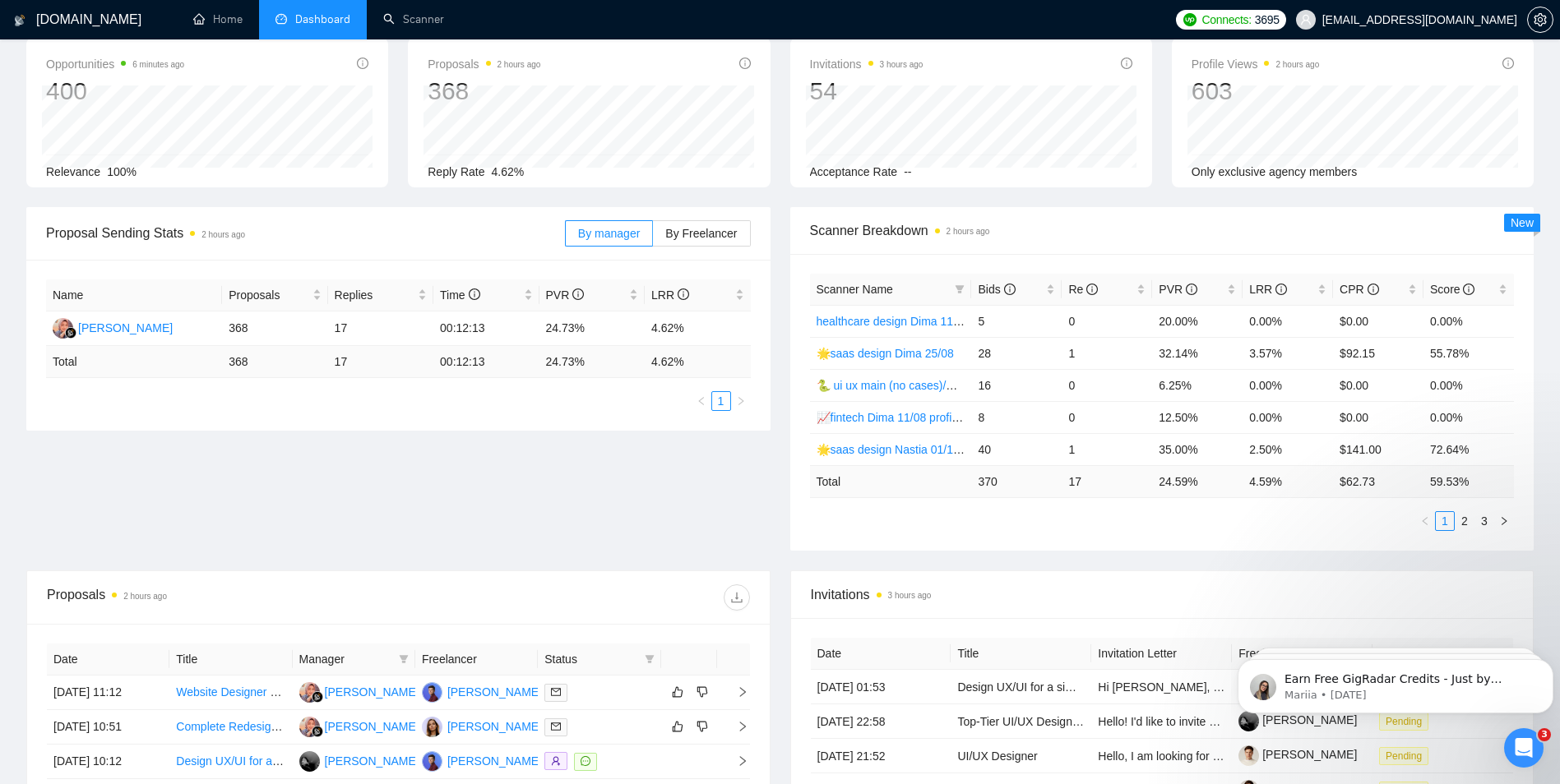
scroll to position [164, 0]
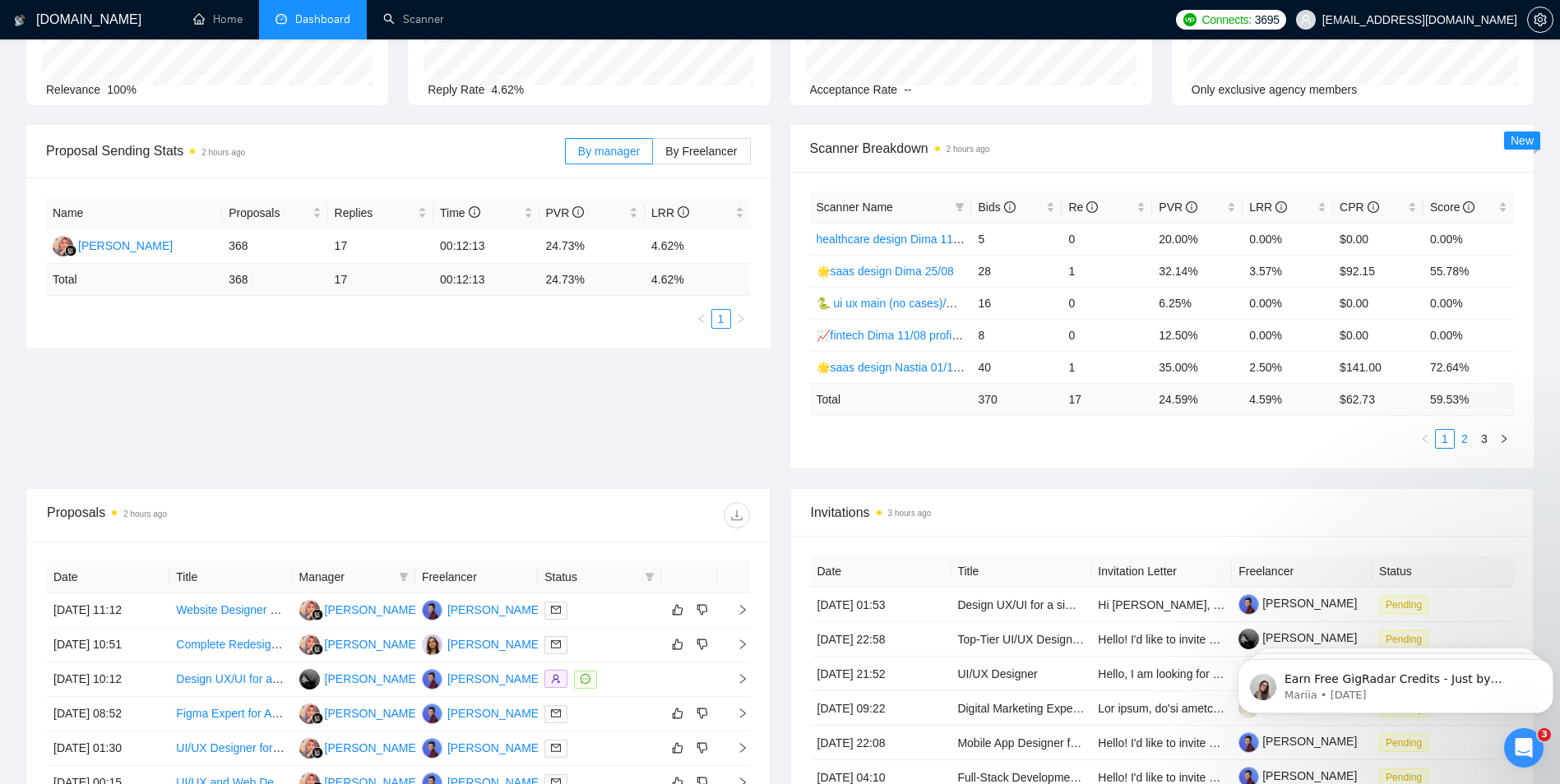
click at [1465, 438] on link "2" at bounding box center [1465, 438] width 18 height 18
click at [1479, 438] on link "3" at bounding box center [1484, 438] width 18 height 18
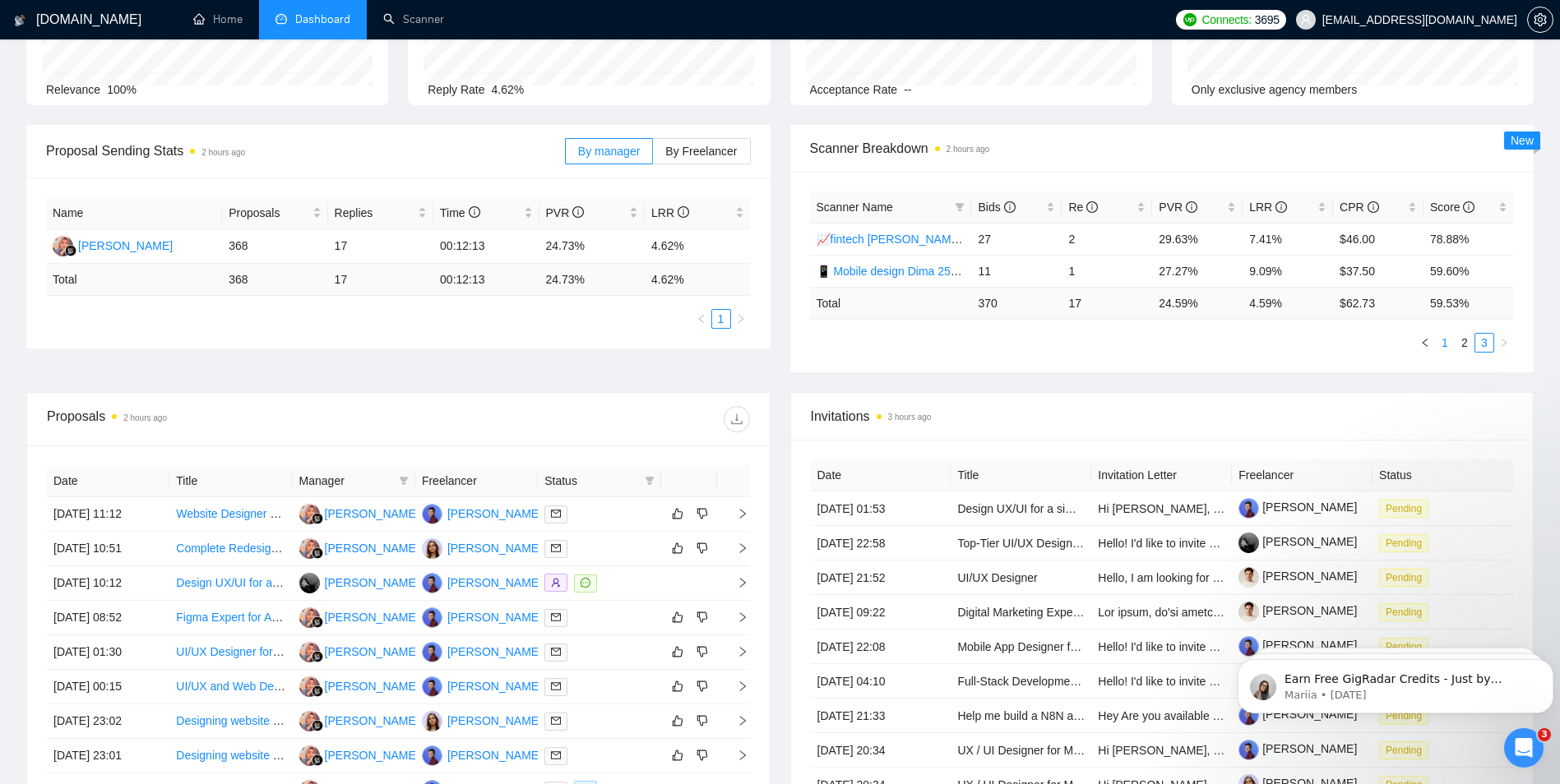
click at [1448, 339] on link "1" at bounding box center [1444, 342] width 18 height 18
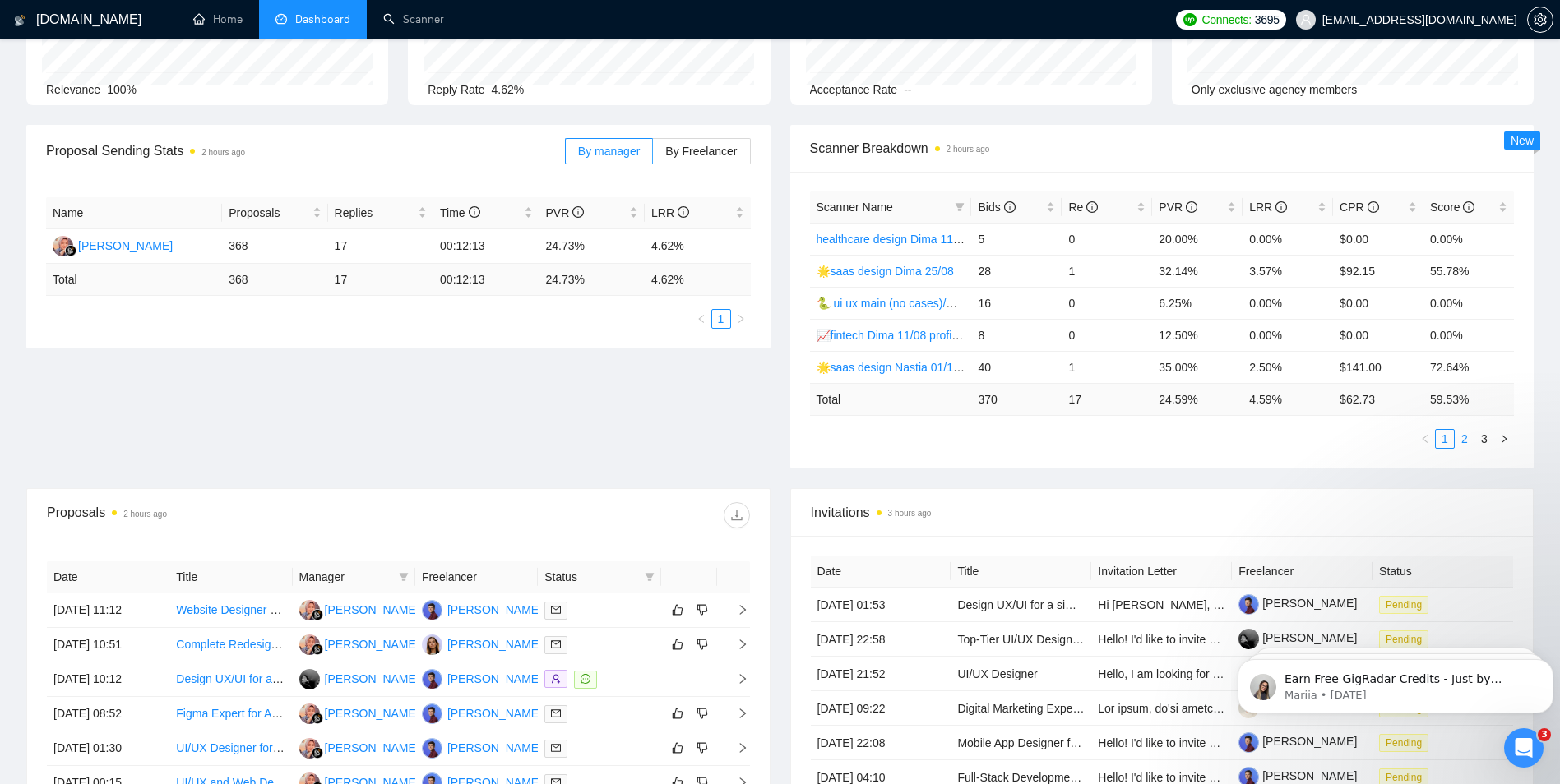
click at [1467, 447] on link "2" at bounding box center [1465, 438] width 18 height 18
click at [881, 301] on link "📱 Mobile design 01/10 (t)" at bounding box center [883, 303] width 134 height 13
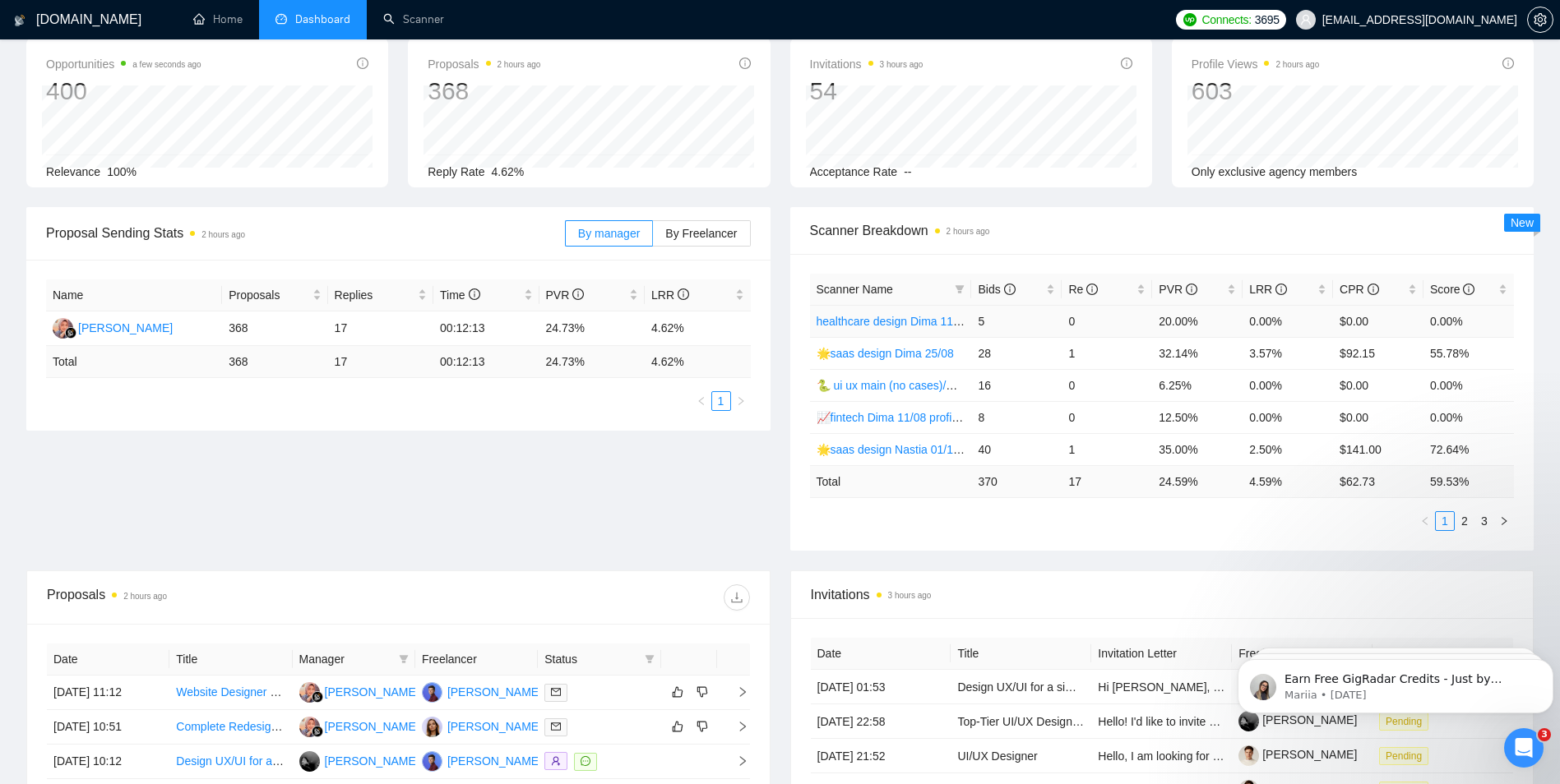
click at [883, 320] on link "healthcare design Dima 11/08 profile rate" at bounding box center [921, 321] width 210 height 13
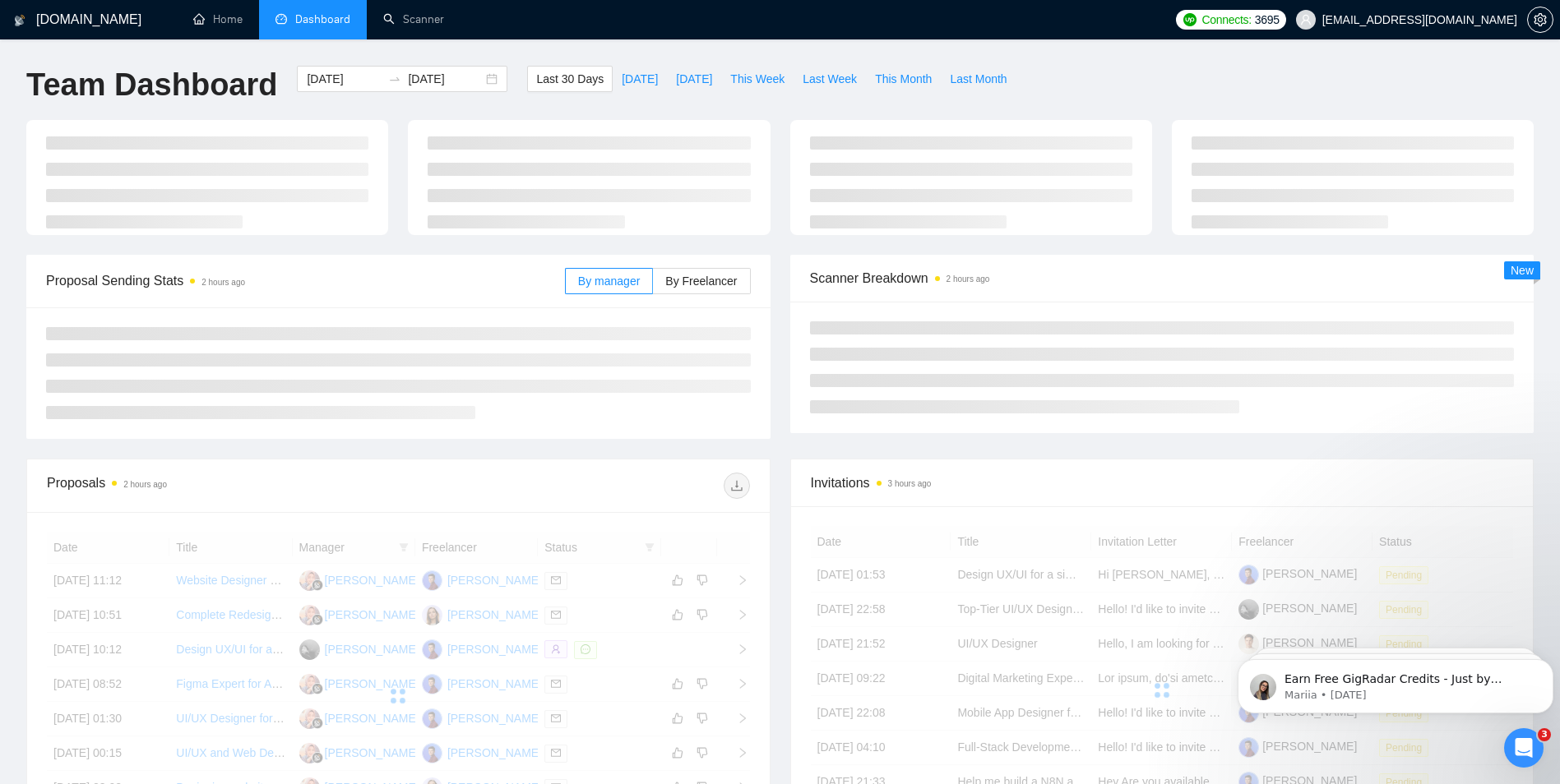
scroll to position [83, 0]
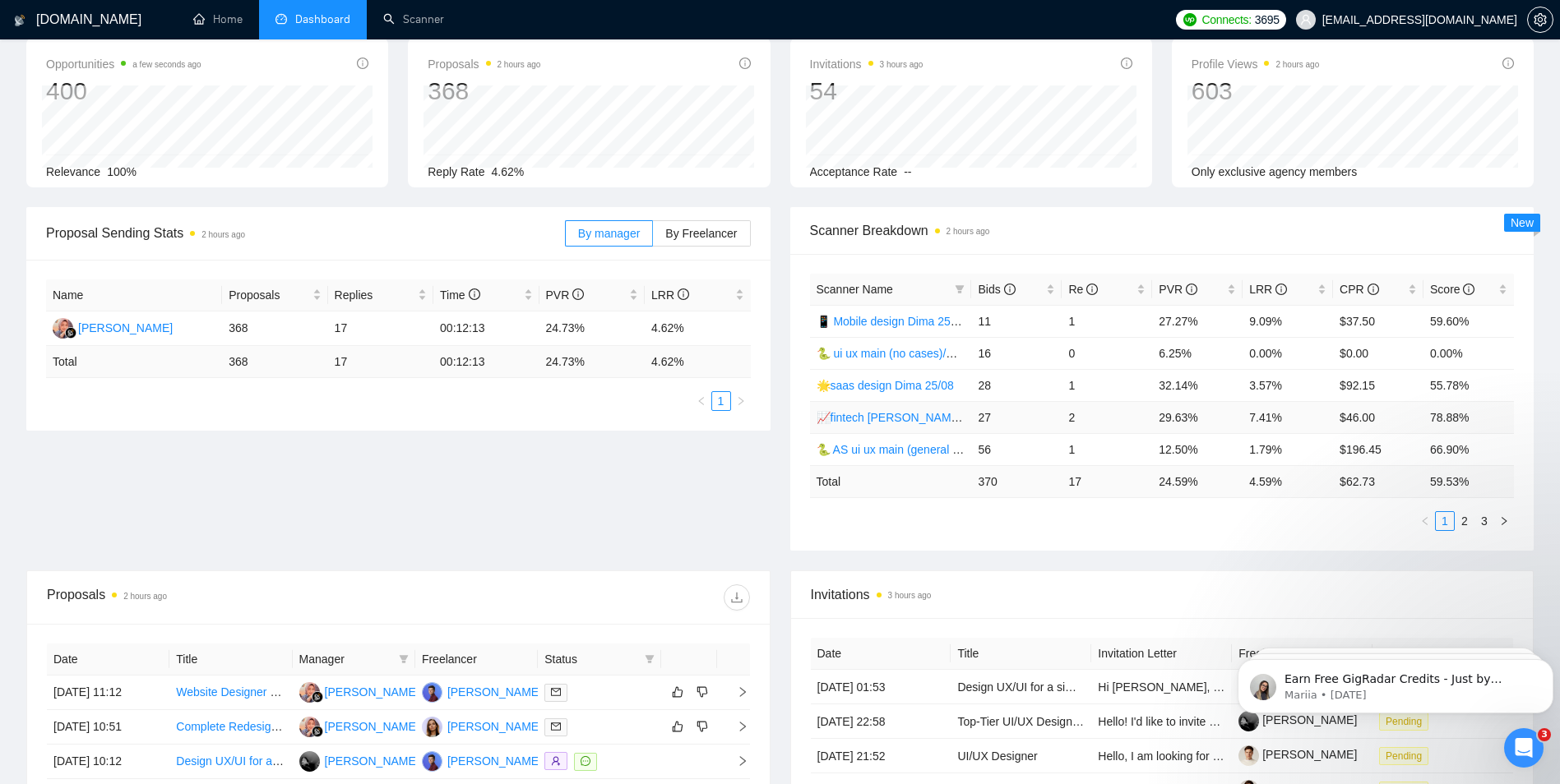
drag, startPoint x: 863, startPoint y: 415, endPoint x: 929, endPoint y: 537, distance: 138.7
click at [863, 415] on link "📈fintech [PERSON_NAME] 10/07 profile rate" at bounding box center [934, 417] width 235 height 13
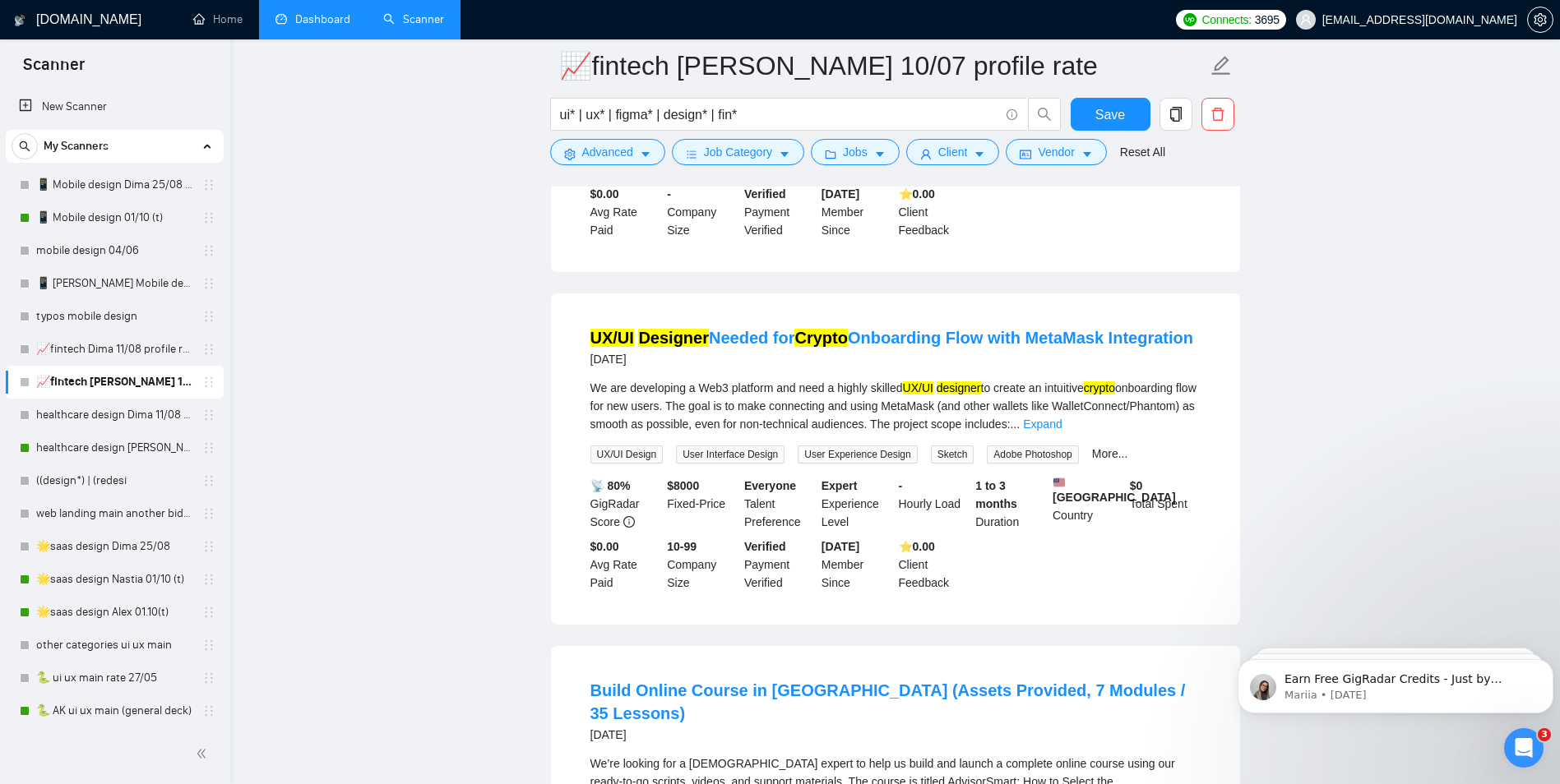
scroll to position [1891, 0]
click at [643, 151] on icon "caret-down" at bounding box center [645, 155] width 12 height 12
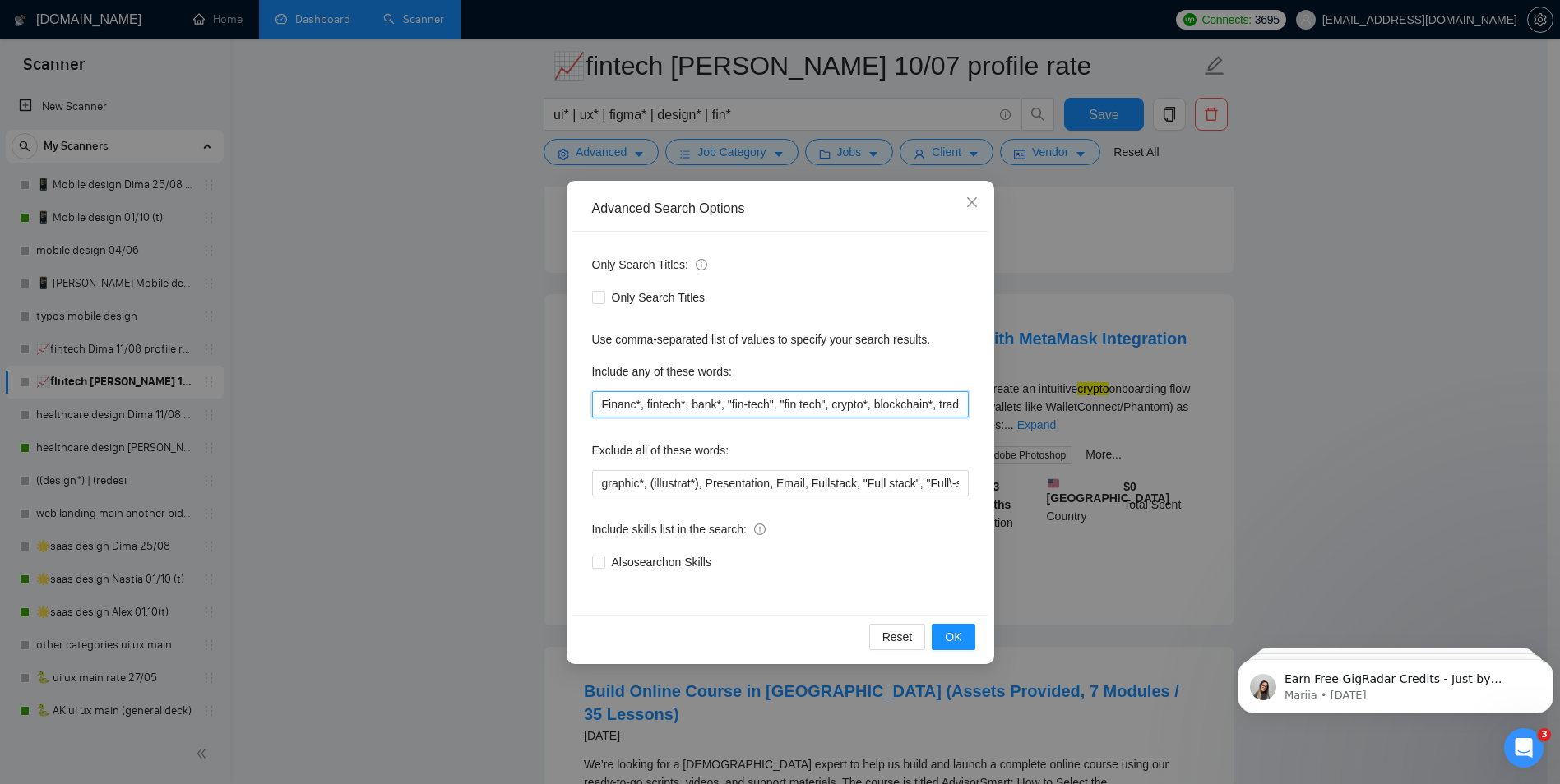
click at [634, 409] on input "Financ*, fintech*, bank*, "fin-tech", "fin tech", crypto*, blockchain*, trading…" at bounding box center [780, 404] width 376 height 26
click at [806, 444] on div "Exclude all of these words:" at bounding box center [780, 454] width 376 height 33
click at [984, 197] on span "Close" at bounding box center [972, 203] width 44 height 44
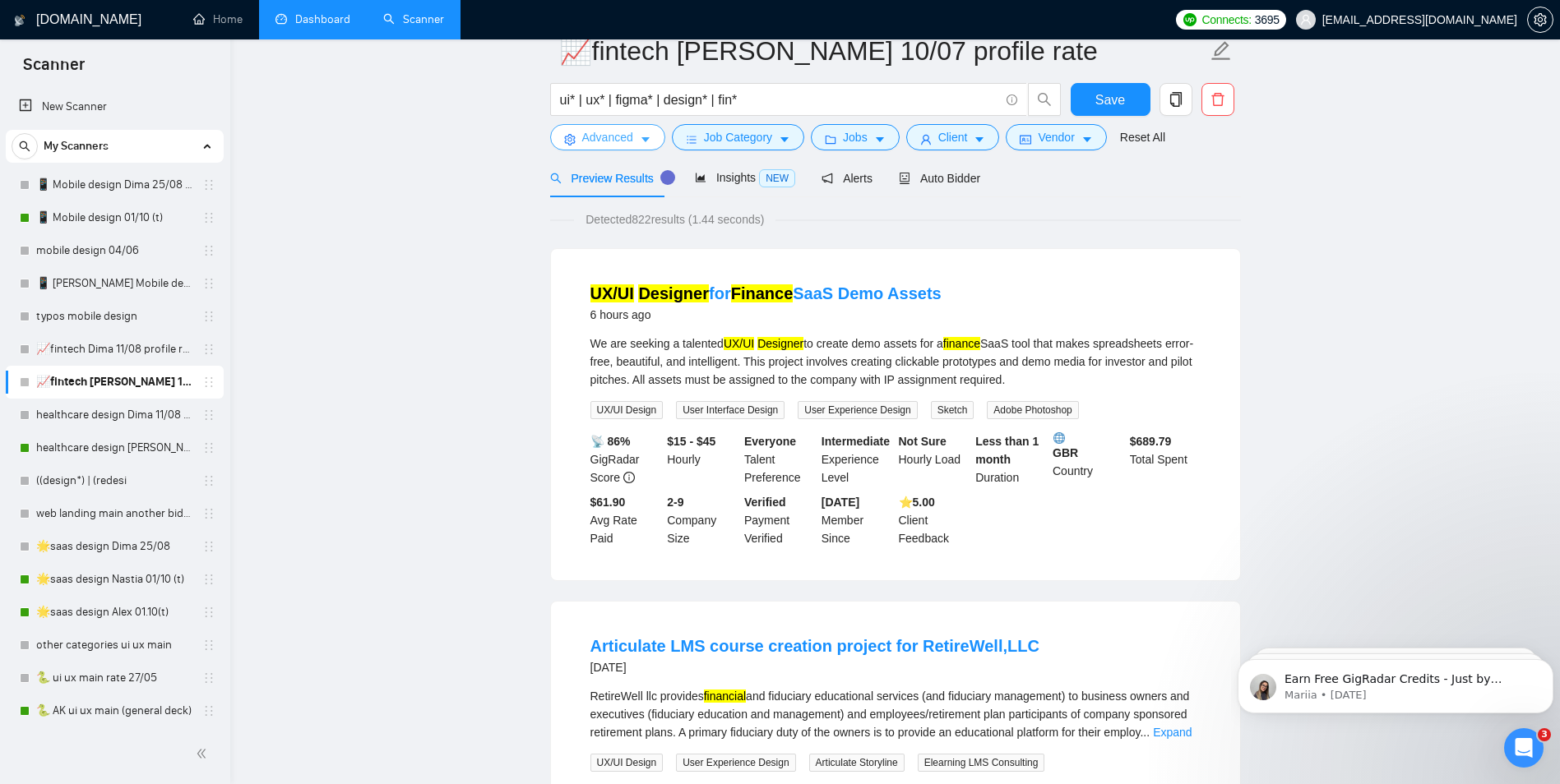
scroll to position [0, 0]
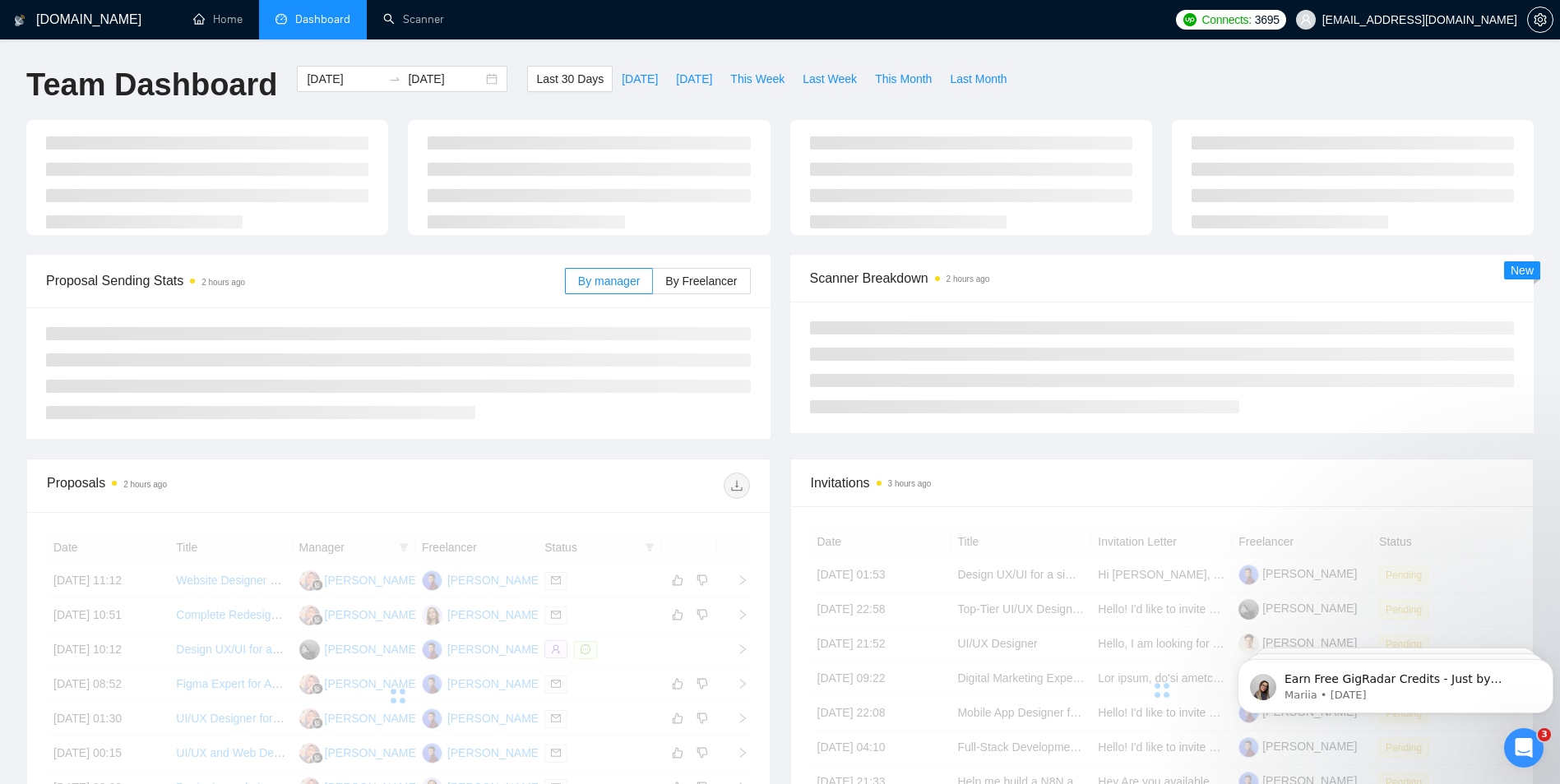
scroll to position [83, 0]
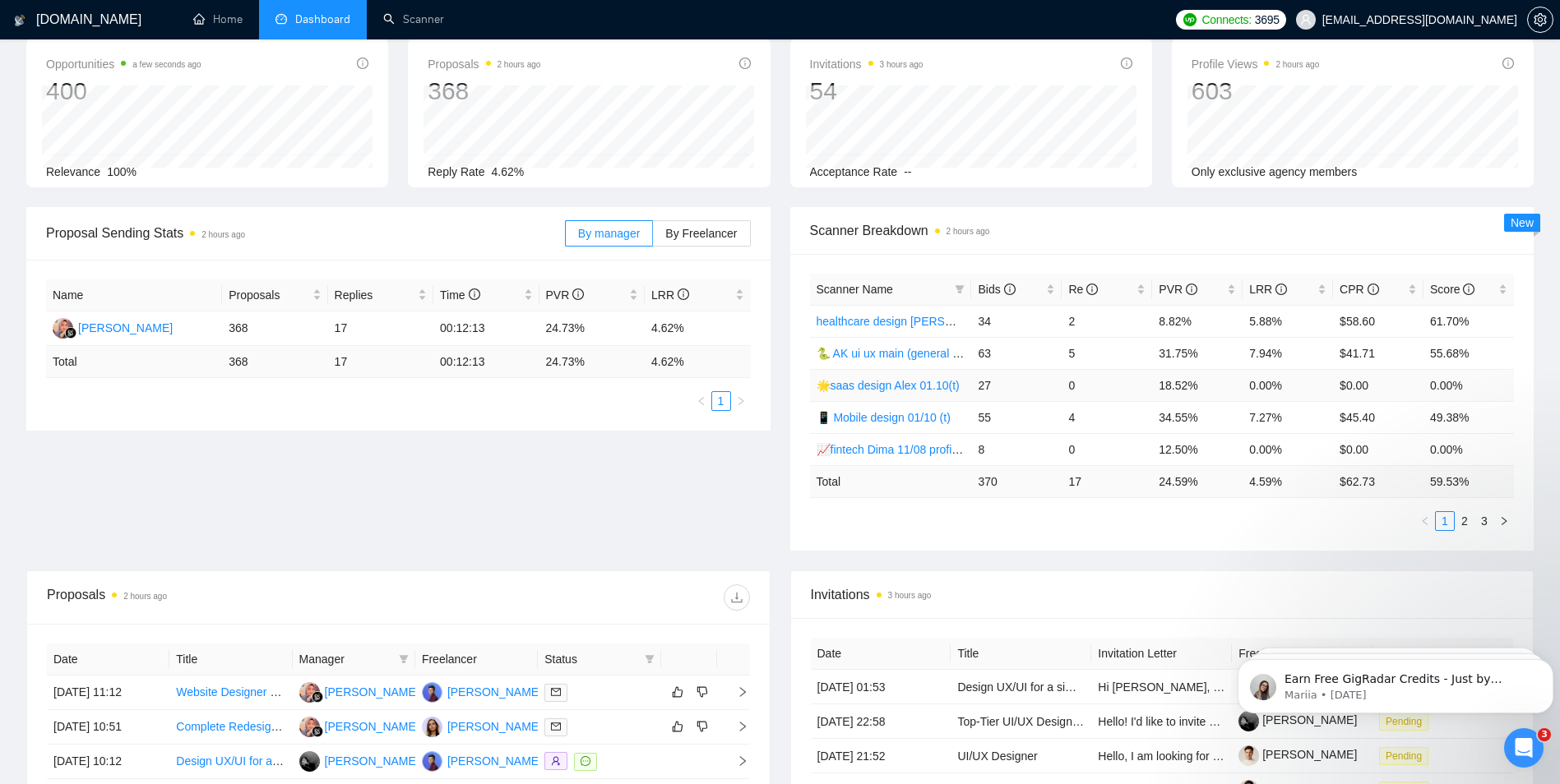
click at [884, 382] on link "🌟saas design Alex 01.10(t)" at bounding box center [888, 385] width 143 height 13
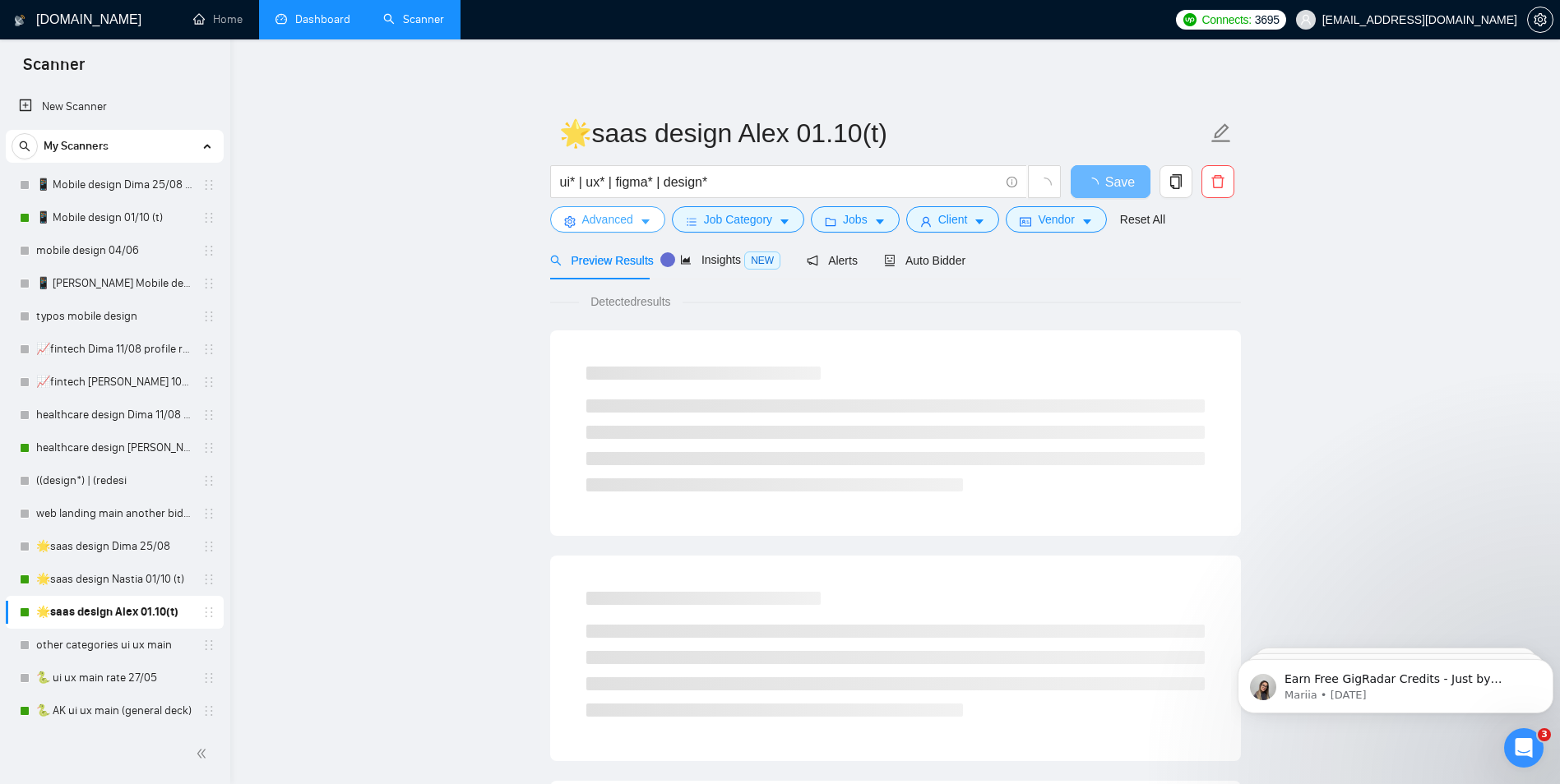
click at [618, 214] on span "Advanced" at bounding box center [608, 219] width 51 height 18
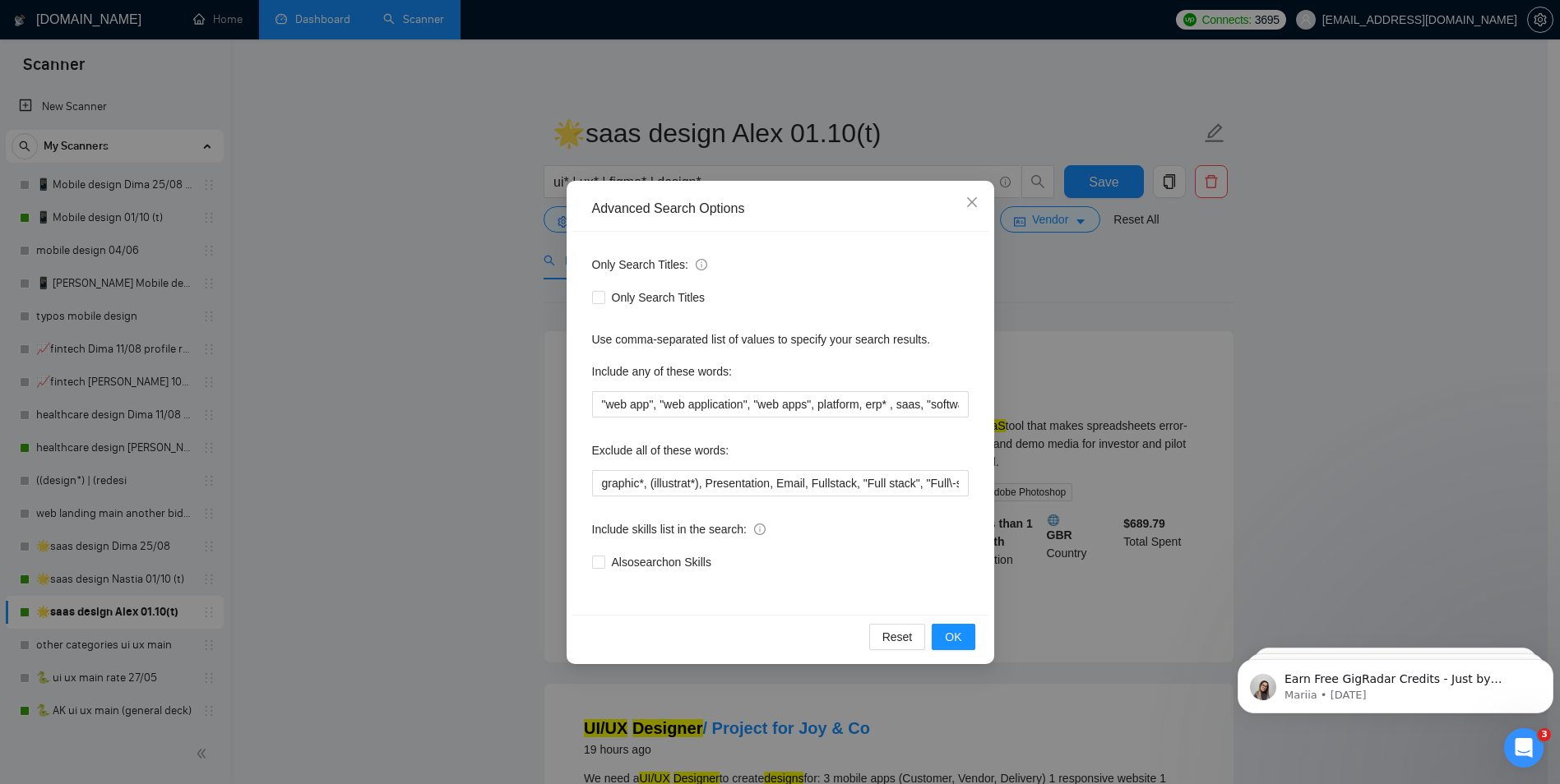
click at [1533, 318] on div "Advanced Search Options Only Search Titles: Only Search Titles Use comma-separa…" at bounding box center [780, 392] width 1560 height 784
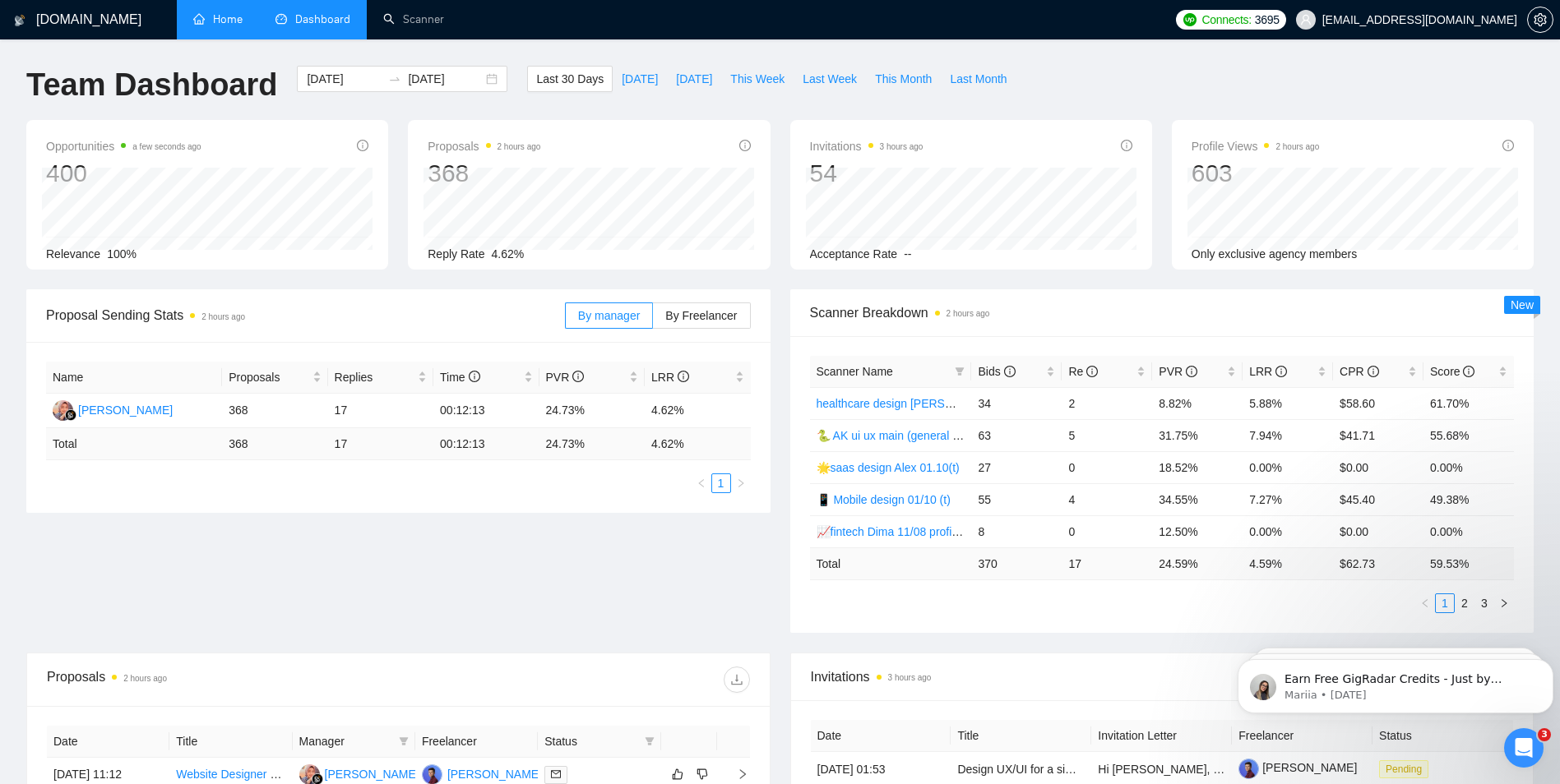
click at [226, 18] on link "Home" at bounding box center [218, 19] width 49 height 14
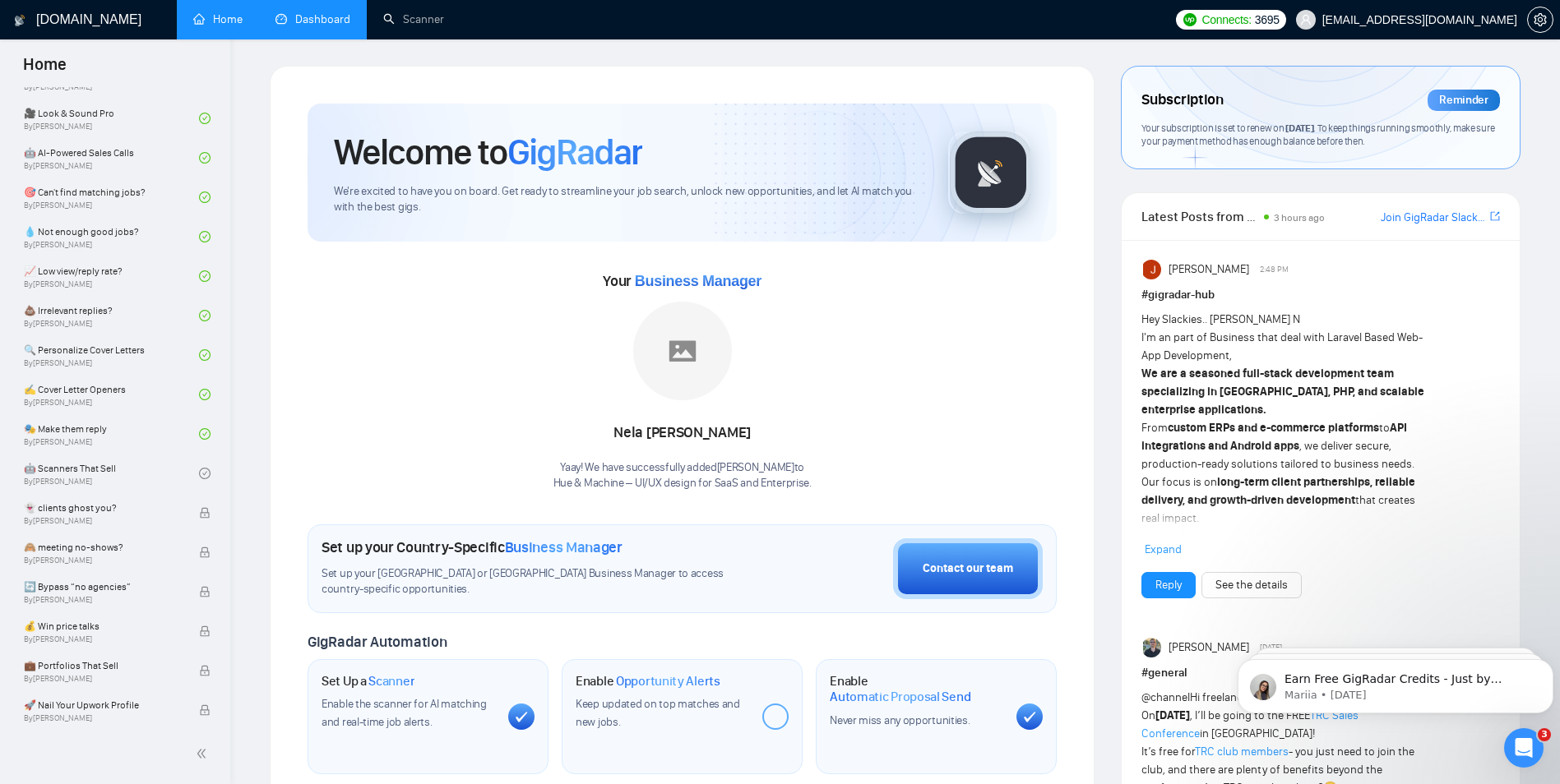
scroll to position [904, 0]
click at [123, 388] on link "🎭 Make them reply By [PERSON_NAME]" at bounding box center [112, 392] width 175 height 36
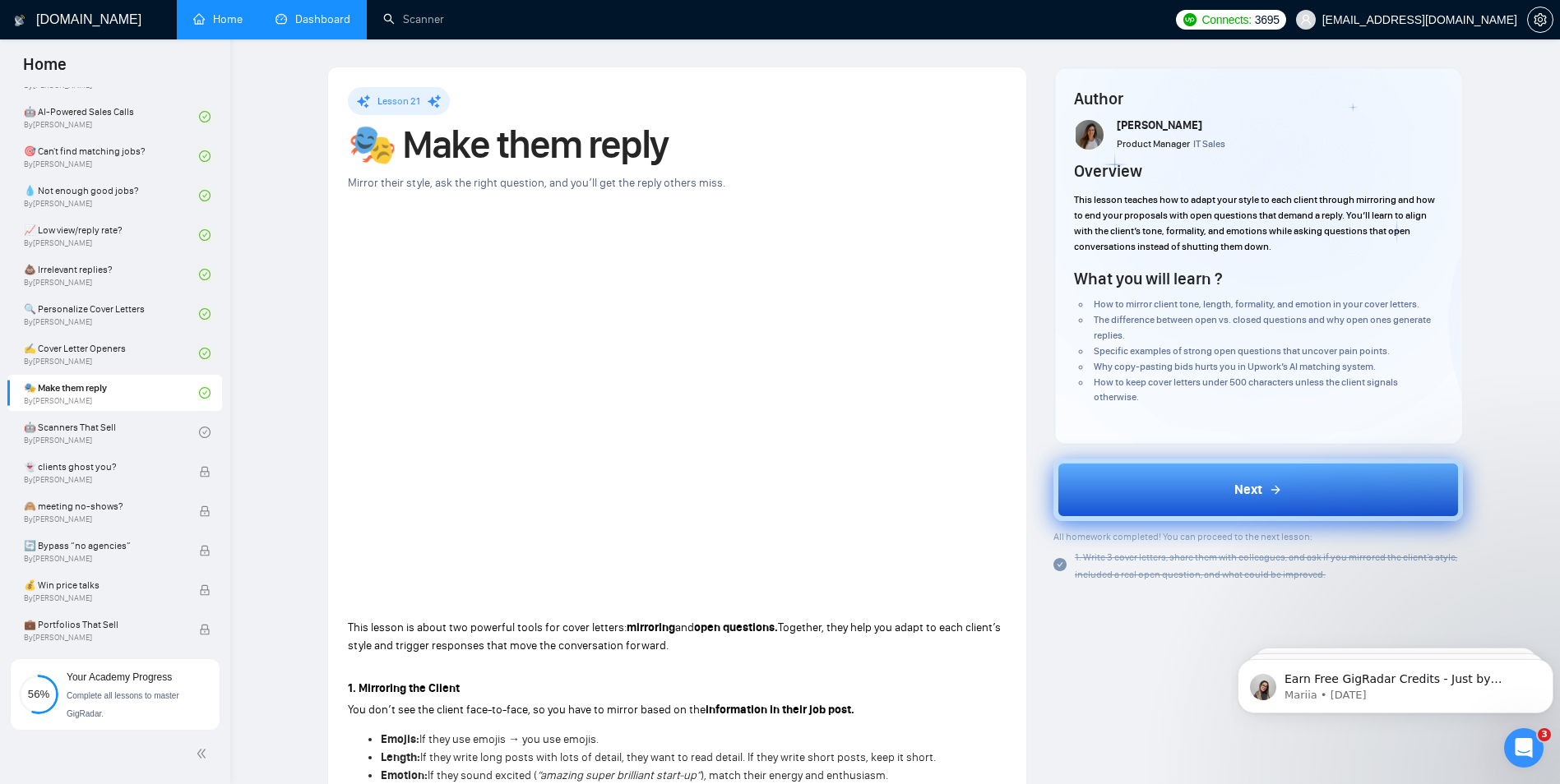
click at [1204, 503] on button "Next" at bounding box center [1258, 489] width 410 height 62
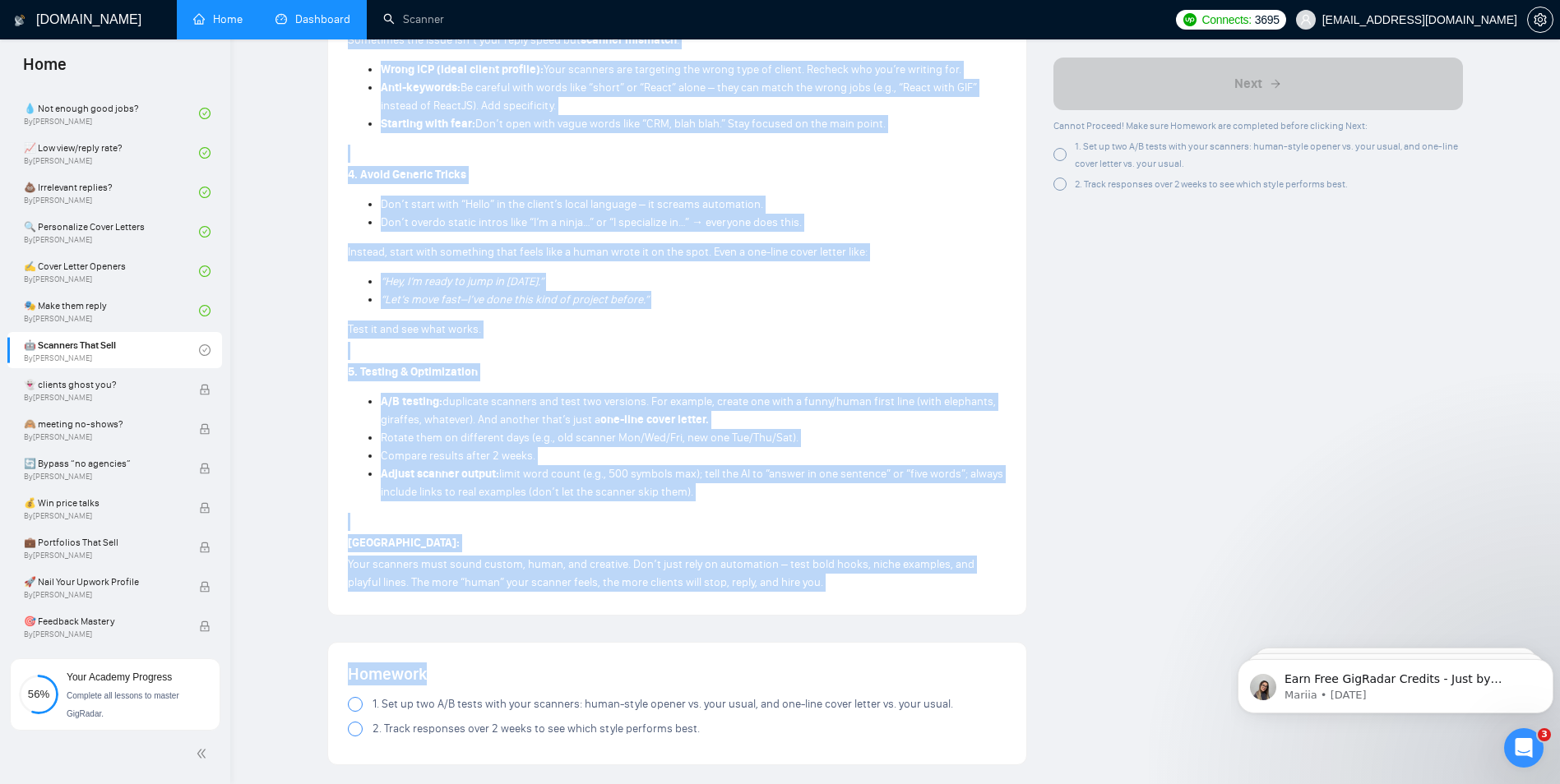
scroll to position [1315, 0]
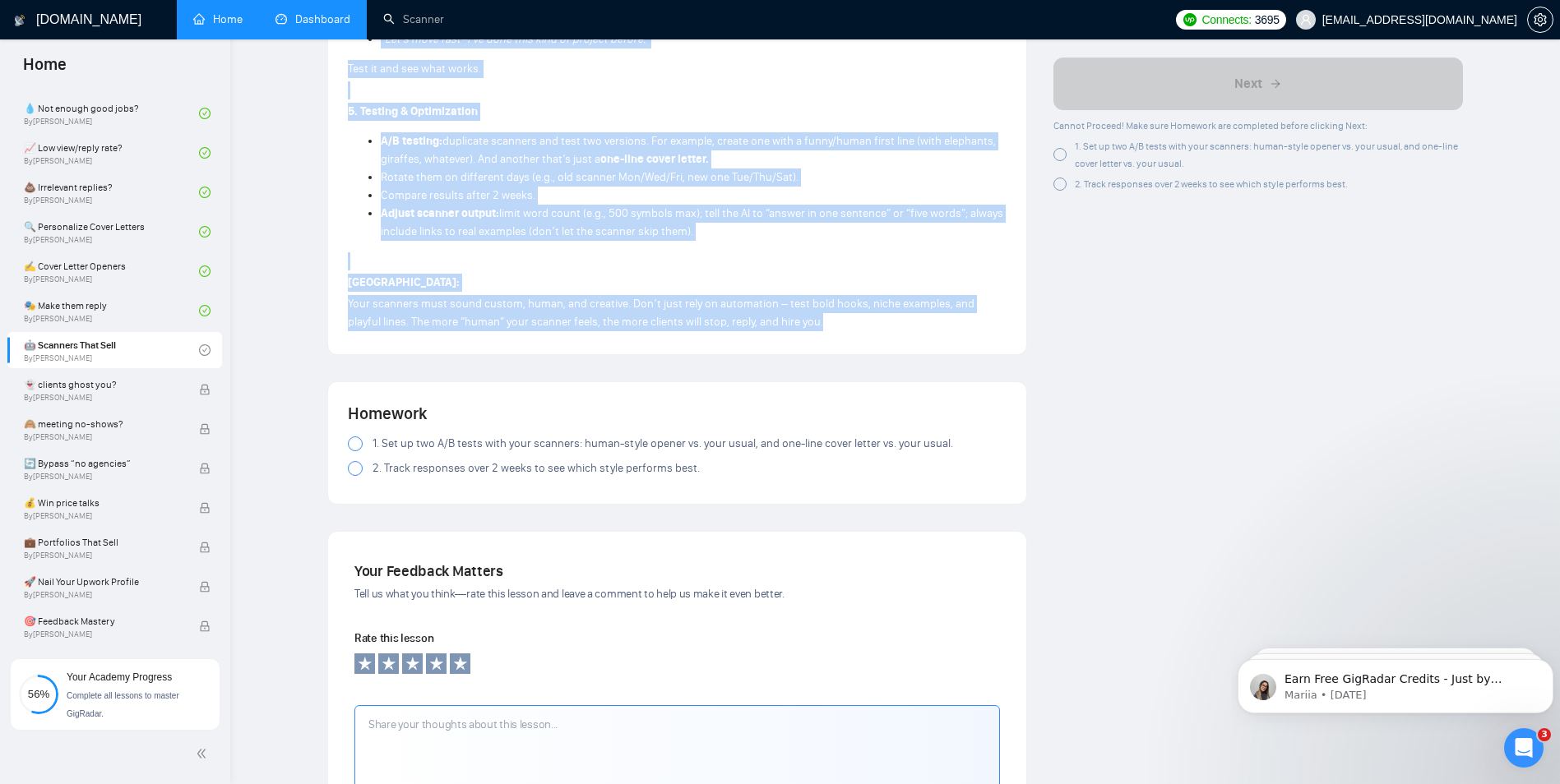
drag, startPoint x: 342, startPoint y: 212, endPoint x: 892, endPoint y: 323, distance: 561.1
copy div "Lore ipsu do sitam con ad elit seddoeiusm tem’in utlabor etdol magnaal enim adm…"
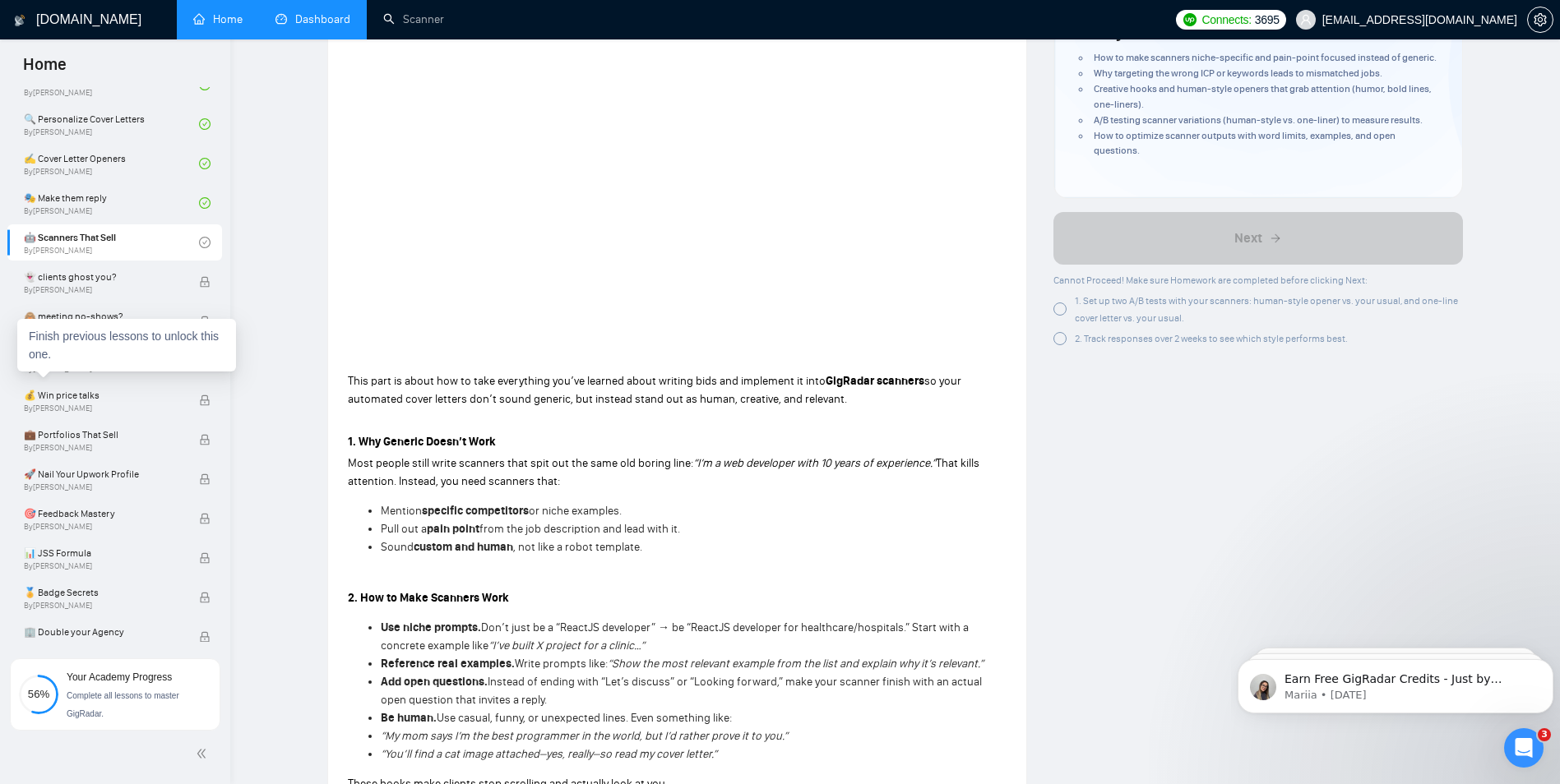
scroll to position [1108, 0]
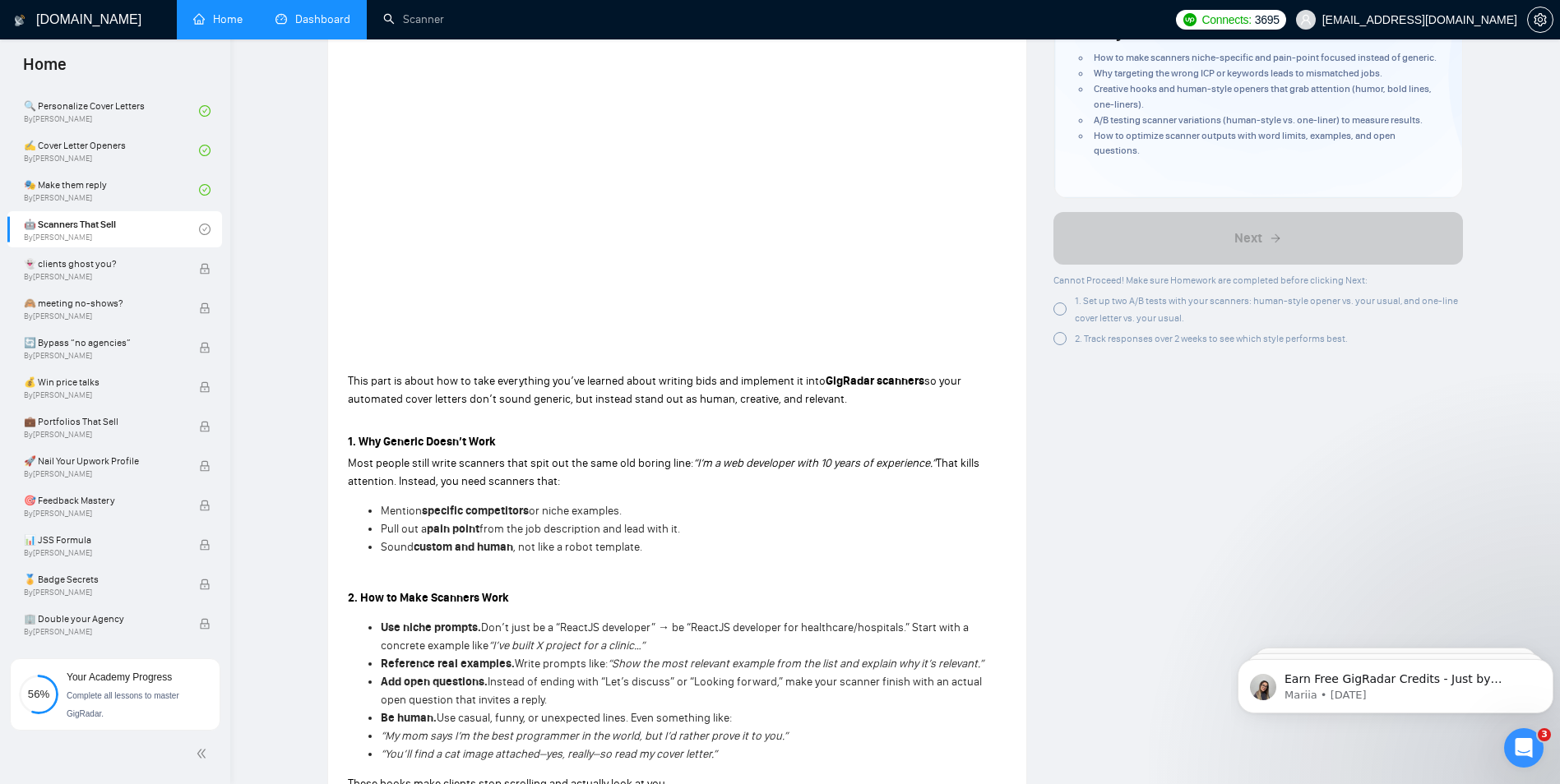
click at [310, 14] on link "Dashboard" at bounding box center [313, 19] width 75 height 14
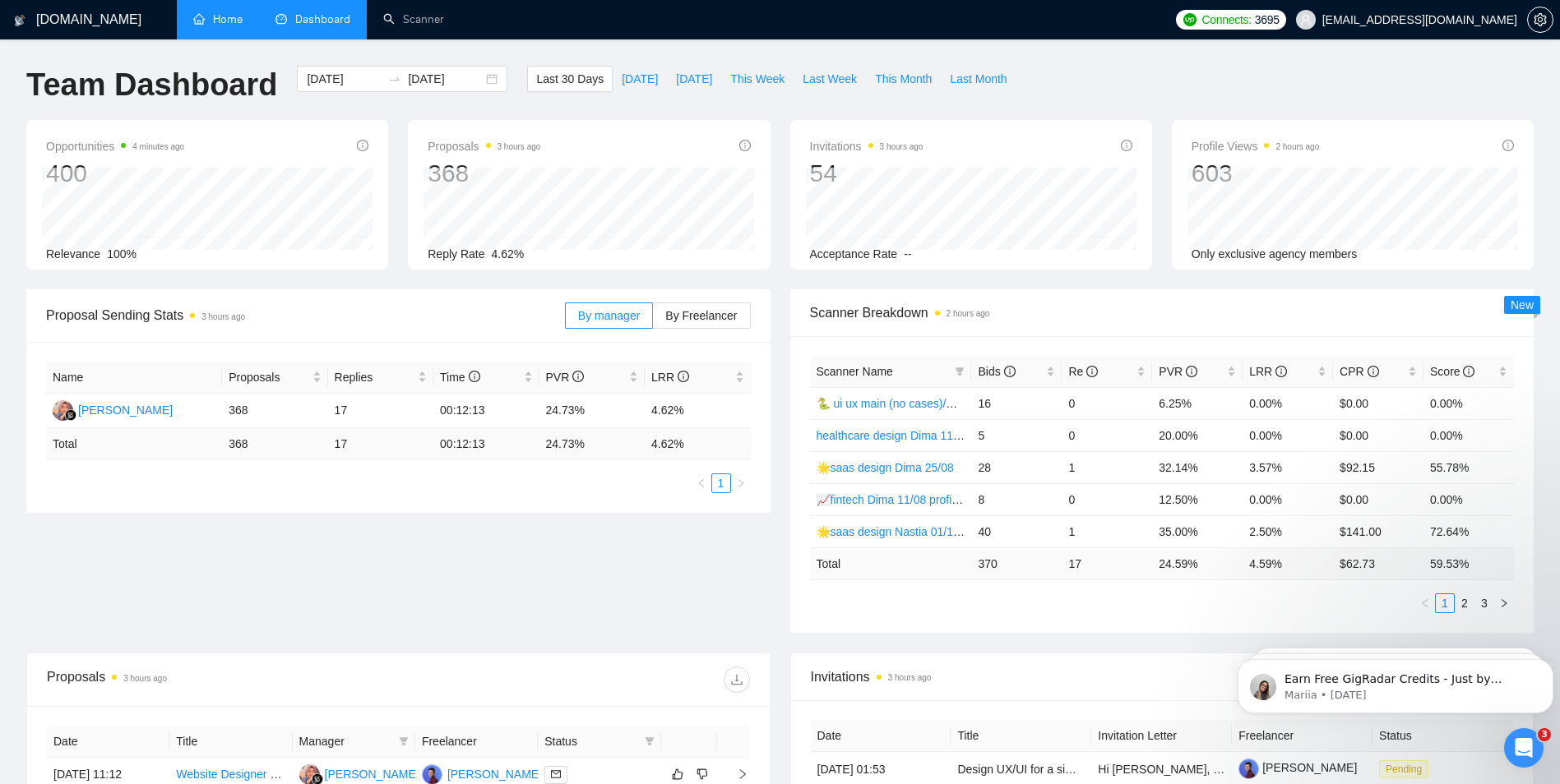
click at [1155, 274] on div "Opportunities 4 minutes ago 400 [DATE] Relevant 8 Relevance 100% Proposals 3 ho…" at bounding box center [780, 204] width 1528 height 169
click at [1465, 603] on link "2" at bounding box center [1465, 603] width 18 height 18
click at [98, 405] on div "[PERSON_NAME]" at bounding box center [125, 409] width 95 height 18
click at [1340, 66] on div "Team Dashboard [DATE] [DATE] Last 30 Days [DATE] [DATE] This Week Last Week Thi…" at bounding box center [780, 93] width 1528 height 54
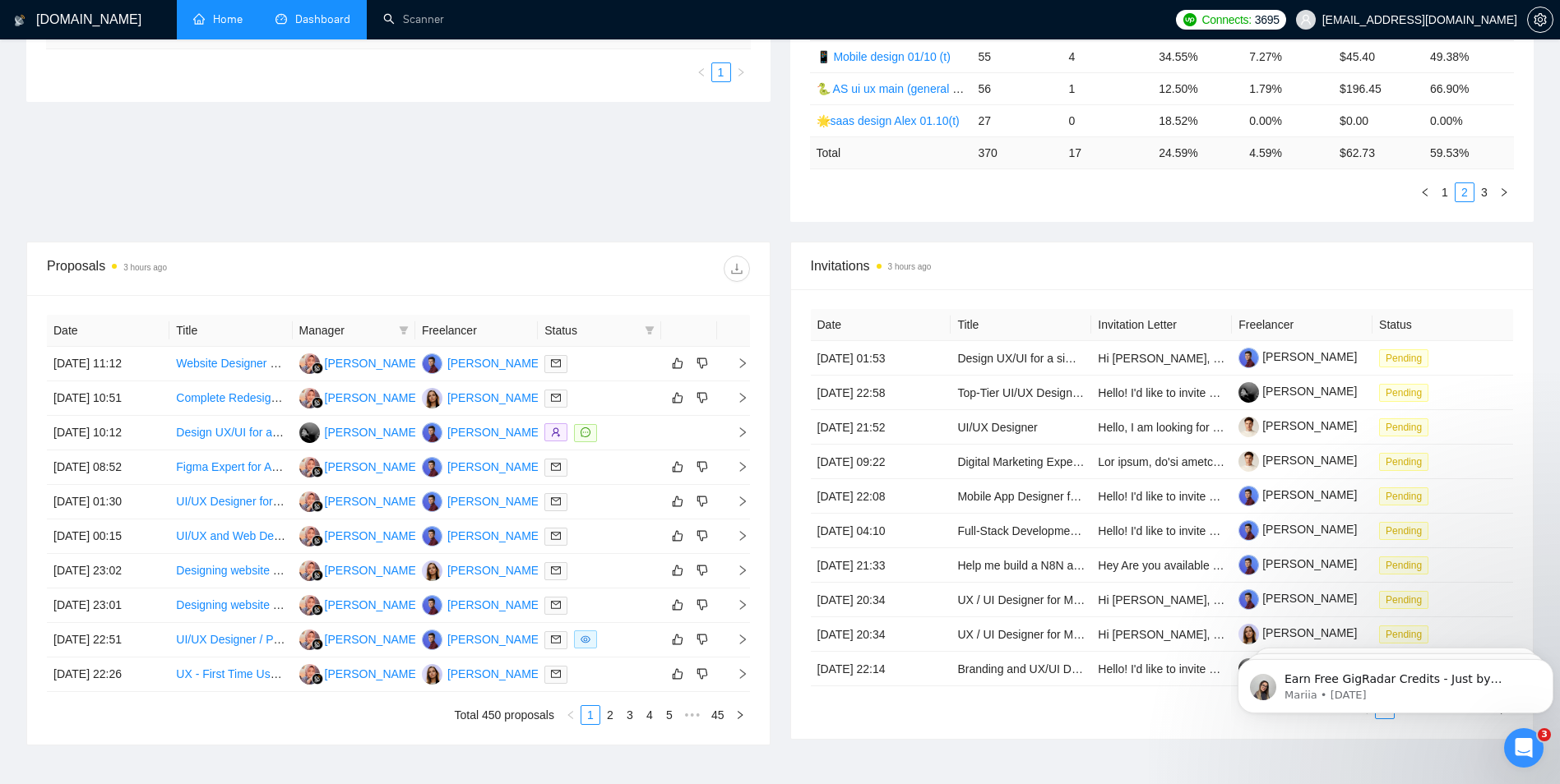
scroll to position [494, 0]
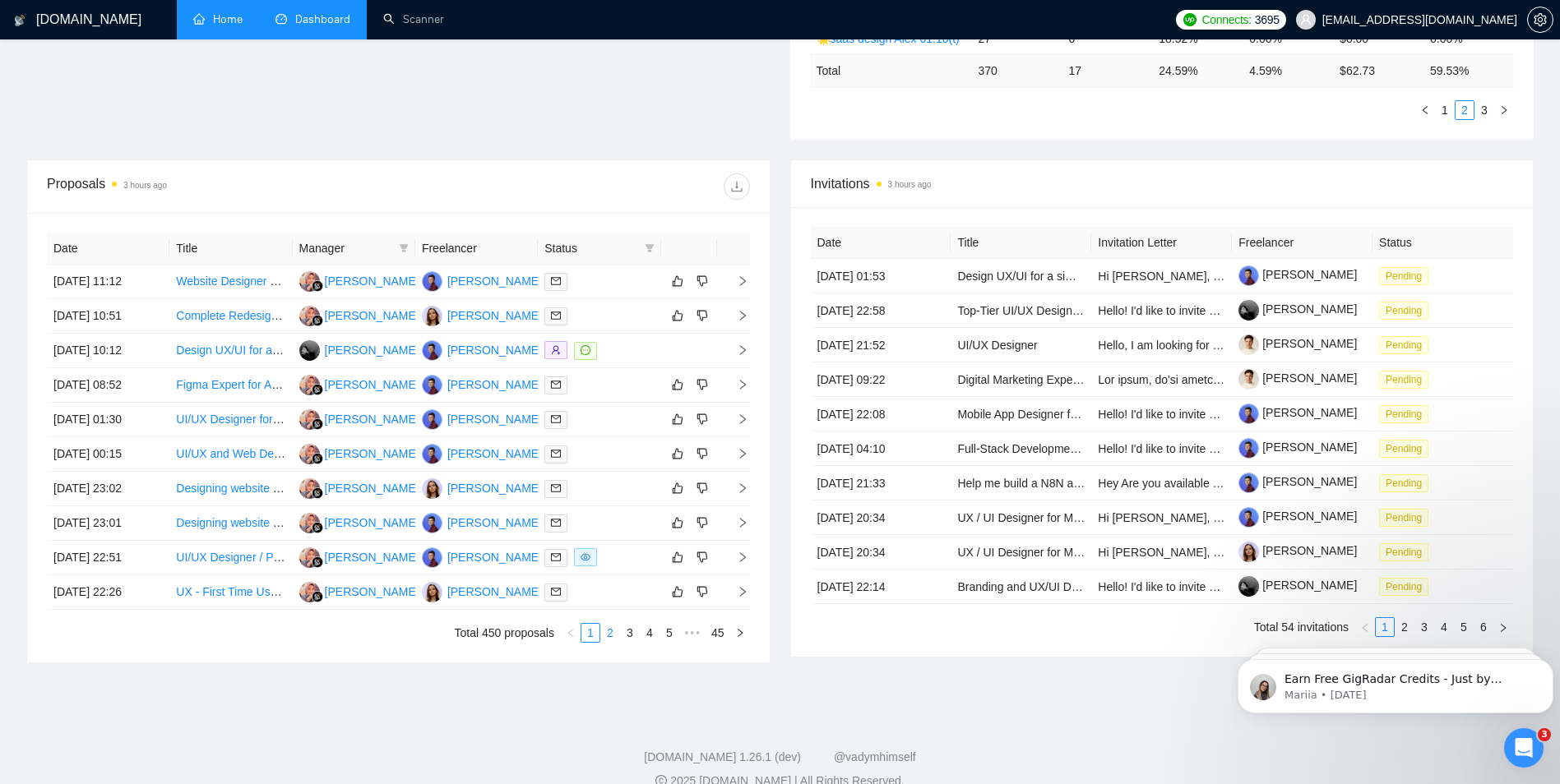
click at [611, 636] on link "2" at bounding box center [610, 632] width 18 height 18
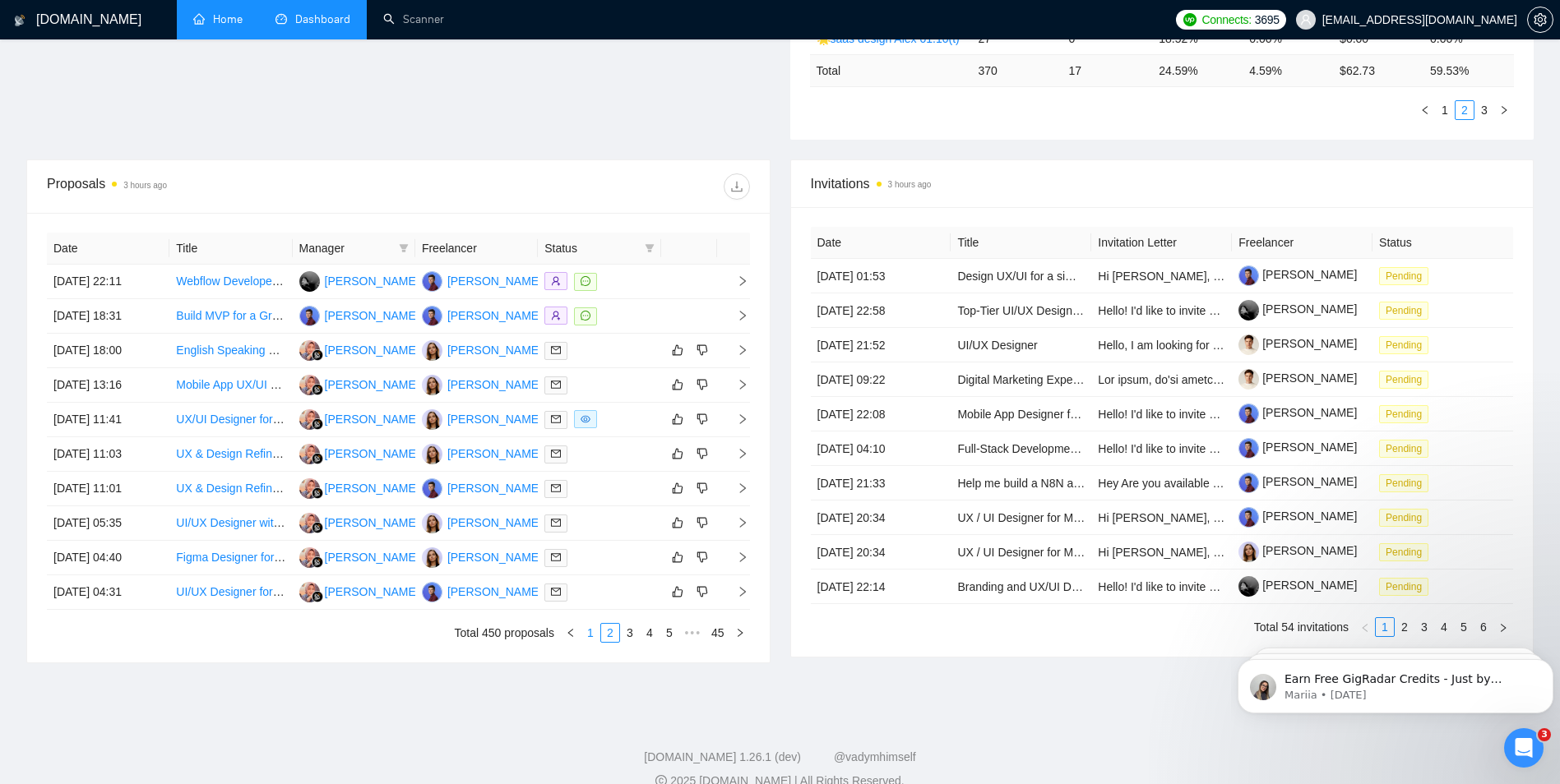
click at [588, 635] on link "1" at bounding box center [590, 632] width 18 height 18
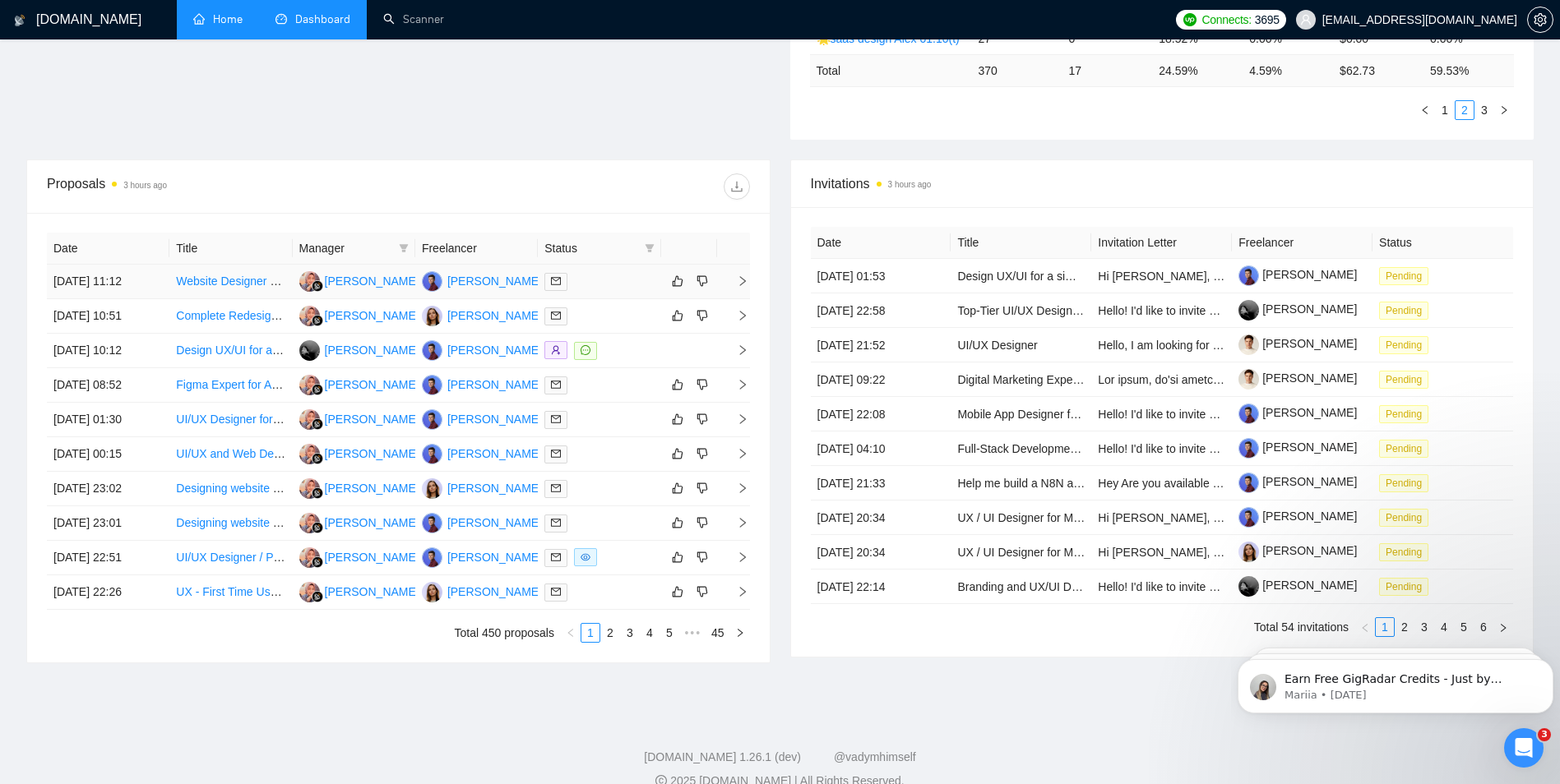
click at [745, 283] on icon "right" at bounding box center [743, 282] width 12 height 12
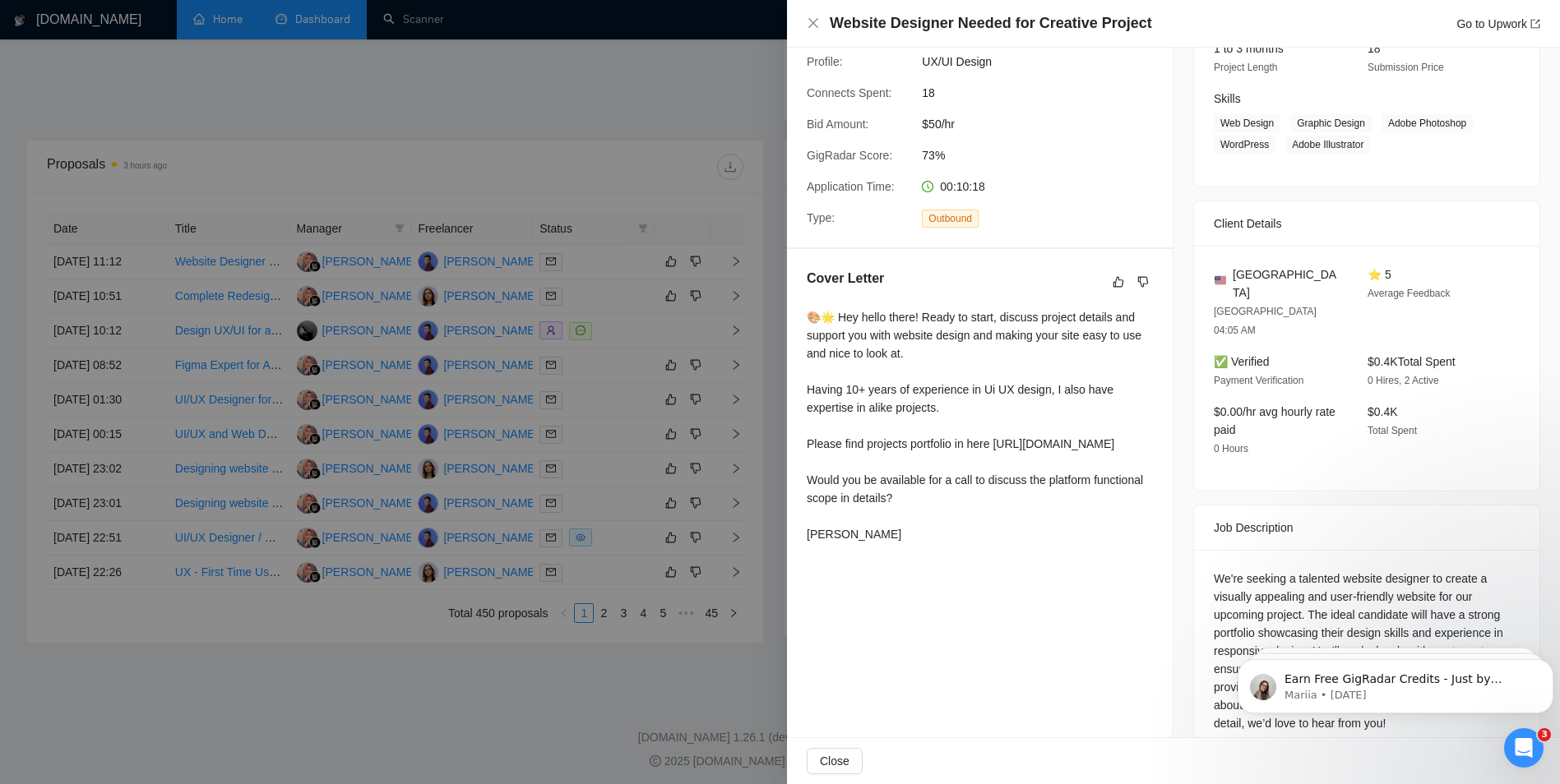
scroll to position [518, 0]
click at [645, 534] on div at bounding box center [780, 392] width 1560 height 784
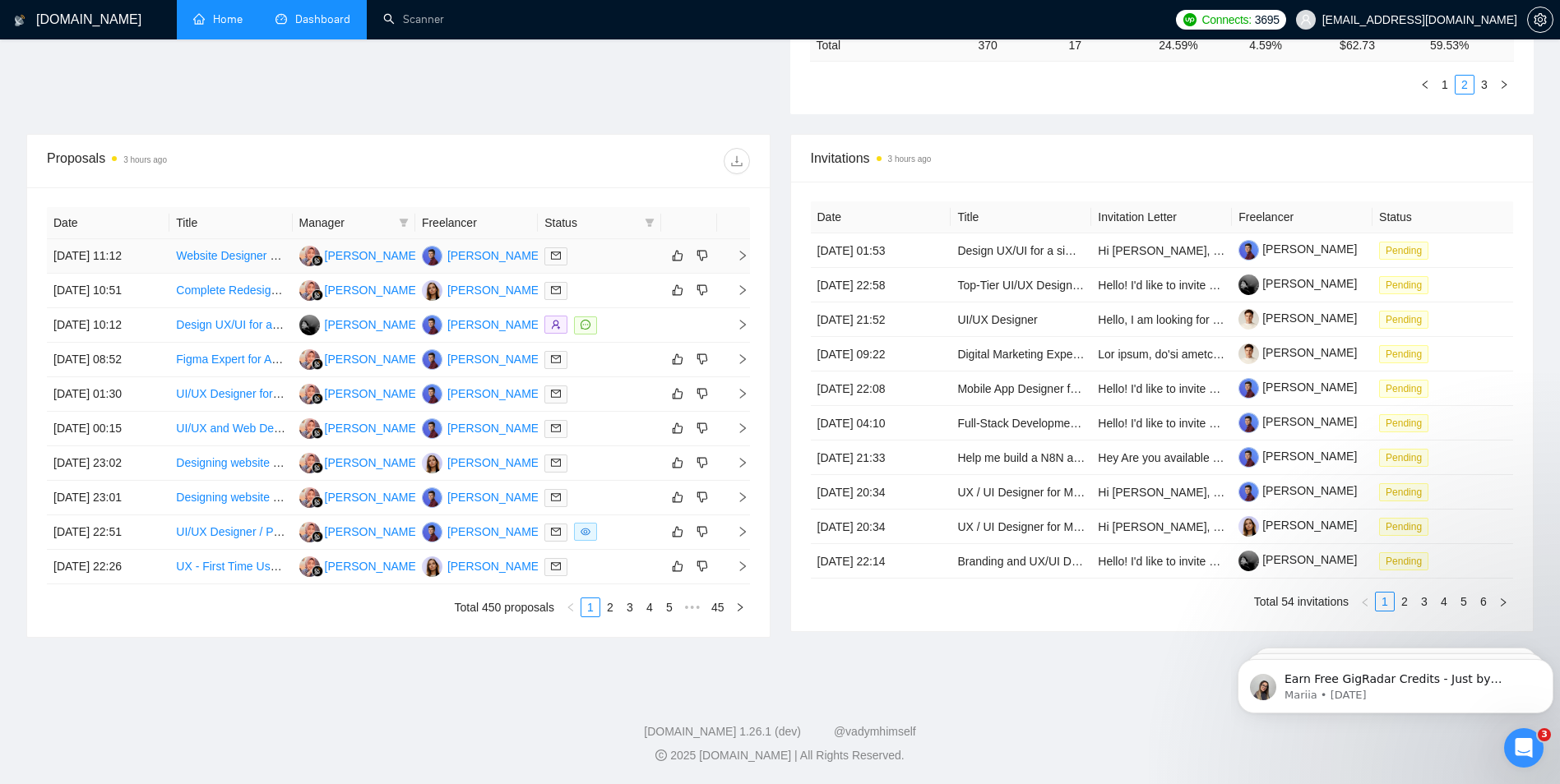
click at [743, 260] on icon "right" at bounding box center [743, 256] width 12 height 12
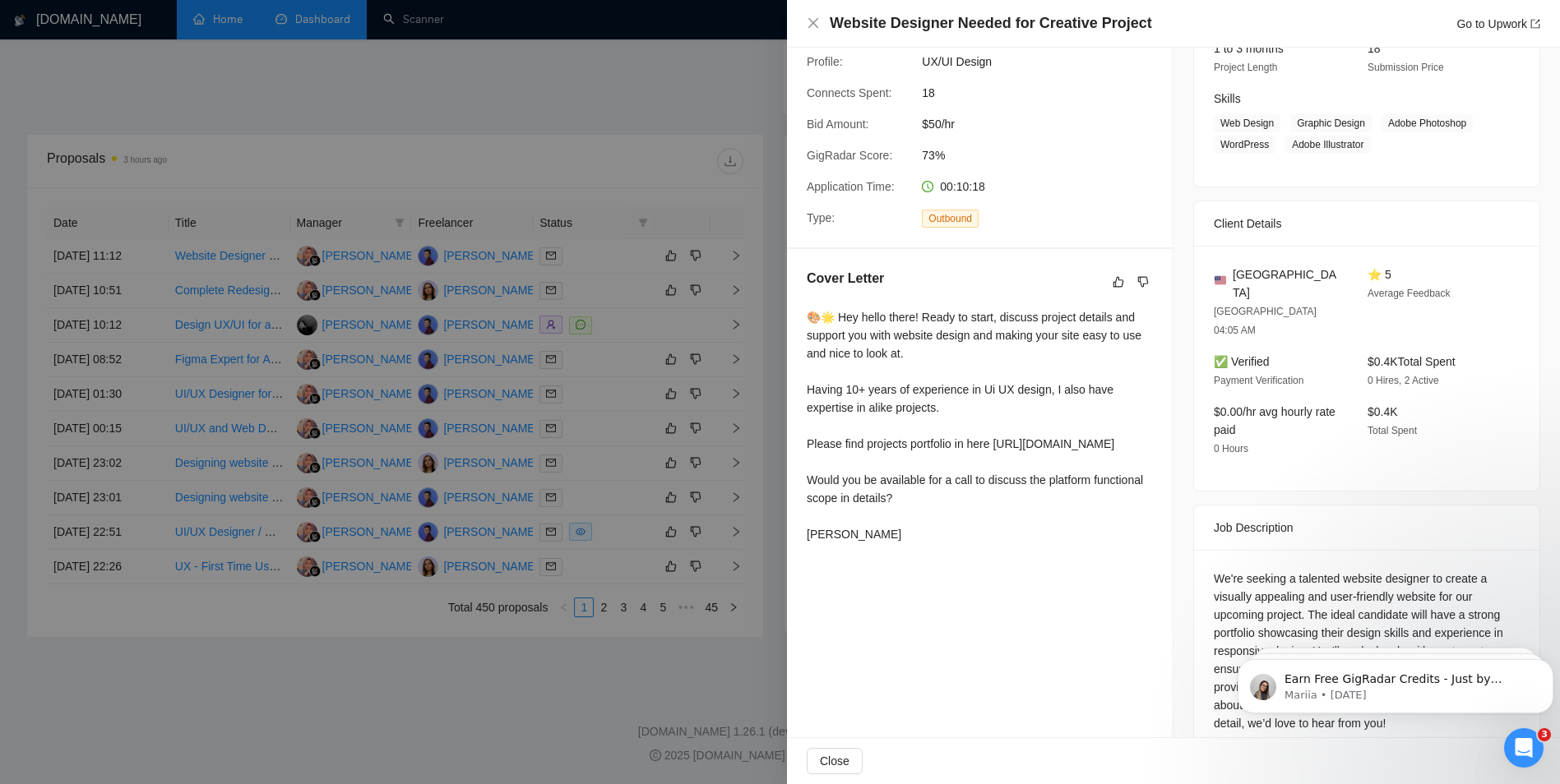
click at [606, 426] on div at bounding box center [780, 392] width 1560 height 784
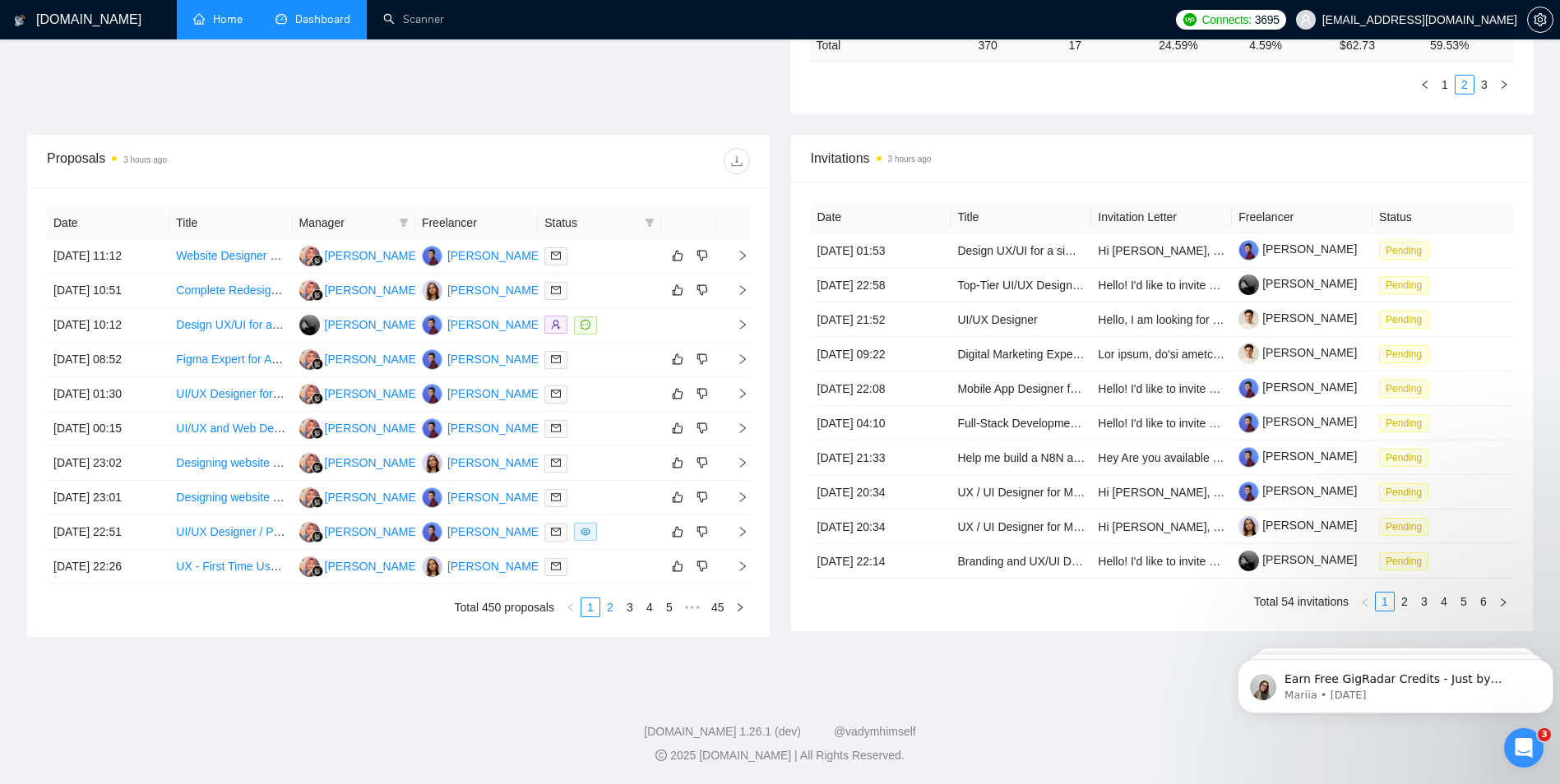
click at [605, 607] on link "2" at bounding box center [610, 607] width 18 height 18
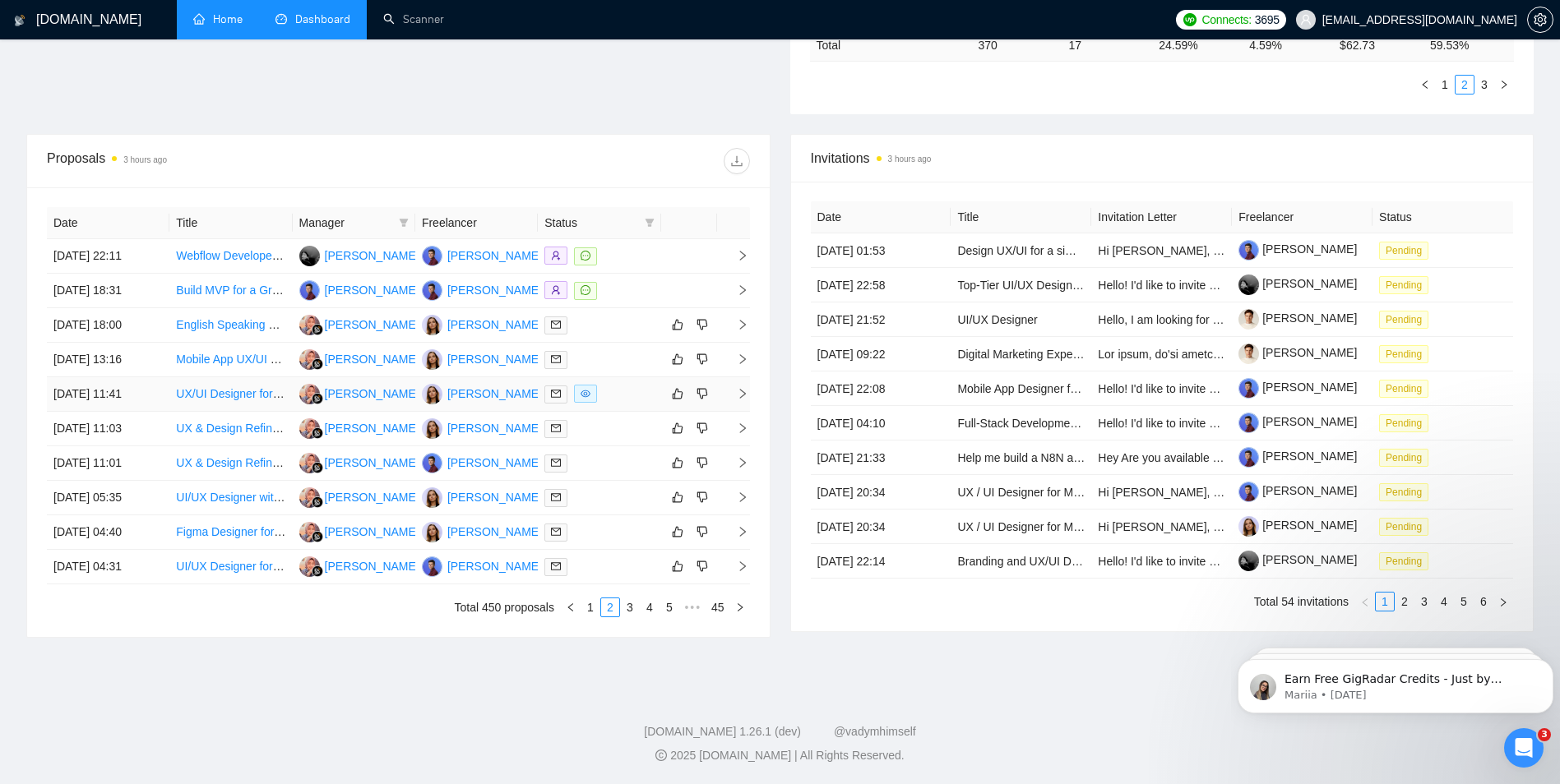
click at [738, 393] on icon "right" at bounding box center [743, 394] width 12 height 12
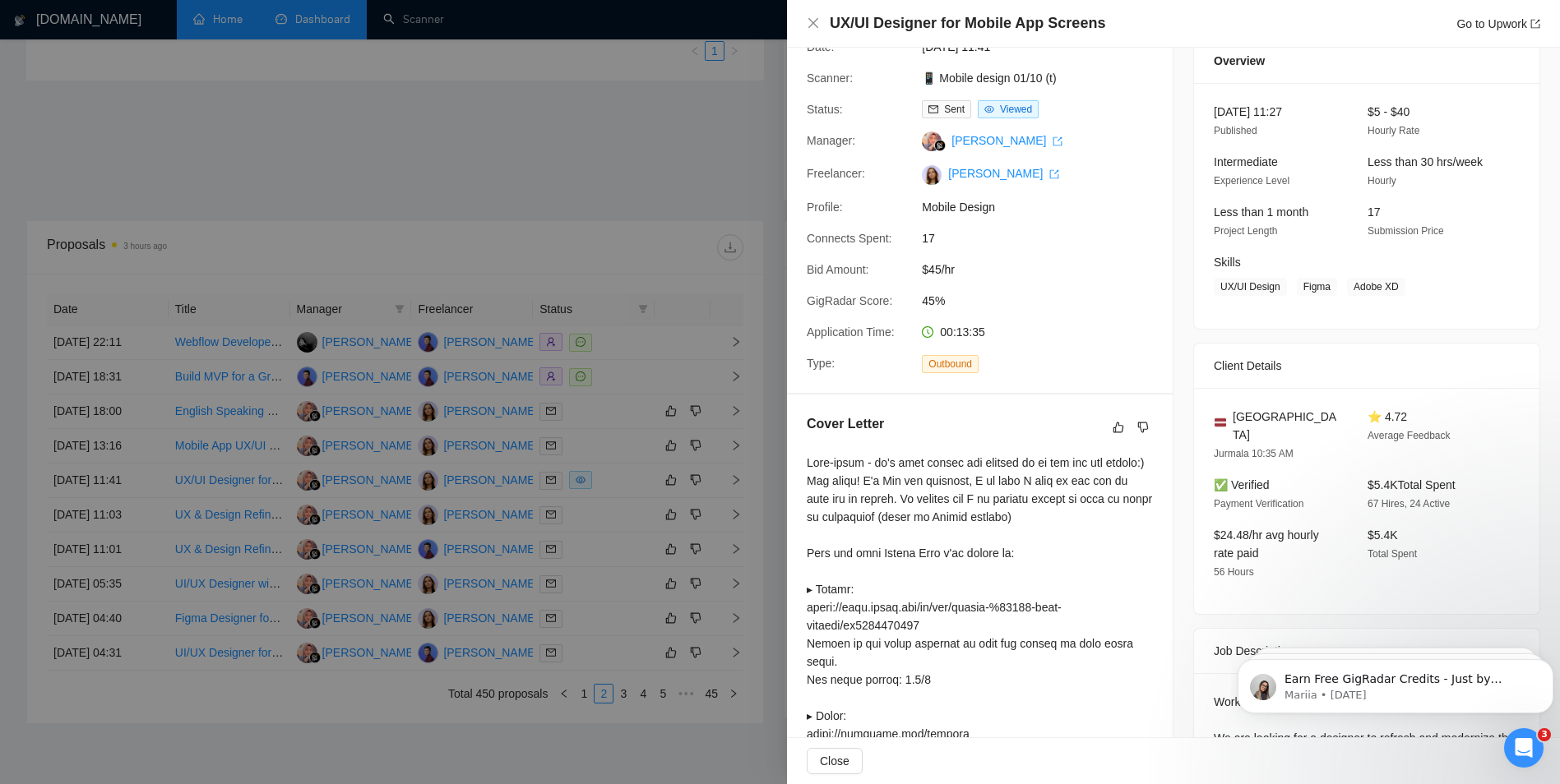
scroll to position [247, 0]
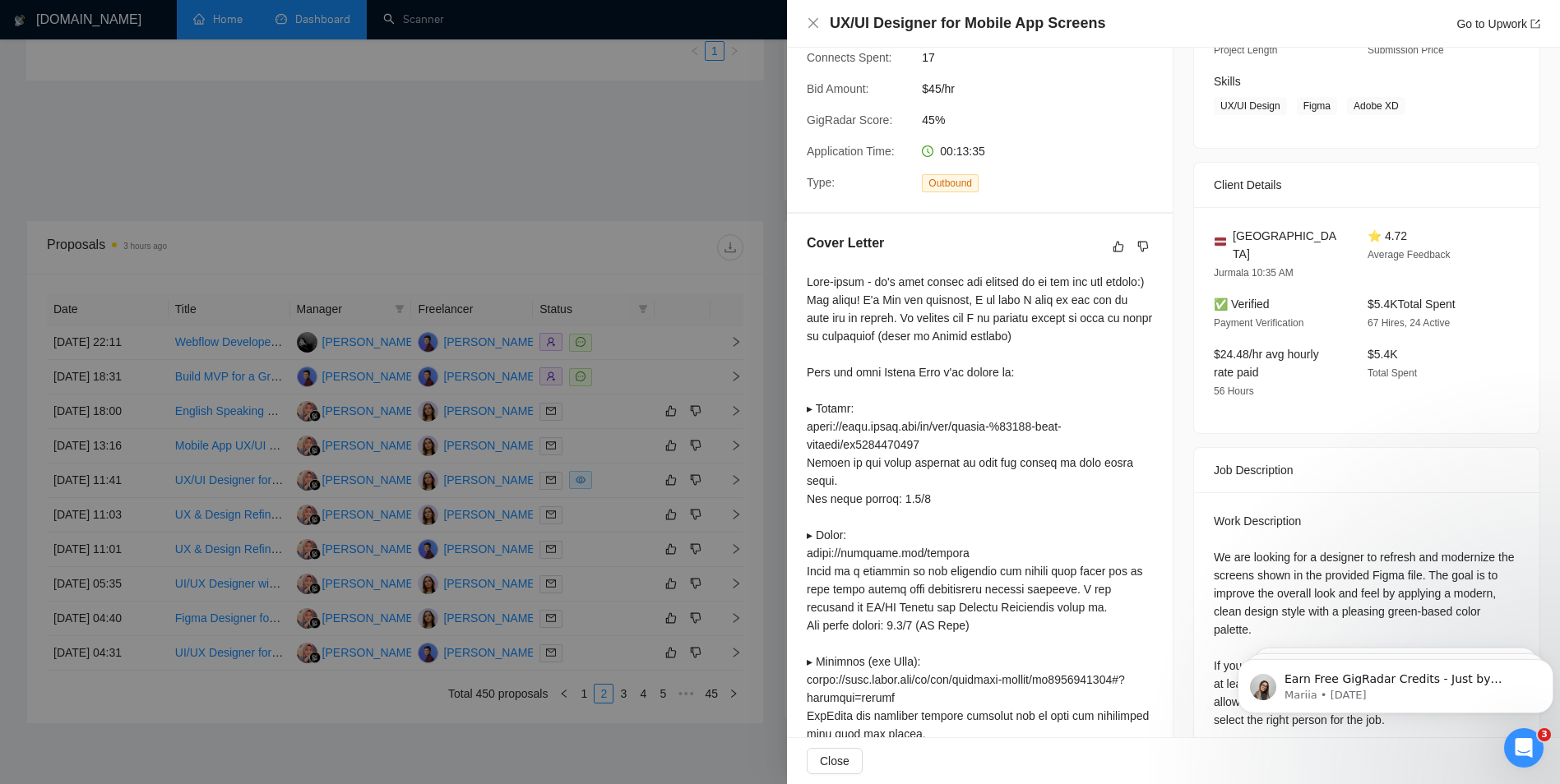
click at [416, 266] on div at bounding box center [780, 392] width 1560 height 784
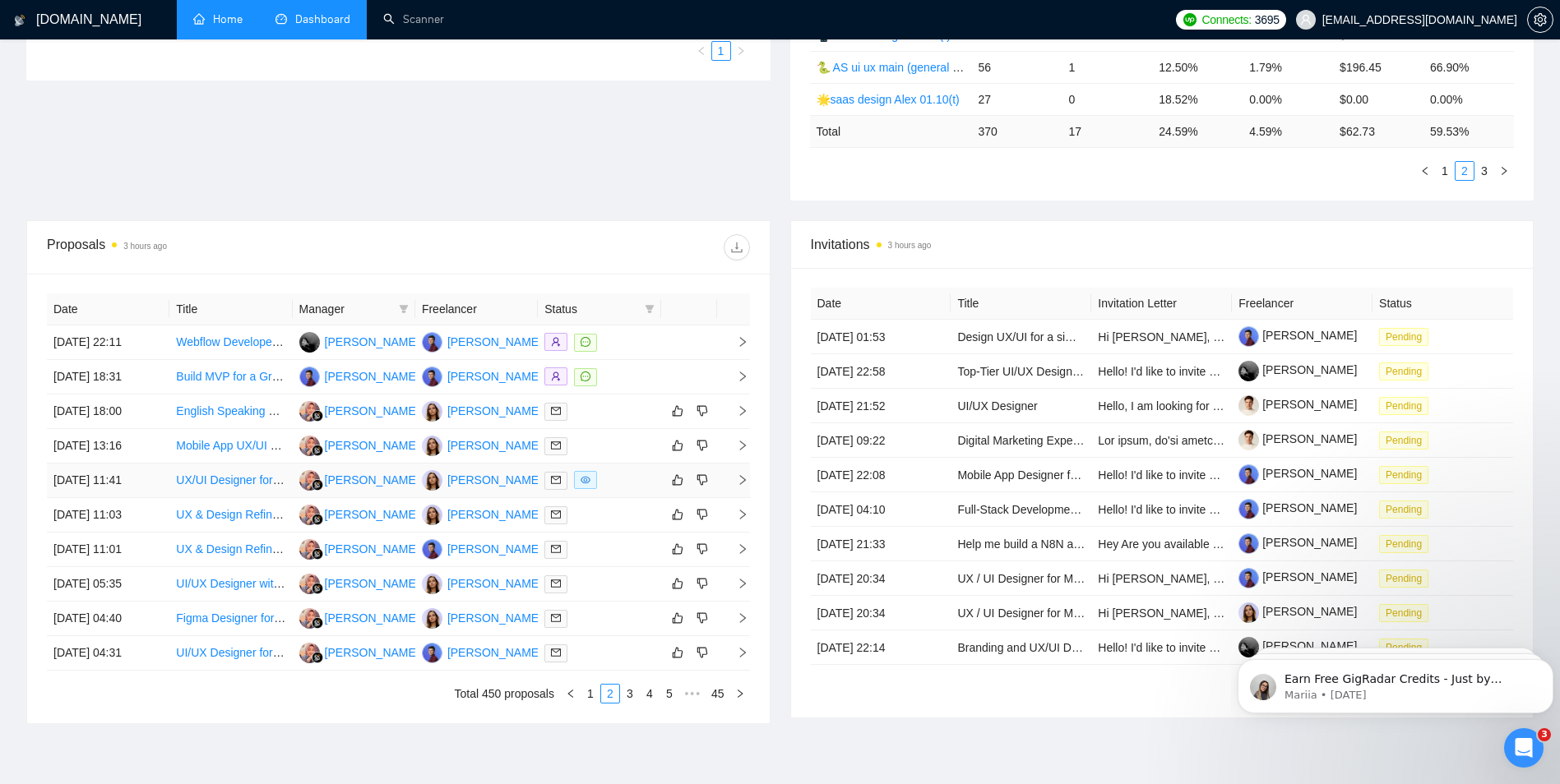
click at [616, 480] on div at bounding box center [599, 480] width 109 height 19
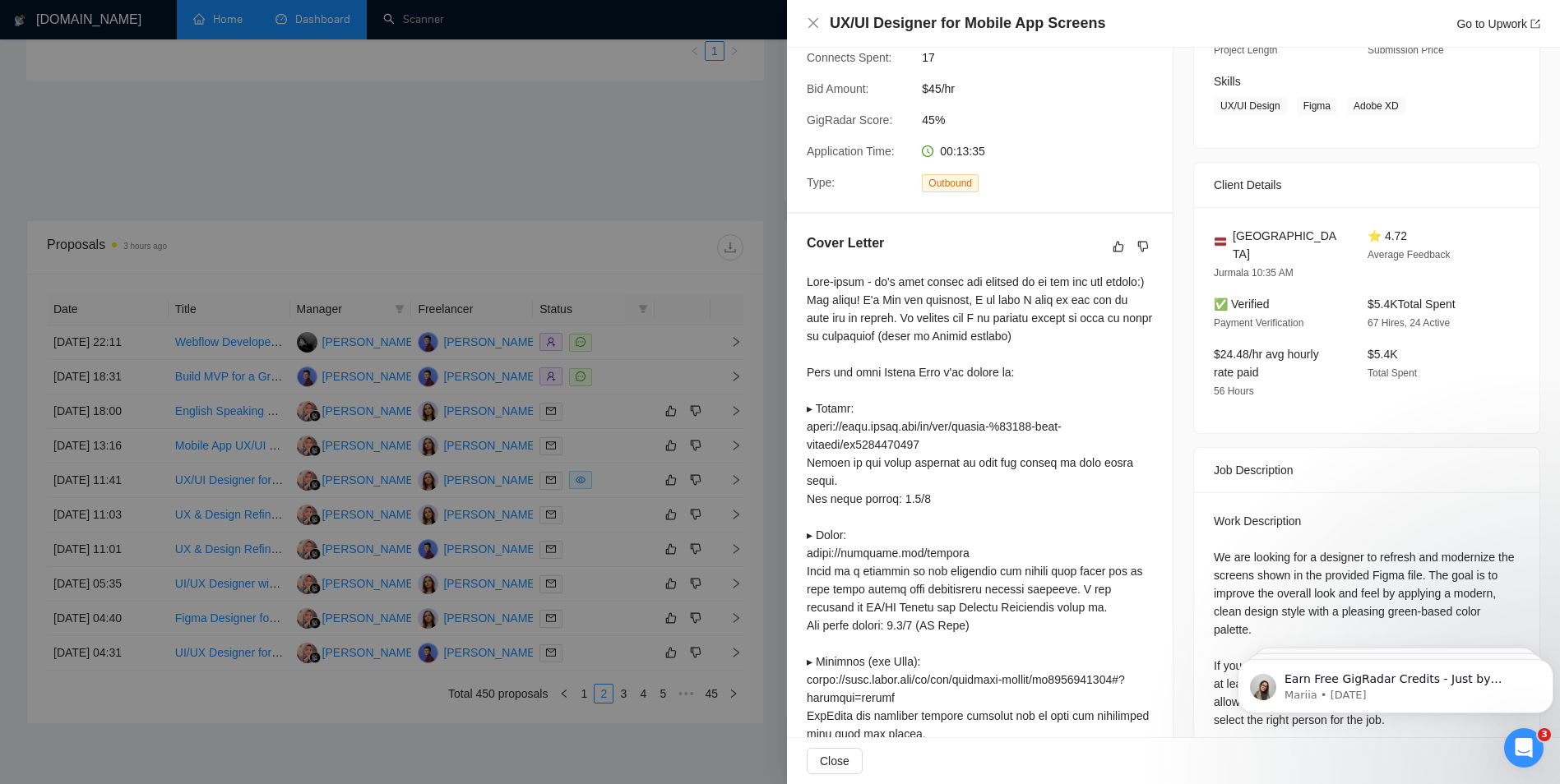
click at [756, 194] on div at bounding box center [780, 392] width 1560 height 784
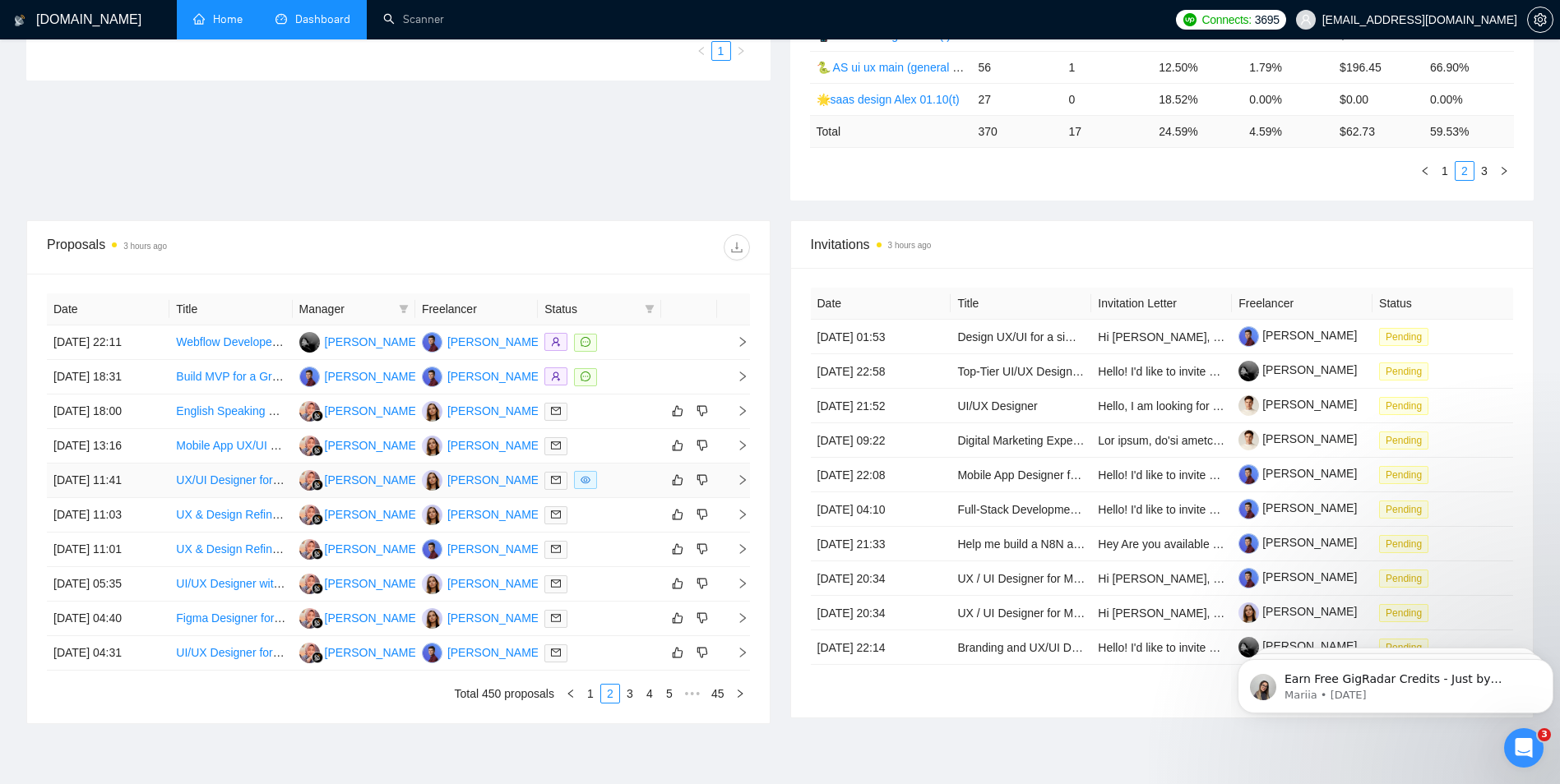
click at [611, 484] on div at bounding box center [599, 480] width 109 height 19
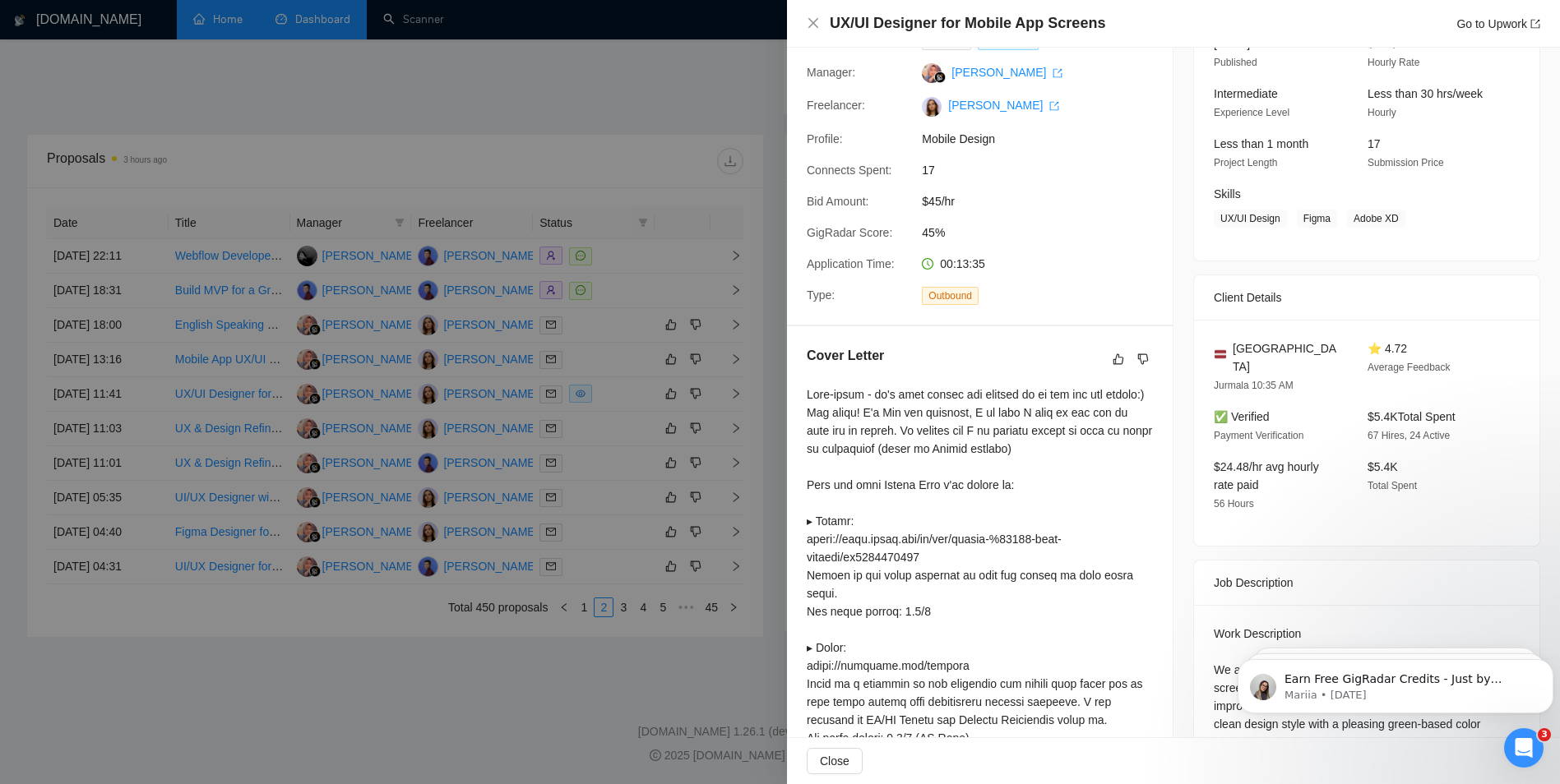
scroll to position [0, 0]
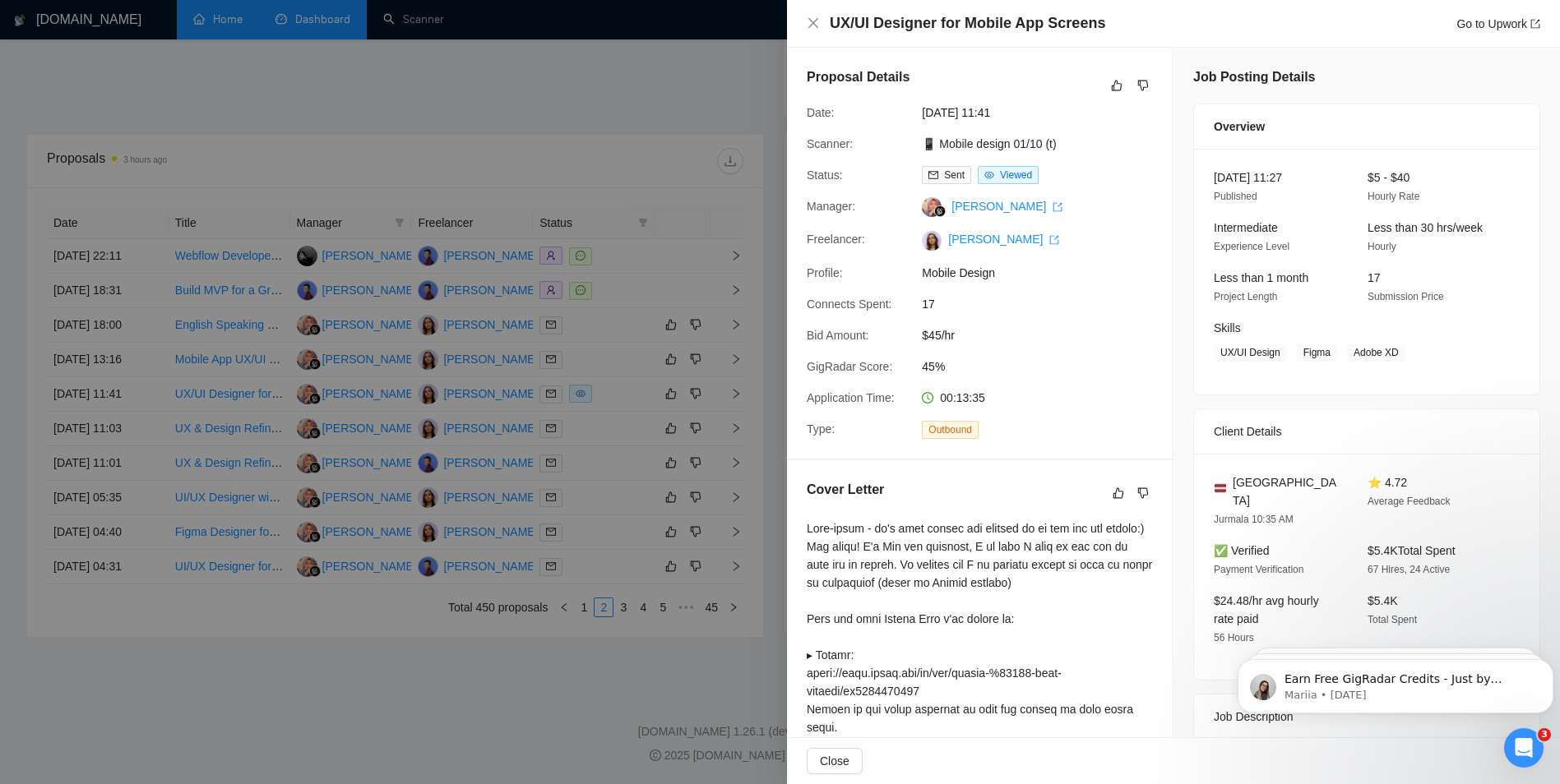
click at [662, 133] on div at bounding box center [780, 392] width 1560 height 784
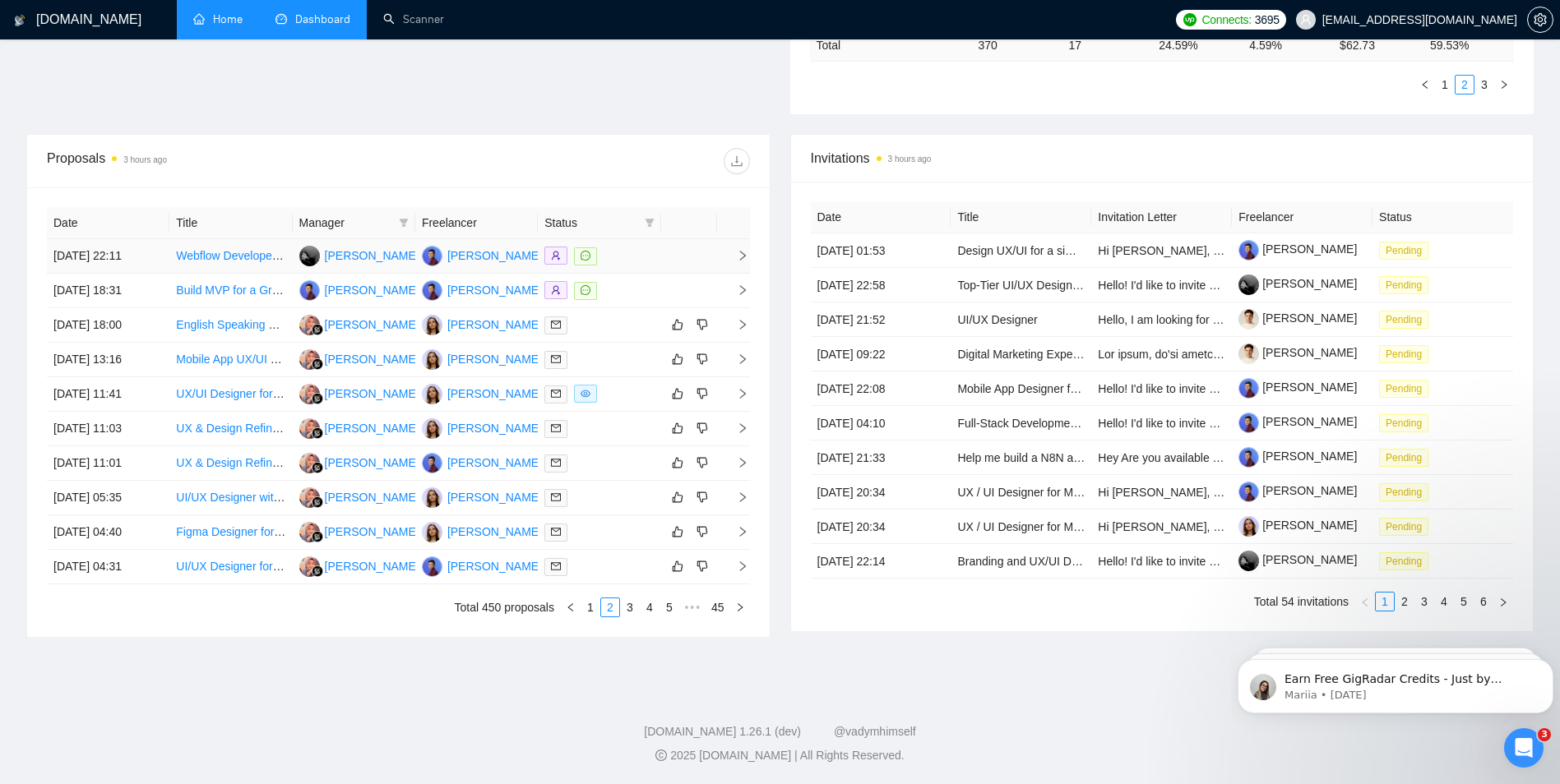
click at [645, 255] on div at bounding box center [599, 256] width 109 height 19
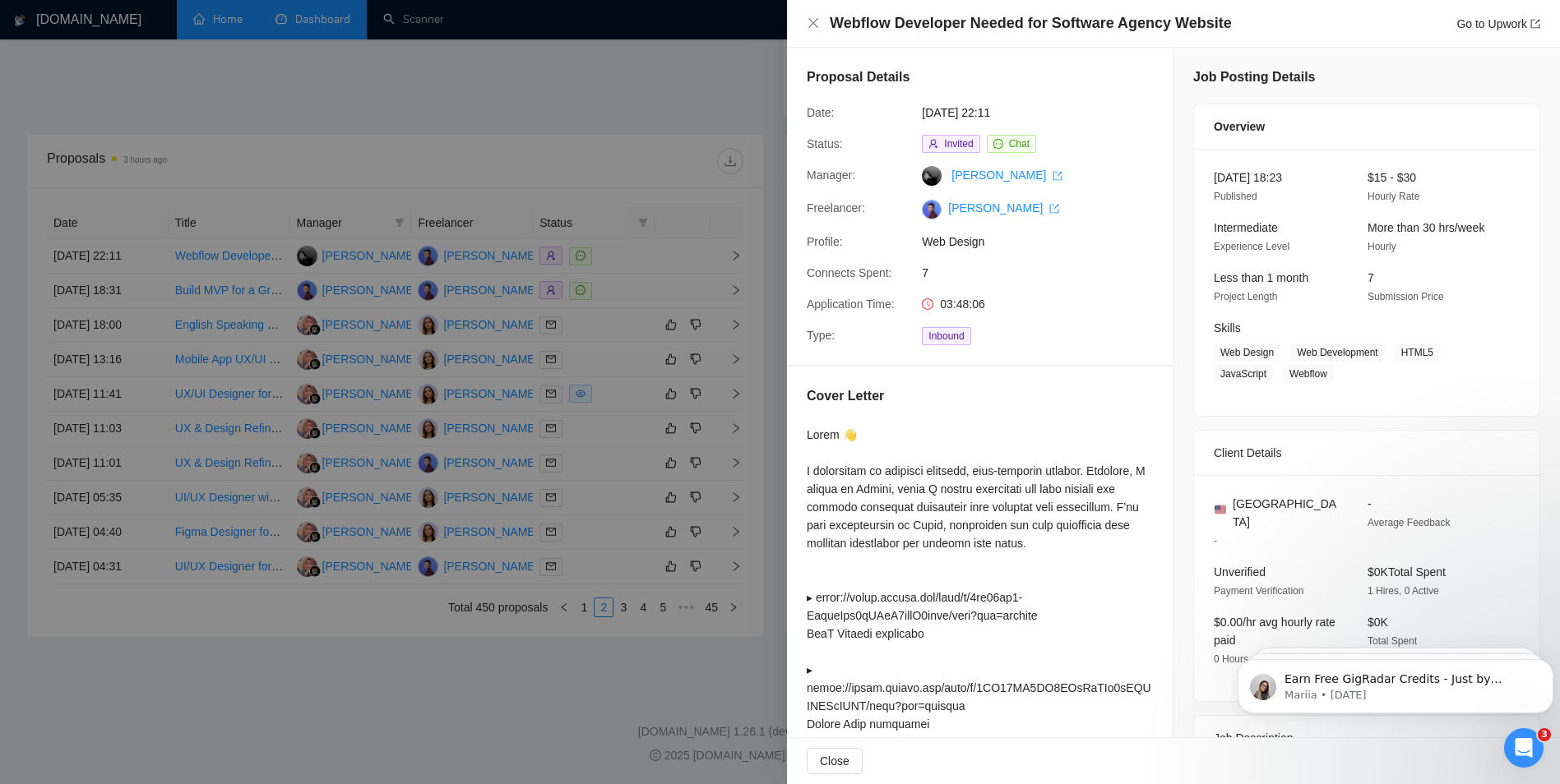
click at [685, 299] on div at bounding box center [780, 392] width 1560 height 784
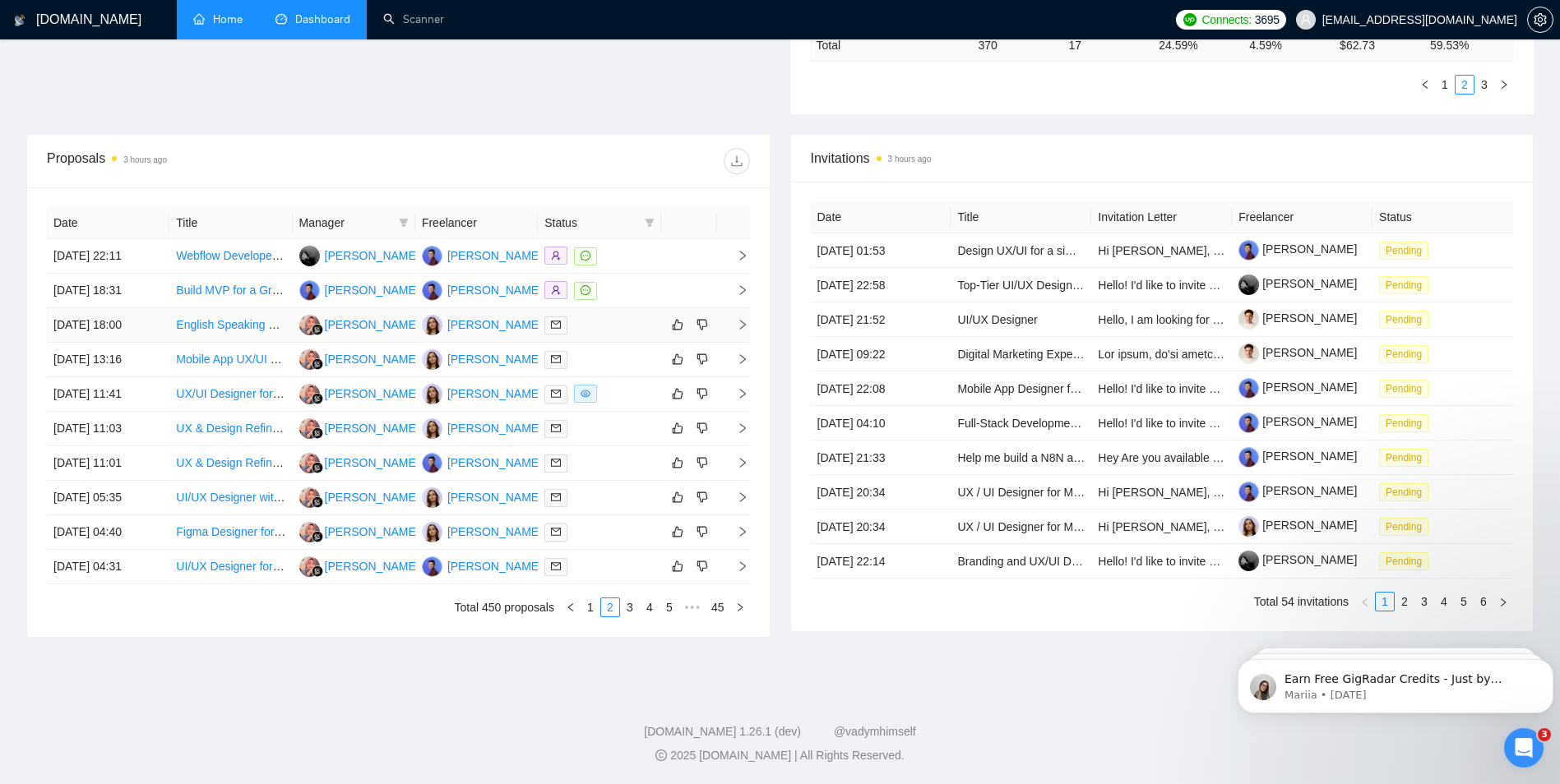
click at [604, 324] on div at bounding box center [599, 325] width 109 height 19
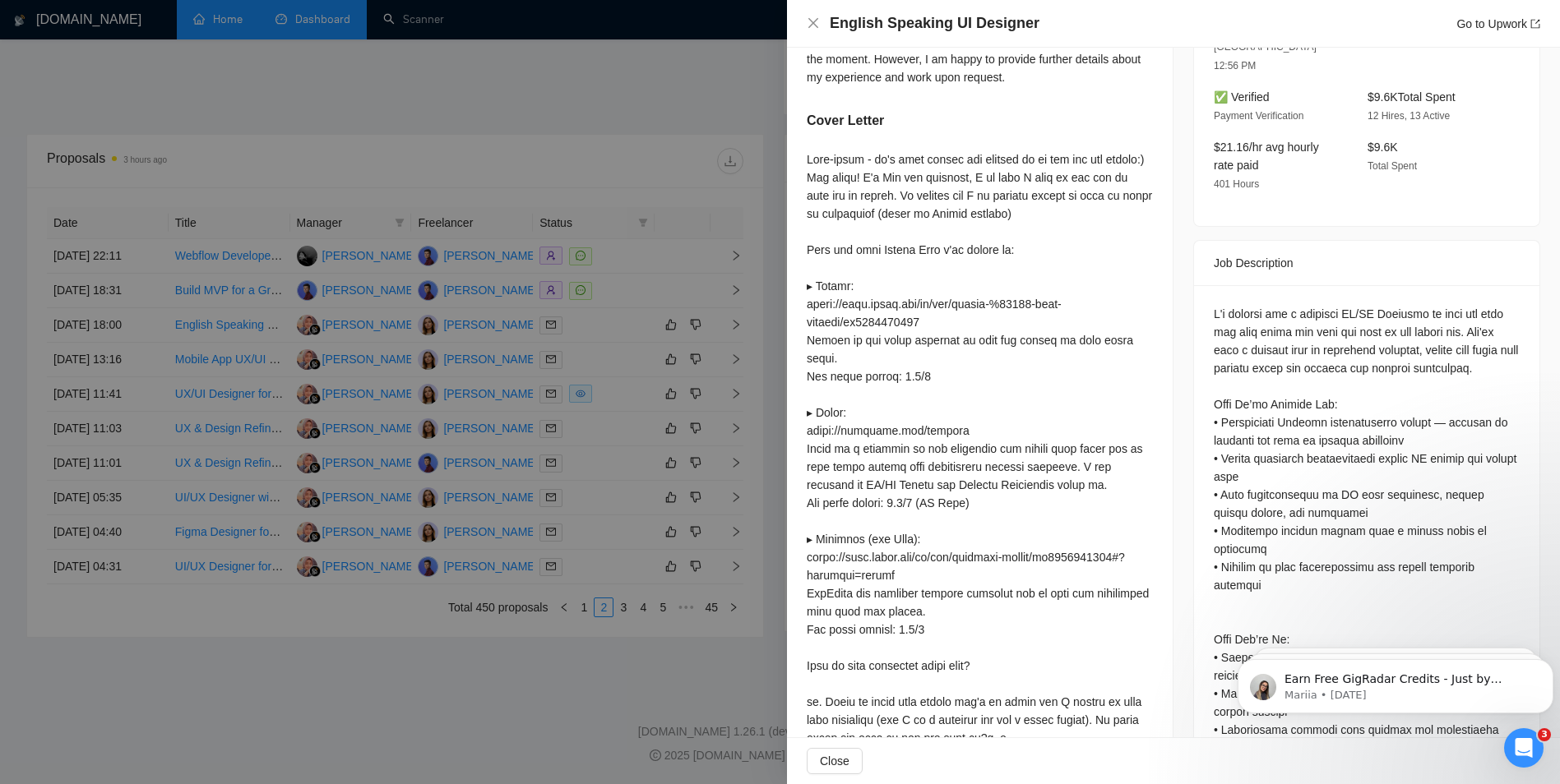
scroll to position [576, 0]
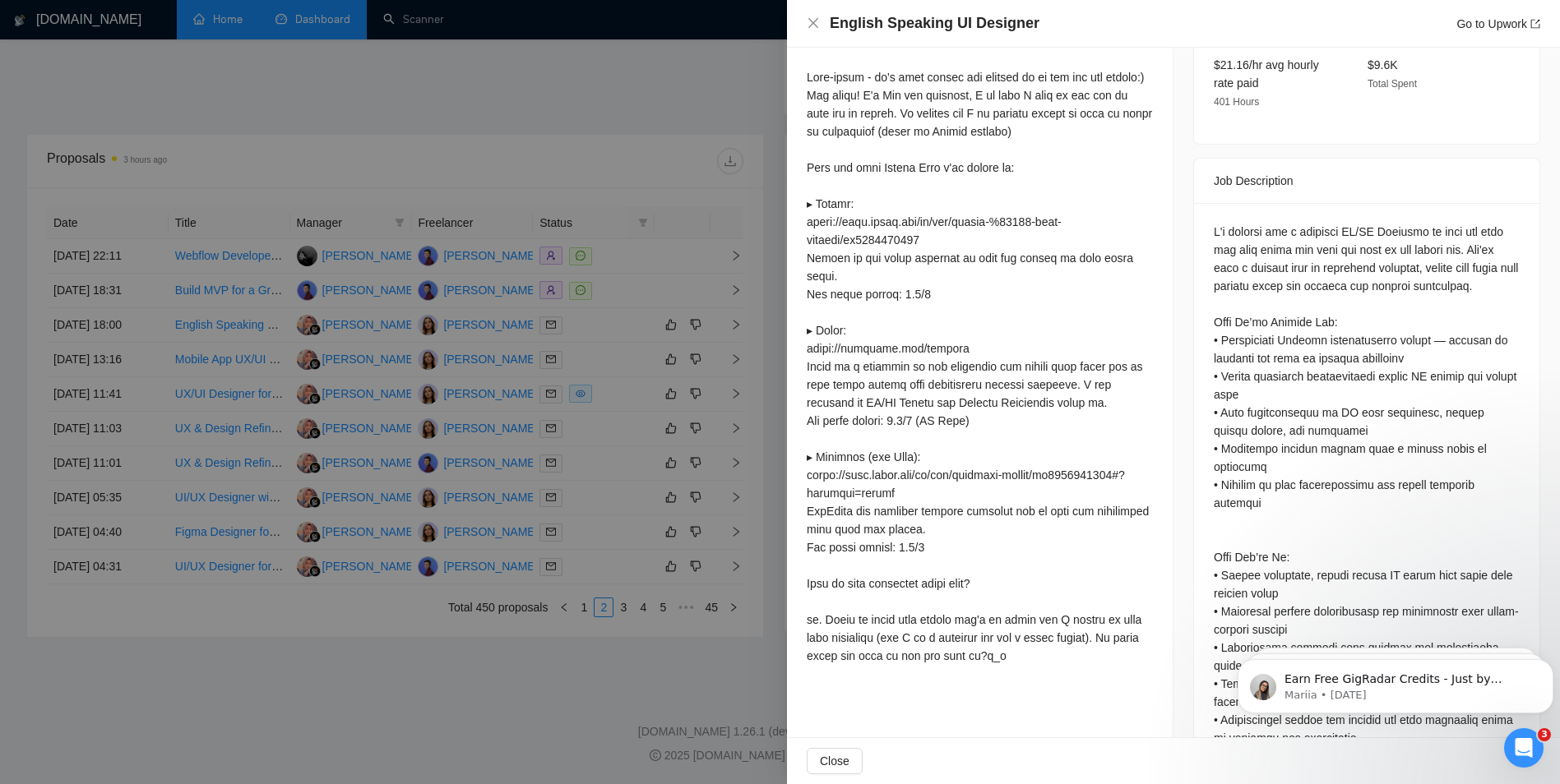
click at [639, 124] on div at bounding box center [780, 392] width 1560 height 784
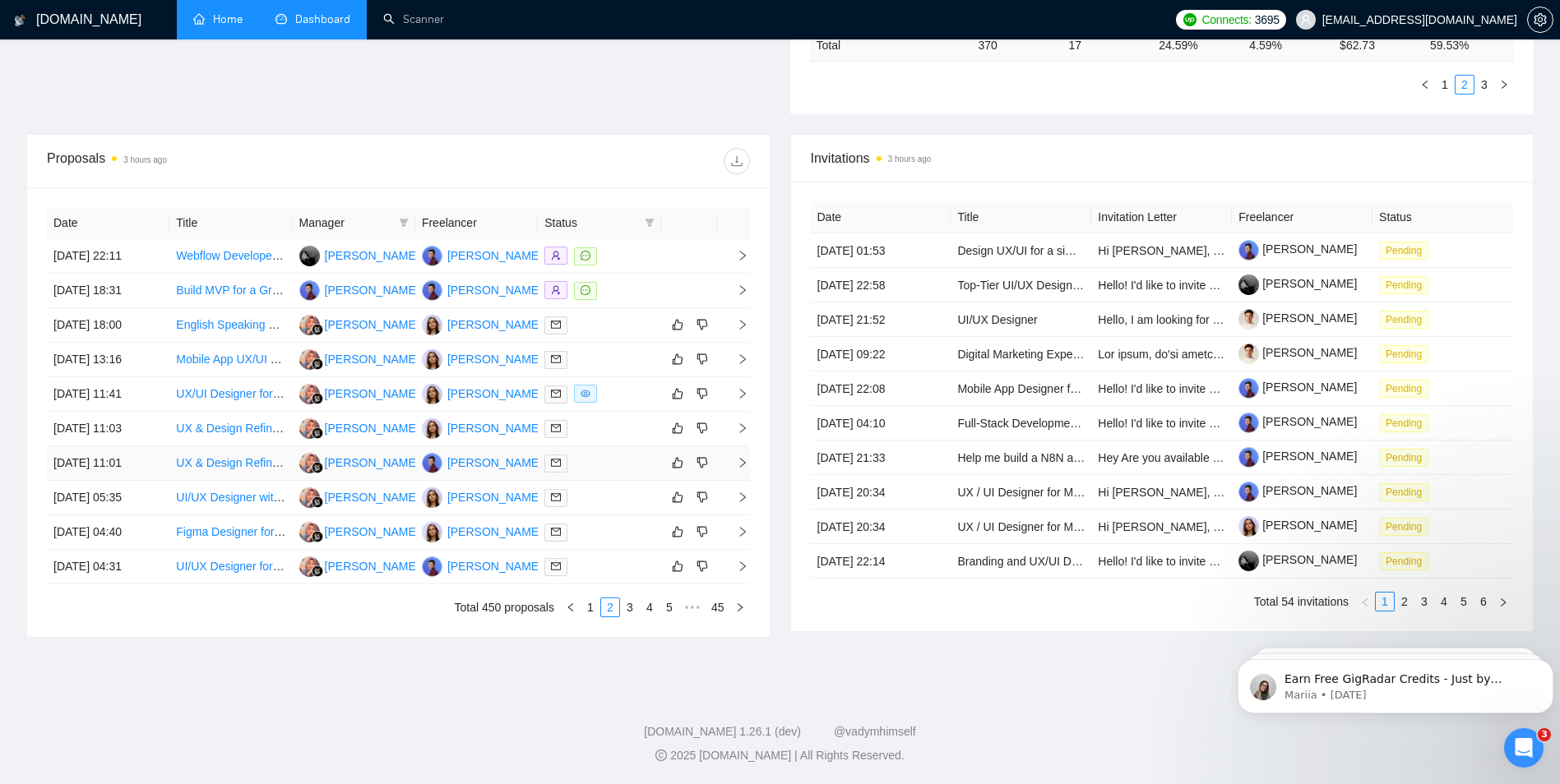
click at [597, 464] on div at bounding box center [599, 463] width 109 height 19
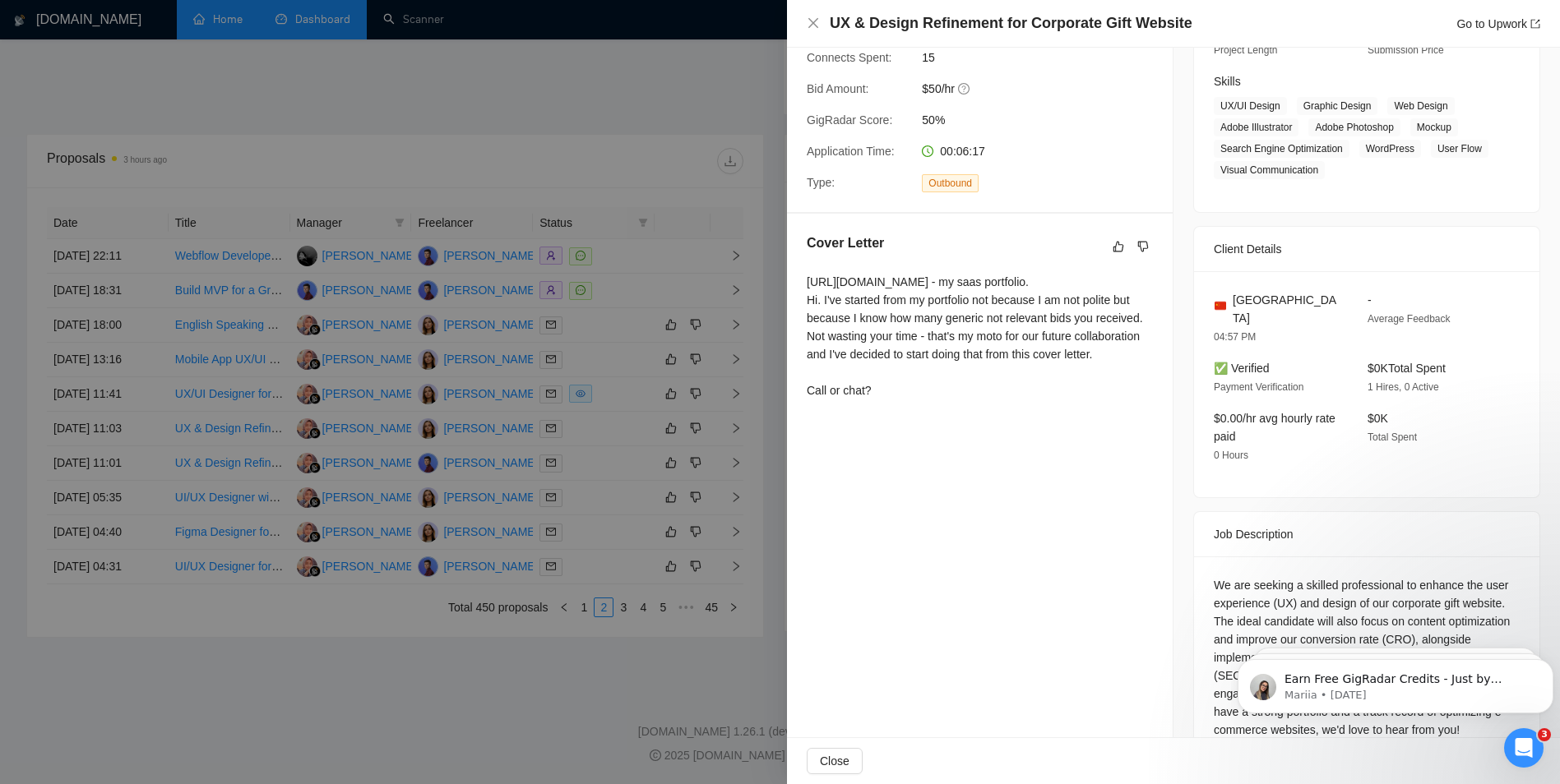
scroll to position [272, 0]
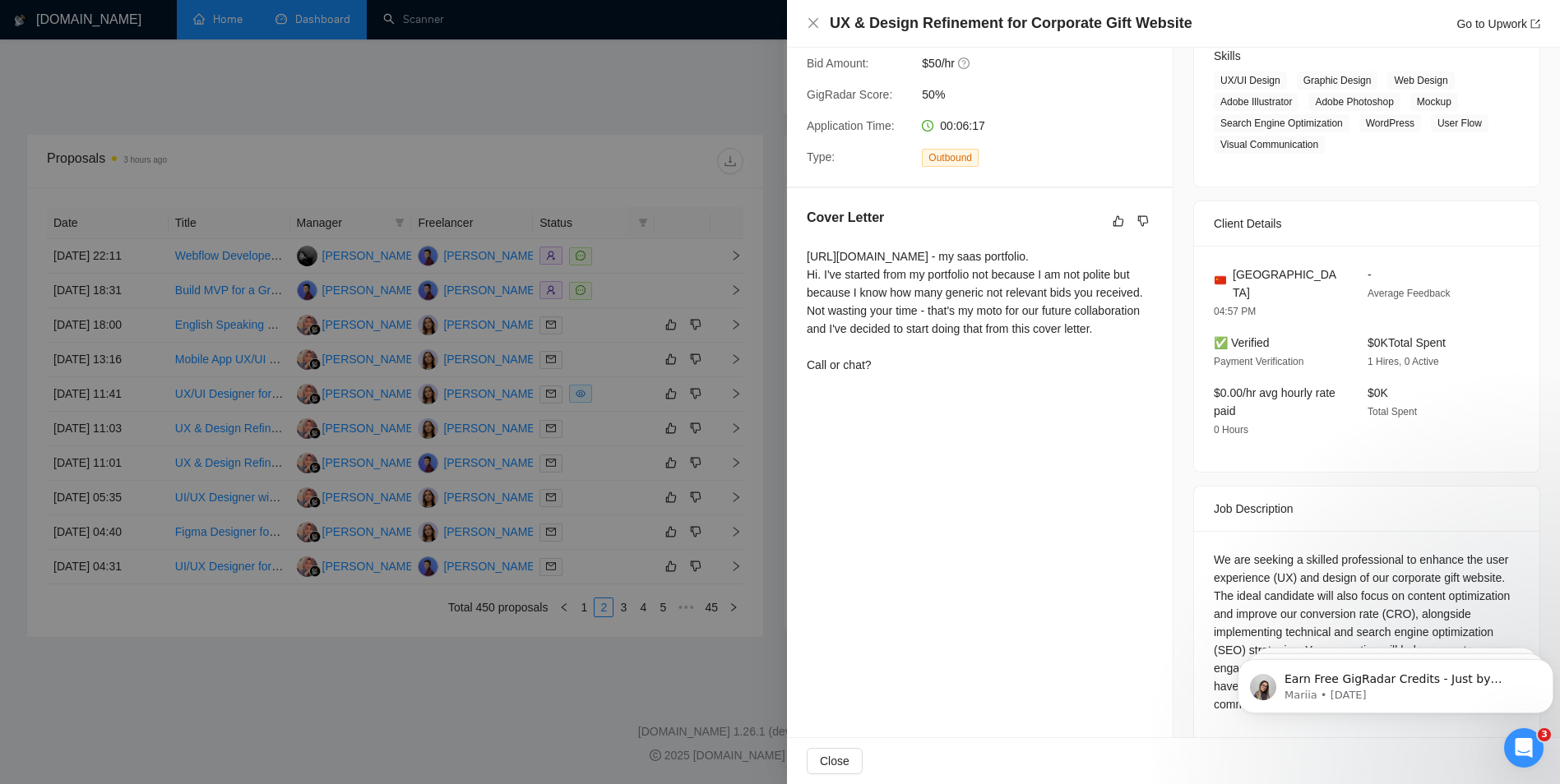
click at [840, 444] on div "Proposal Details Date: [DATE] 11:01 Scanner: 🌟saas design [PERSON_NAME] 01.10(t…" at bounding box center [980, 267] width 387 height 985
click at [758, 463] on div at bounding box center [780, 392] width 1560 height 784
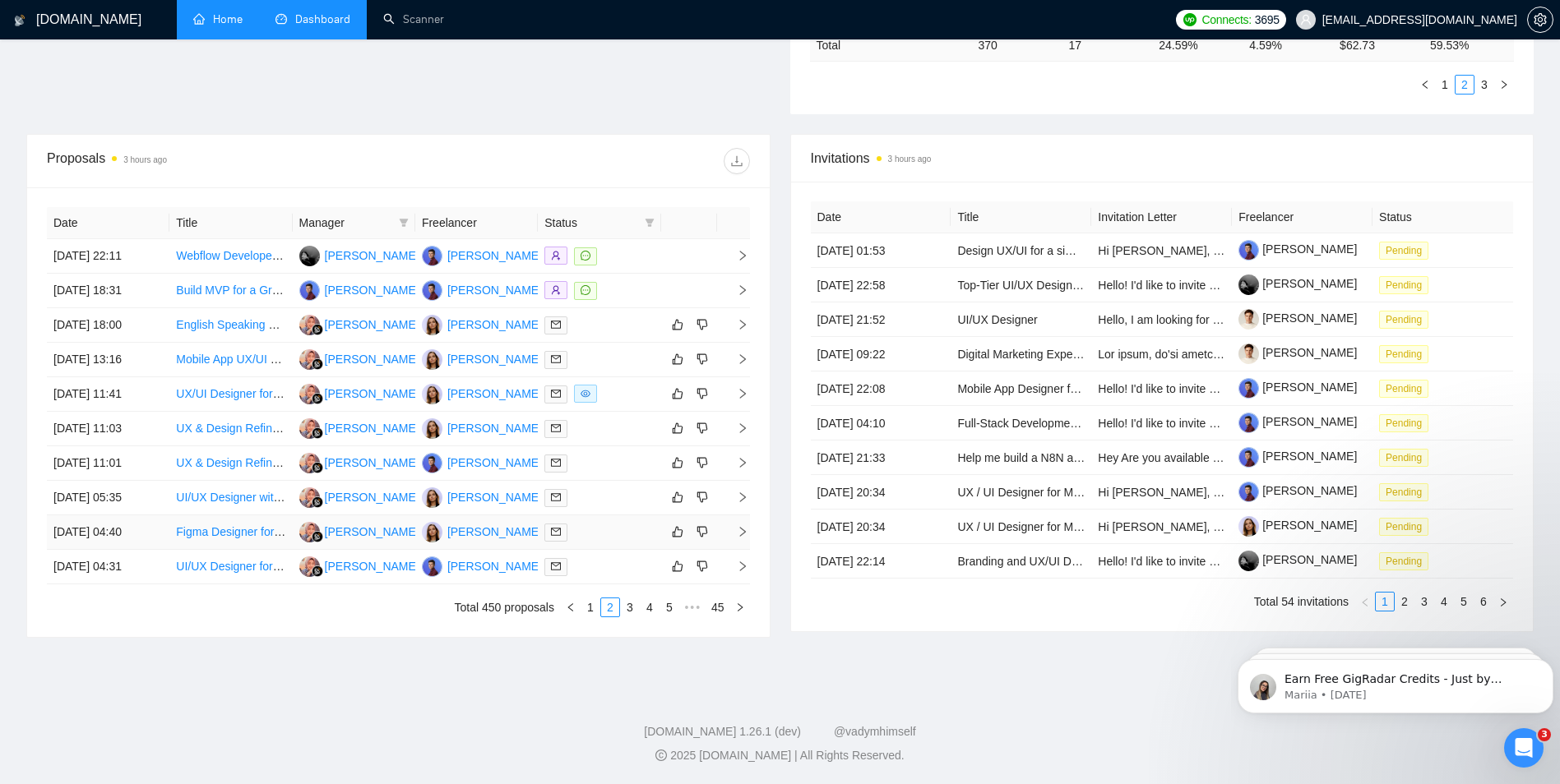
click at [608, 520] on td at bounding box center [599, 533] width 123 height 35
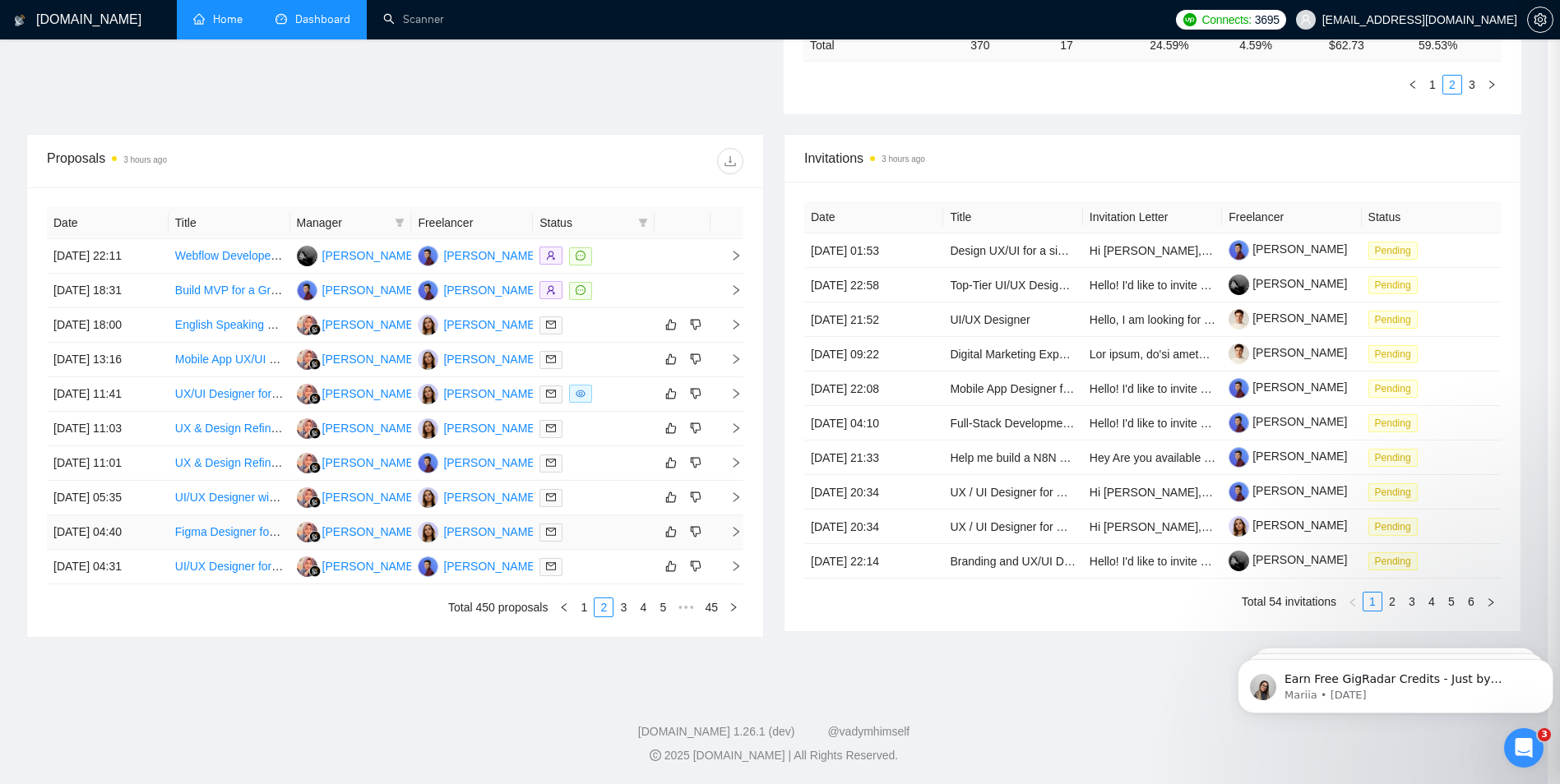
scroll to position [82, 0]
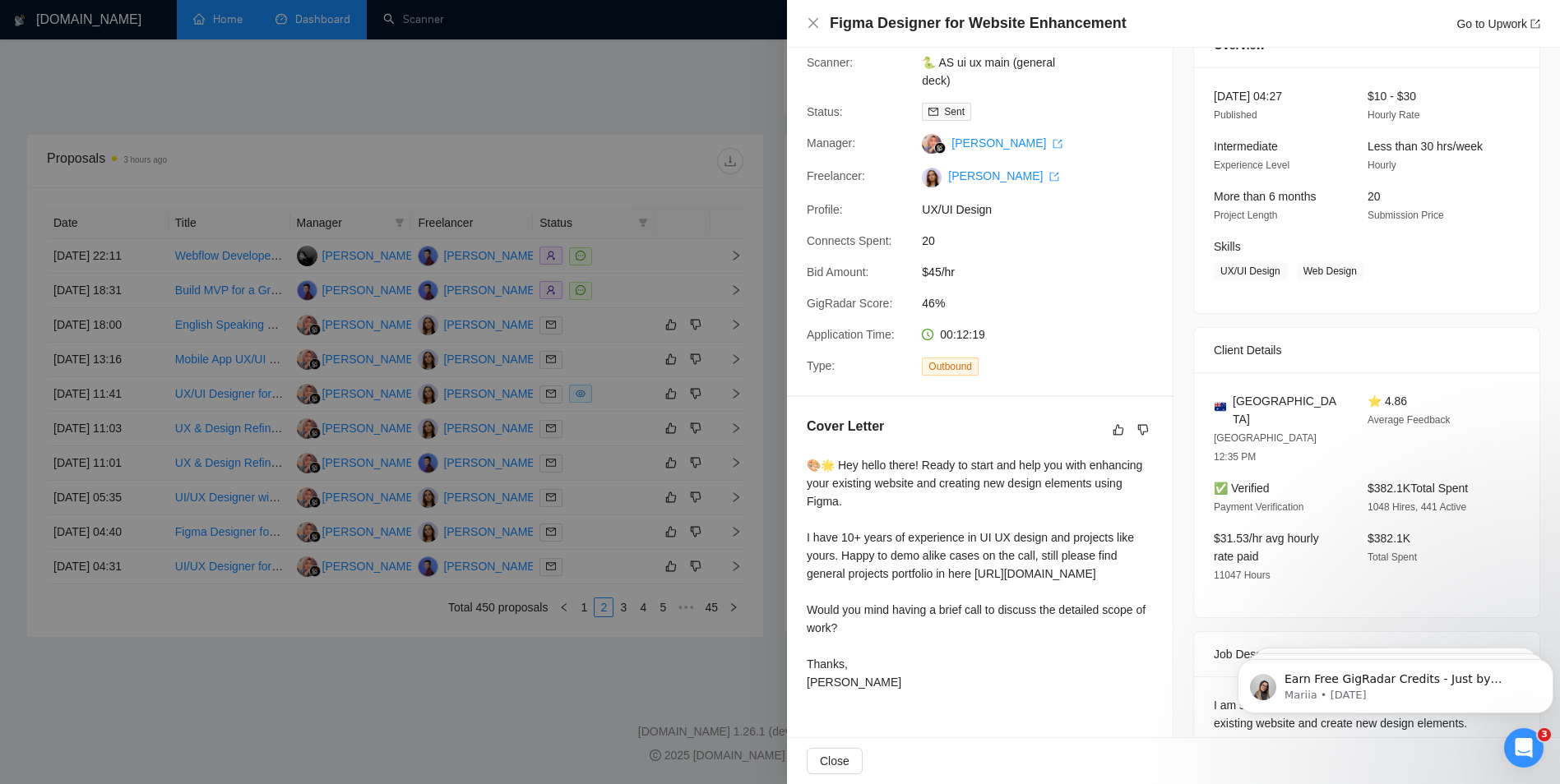
click at [580, 399] on div at bounding box center [780, 392] width 1560 height 784
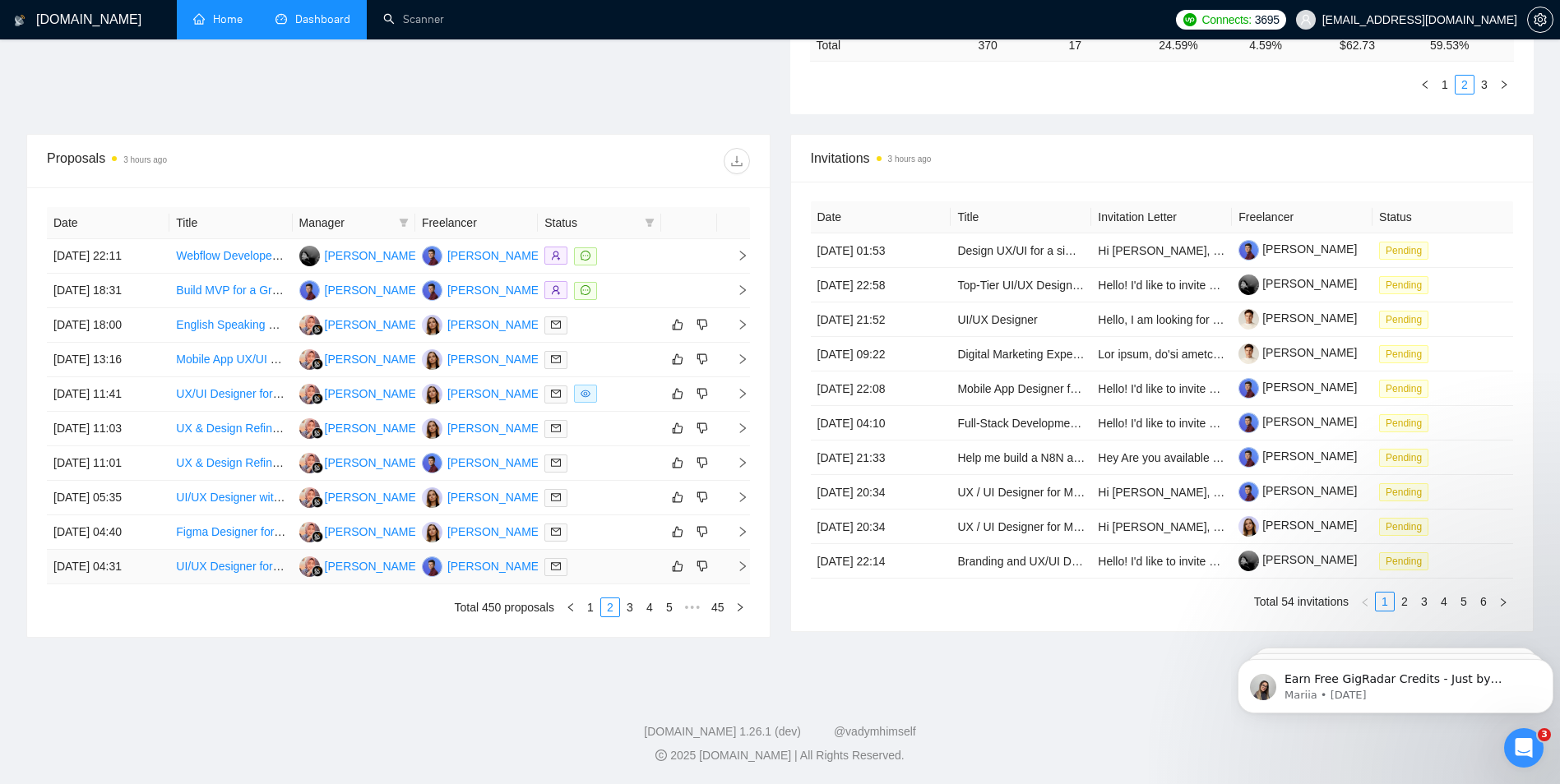
click at [639, 563] on div at bounding box center [599, 567] width 109 height 19
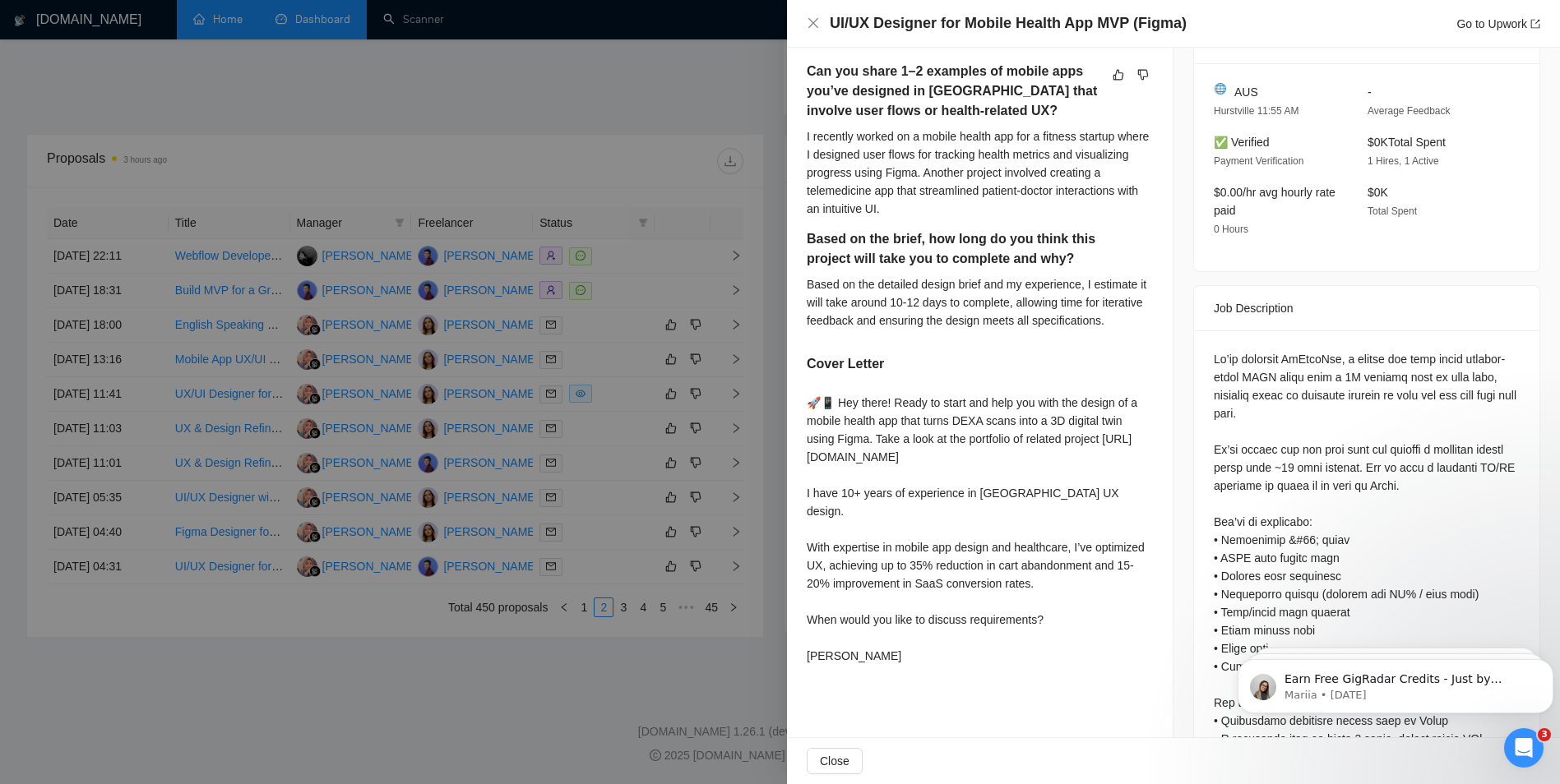
scroll to position [493, 0]
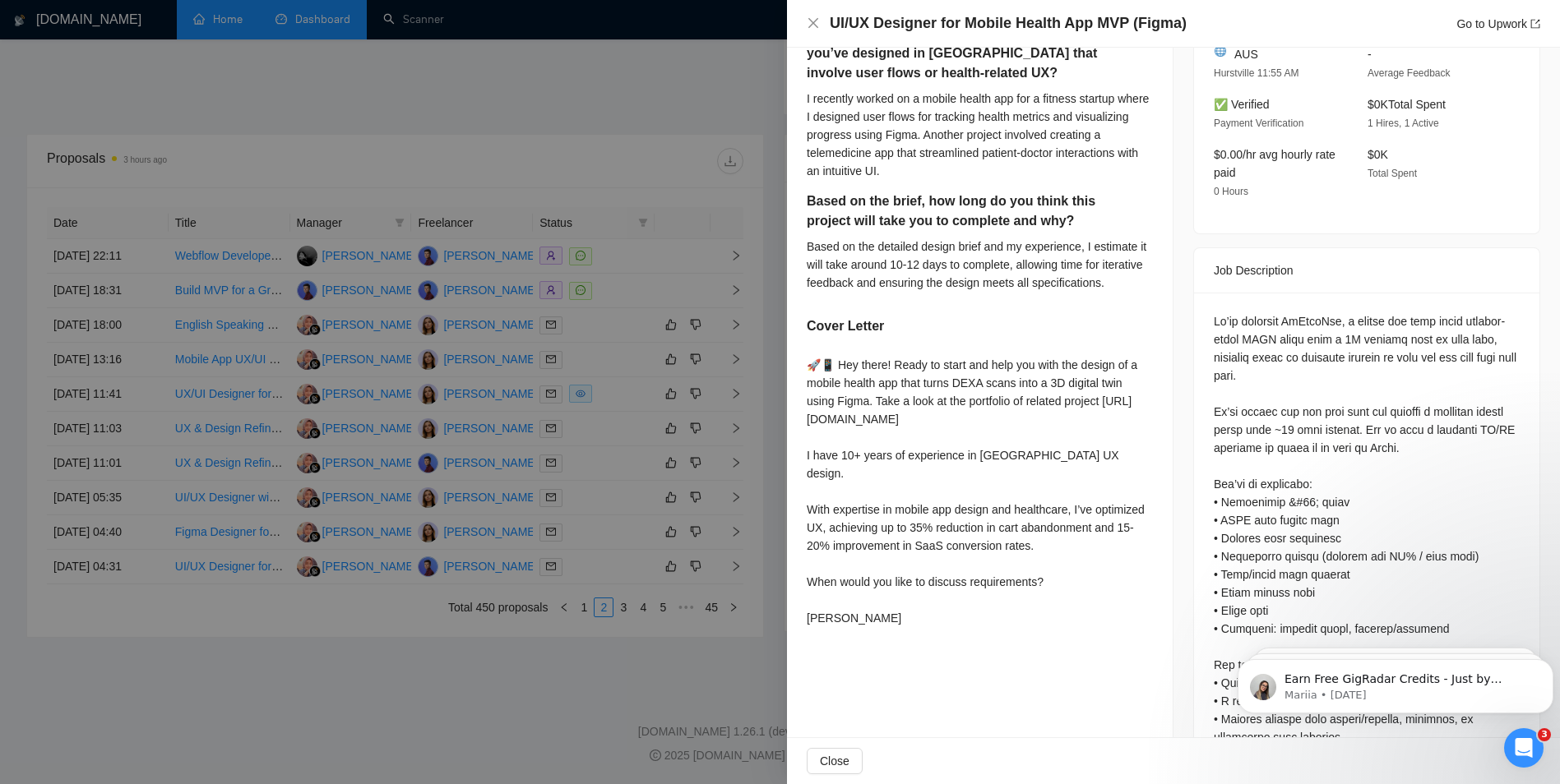
click at [777, 409] on div at bounding box center [780, 392] width 1560 height 784
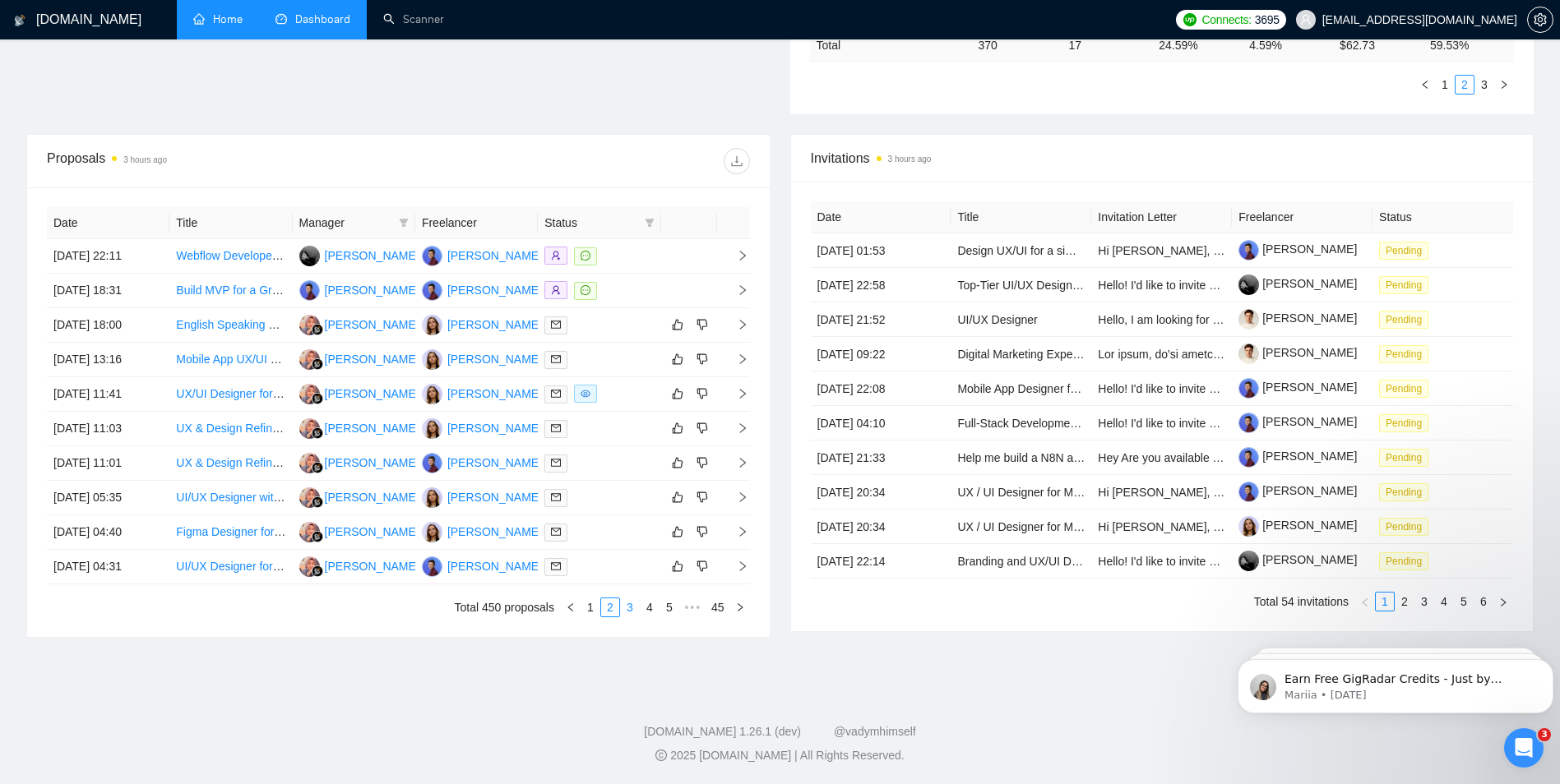
click at [629, 599] on link "3" at bounding box center [629, 607] width 18 height 18
click at [631, 437] on div at bounding box center [599, 429] width 109 height 19
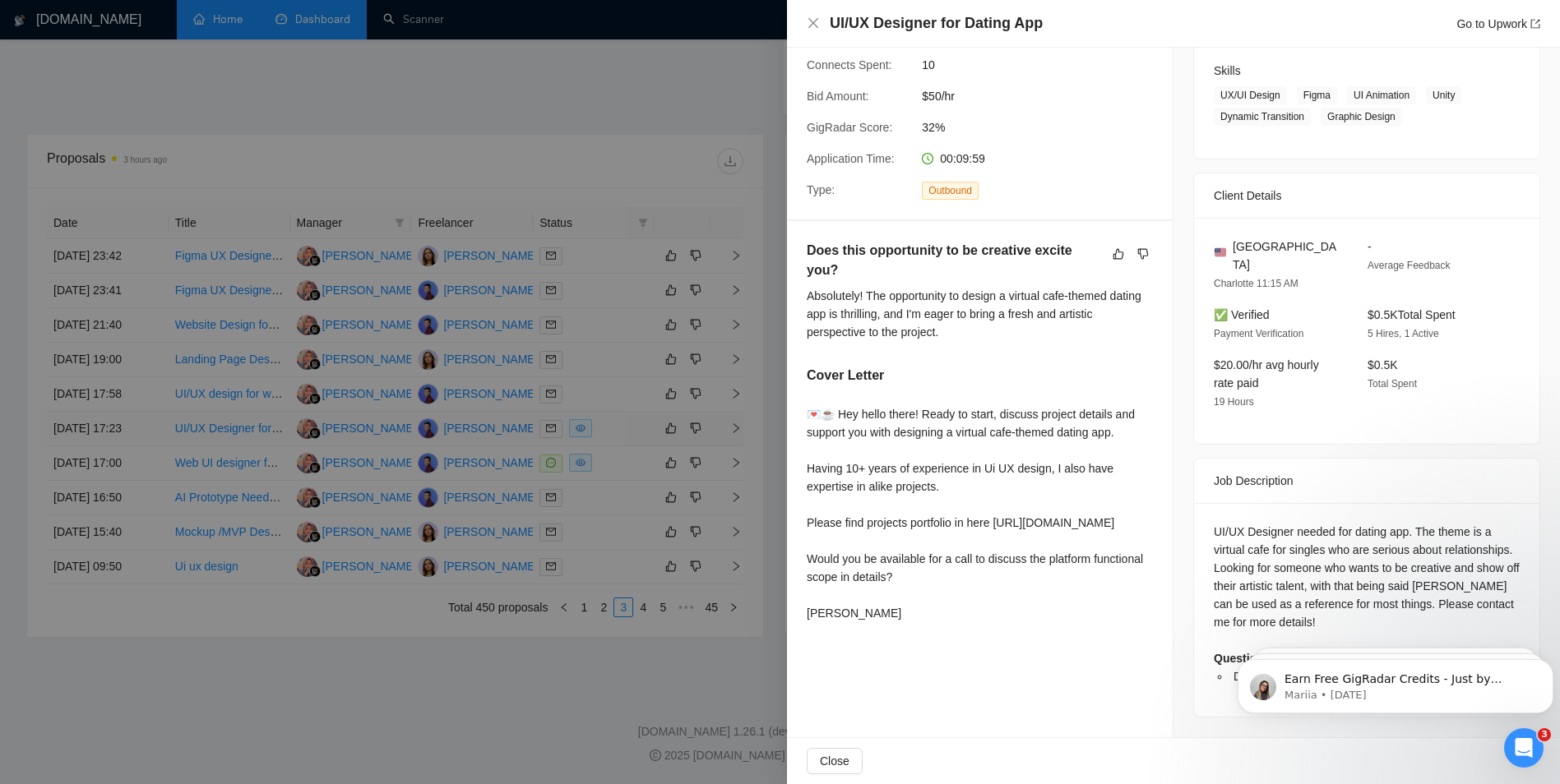
scroll to position [234, 0]
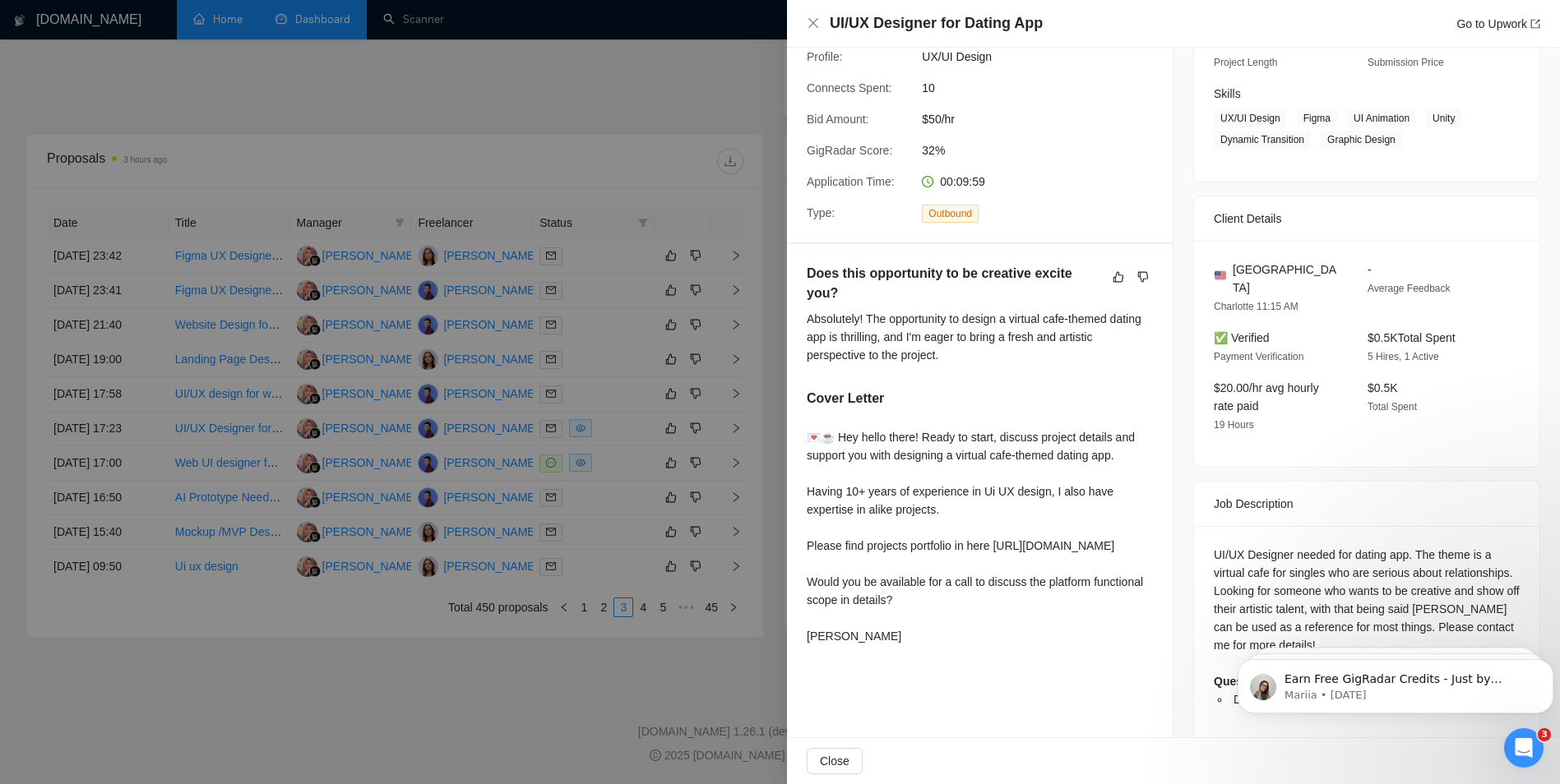
click at [709, 303] on div at bounding box center [780, 392] width 1560 height 784
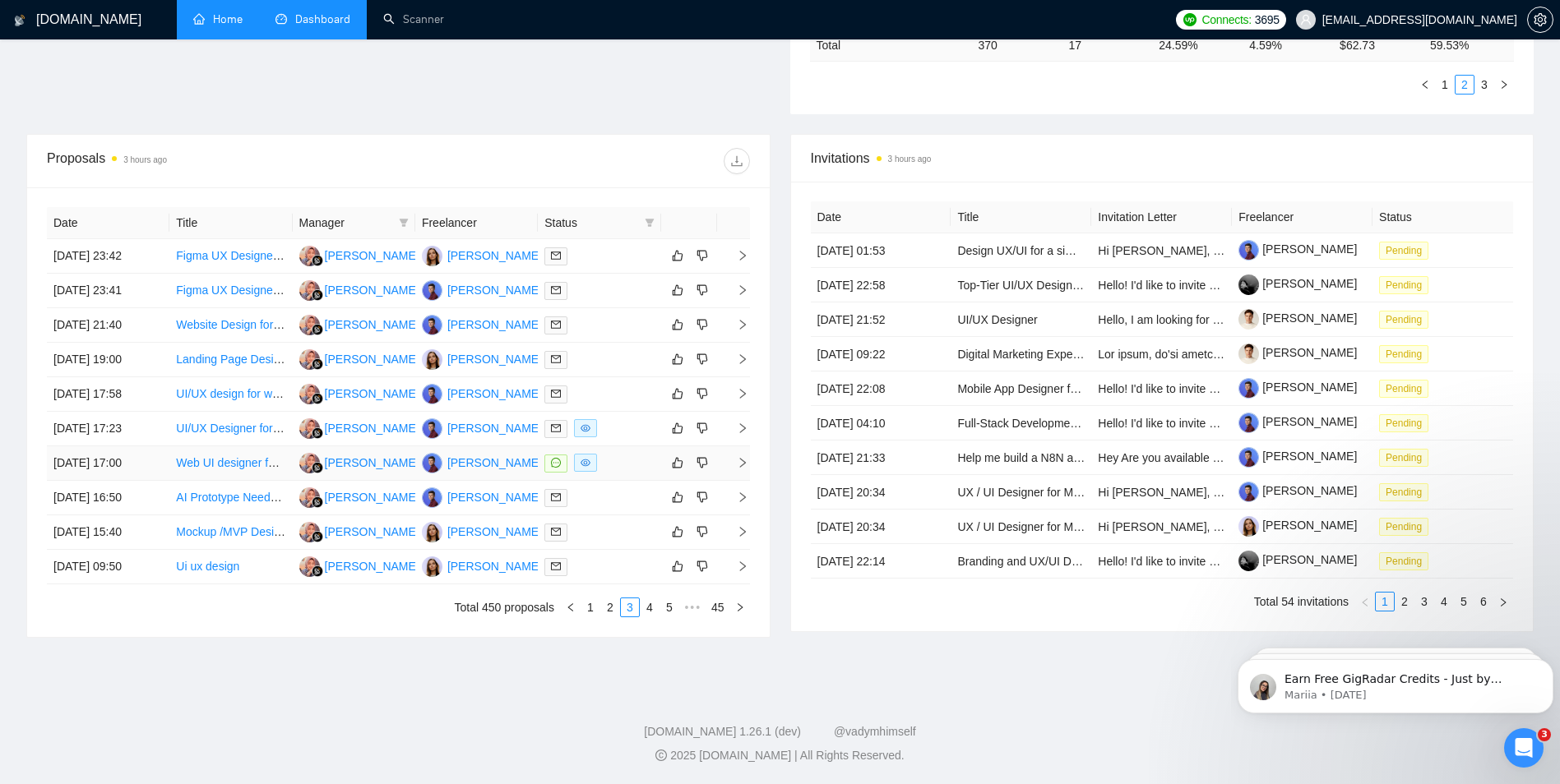
click at [622, 460] on div at bounding box center [599, 463] width 109 height 19
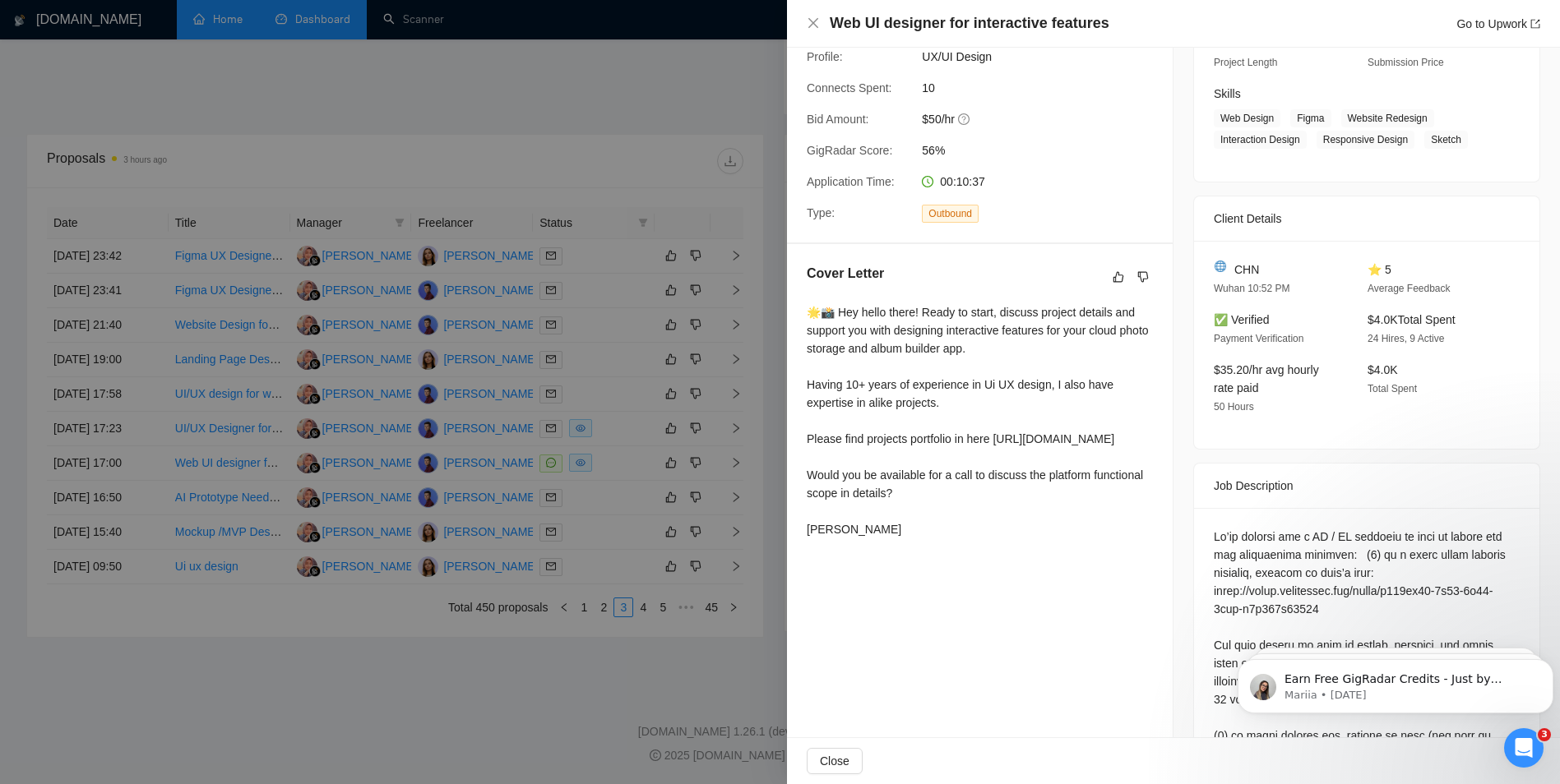
click at [483, 312] on div at bounding box center [780, 392] width 1560 height 784
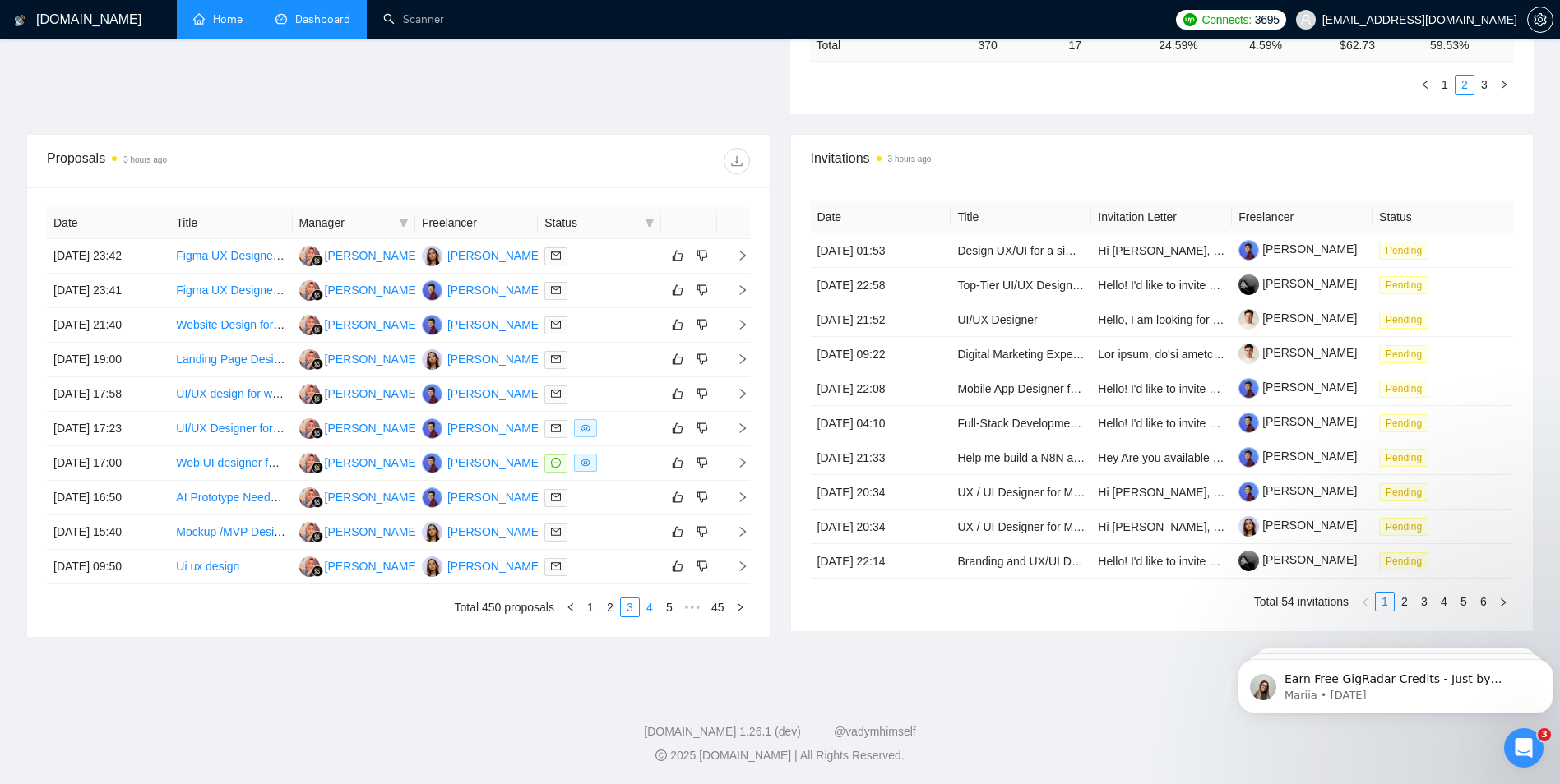
click at [648, 601] on link "4" at bounding box center [649, 607] width 18 height 18
click at [617, 287] on div at bounding box center [599, 290] width 109 height 19
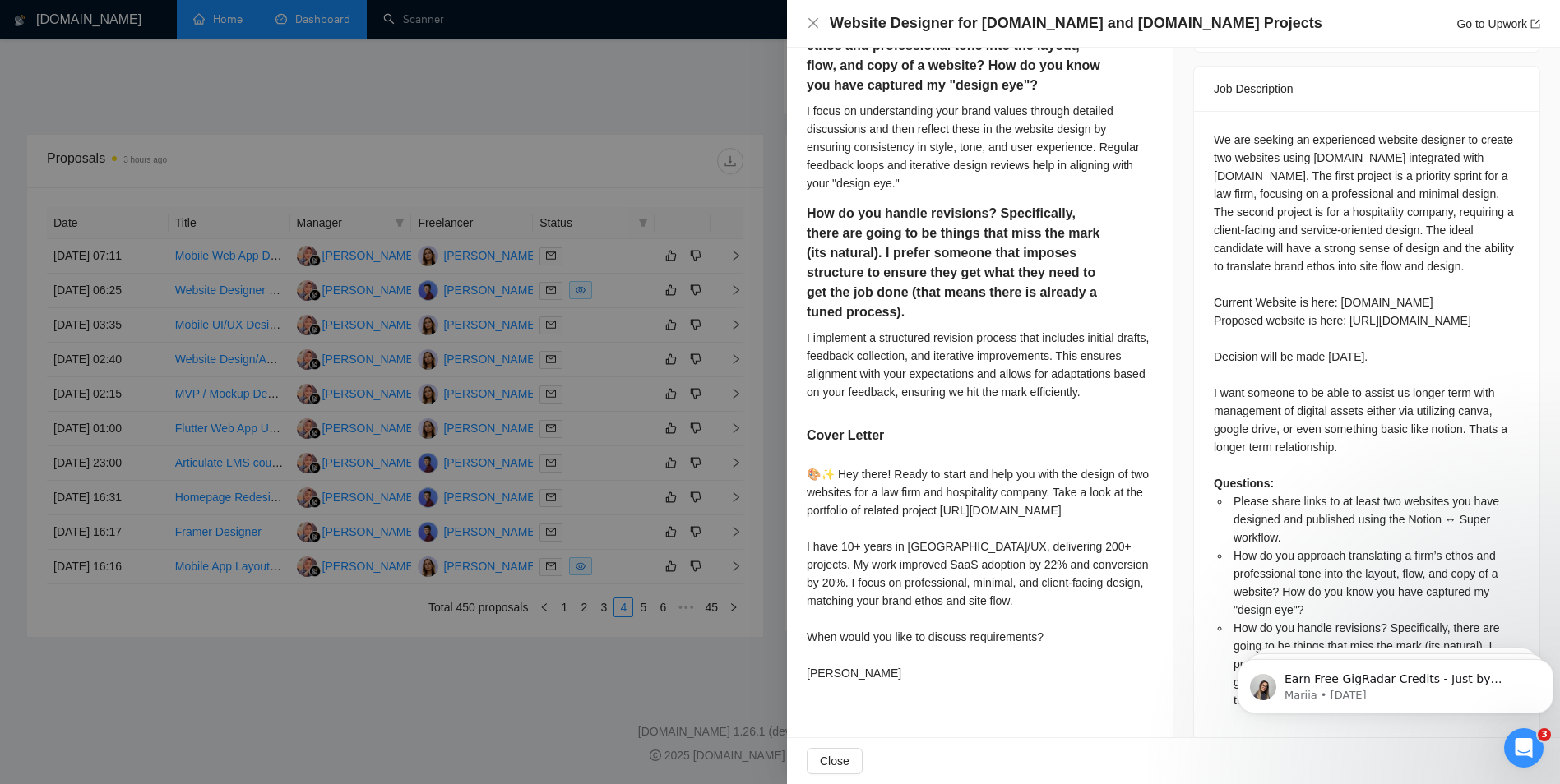
scroll to position [650, 0]
click at [642, 396] on div at bounding box center [780, 392] width 1560 height 784
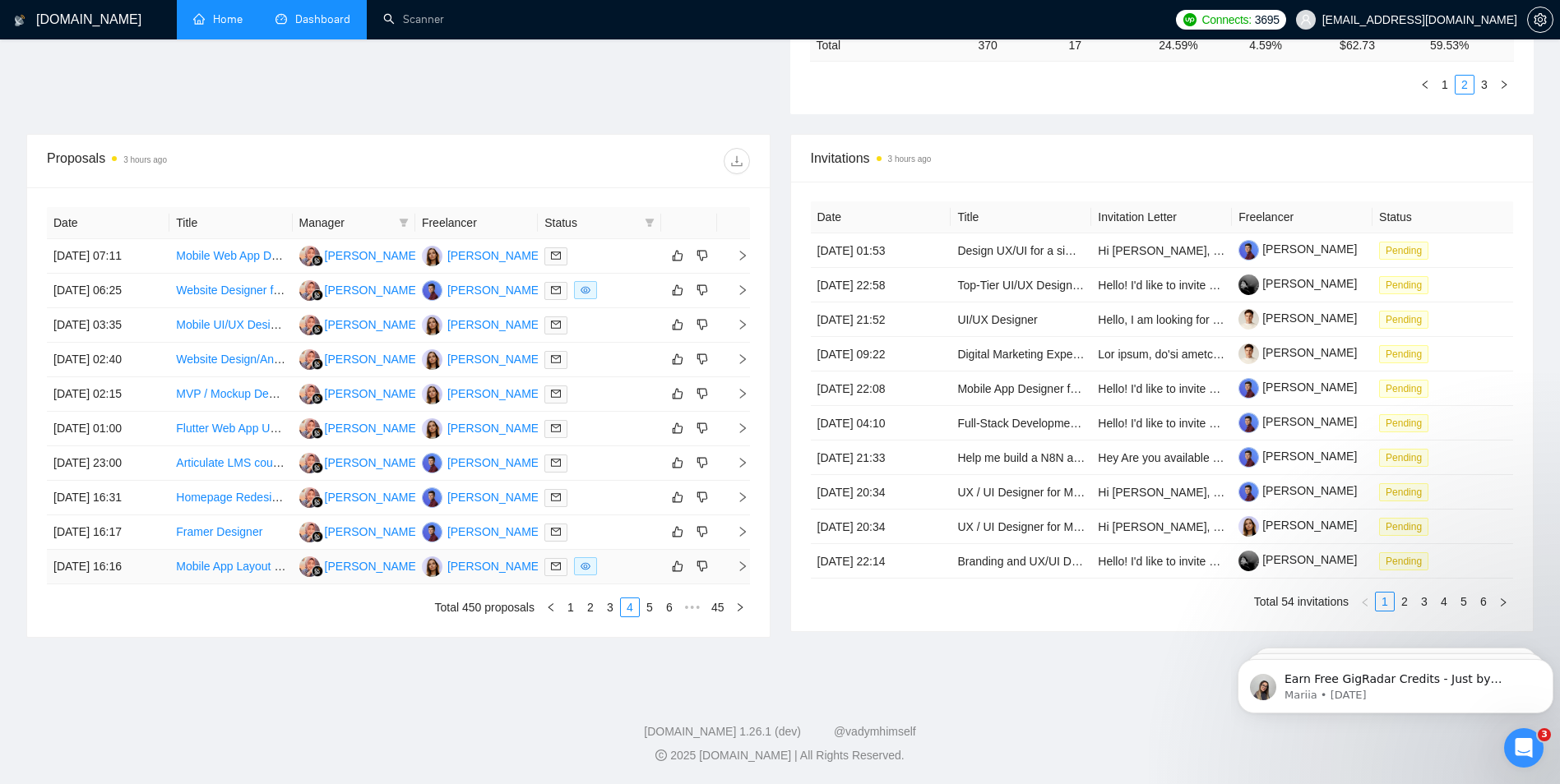
click at [615, 570] on div at bounding box center [599, 567] width 109 height 19
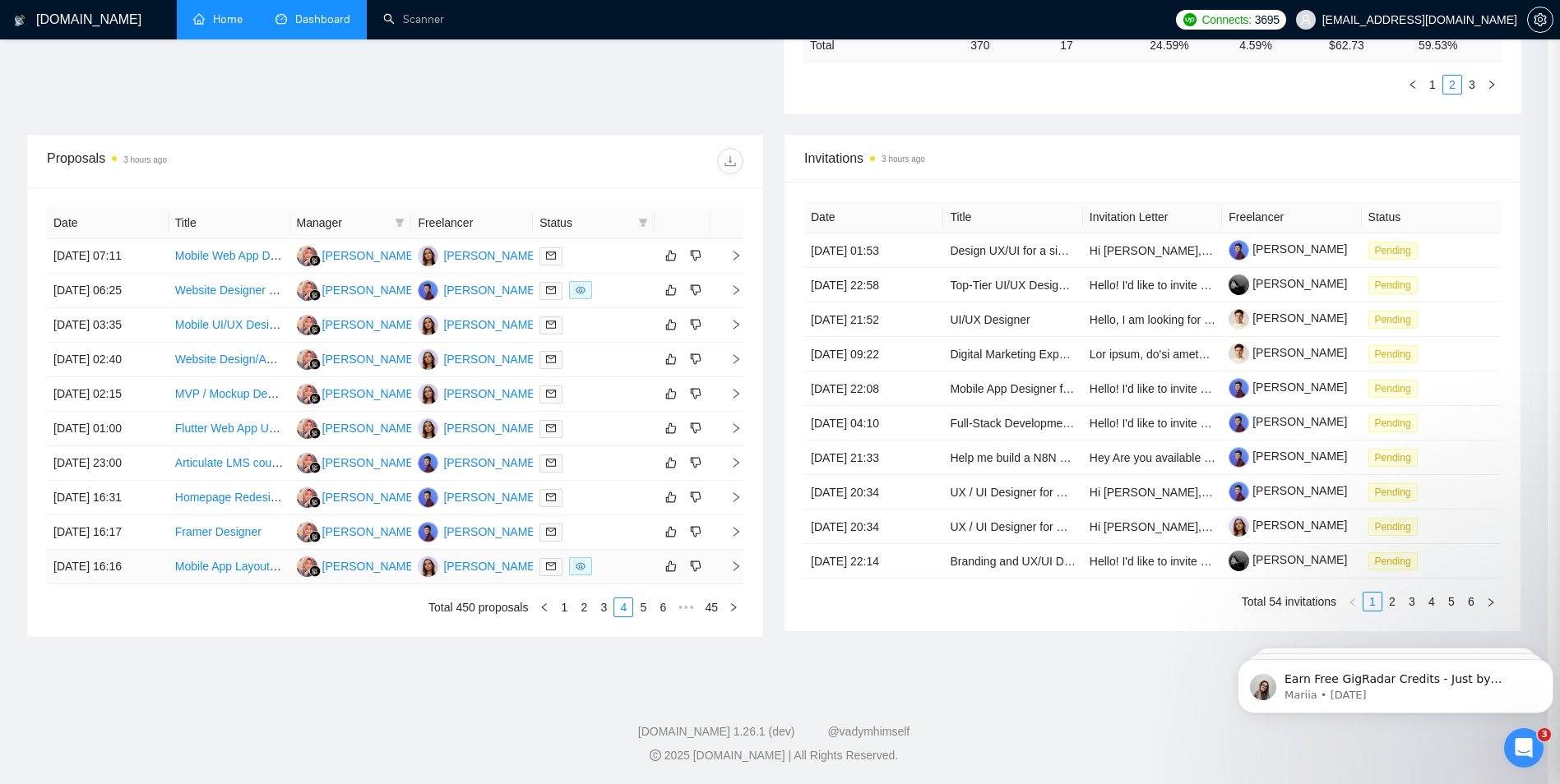
scroll to position [197, 0]
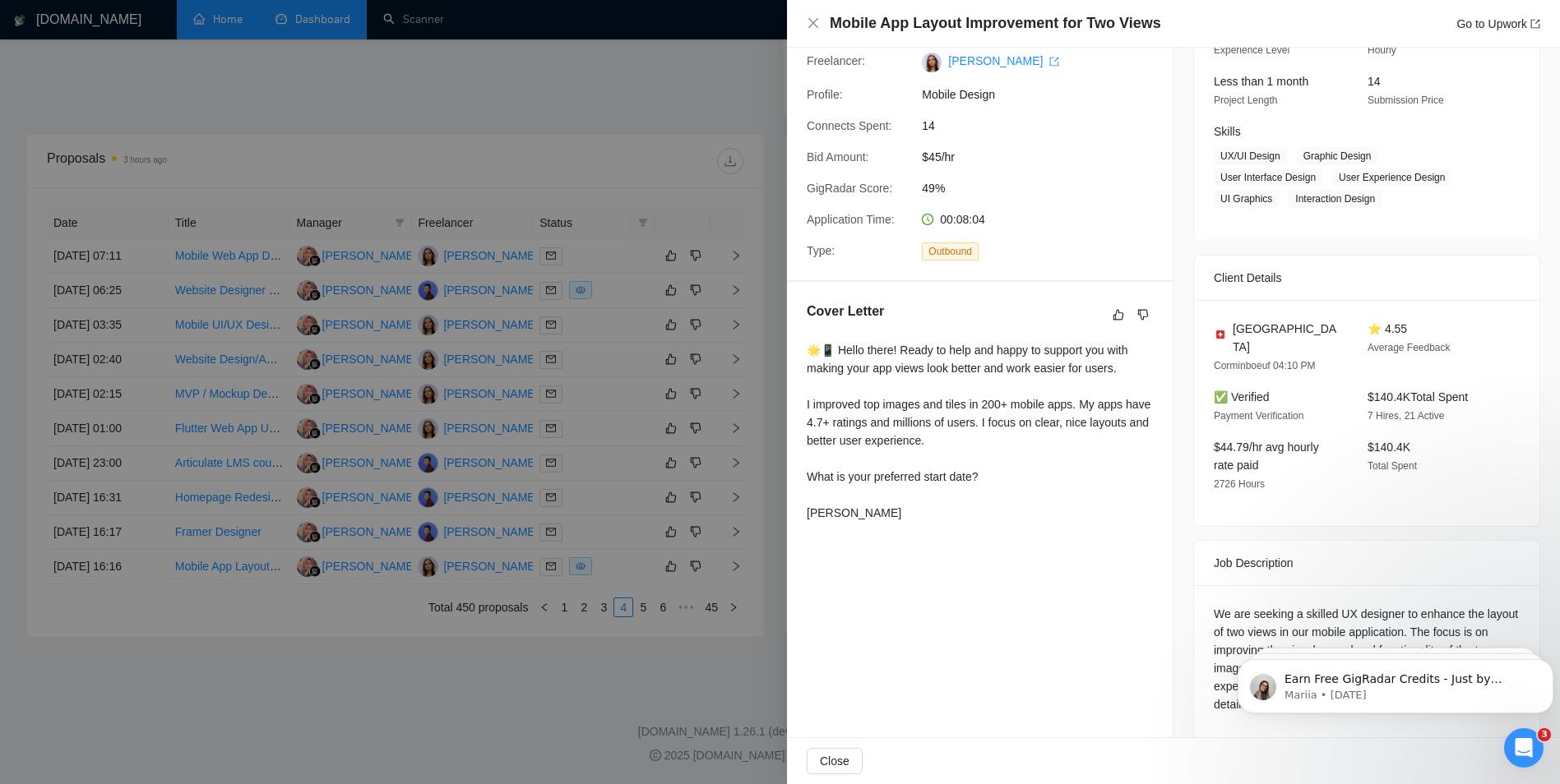
click at [657, 327] on div at bounding box center [780, 392] width 1560 height 784
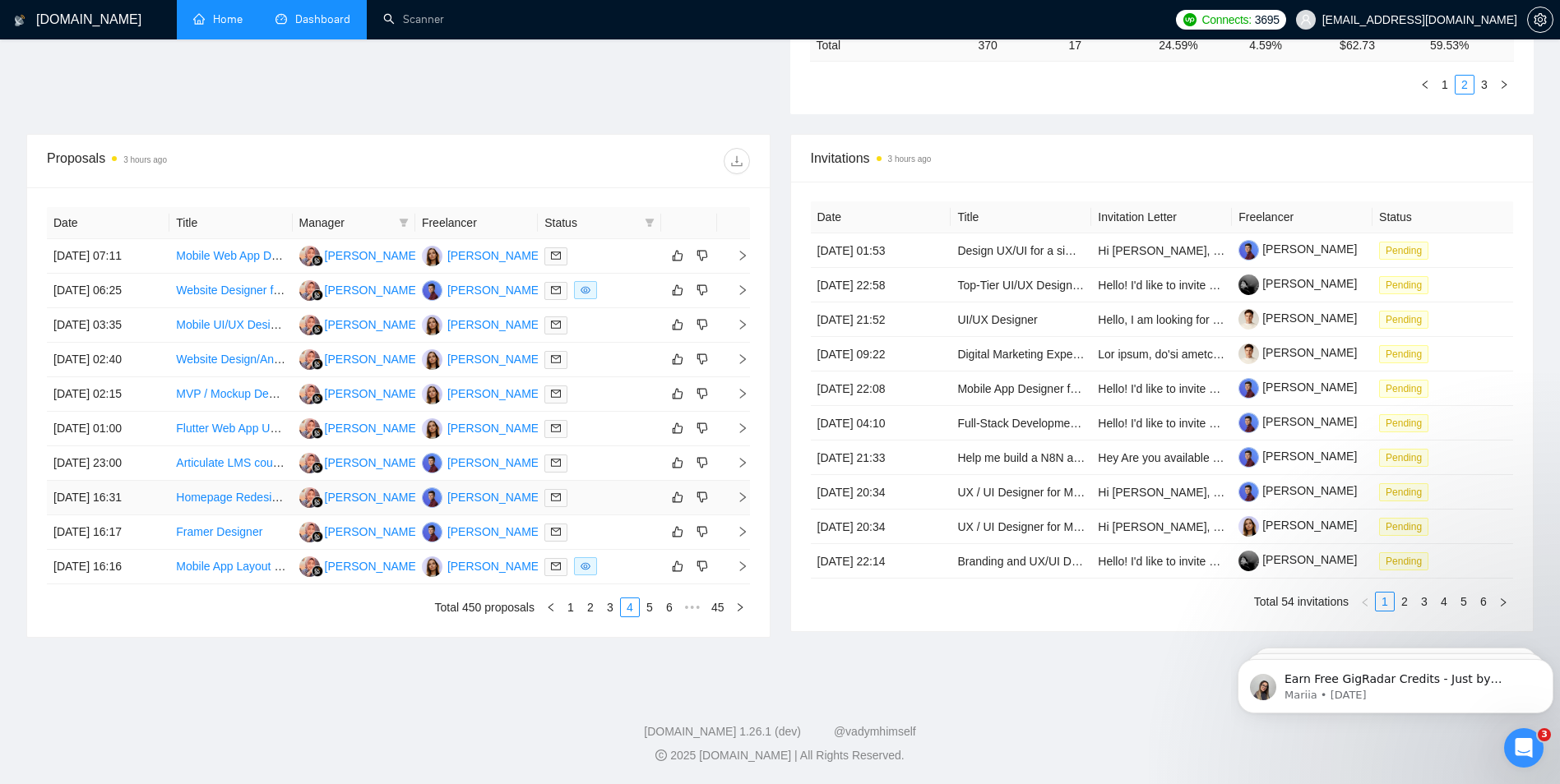
click at [587, 496] on div at bounding box center [599, 498] width 109 height 19
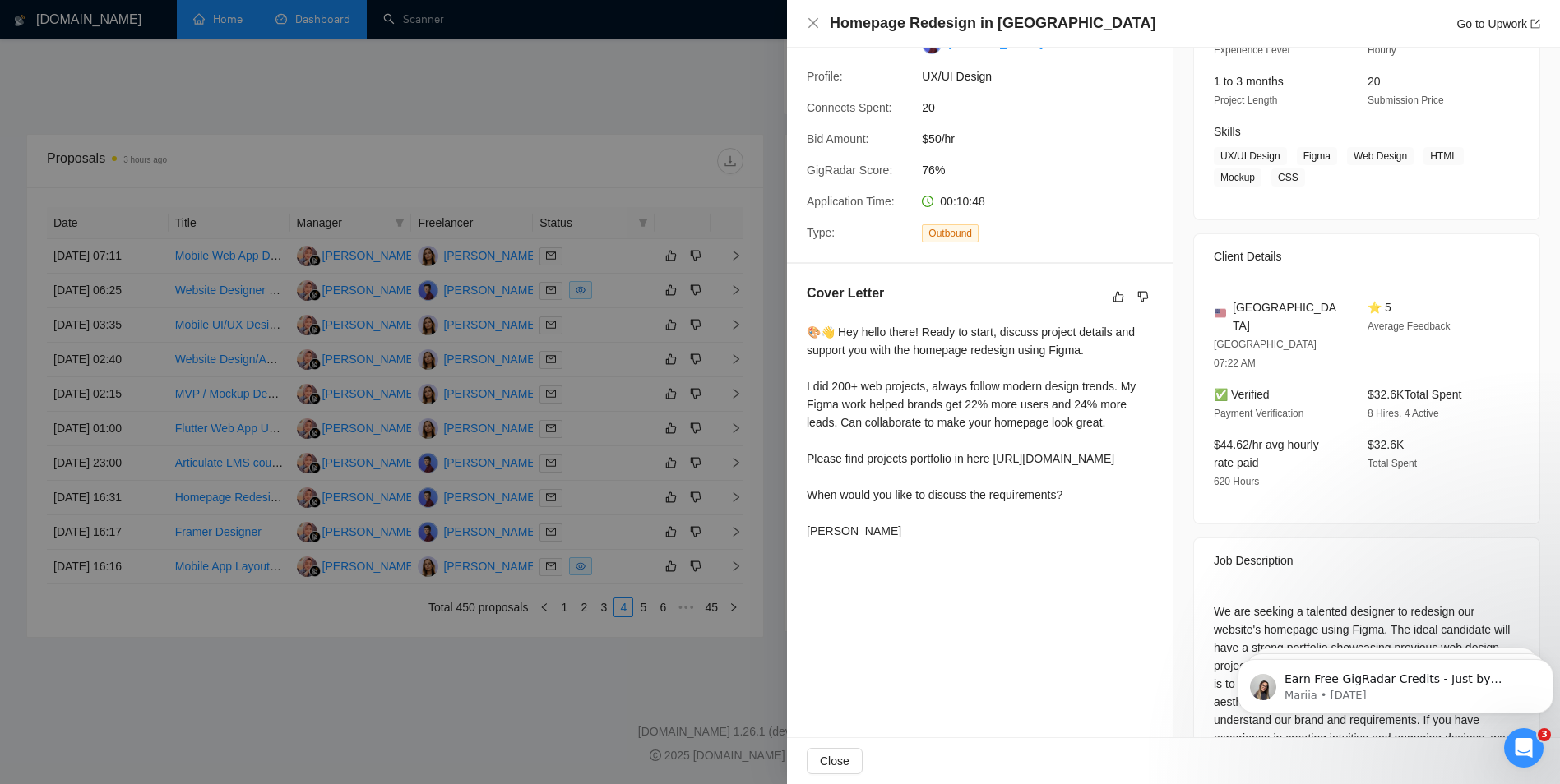
click at [631, 403] on div at bounding box center [780, 392] width 1560 height 784
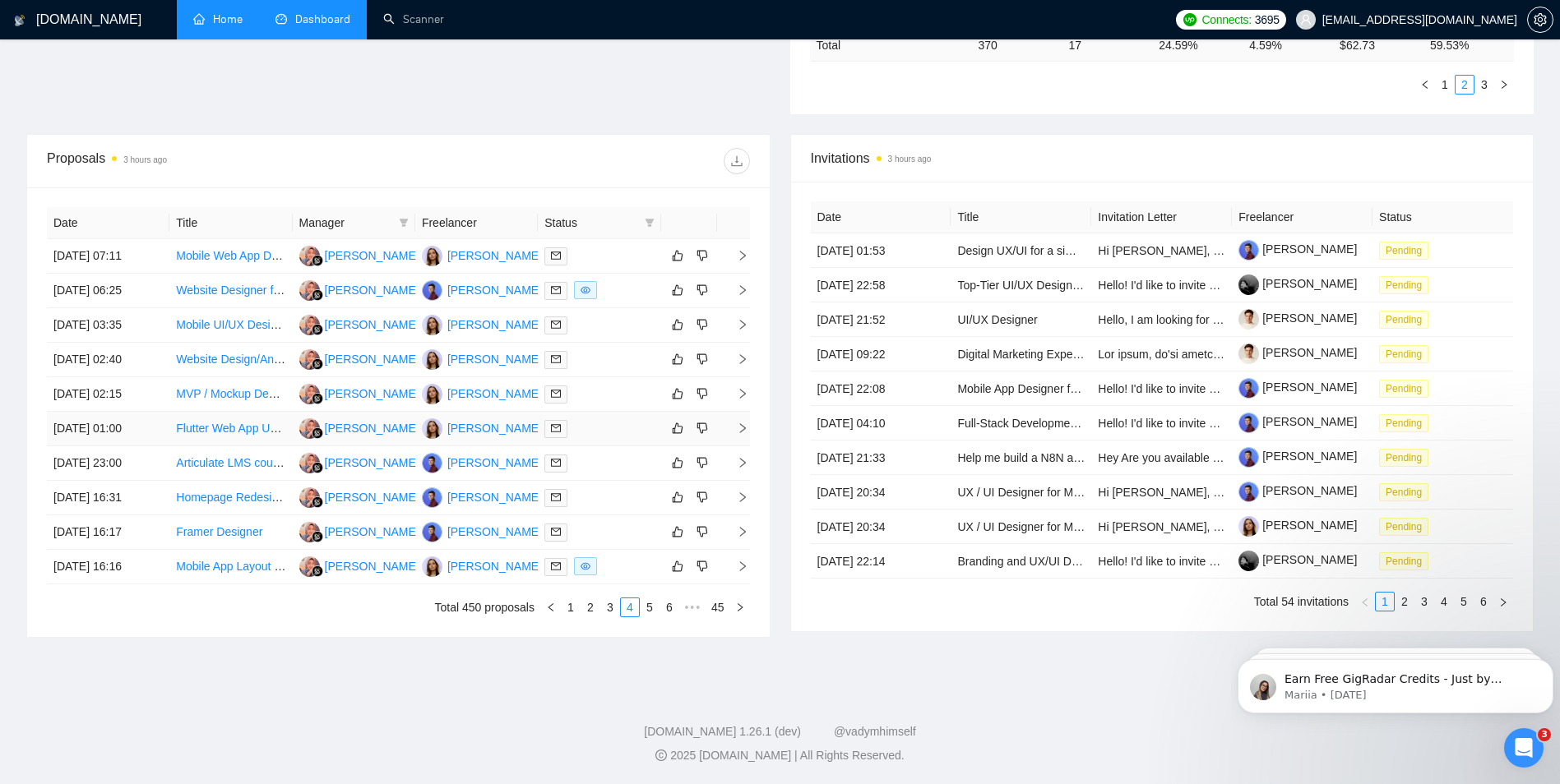
click at [610, 430] on div at bounding box center [599, 429] width 109 height 19
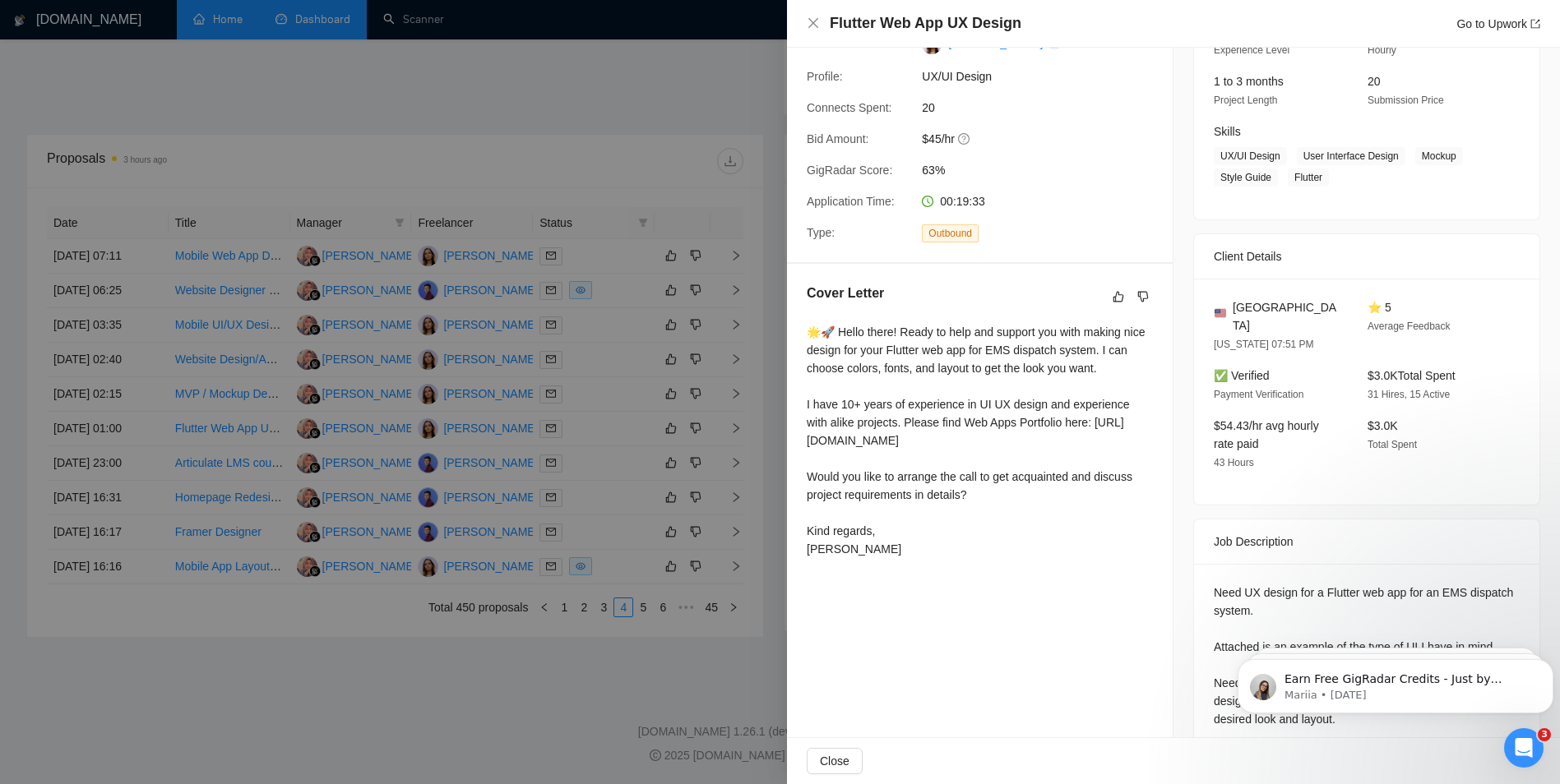
click at [571, 349] on div at bounding box center [780, 392] width 1560 height 784
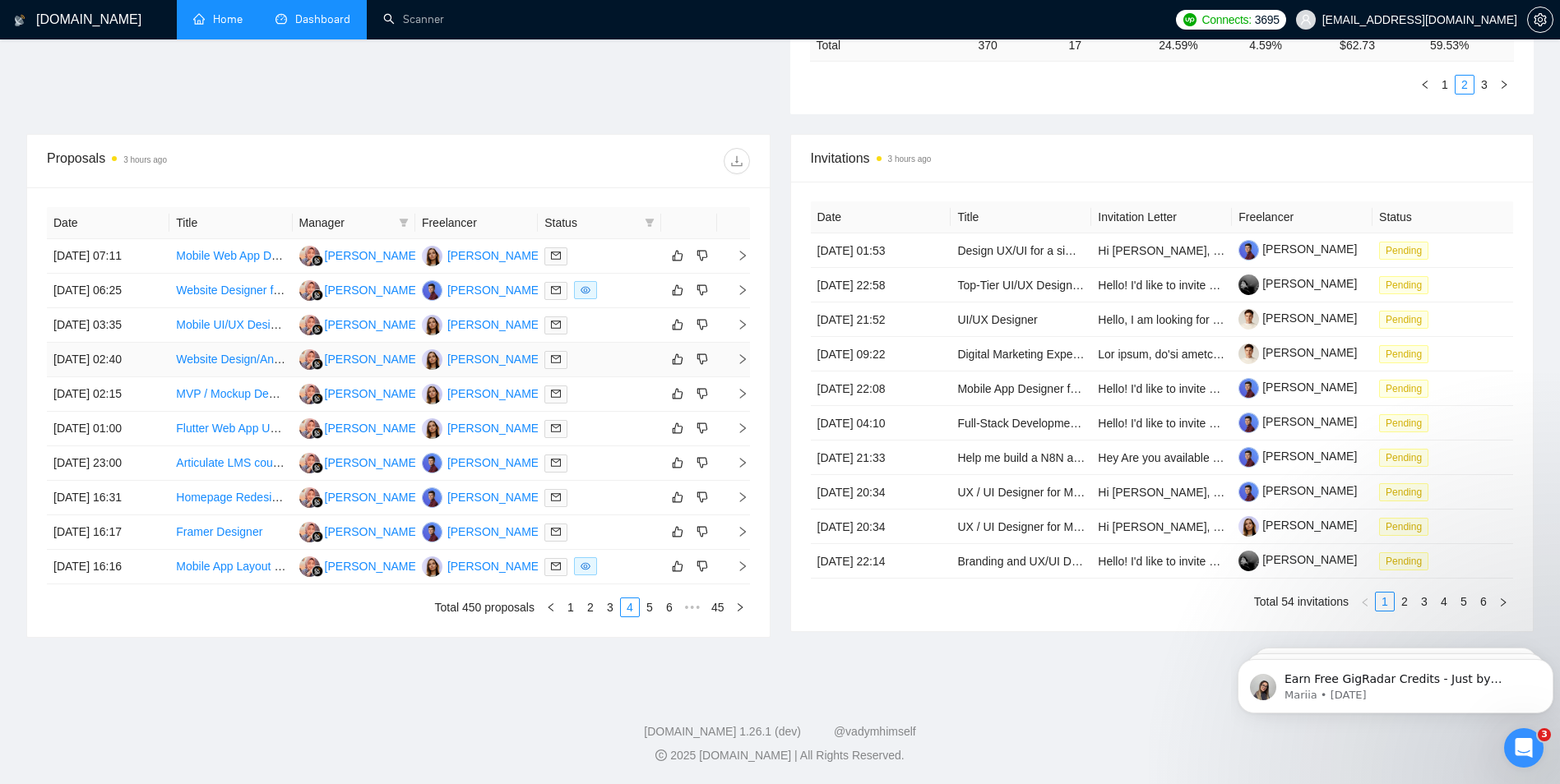
click at [588, 361] on div at bounding box center [599, 359] width 109 height 19
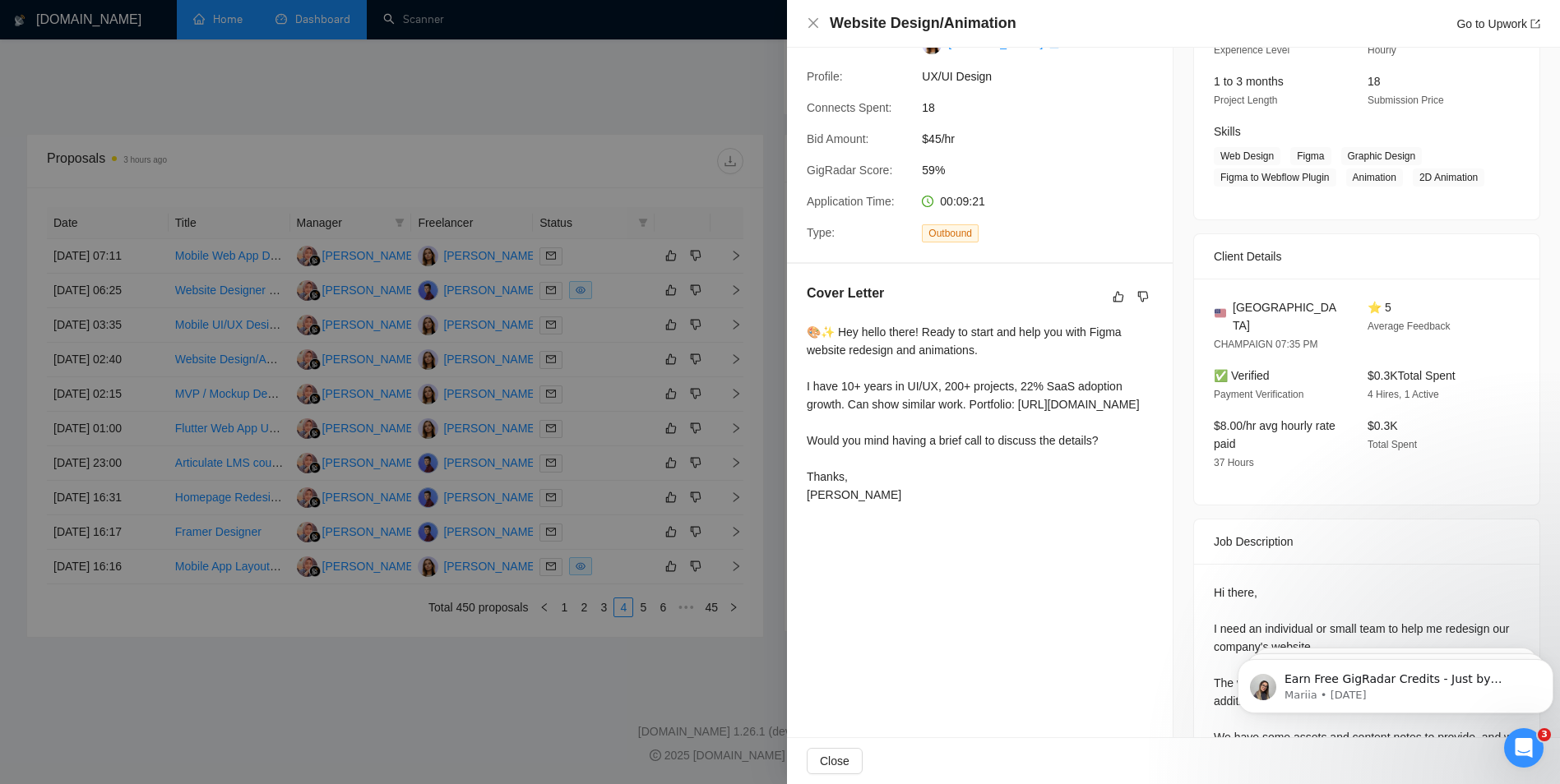
click at [695, 345] on div at bounding box center [780, 392] width 1560 height 784
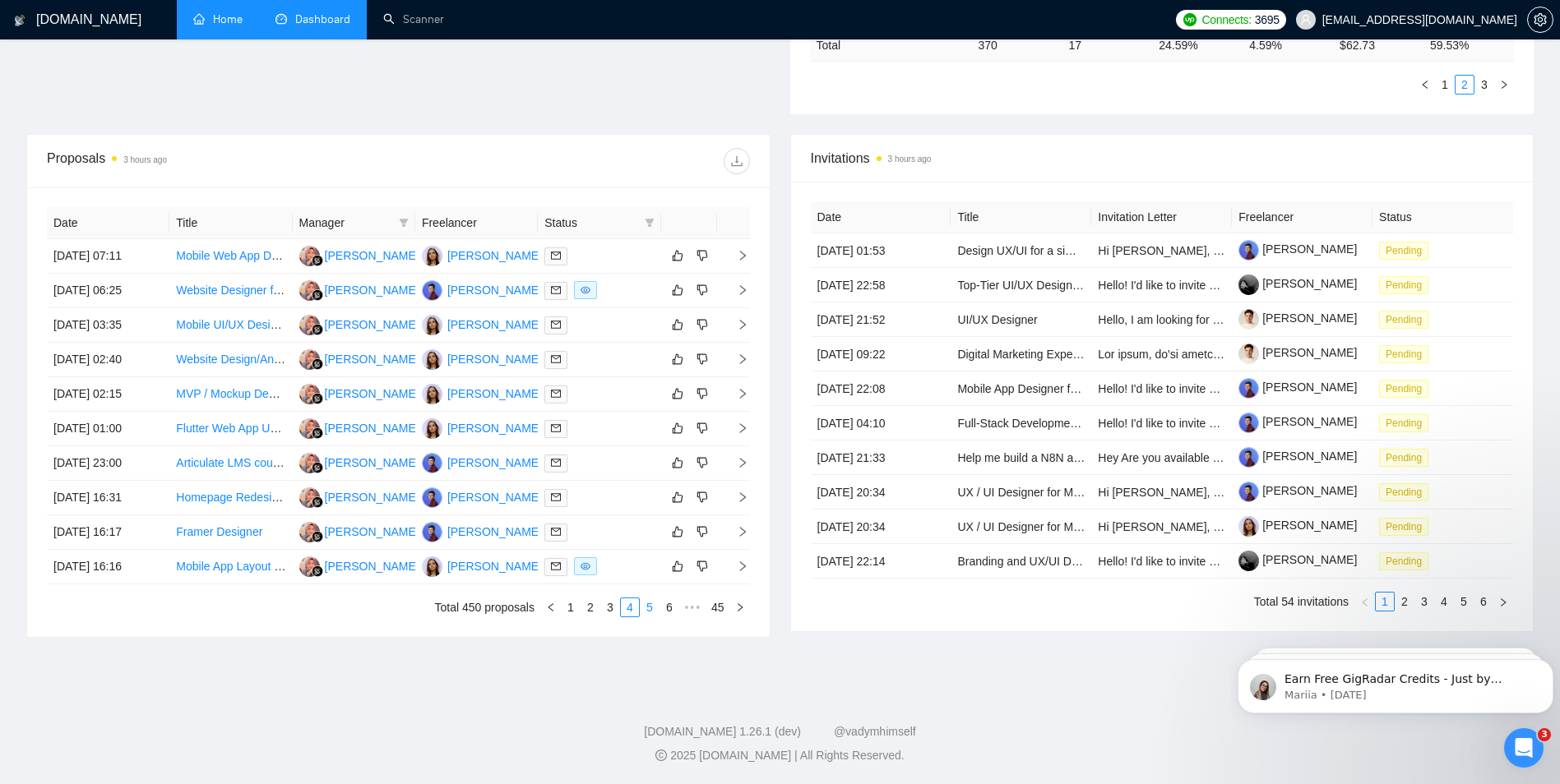
click at [646, 609] on link "5" at bounding box center [649, 607] width 18 height 18
click at [635, 363] on div at bounding box center [599, 359] width 109 height 19
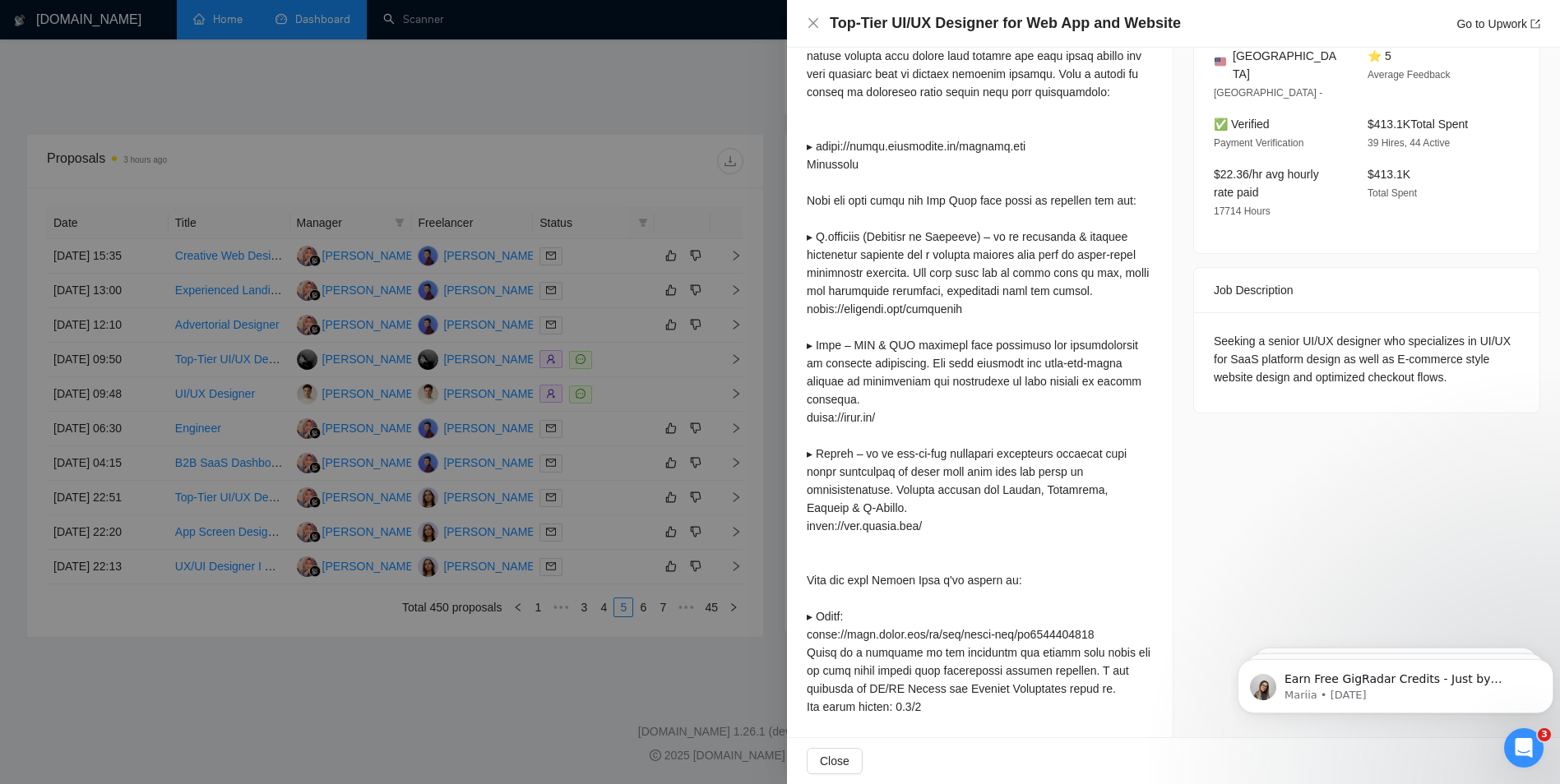
scroll to position [196, 0]
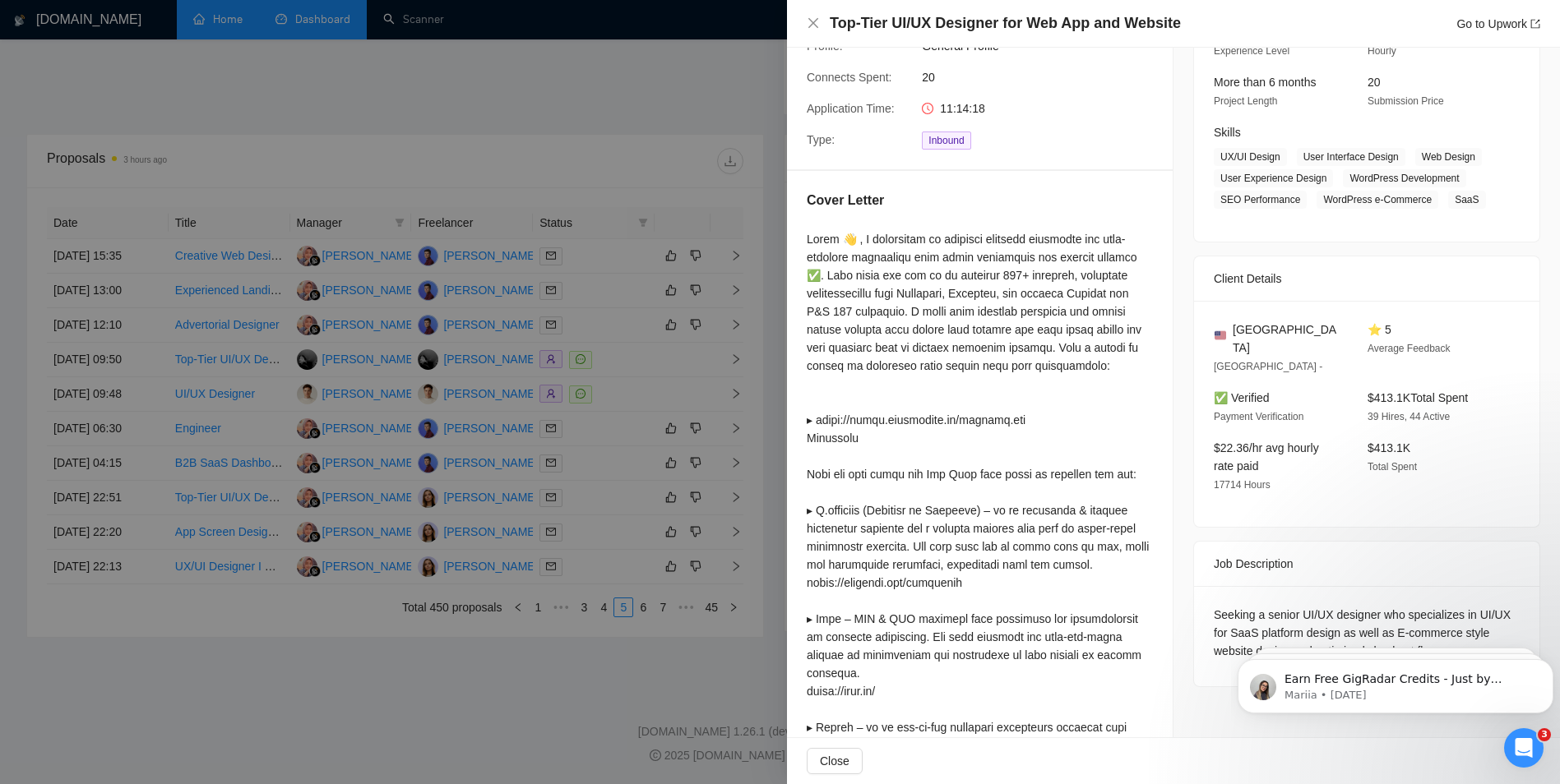
click at [703, 491] on div at bounding box center [780, 392] width 1560 height 784
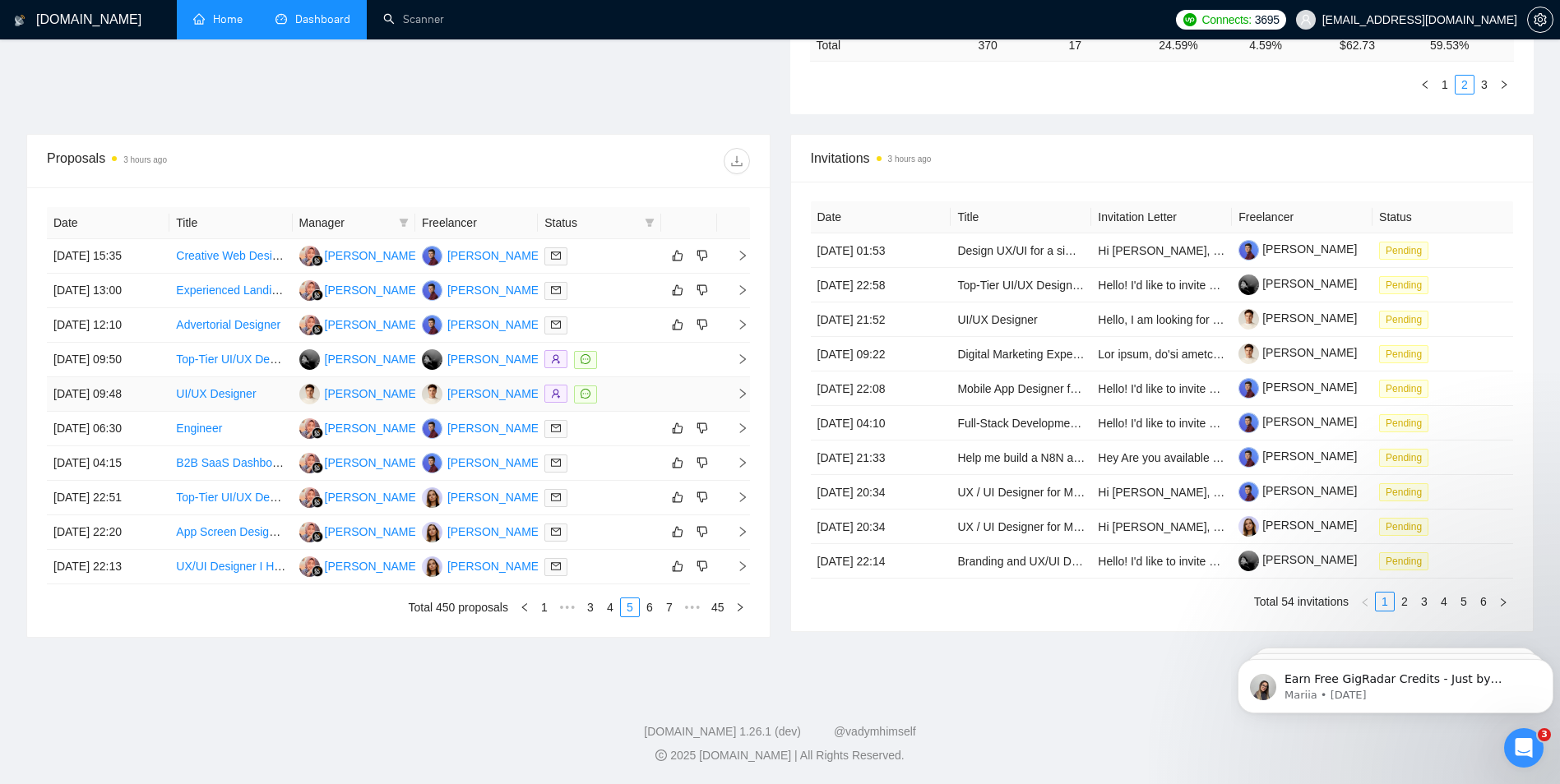
click at [628, 392] on div at bounding box center [599, 394] width 109 height 19
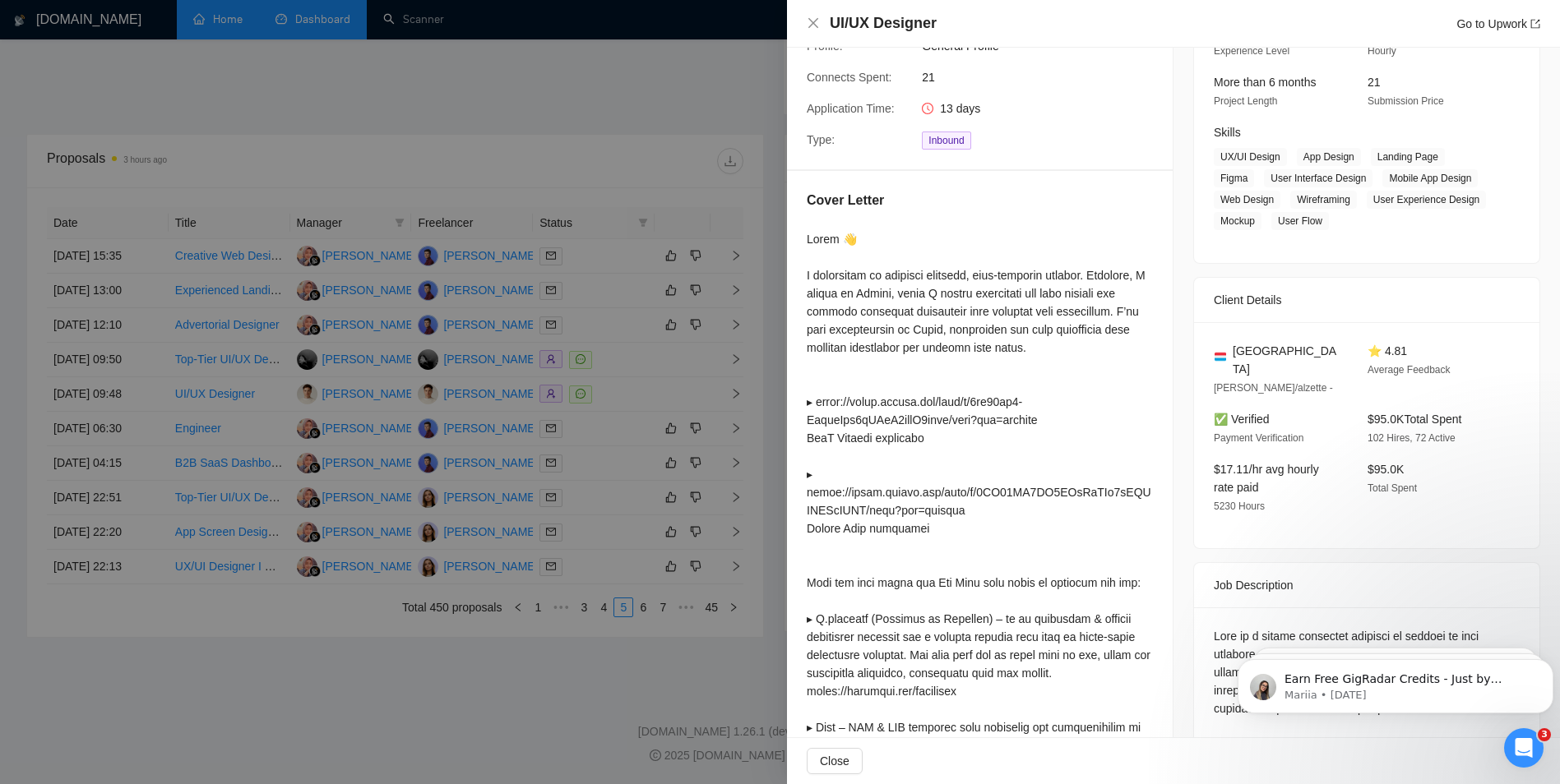
drag, startPoint x: 634, startPoint y: 382, endPoint x: 641, endPoint y: 388, distance: 9.2
click at [641, 388] on div at bounding box center [780, 392] width 1560 height 784
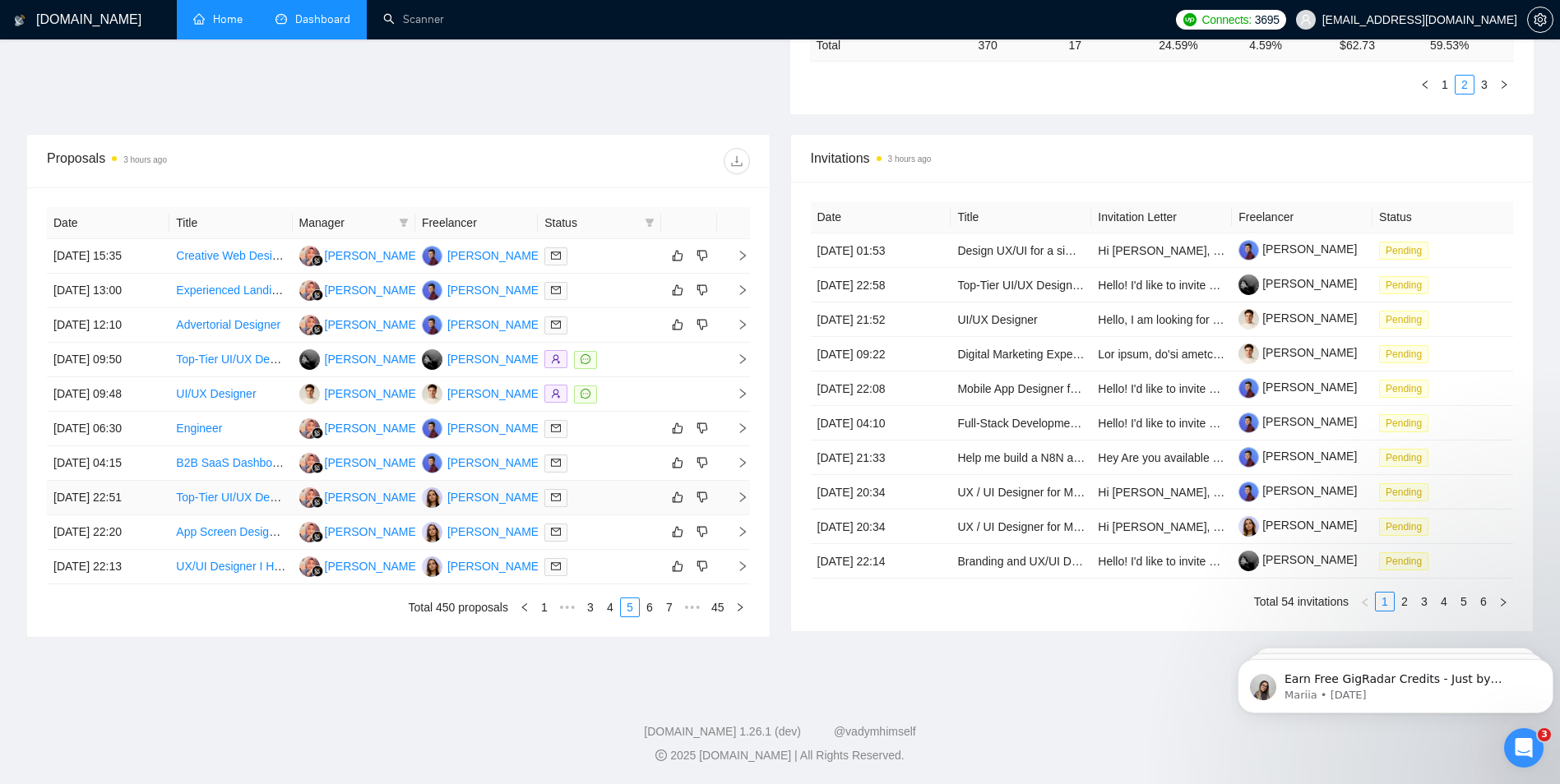
click at [614, 495] on div at bounding box center [599, 498] width 109 height 19
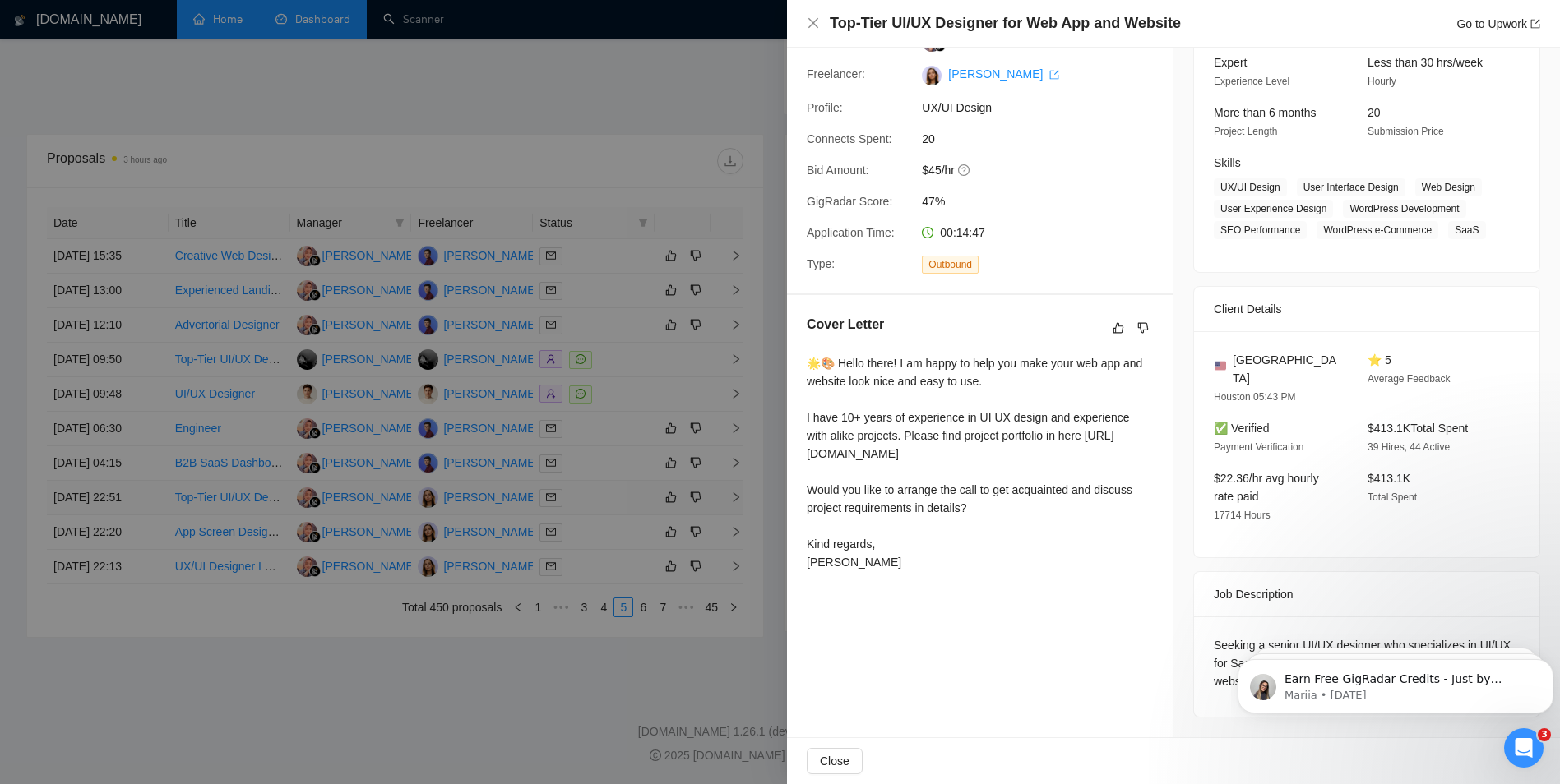
scroll to position [135, 0]
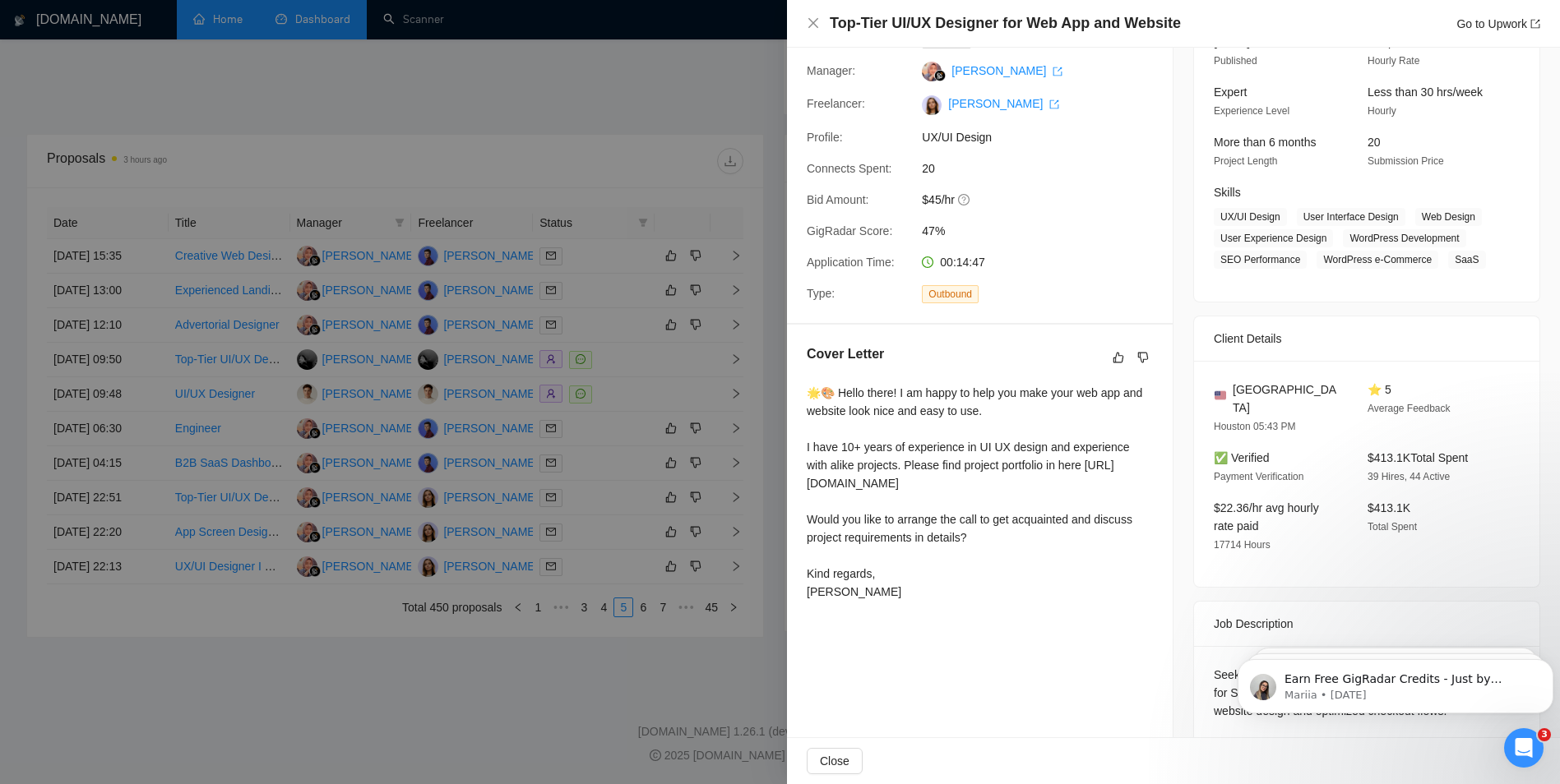
click at [639, 413] on div at bounding box center [780, 392] width 1560 height 784
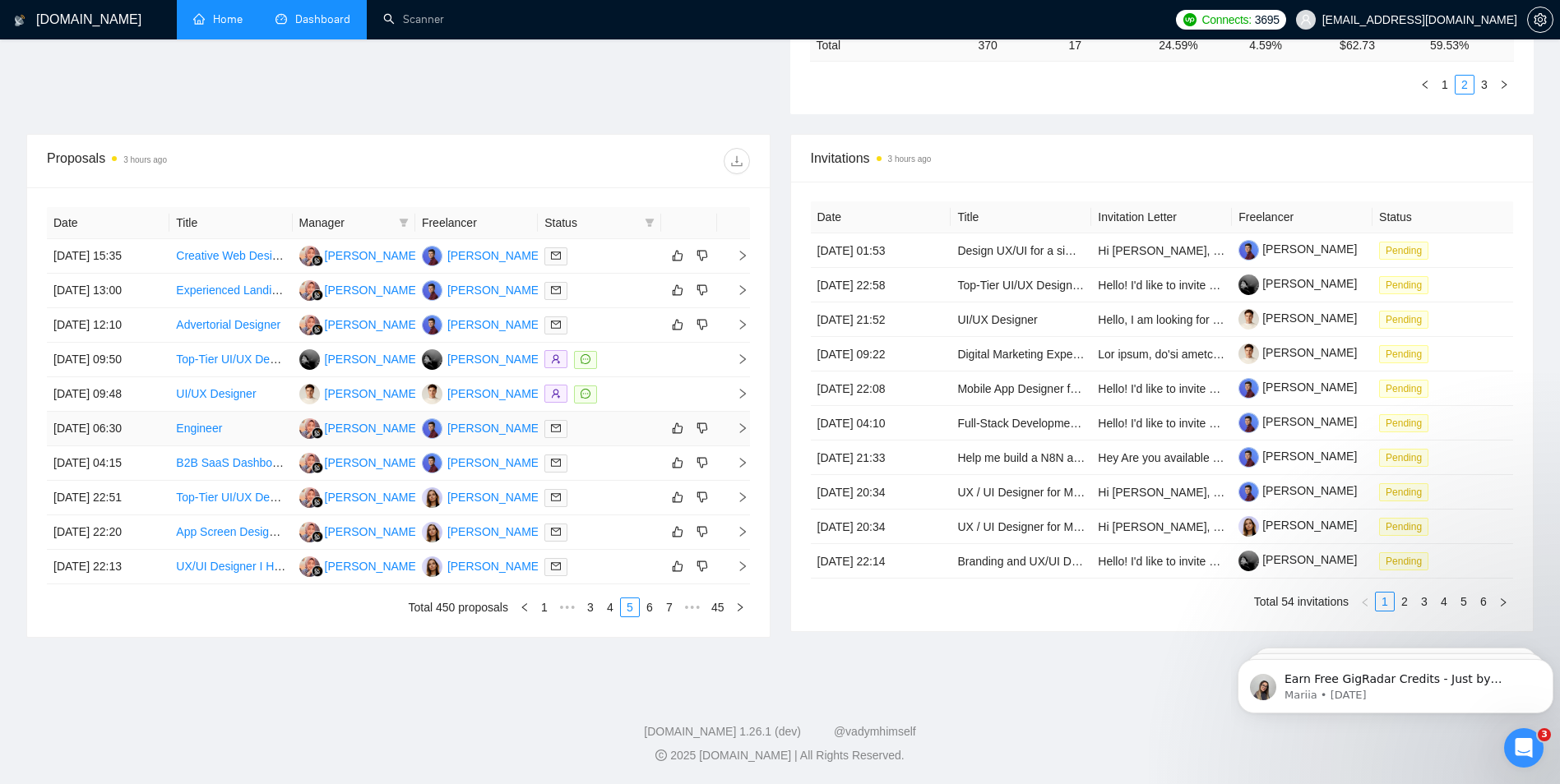
click at [587, 434] on div at bounding box center [599, 429] width 109 height 19
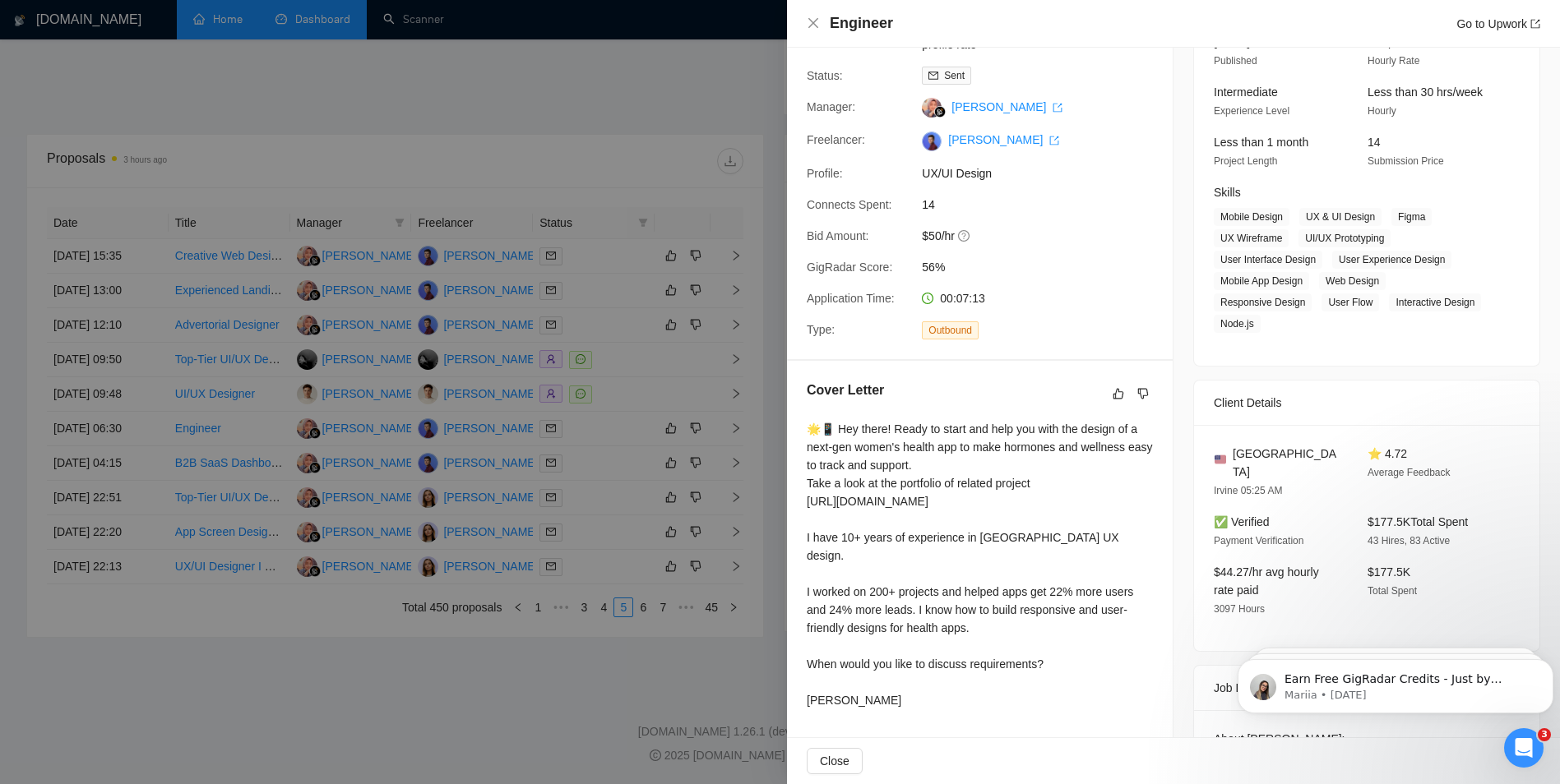
click at [588, 436] on div at bounding box center [780, 392] width 1560 height 784
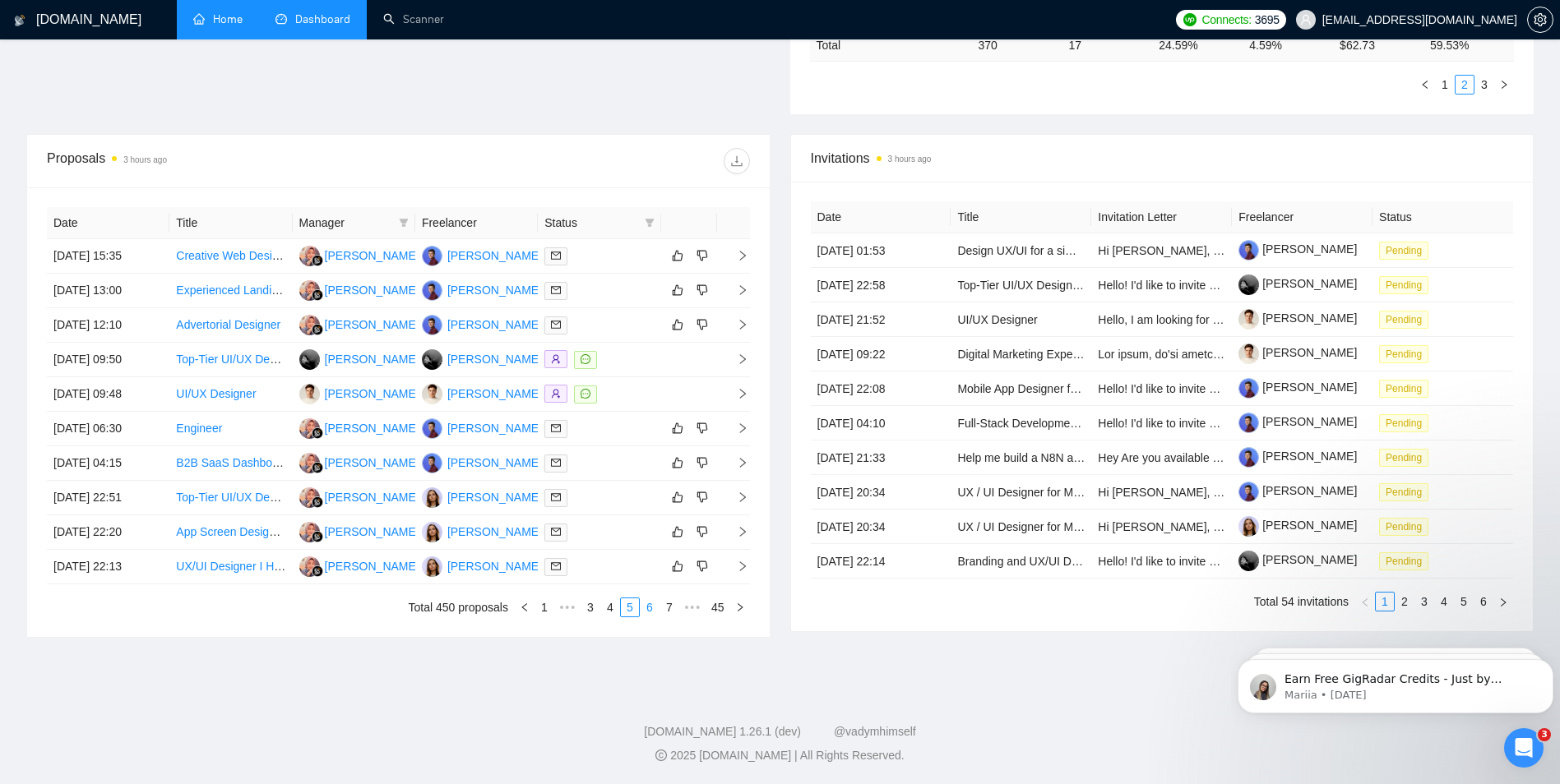
click at [647, 604] on link "6" at bounding box center [649, 607] width 18 height 18
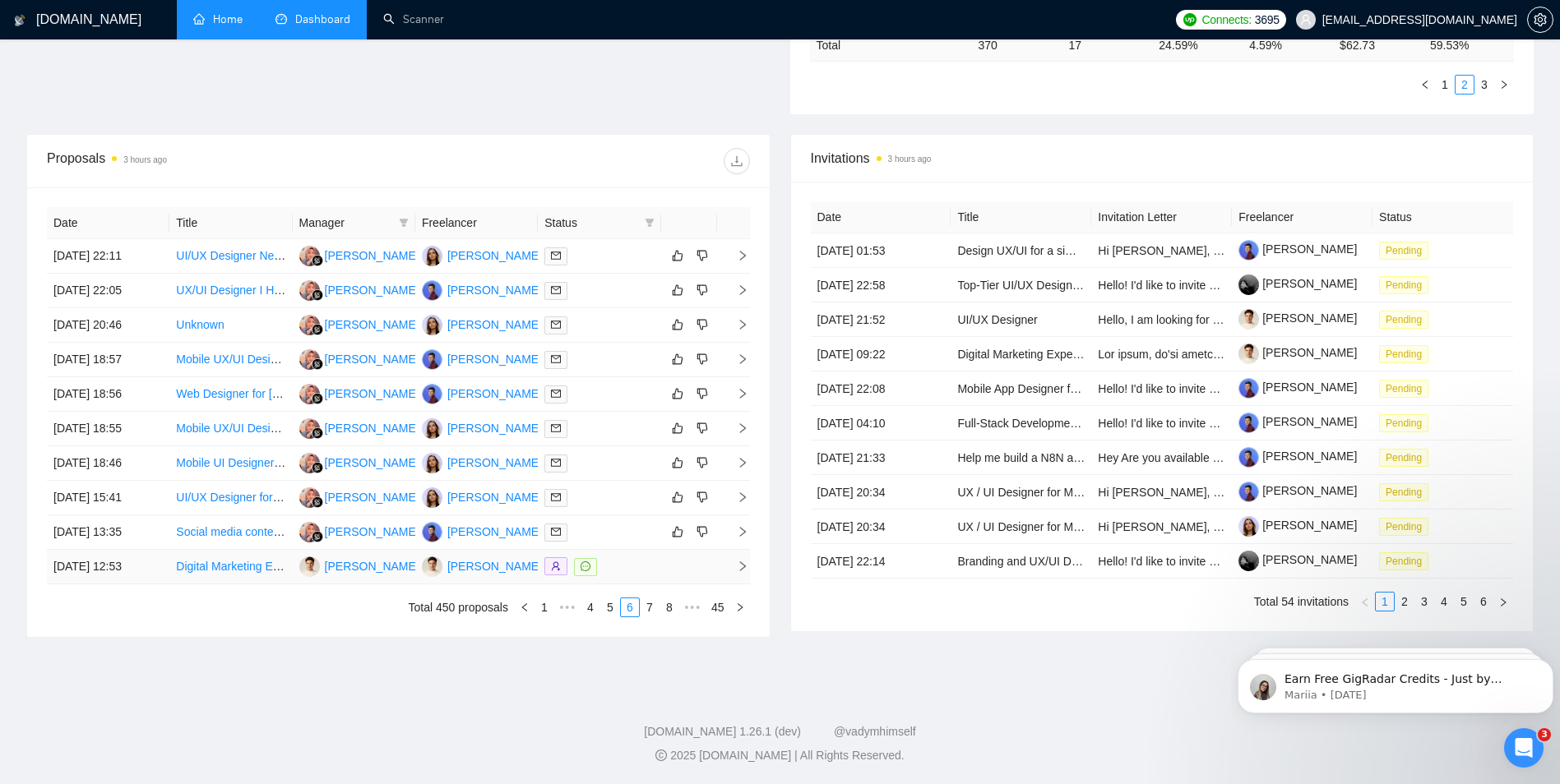
click at [617, 566] on div at bounding box center [599, 567] width 109 height 19
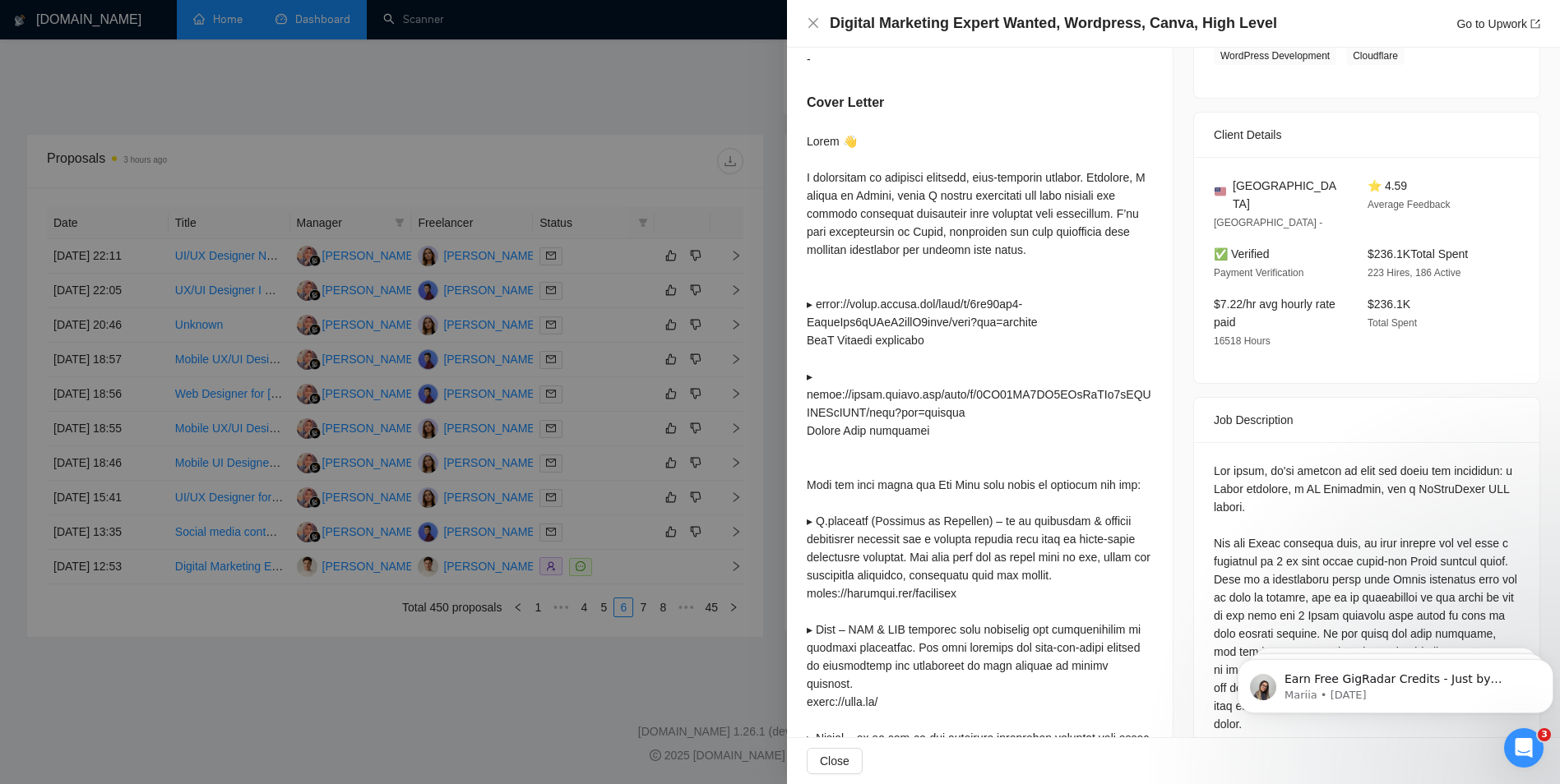
scroll to position [465, 0]
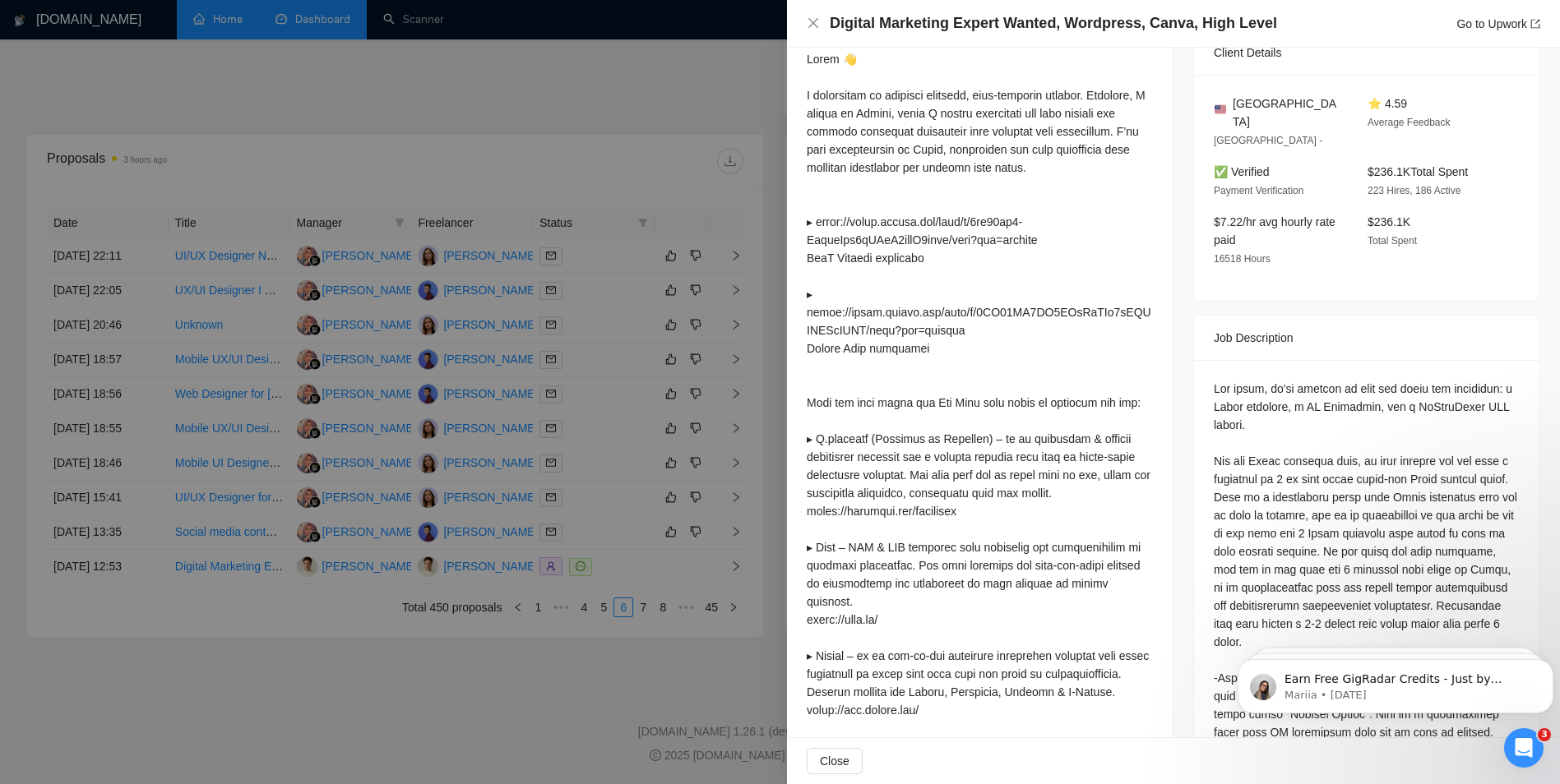
click at [532, 114] on div at bounding box center [780, 392] width 1560 height 784
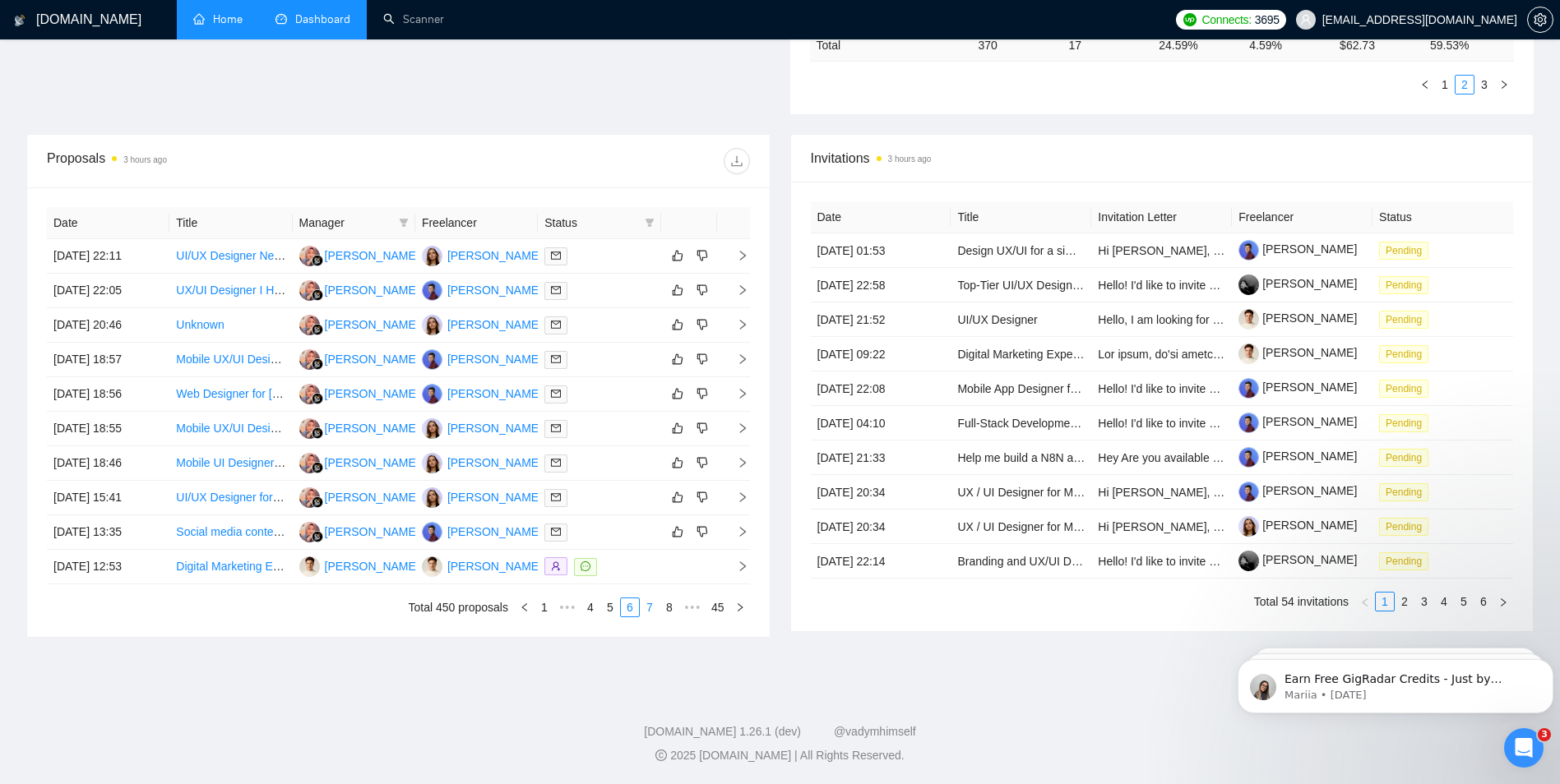
click at [651, 611] on link "7" at bounding box center [649, 607] width 18 height 18
click at [639, 362] on div at bounding box center [599, 359] width 109 height 19
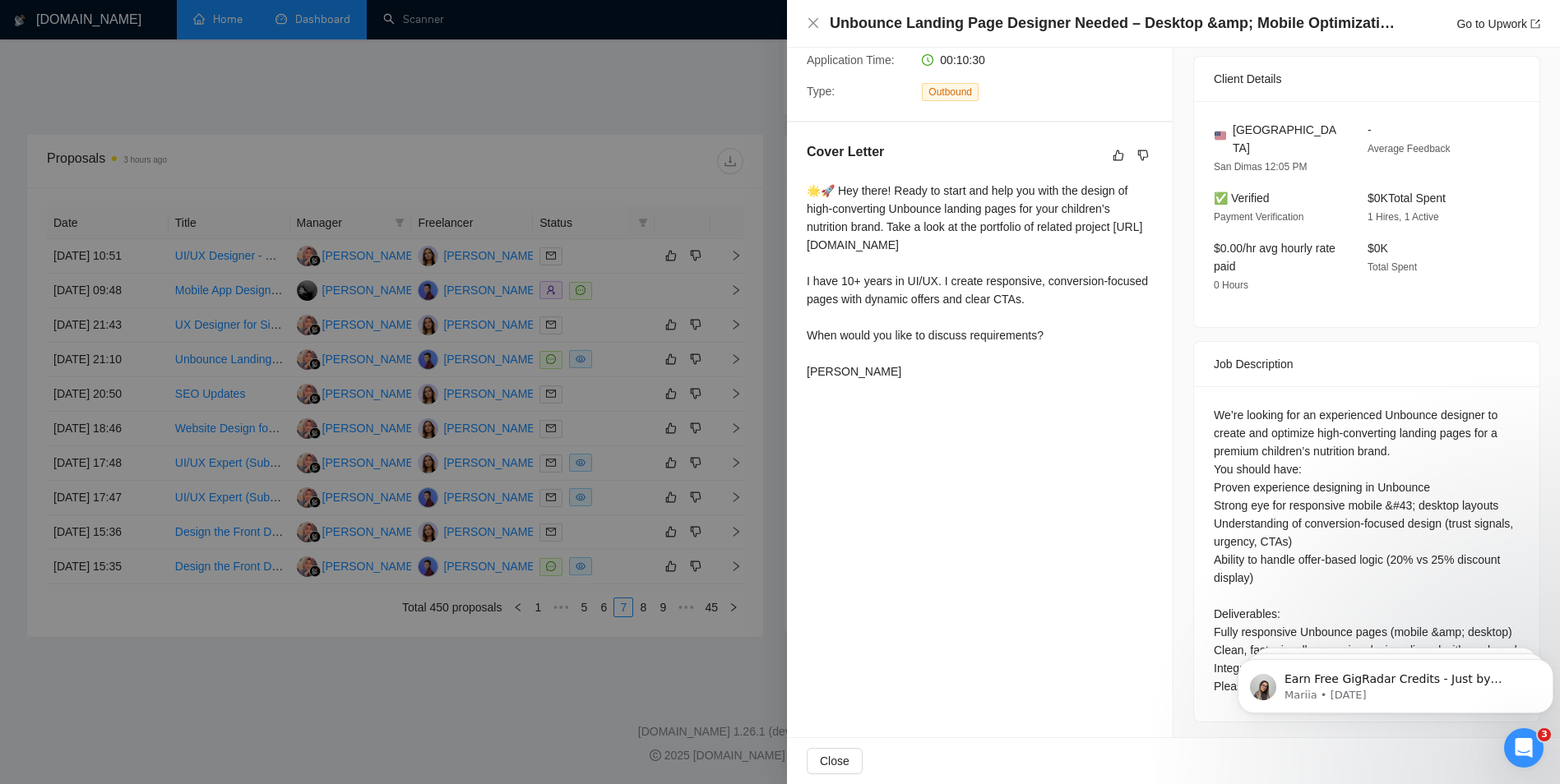
scroll to position [292, 0]
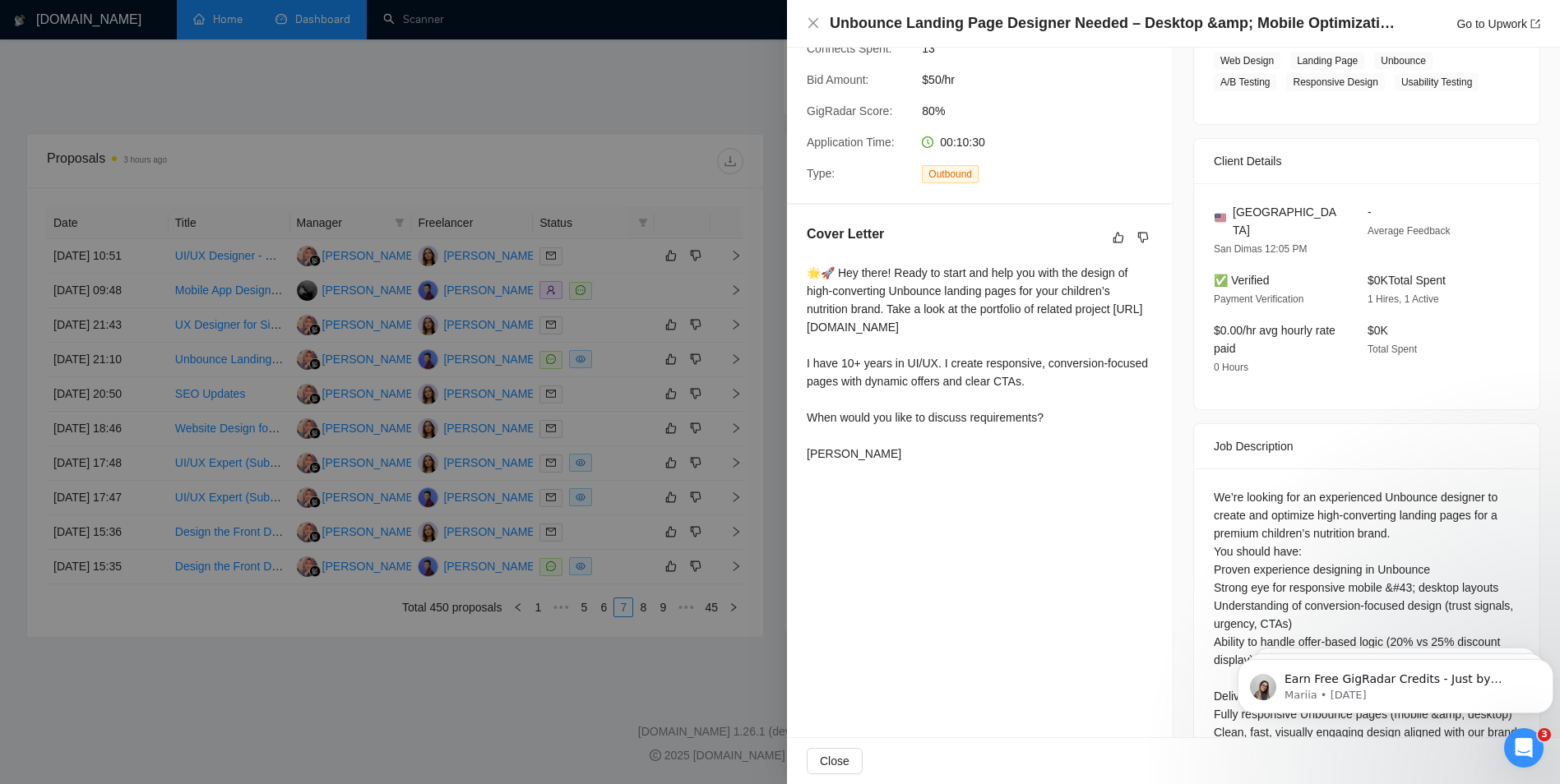
click at [709, 299] on div at bounding box center [780, 392] width 1560 height 784
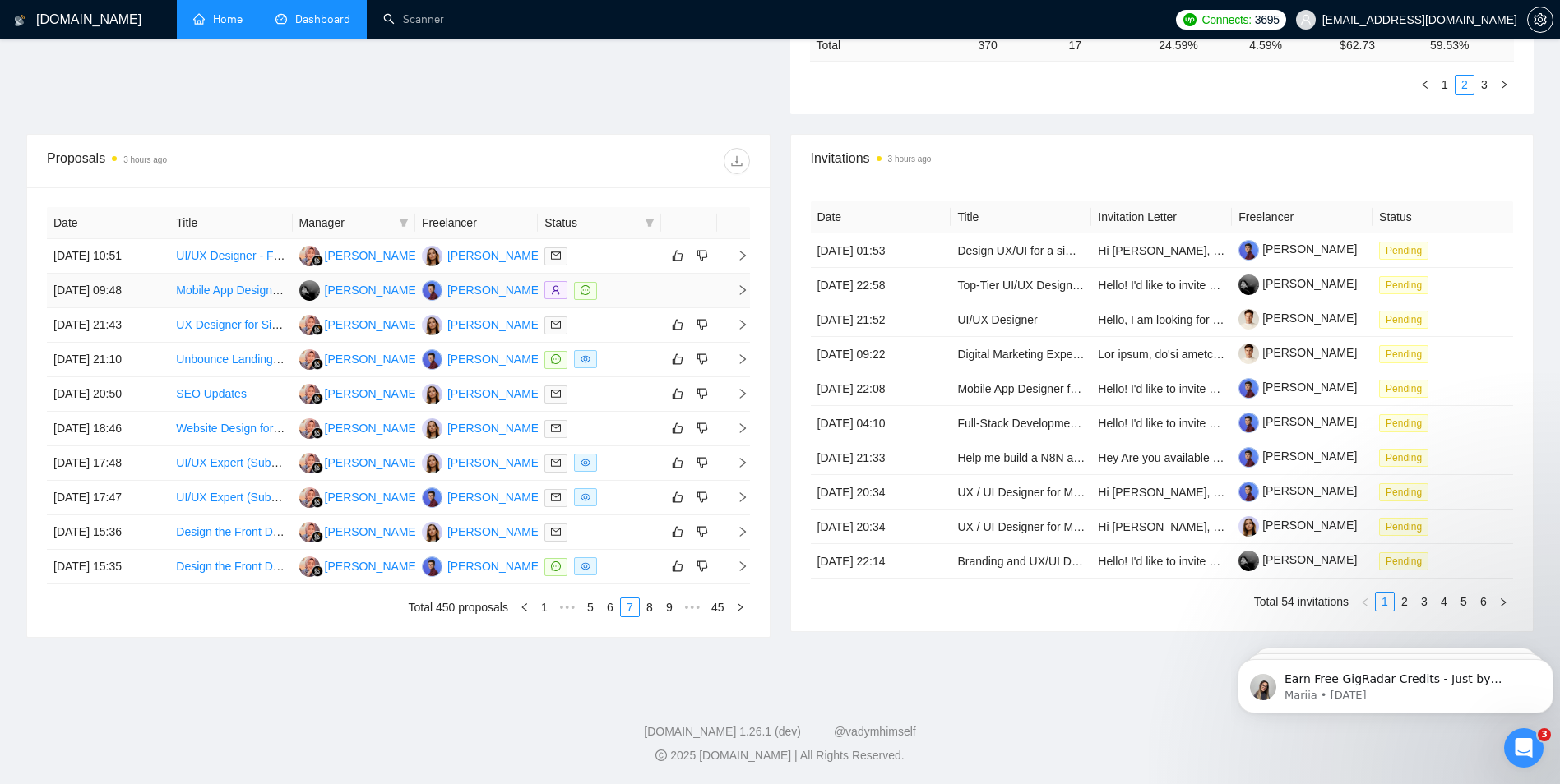
click at [617, 291] on div at bounding box center [599, 290] width 109 height 19
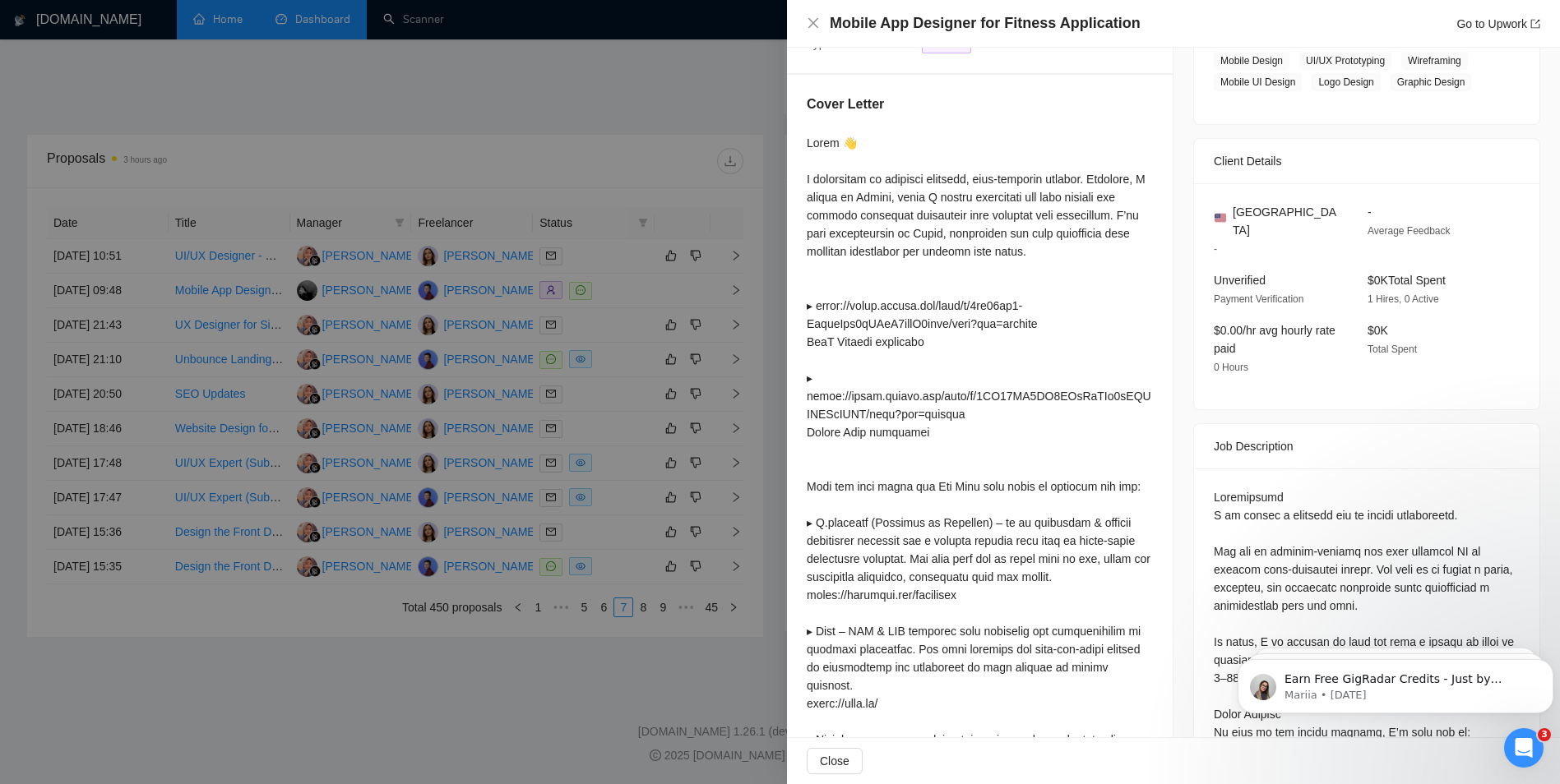
click at [618, 383] on div at bounding box center [780, 392] width 1560 height 784
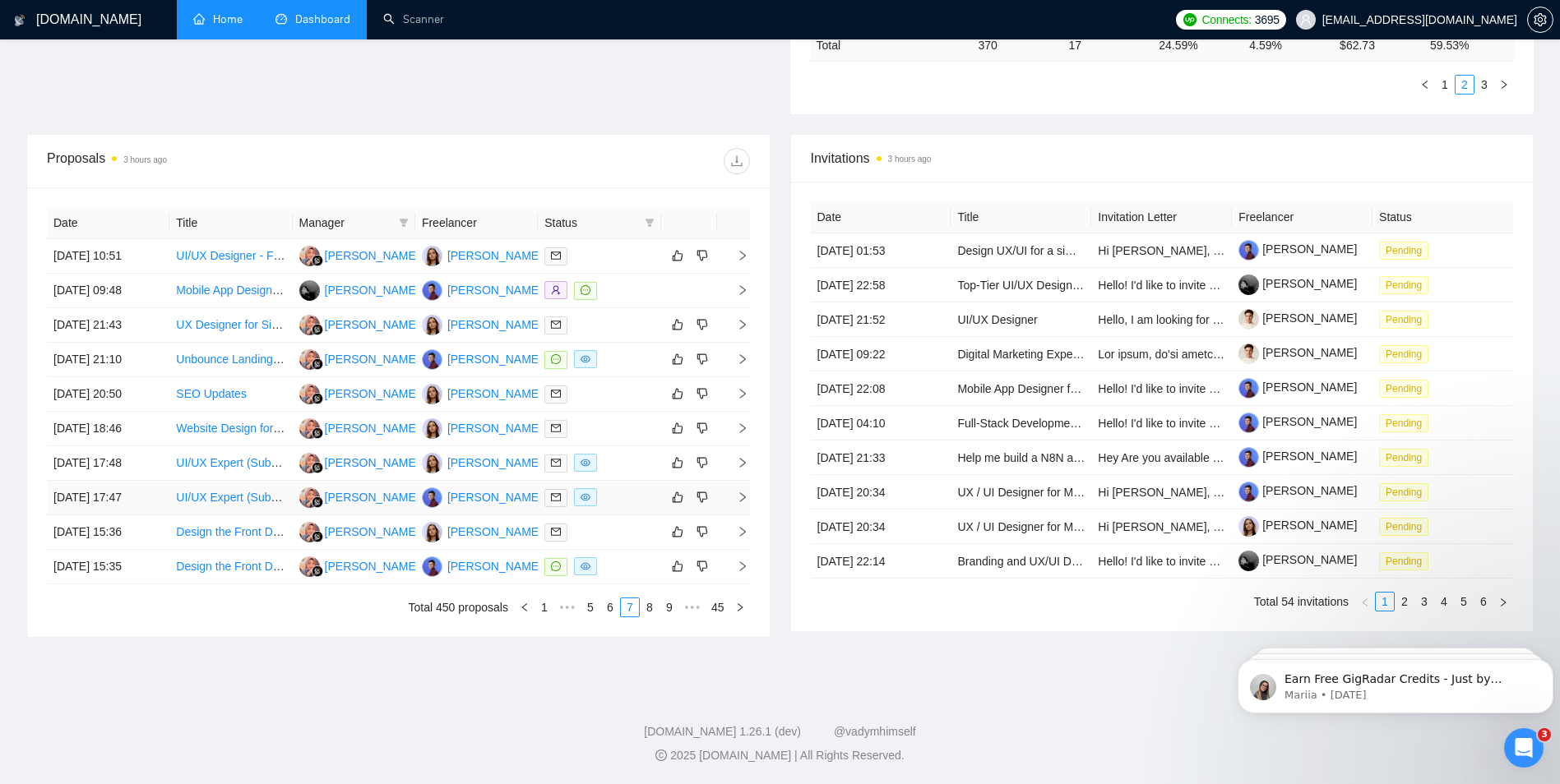
click at [620, 497] on div at bounding box center [599, 498] width 109 height 19
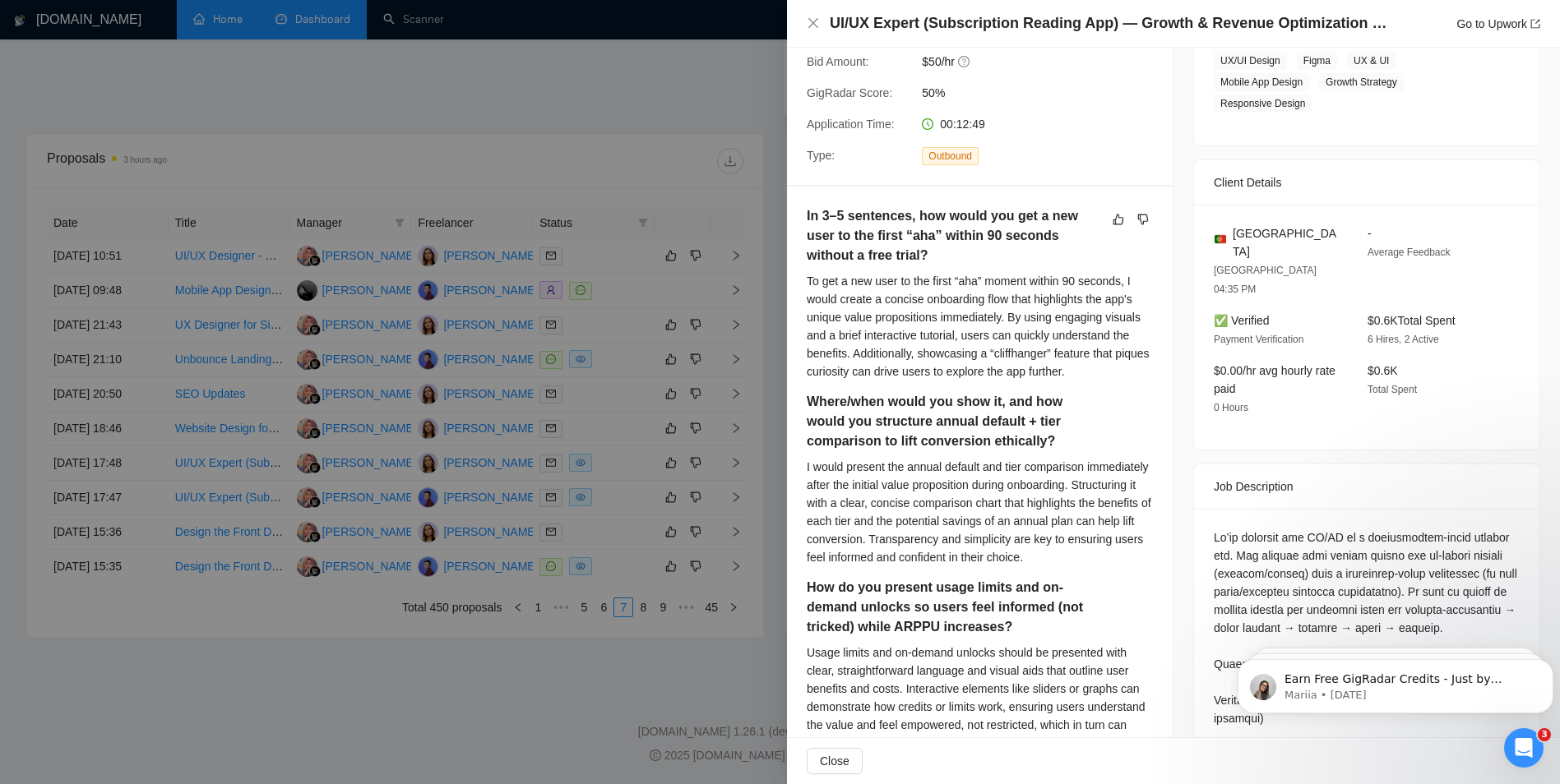
click at [602, 106] on div at bounding box center [780, 392] width 1560 height 784
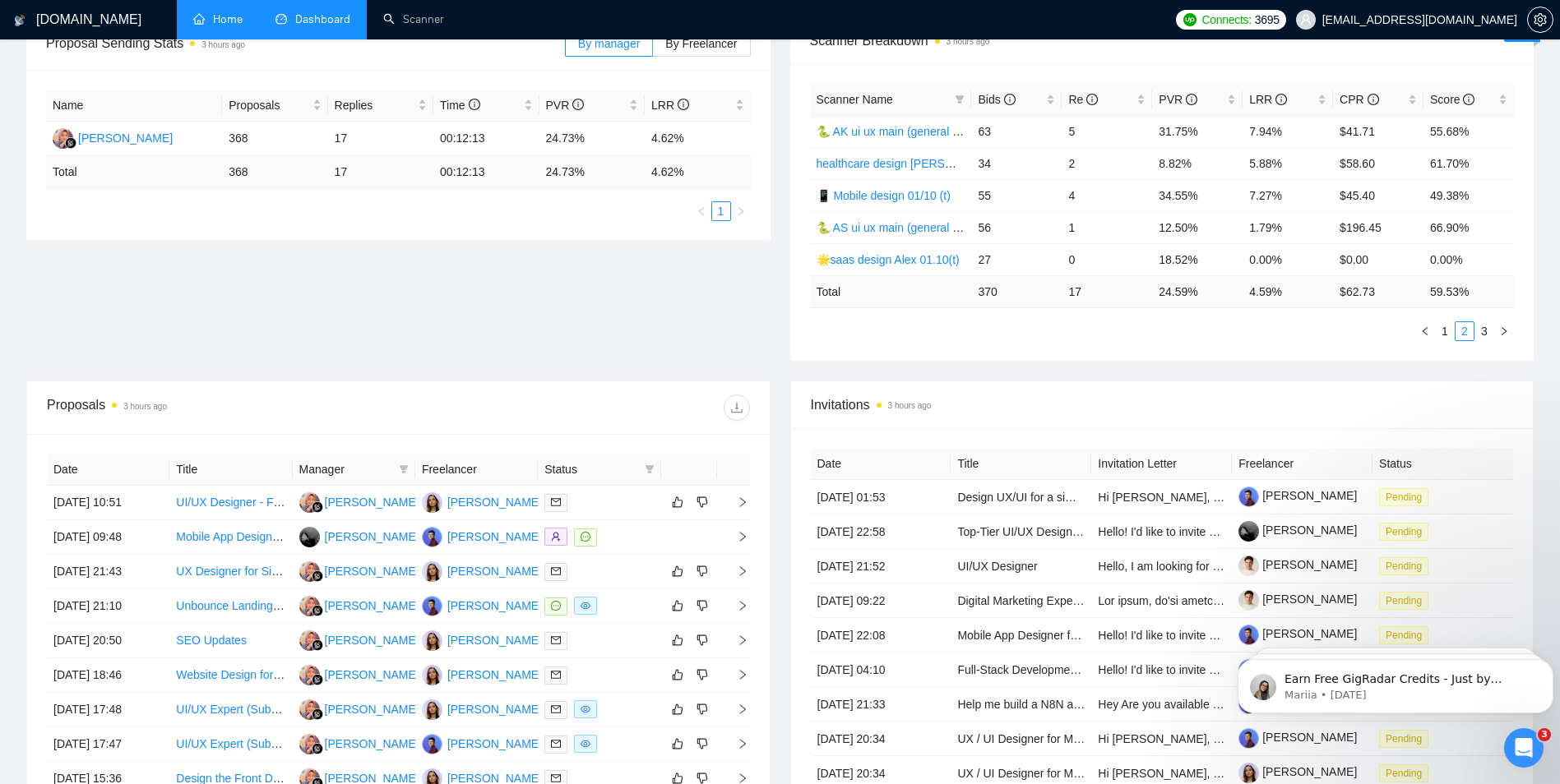
scroll to position [0, 0]
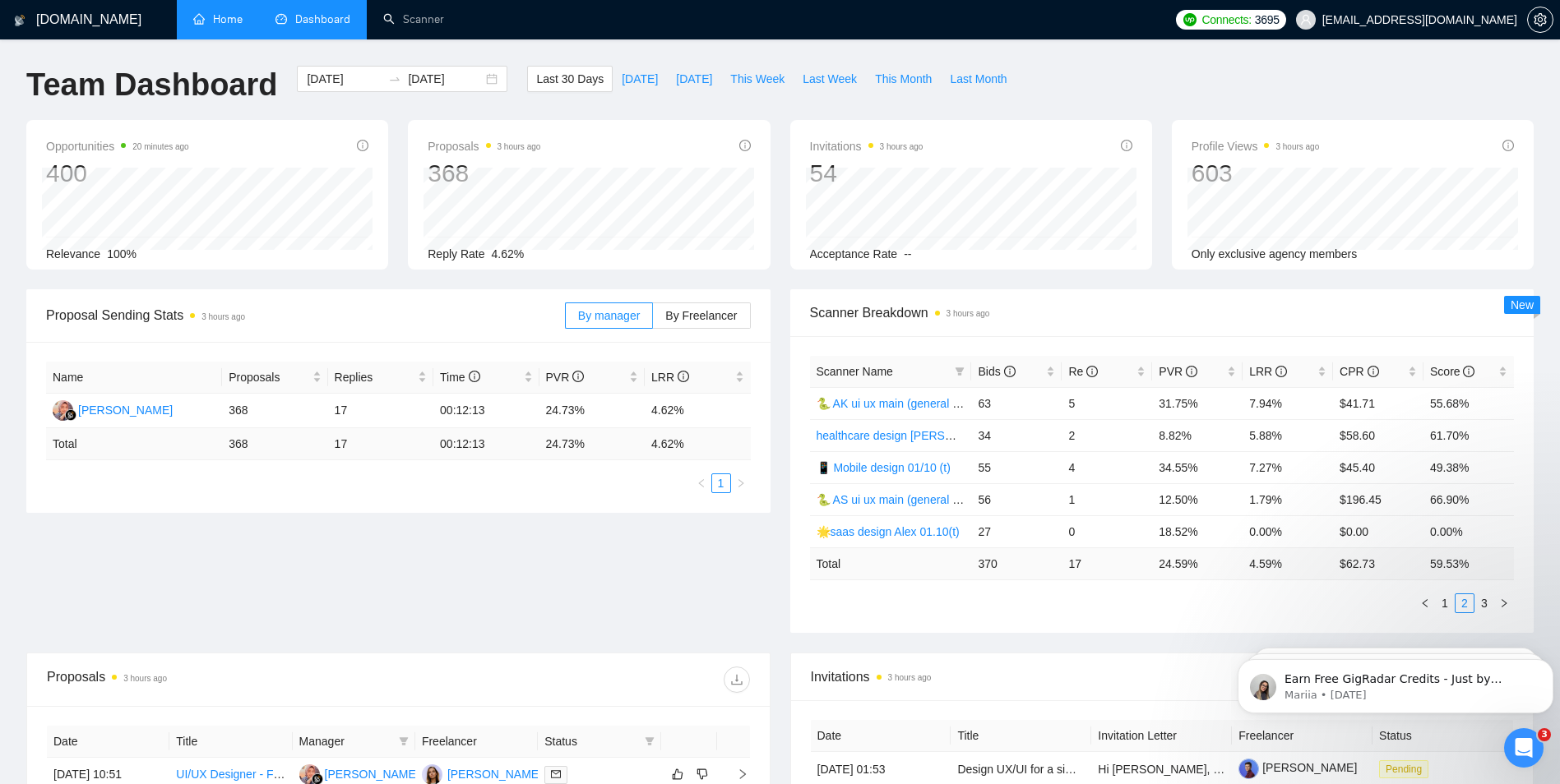
click at [777, 272] on div "Opportunities 20 minutes ago 400 Relevance 100% Proposals 3 hours ago 368 Reply…" at bounding box center [780, 204] width 1528 height 169
click at [775, 108] on div "Last 30 Days [DATE] [DATE] This Week Last Week This Month Last Month" at bounding box center [771, 93] width 508 height 54
click at [778, 303] on div "Proposal Sending Stats 3 hours ago By manager By Freelancer Name Proposals Repl…" at bounding box center [398, 401] width 764 height 224
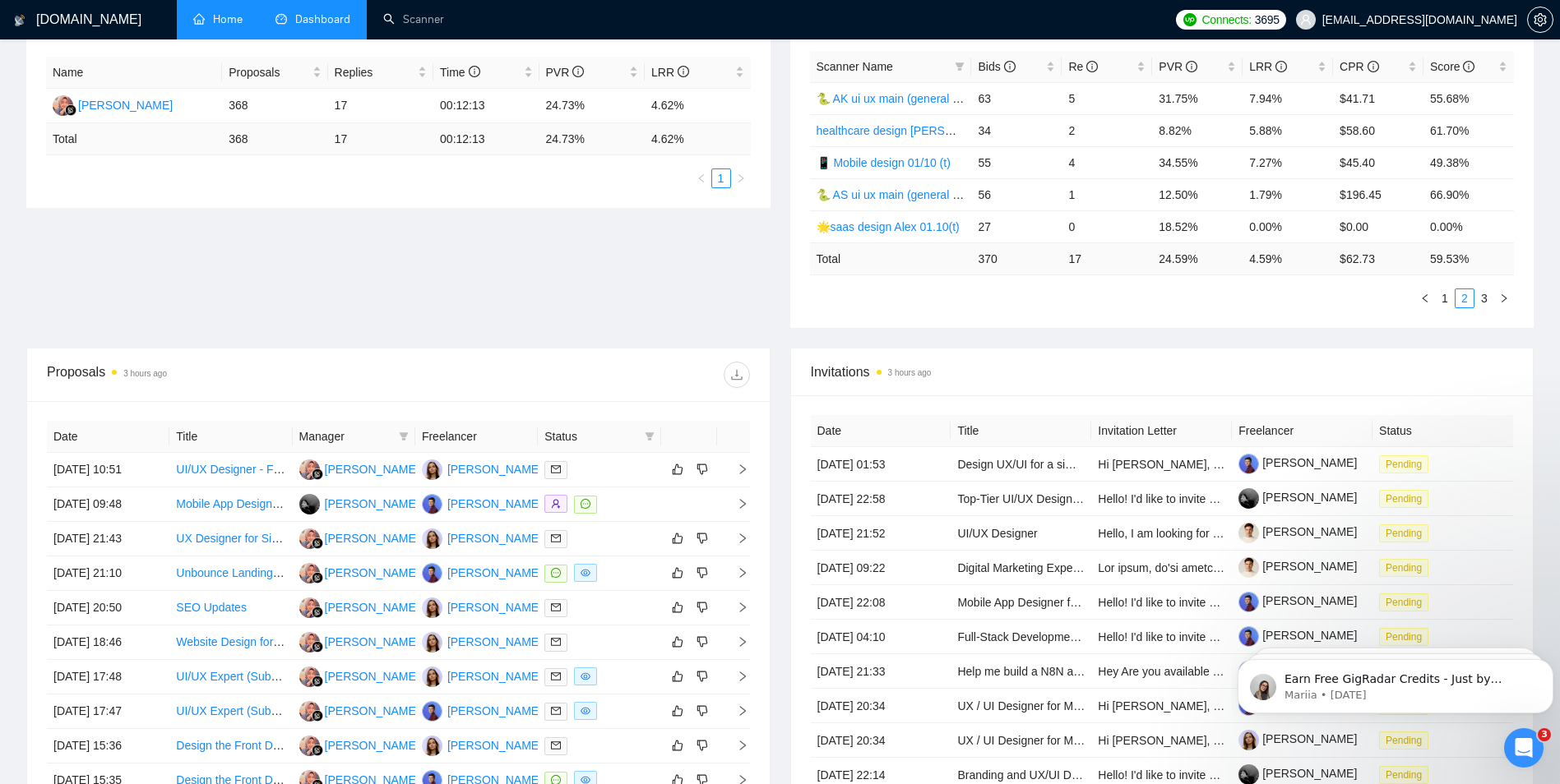
scroll to position [411, 0]
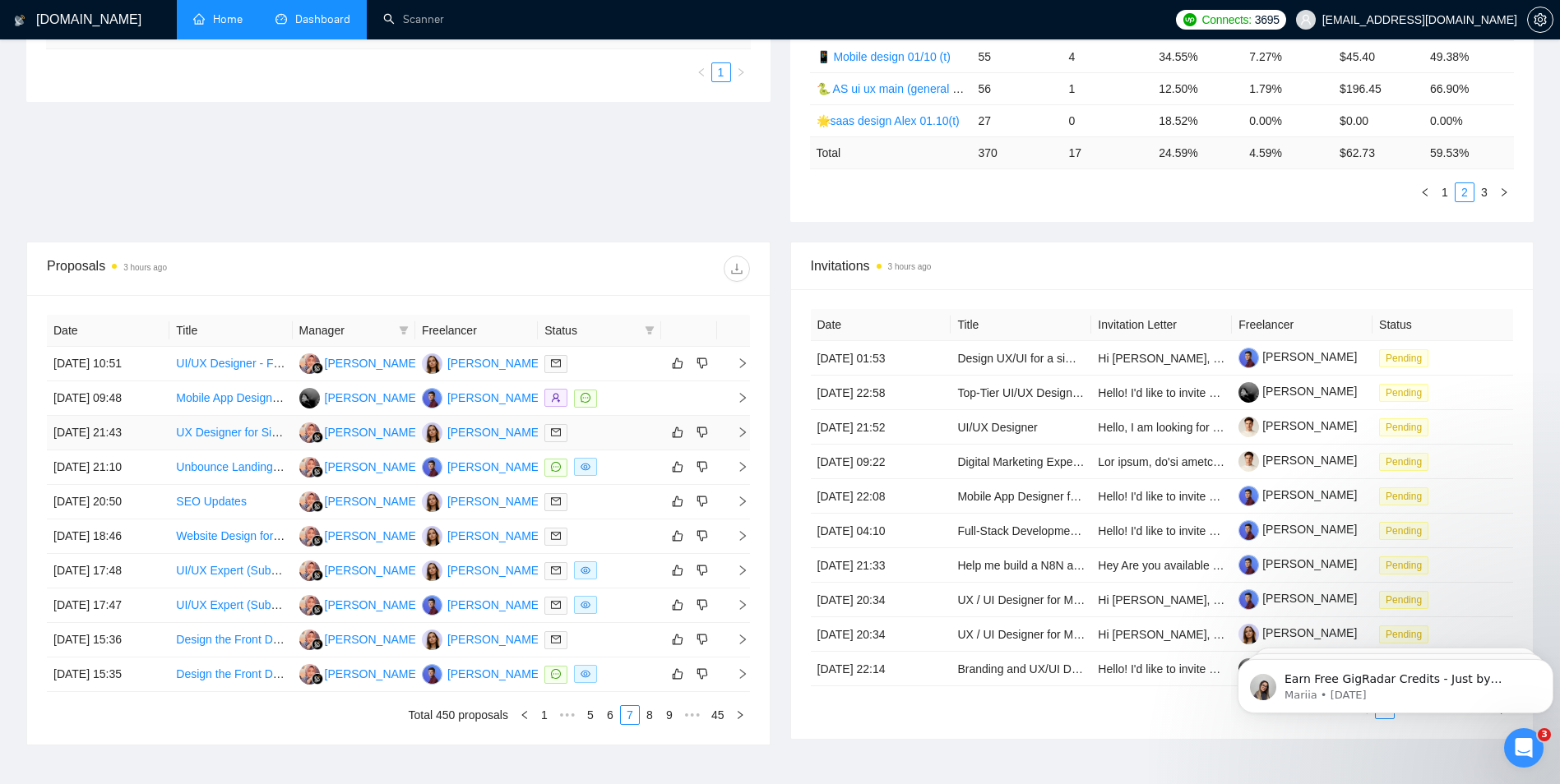
click at [615, 432] on div at bounding box center [599, 432] width 109 height 19
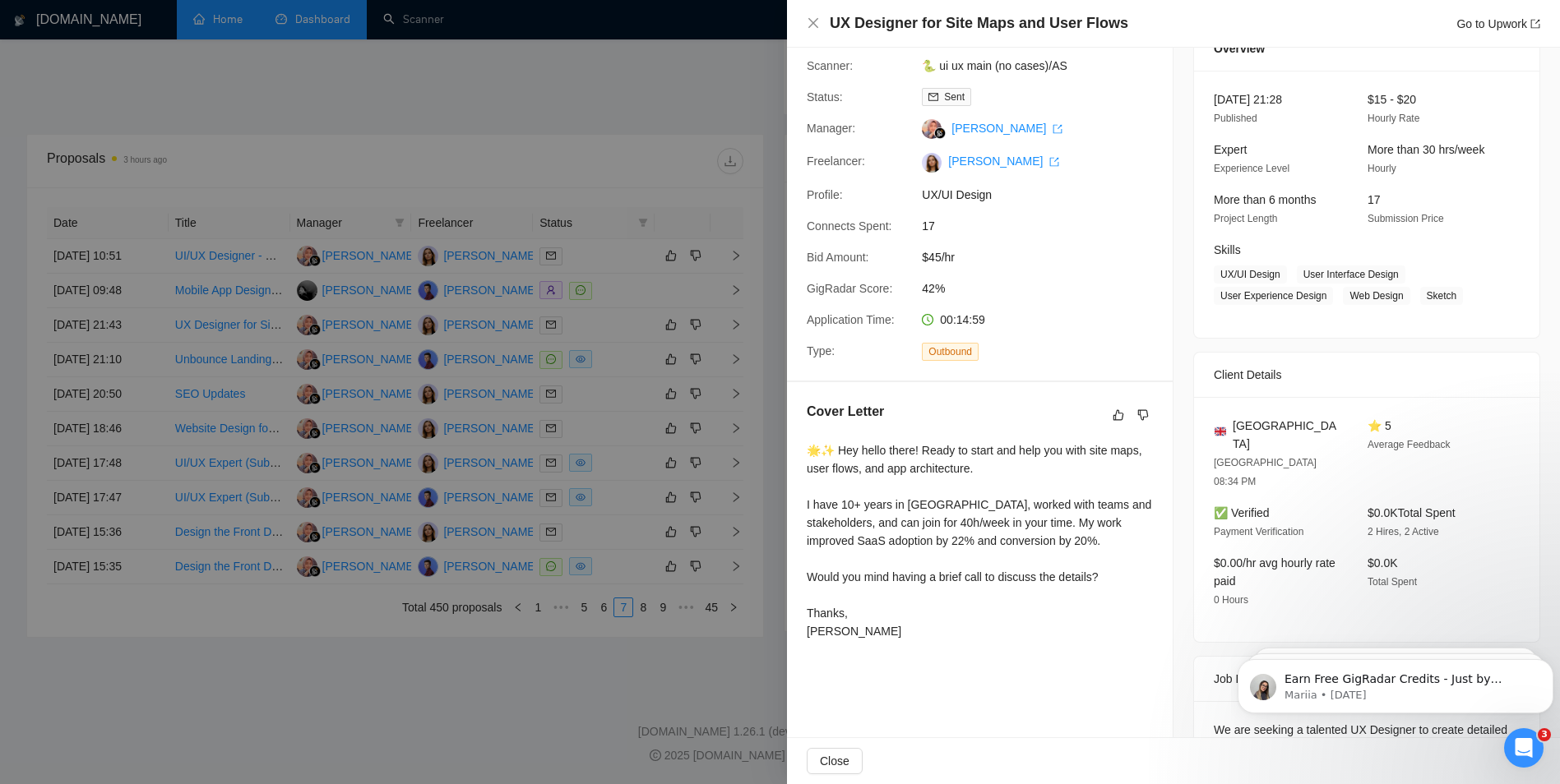
scroll to position [83, 0]
click at [766, 303] on div at bounding box center [780, 392] width 1560 height 784
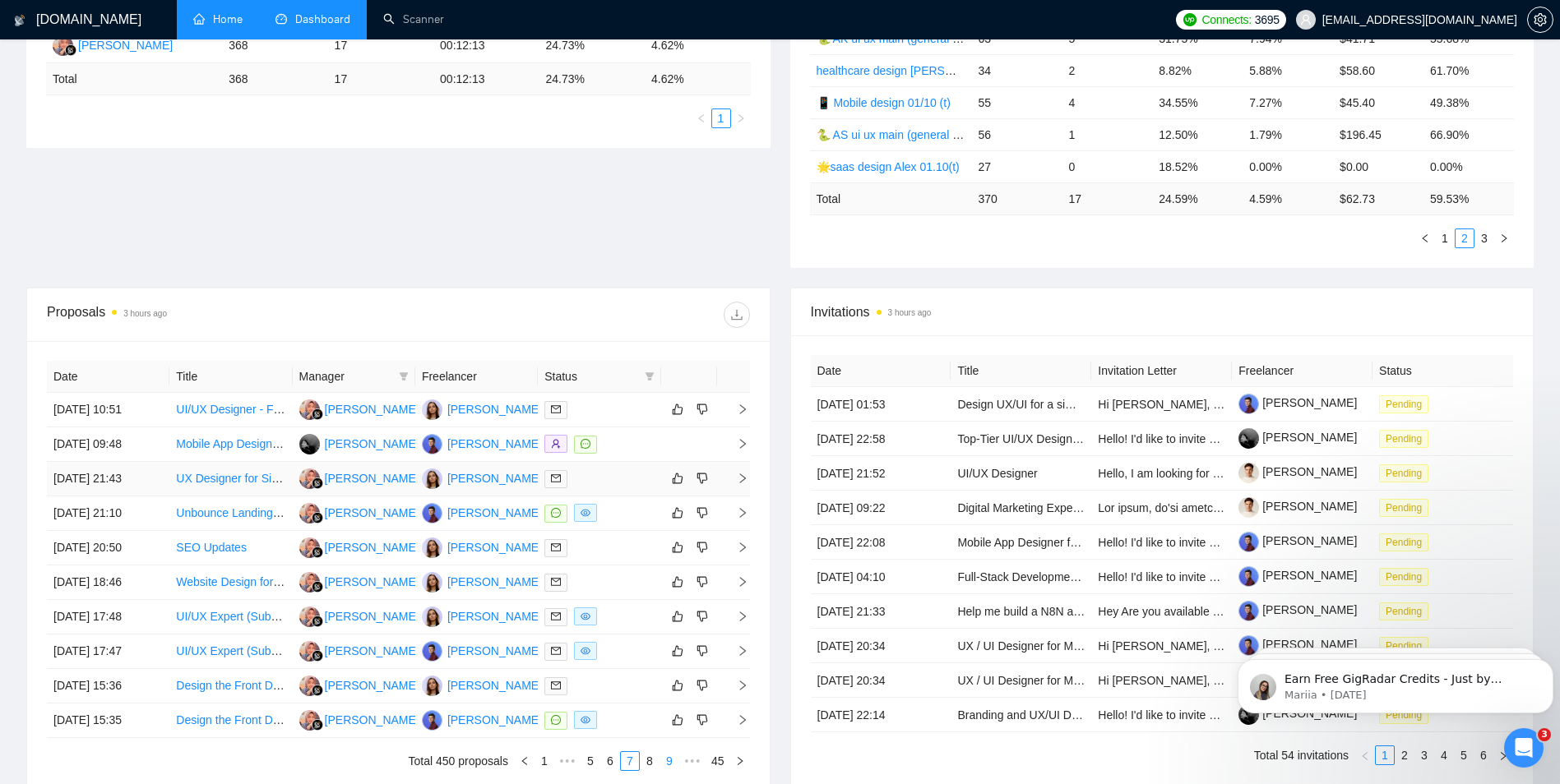
scroll to position [518, 0]
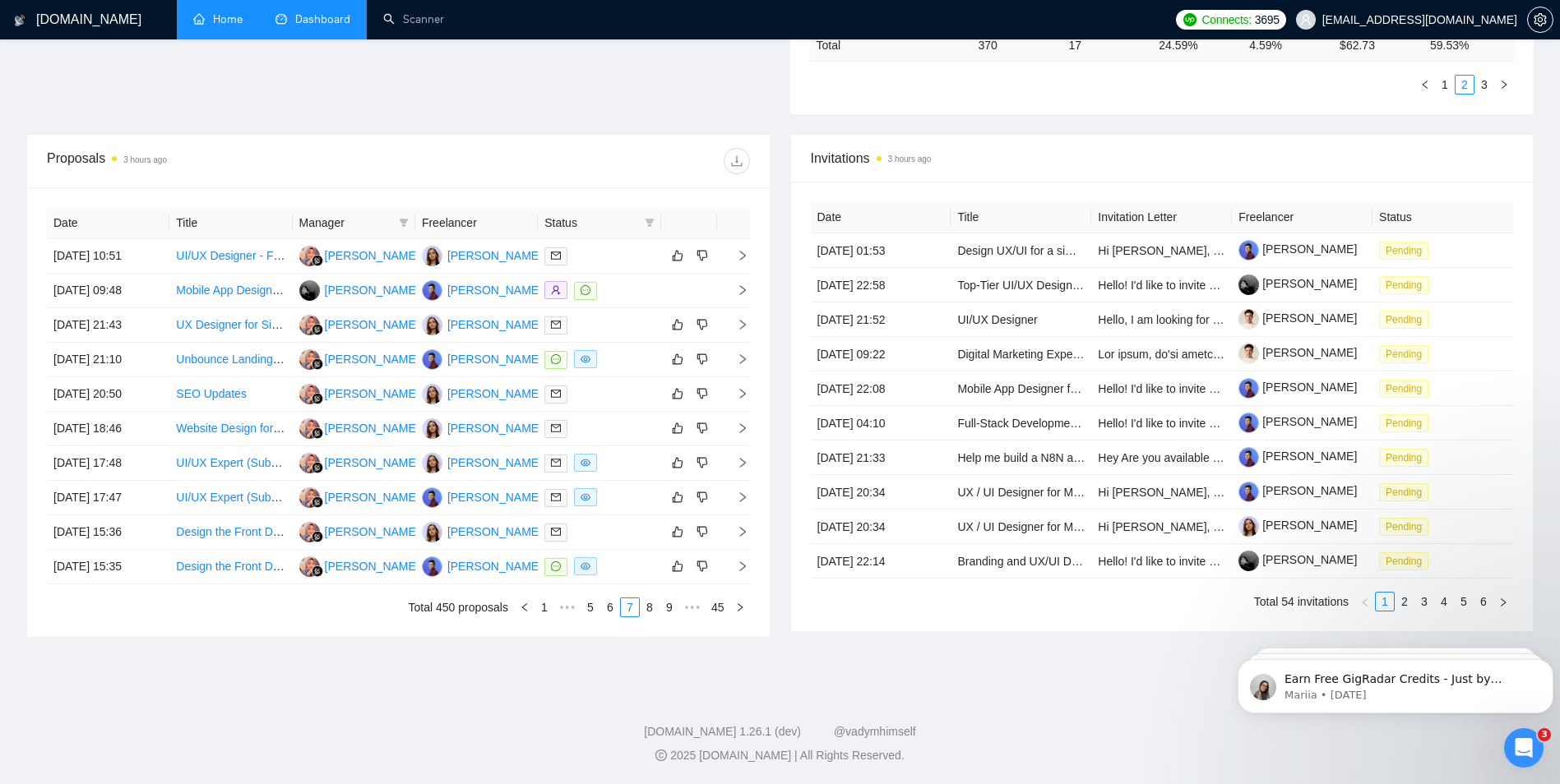
drag, startPoint x: 651, startPoint y: 608, endPoint x: 794, endPoint y: 398, distance: 254.1
click at [652, 608] on link "8" at bounding box center [649, 607] width 18 height 18
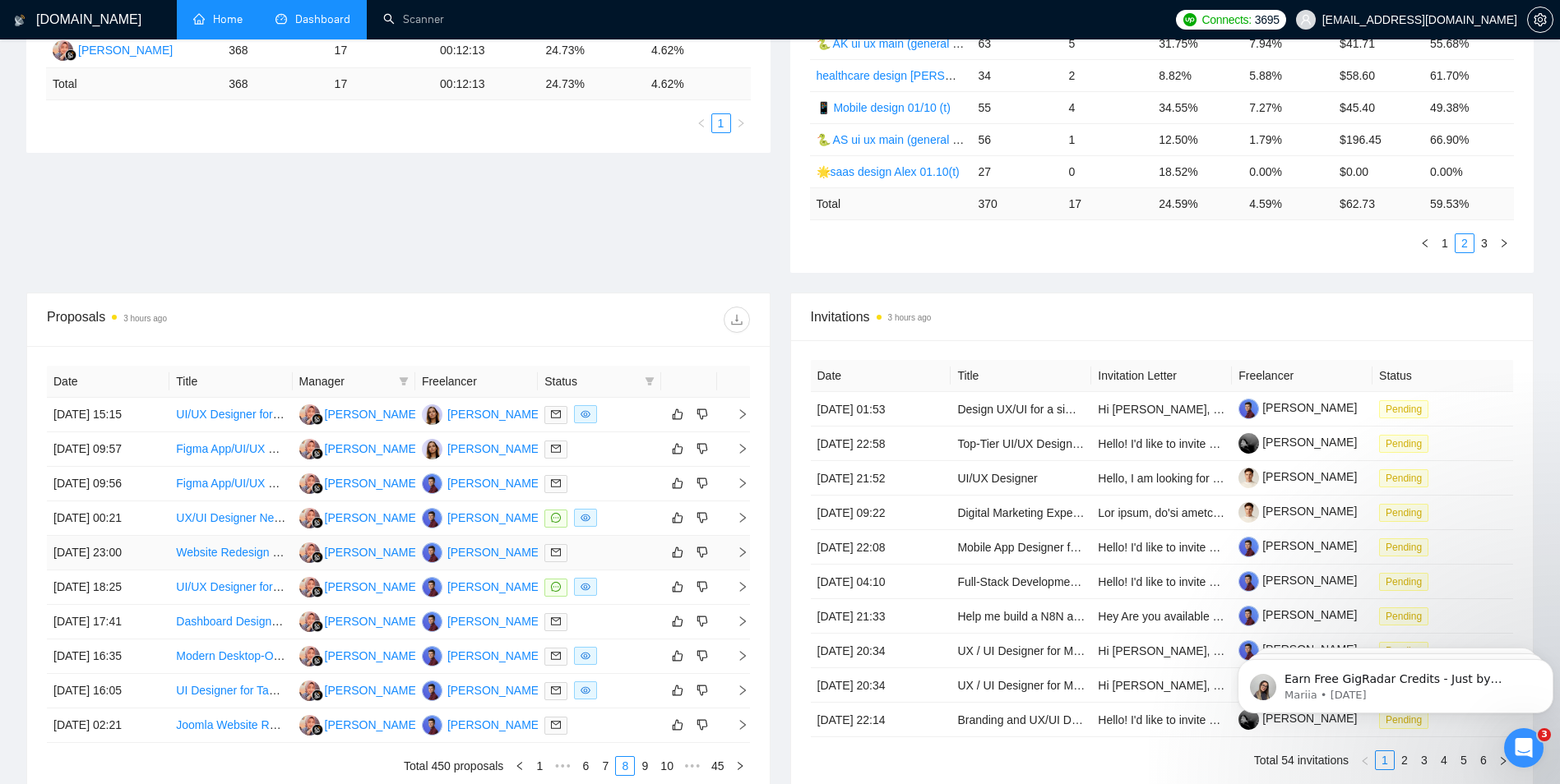
scroll to position [411, 0]
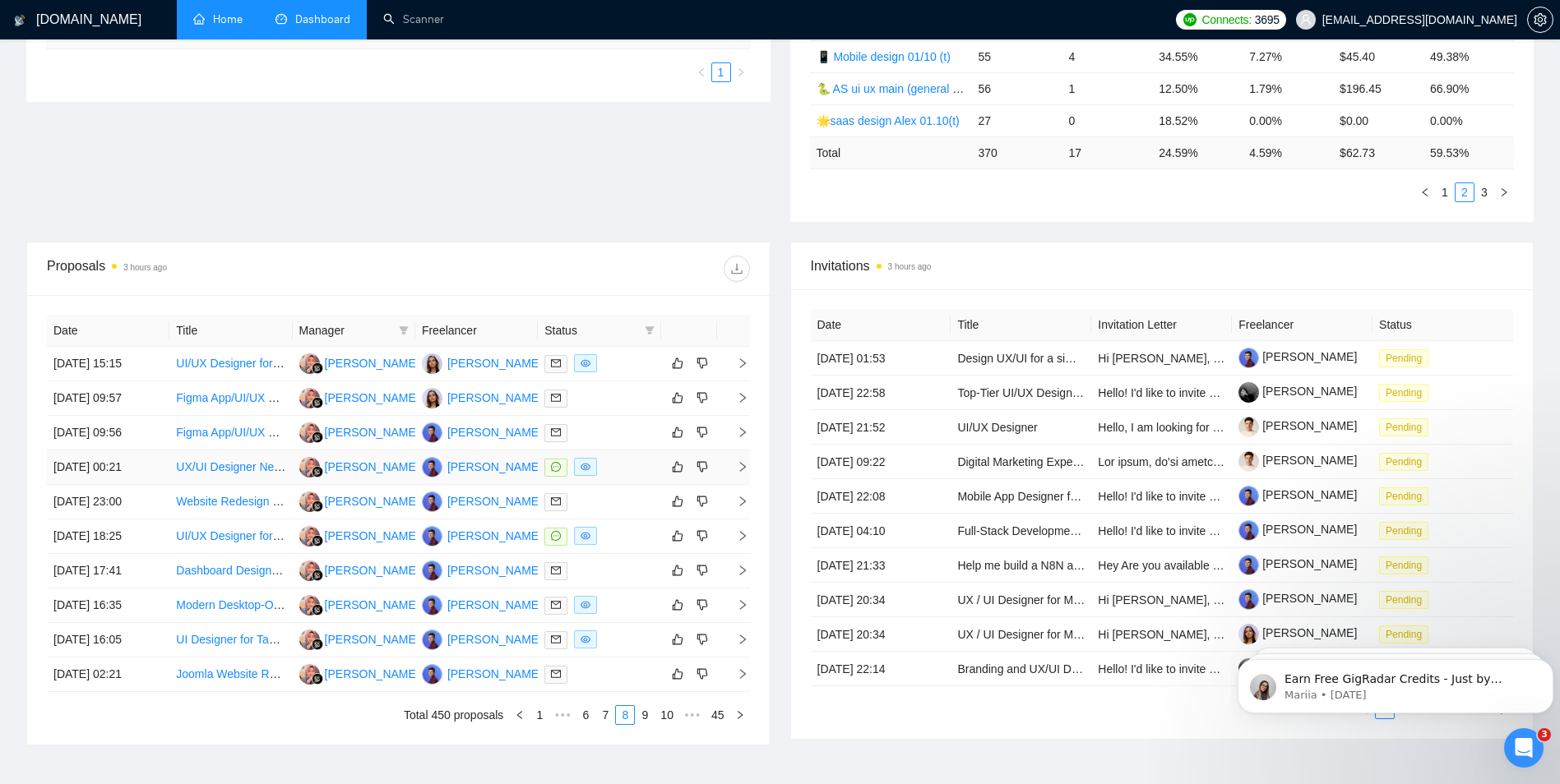
click at [621, 462] on div at bounding box center [599, 467] width 109 height 19
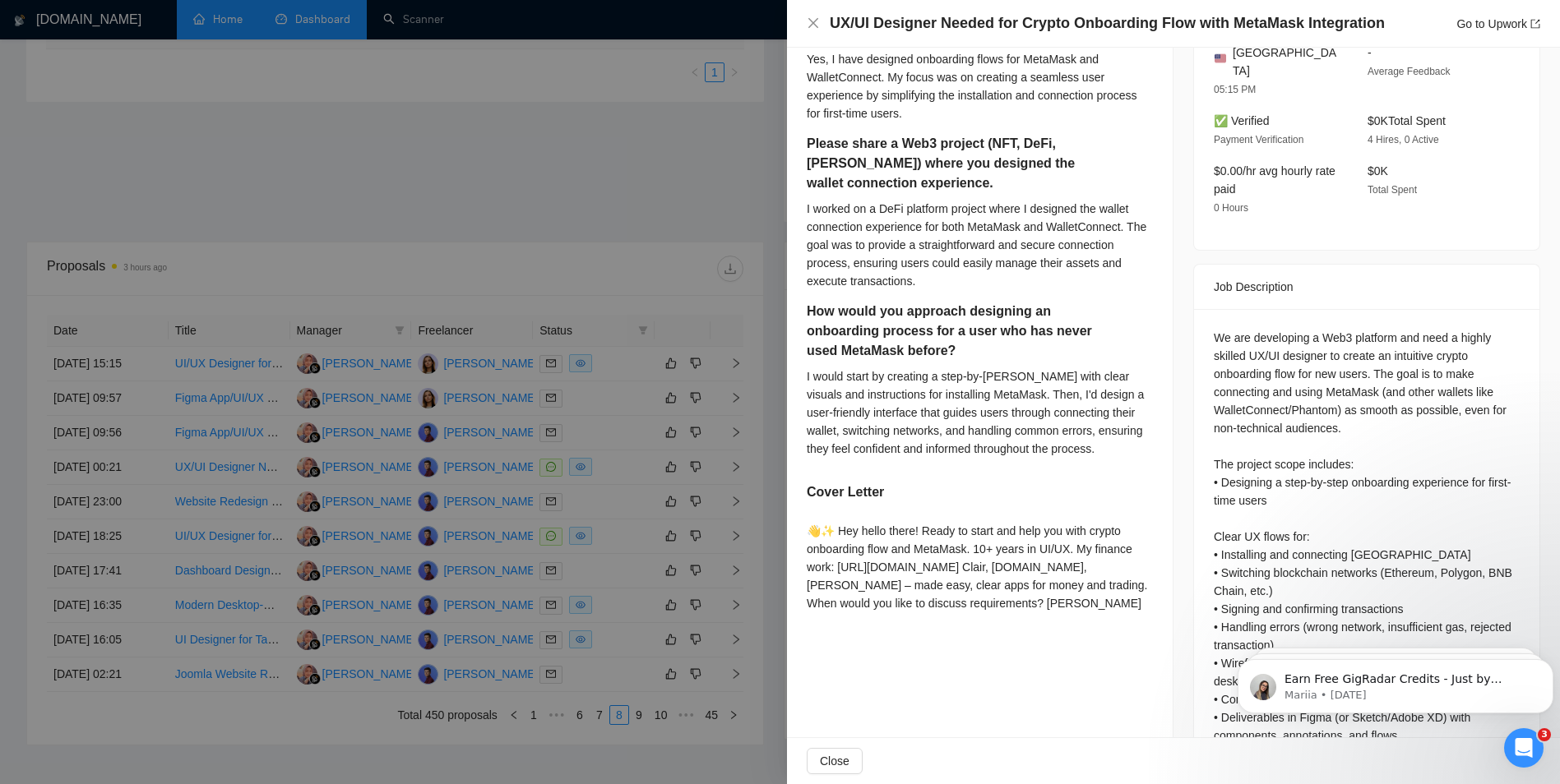
scroll to position [446, 0]
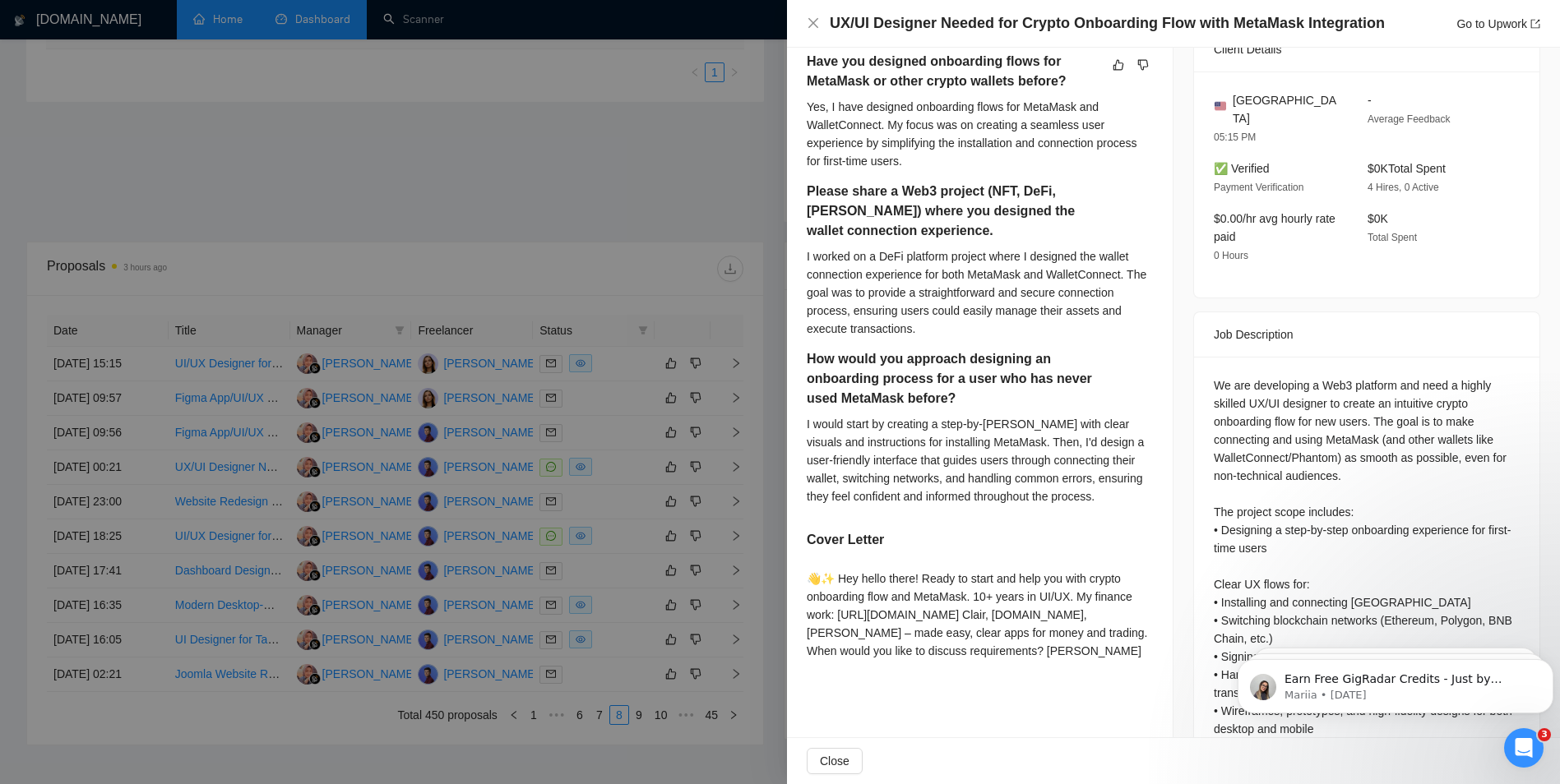
click at [696, 340] on div at bounding box center [780, 392] width 1560 height 784
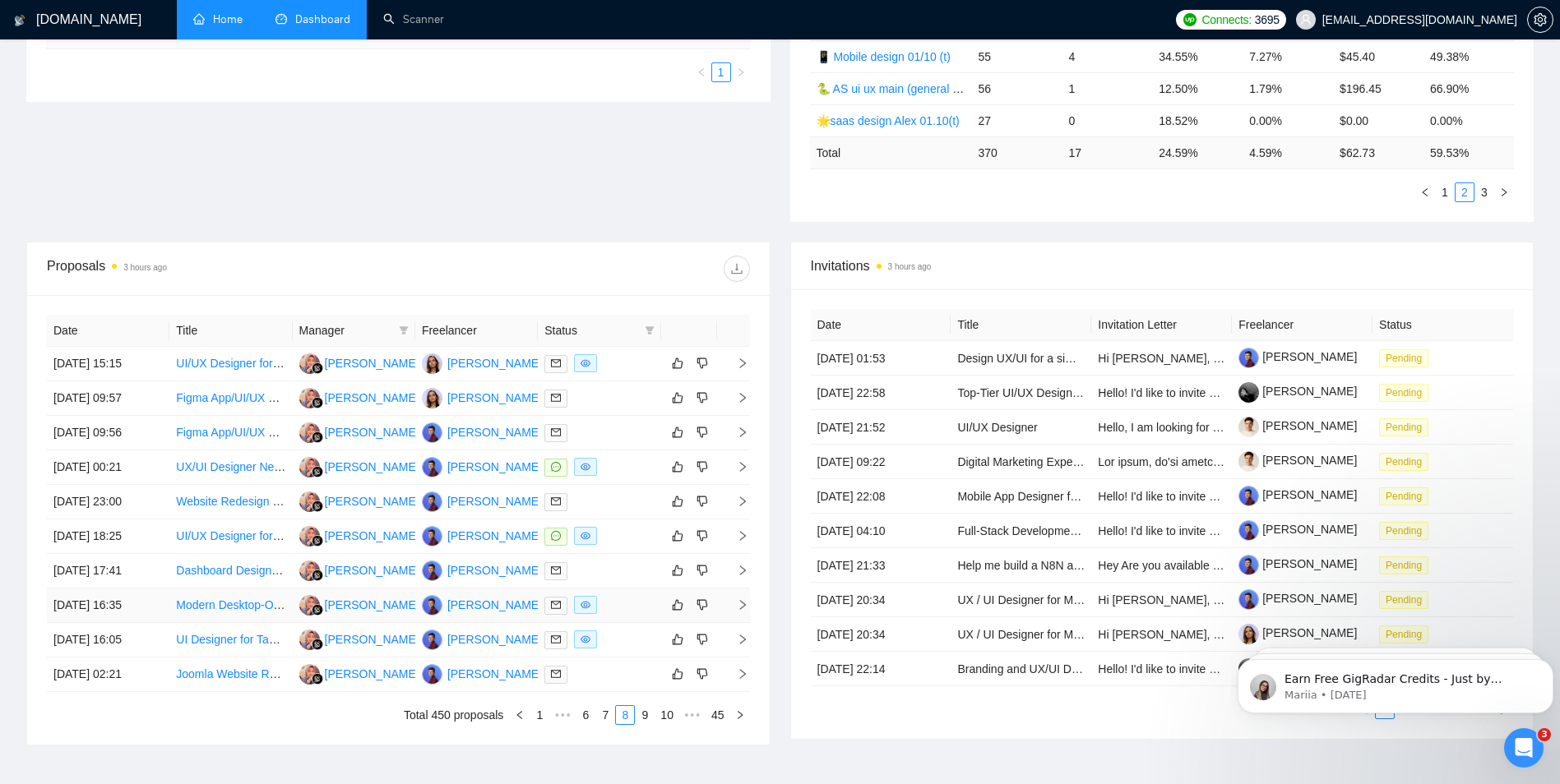
click at [631, 597] on div at bounding box center [599, 605] width 109 height 19
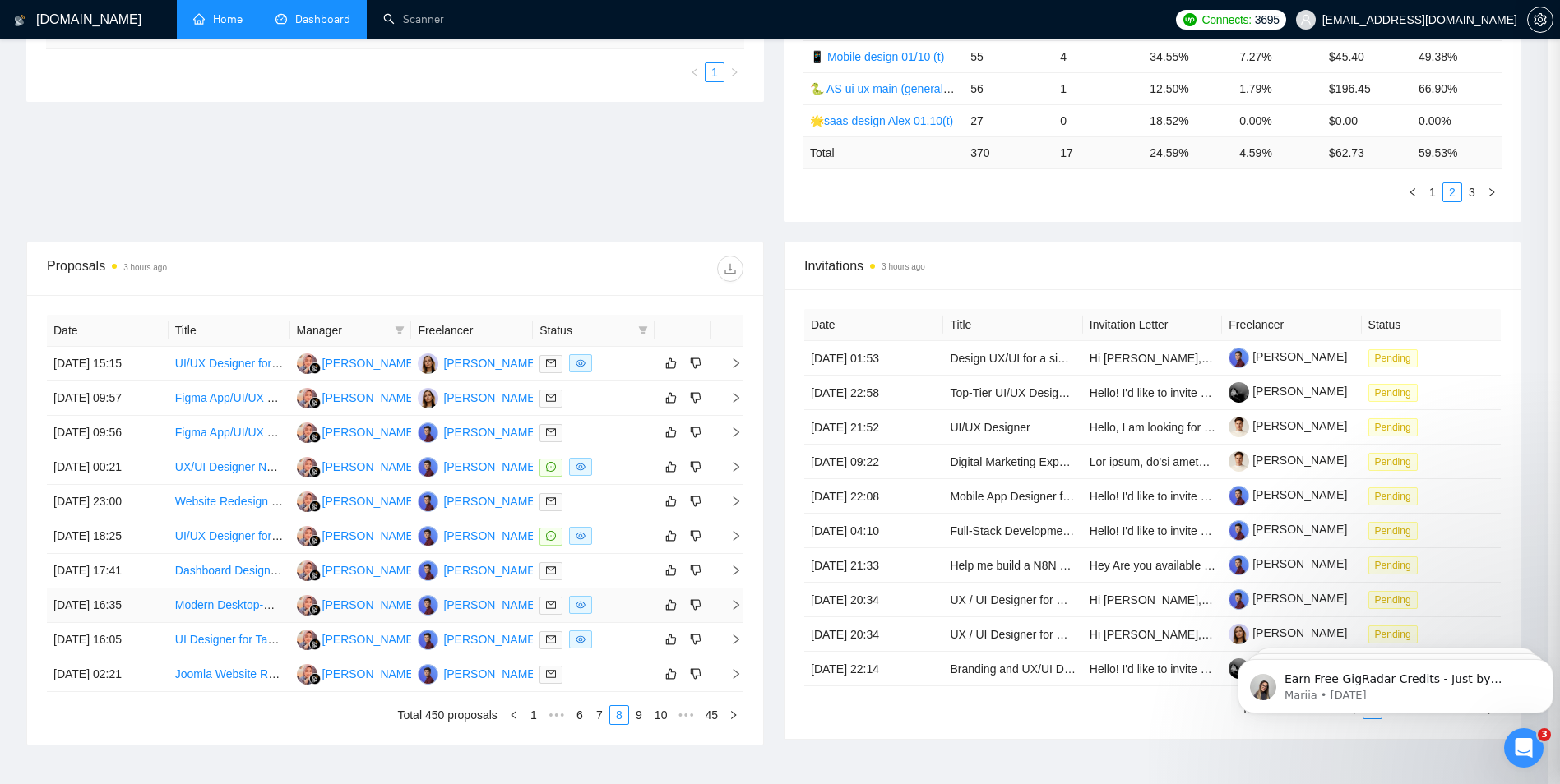
scroll to position [208, 0]
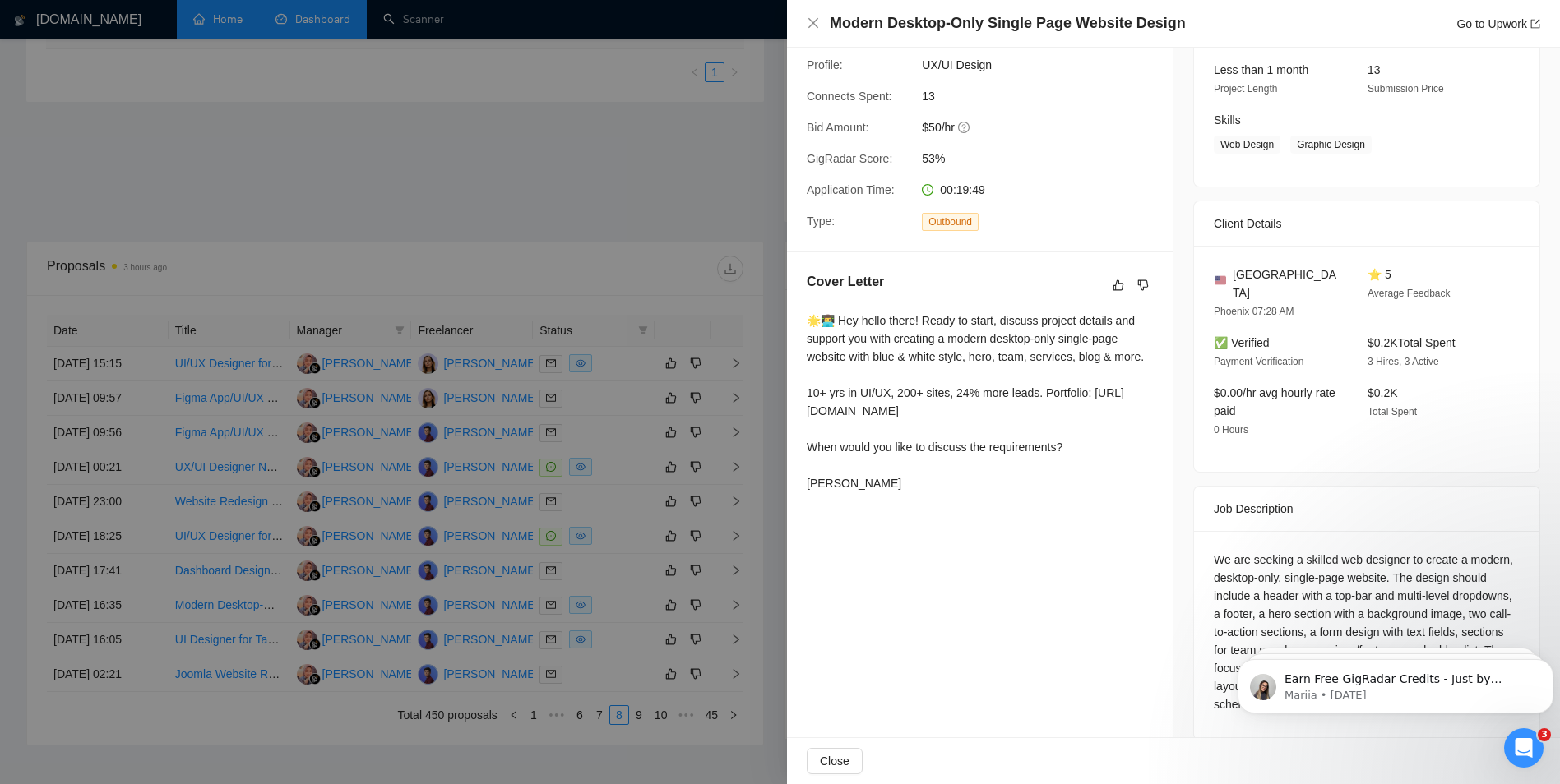
click at [593, 292] on div at bounding box center [780, 392] width 1560 height 784
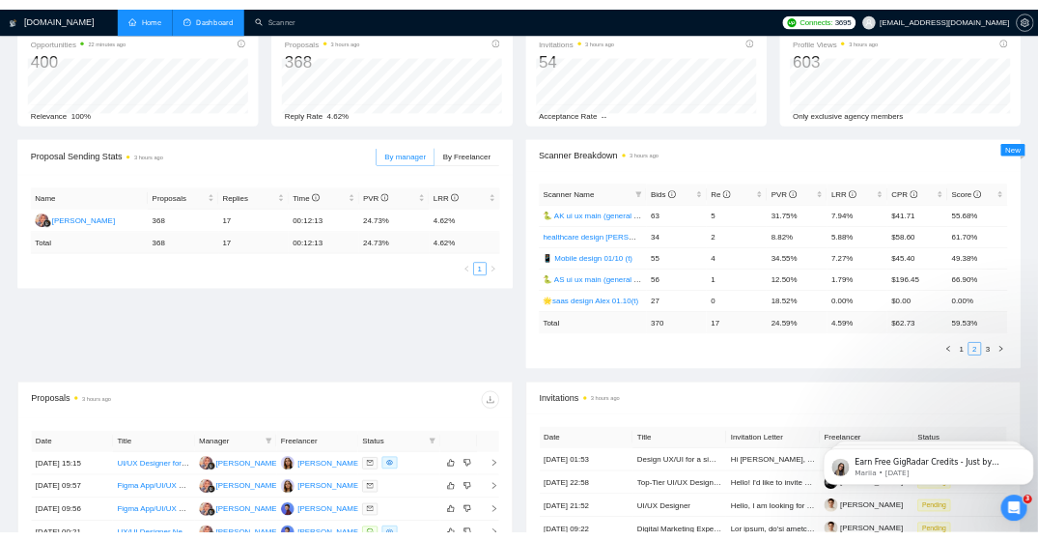
scroll to position [0, 0]
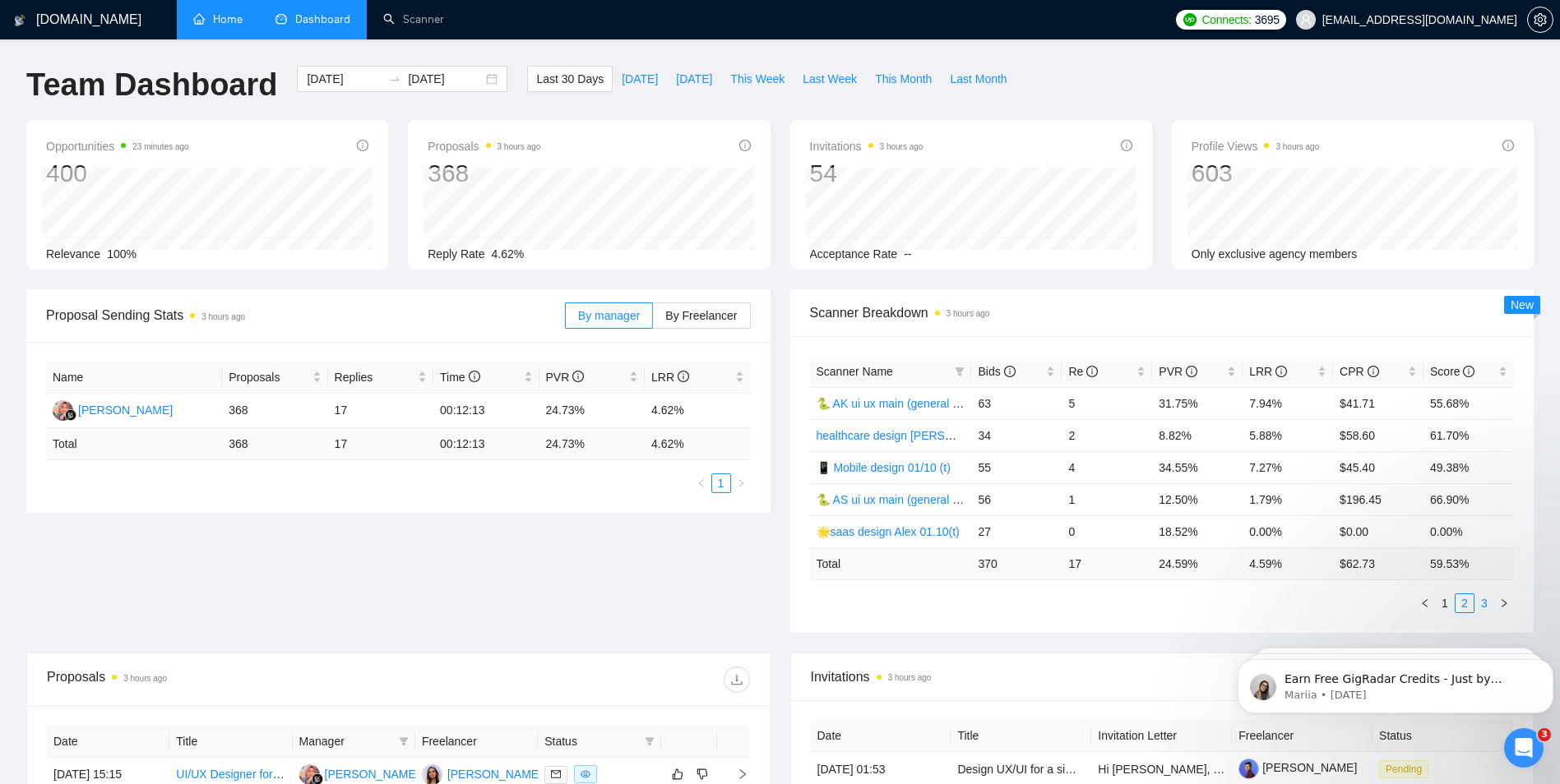
click at [1488, 609] on link "3" at bounding box center [1484, 603] width 18 height 18
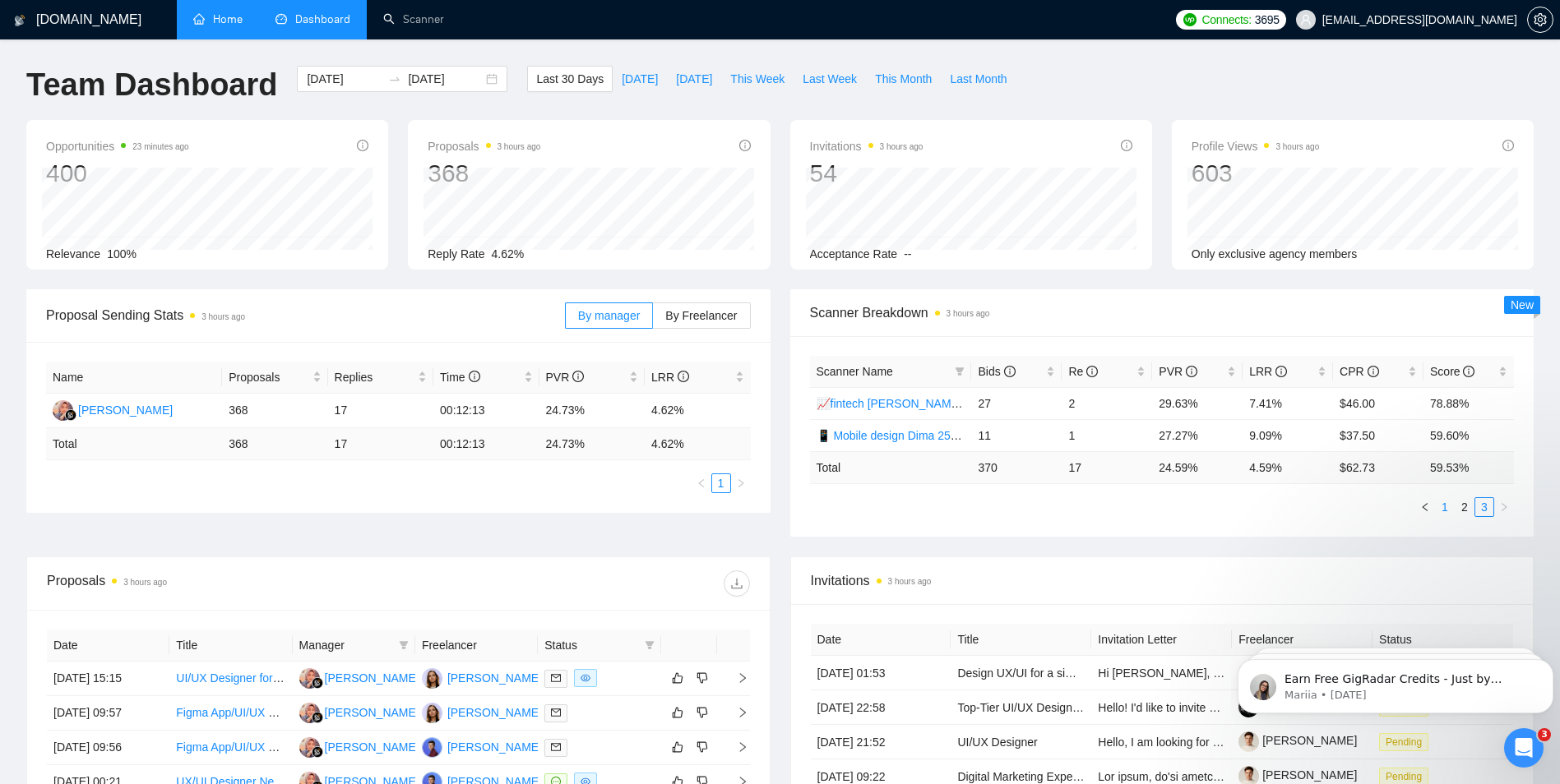
click at [1448, 508] on link "1" at bounding box center [1444, 506] width 18 height 18
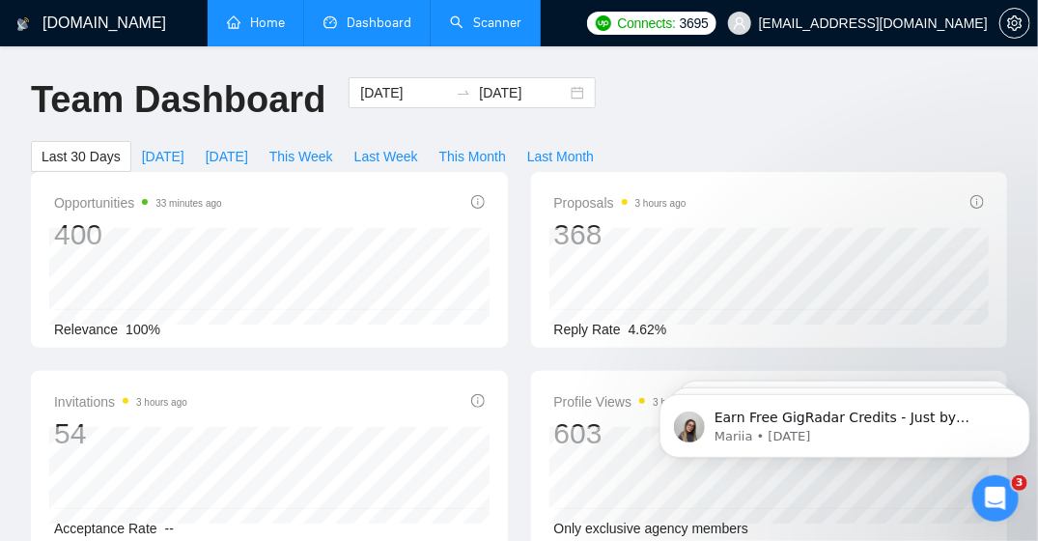
click at [476, 31] on link "Scanner" at bounding box center [485, 22] width 71 height 16
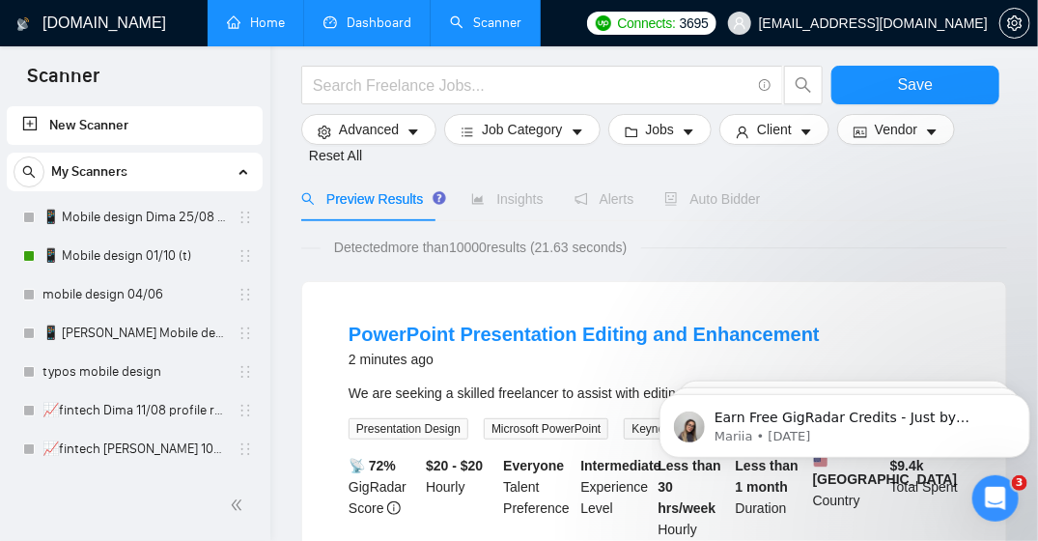
scroll to position [97, 0]
